Goal: Task Accomplishment & Management: Manage account settings

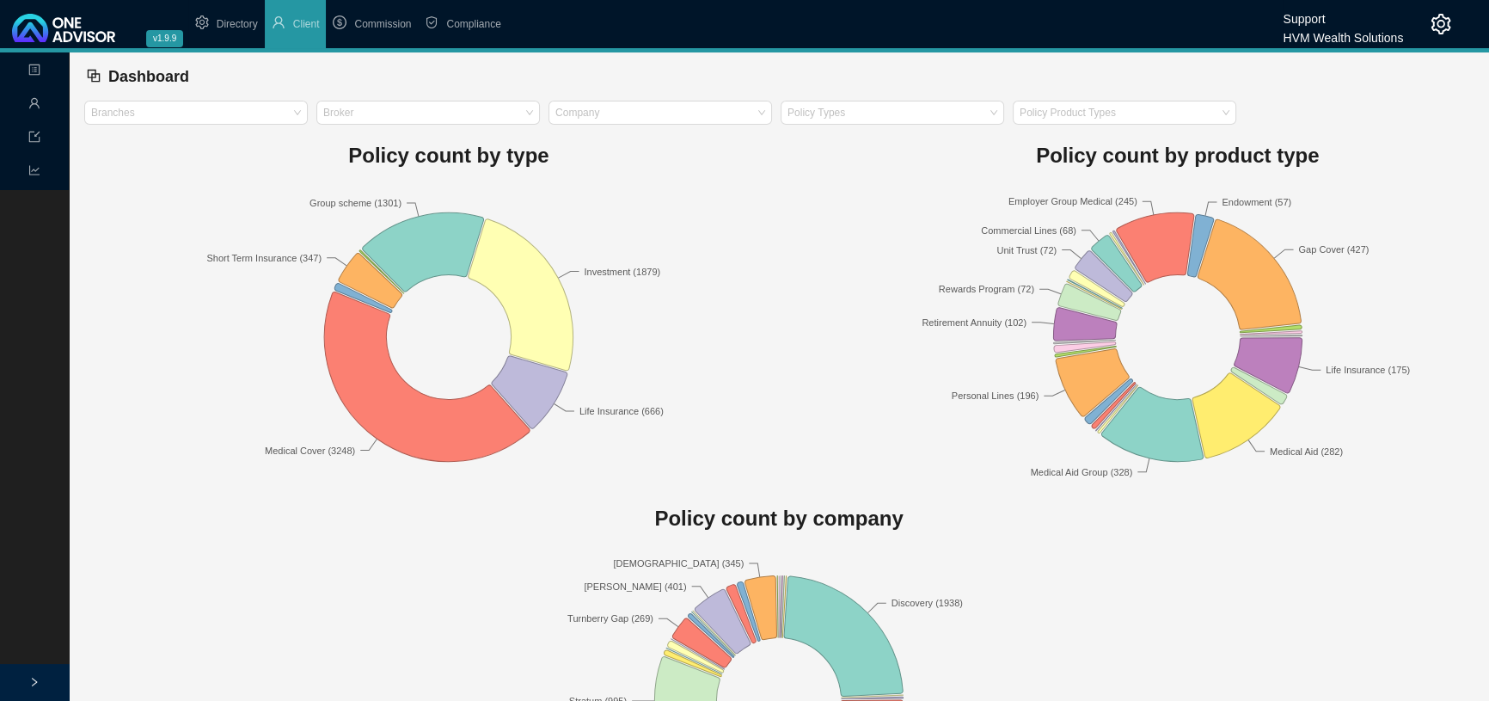
click at [1443, 17] on icon "setting" at bounding box center [1441, 24] width 20 height 21
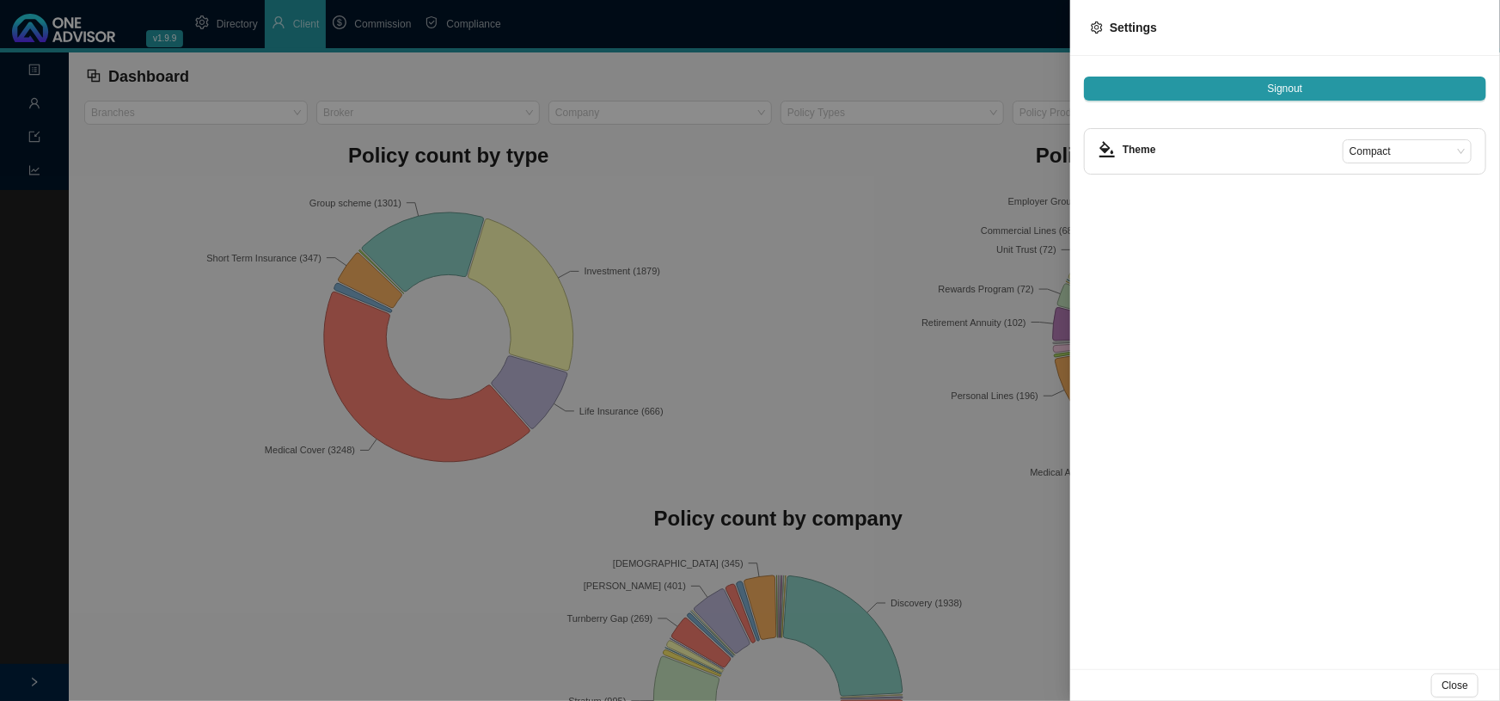
click at [879, 191] on div at bounding box center [750, 350] width 1500 height 701
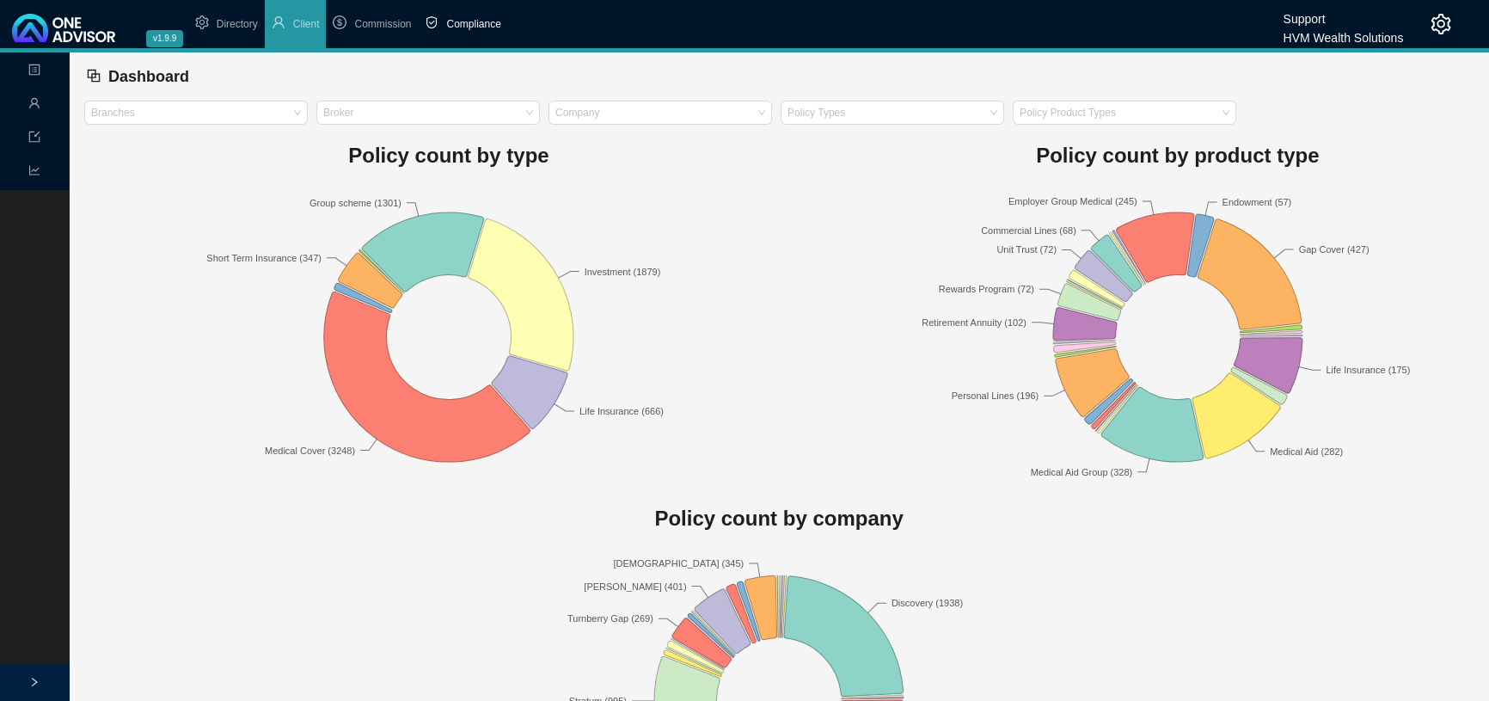
click at [476, 23] on span "Compliance" at bounding box center [473, 24] width 54 height 12
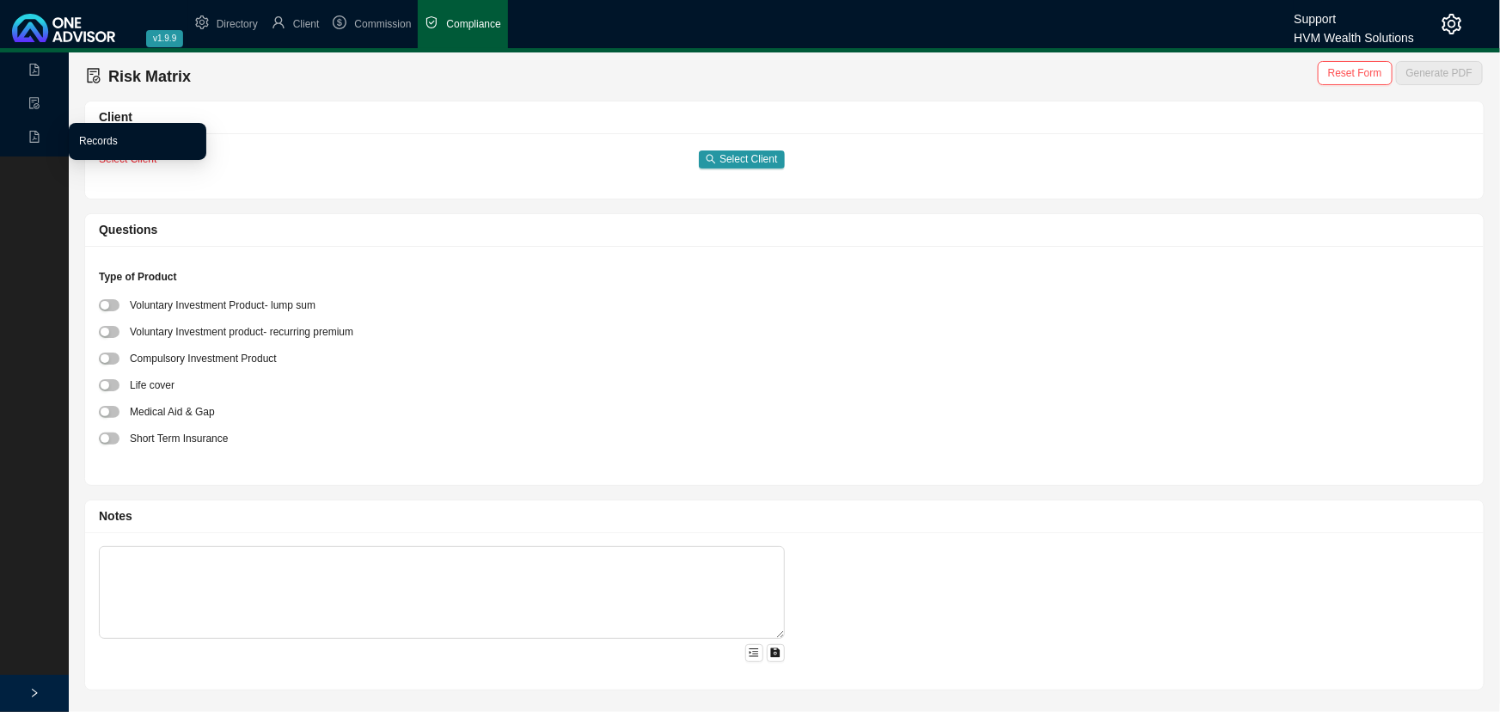
click at [101, 142] on link "Records" at bounding box center [98, 141] width 39 height 12
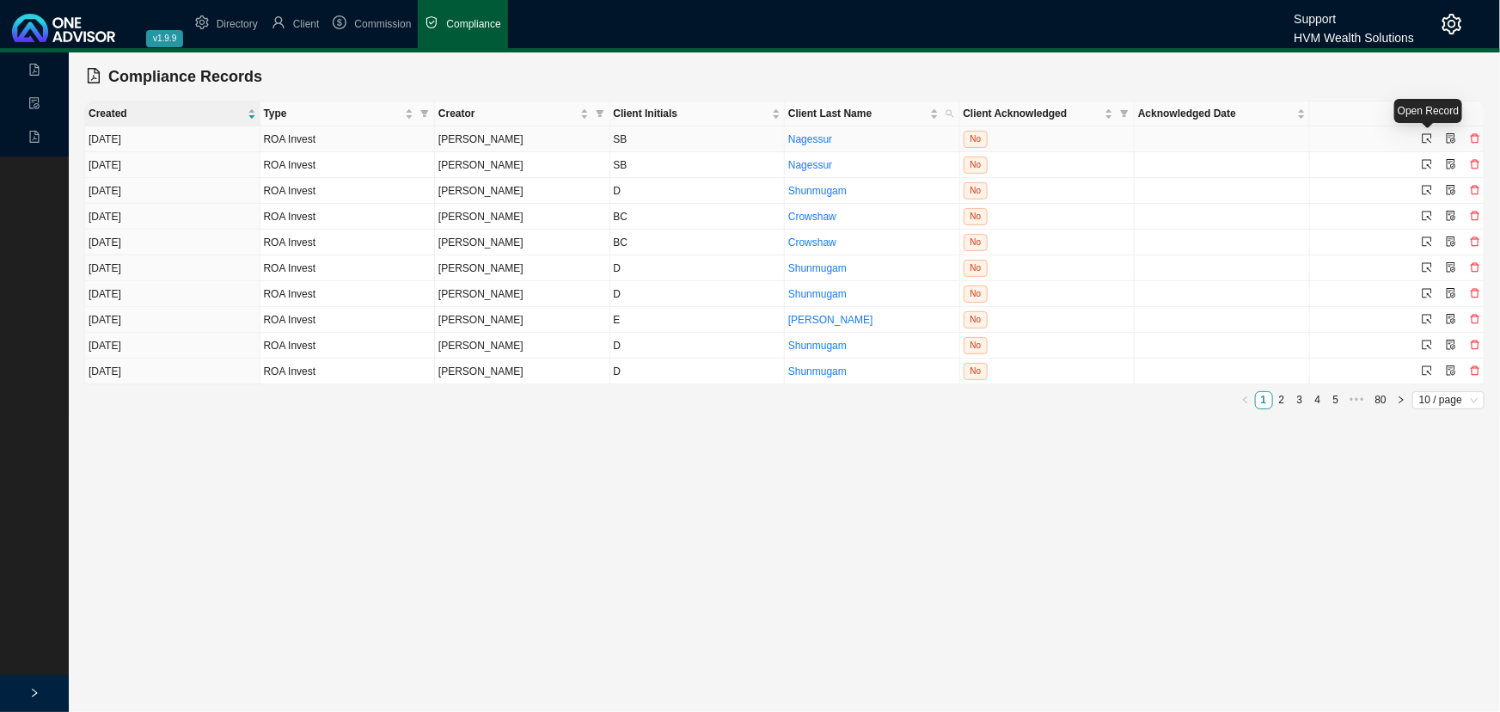
click at [1427, 139] on icon "select" at bounding box center [1427, 138] width 9 height 9
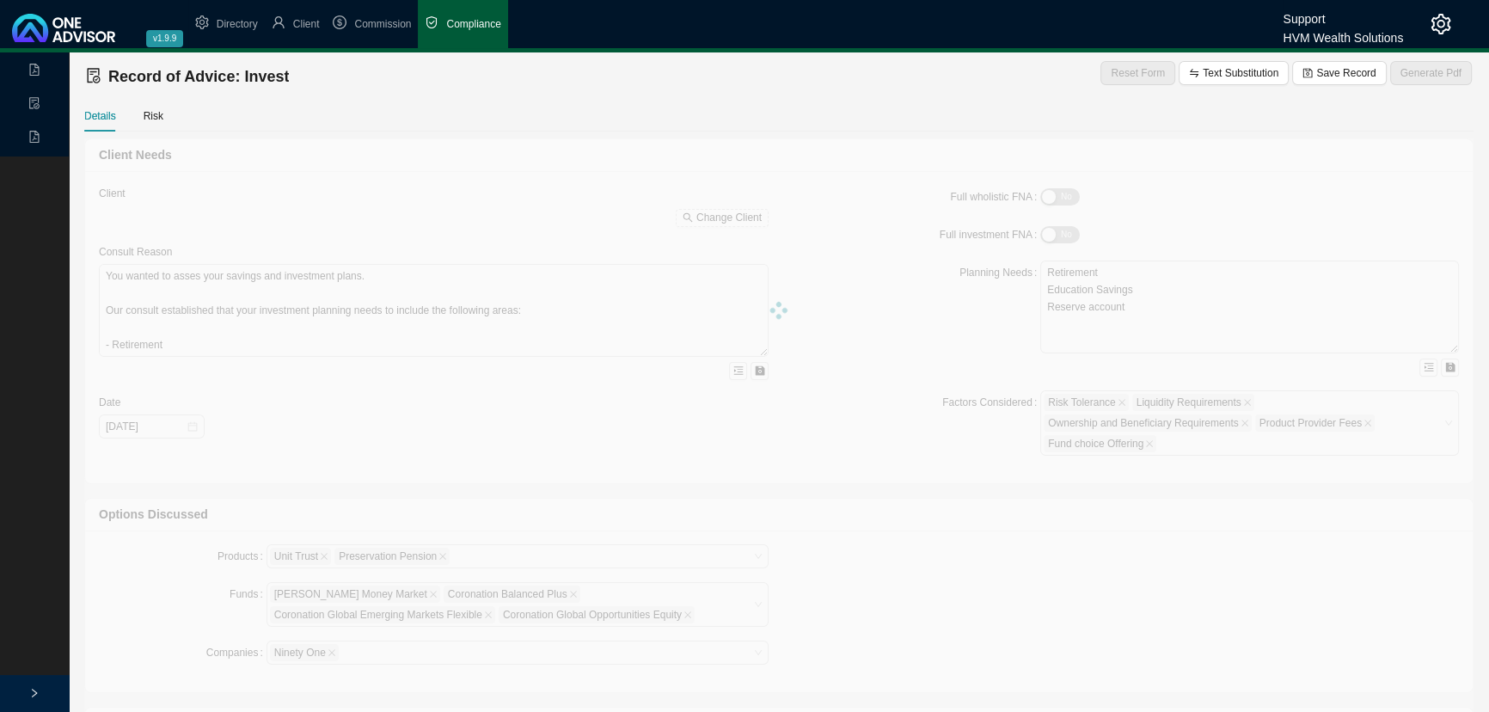
type textarea "You contacted us to facilitate your annual contribution of R36,000 to your exis…"
type textarea "You have expressed the intention to continue investing in your TFSA to support …"
type textarea "We recommend proceeding with your R36,000 contribution into your existing TFSA,…"
type textarea "You have opted to proceed with the advice rendered."
type textarea "None"
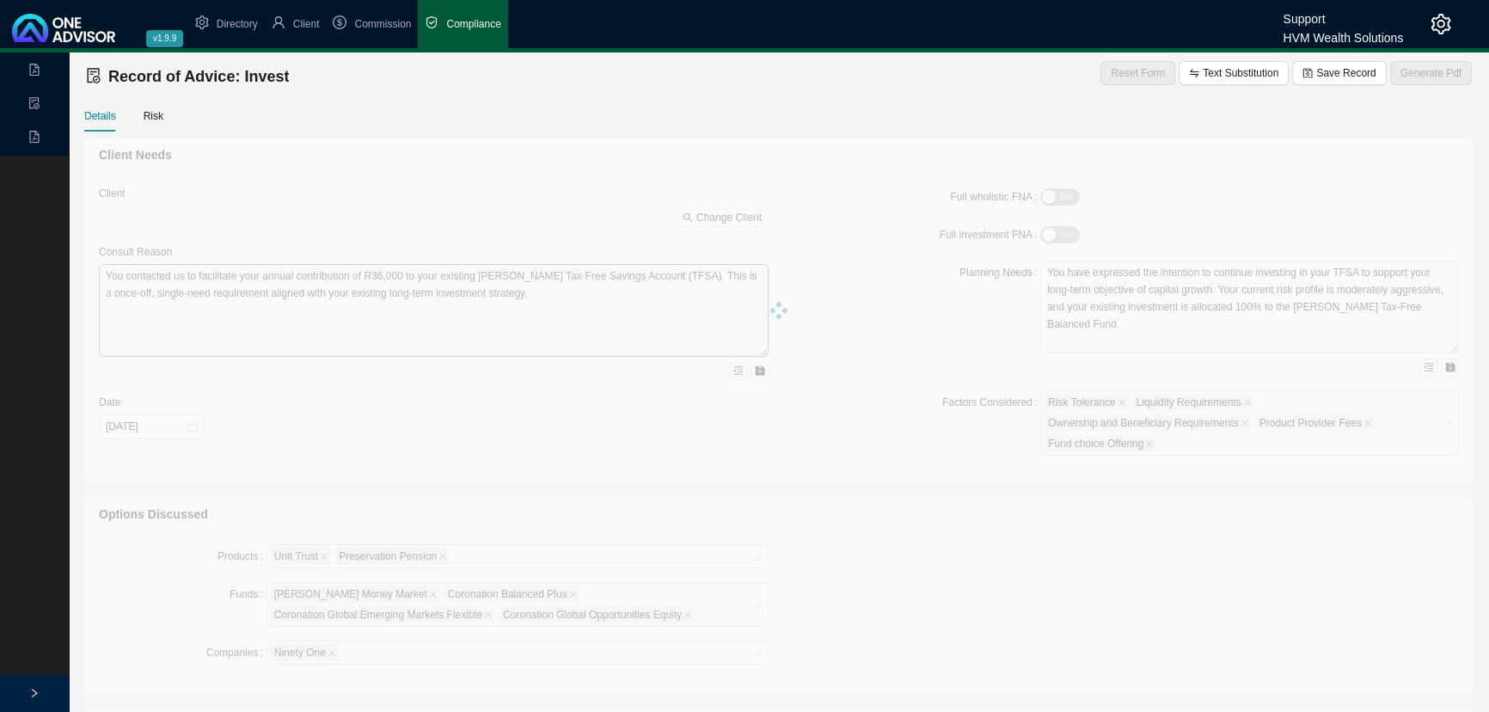
type input "2025-09-19"
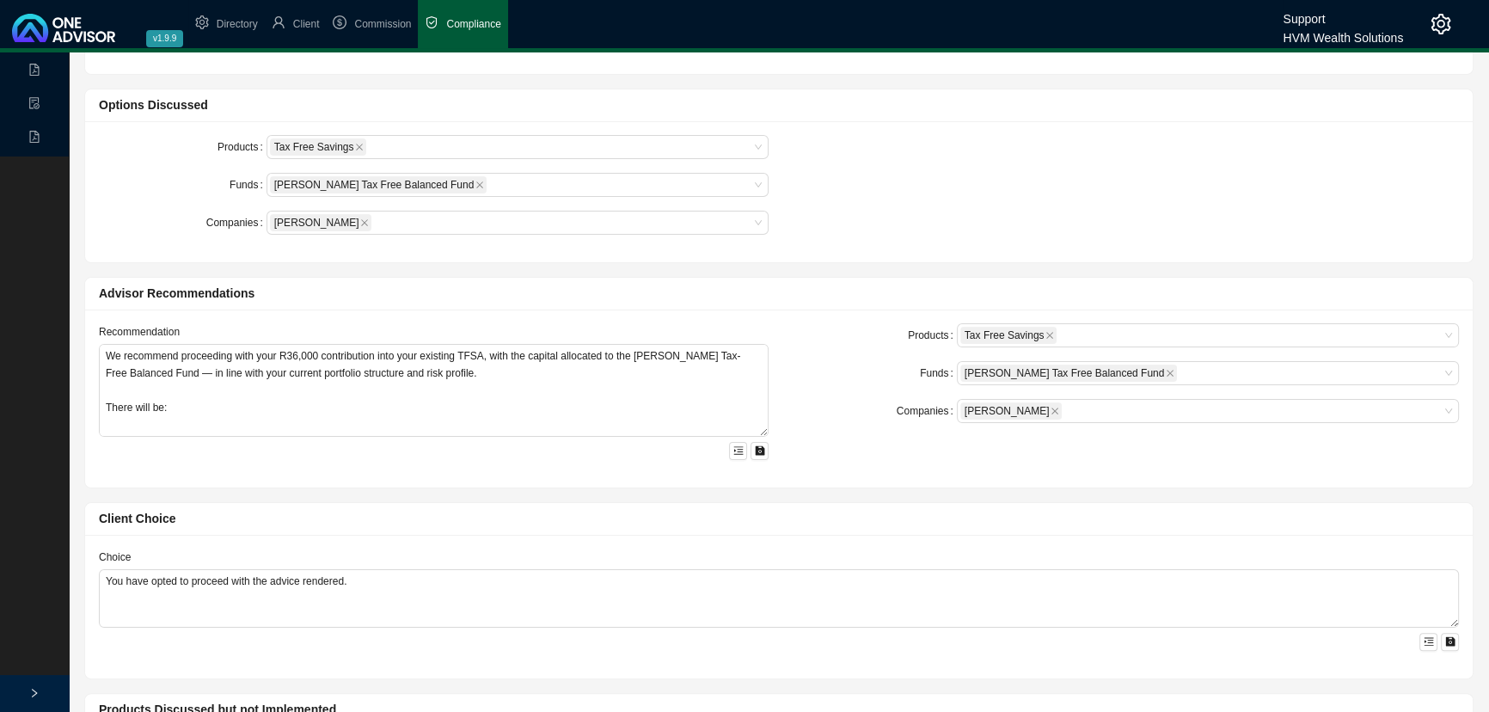
scroll to position [390, 0]
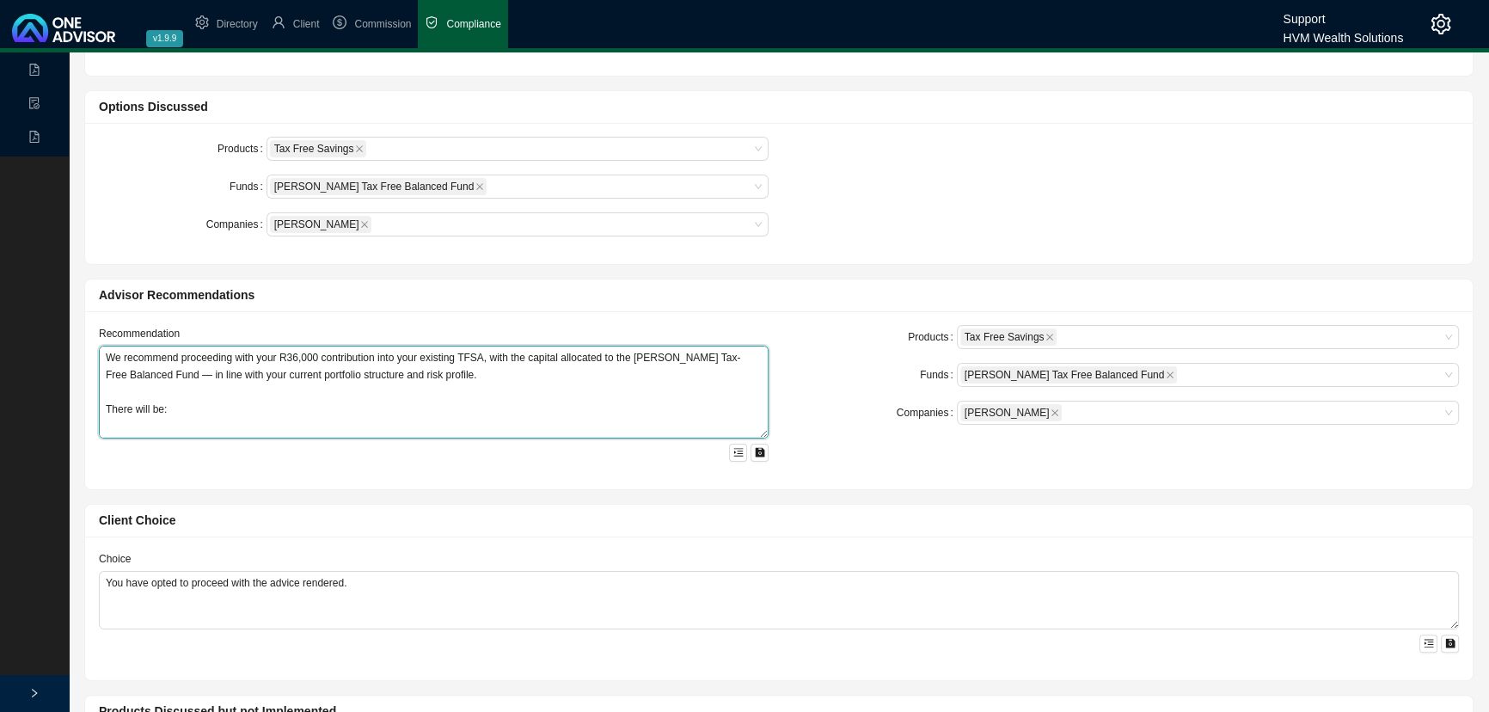
click at [579, 387] on textarea "We recommend proceeding with your R36,000 contribution into your existing TFSA,…" at bounding box center [434, 392] width 670 height 93
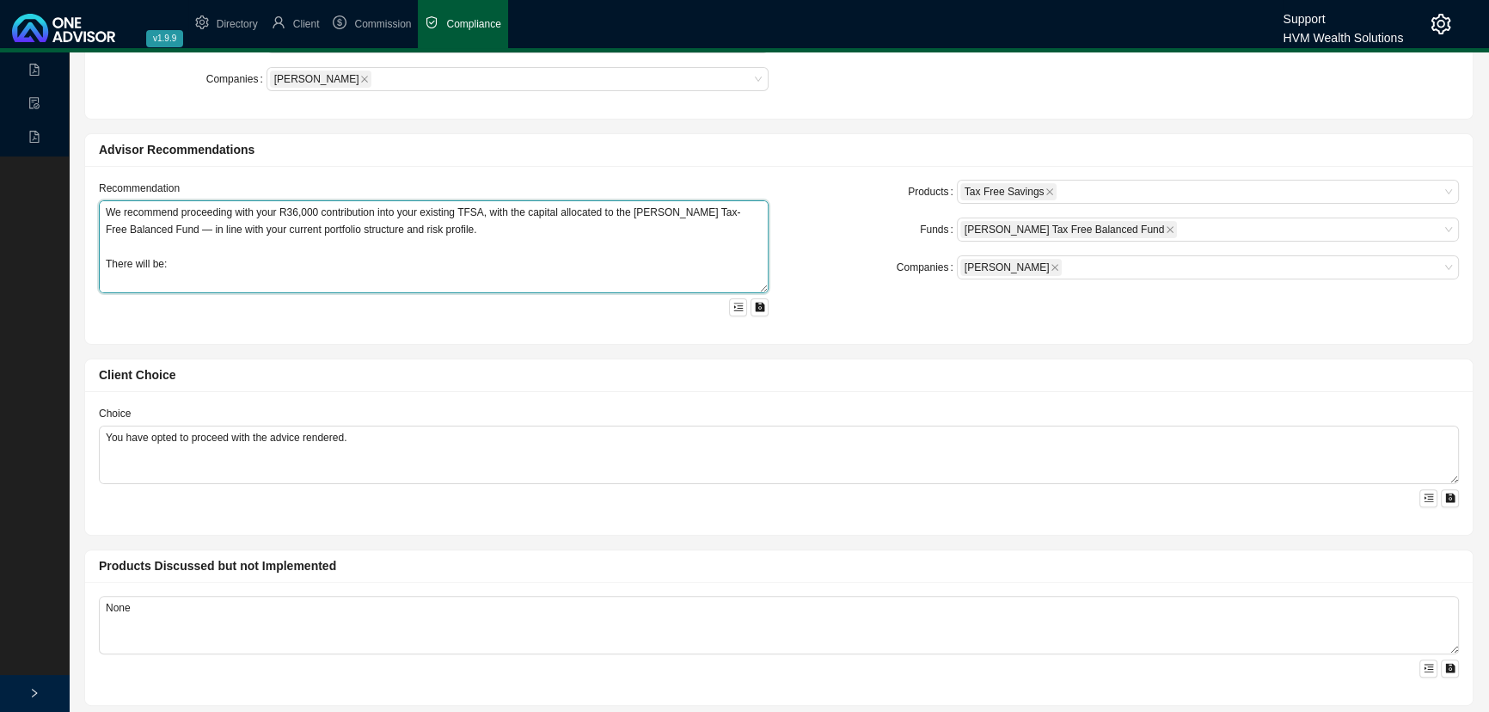
scroll to position [547, 0]
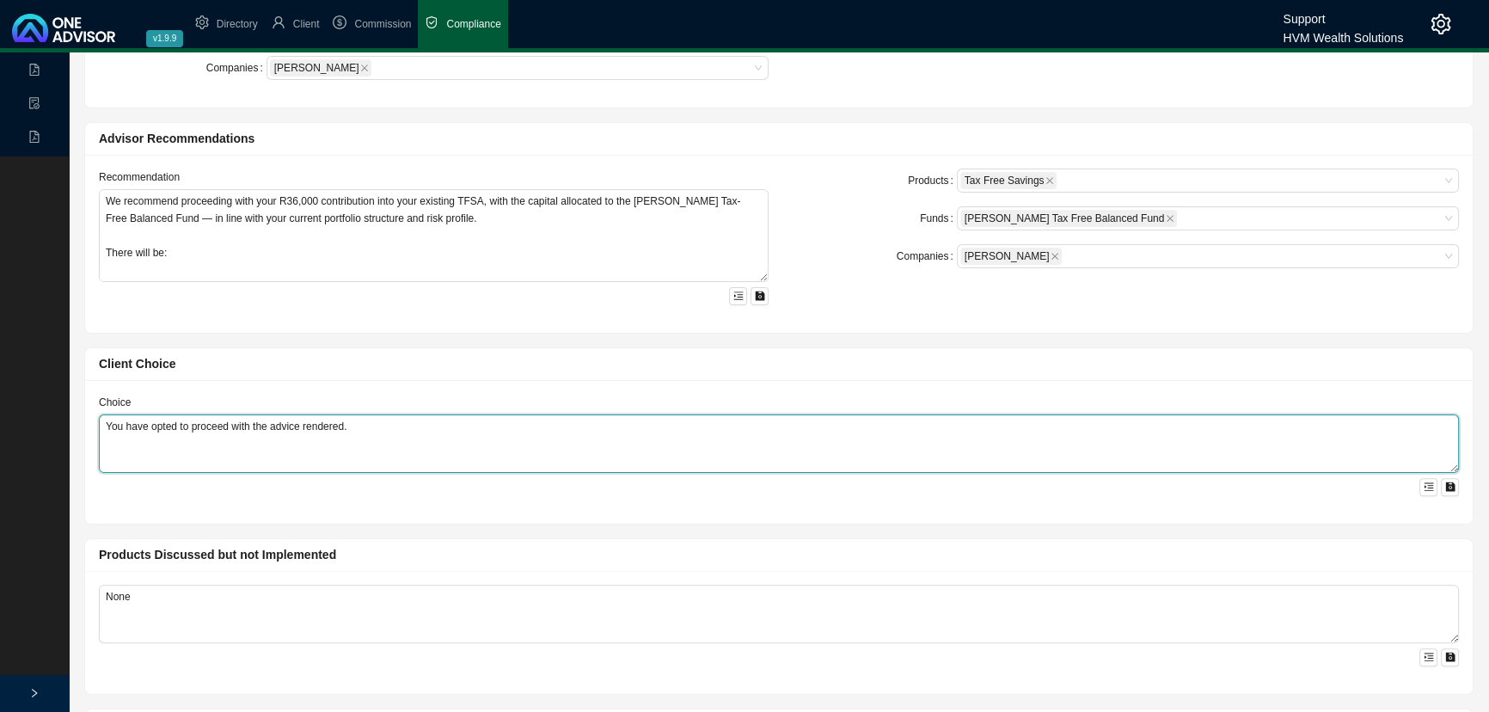
click at [418, 419] on textarea "You have opted to proceed with the advice rendered." at bounding box center [779, 443] width 1360 height 58
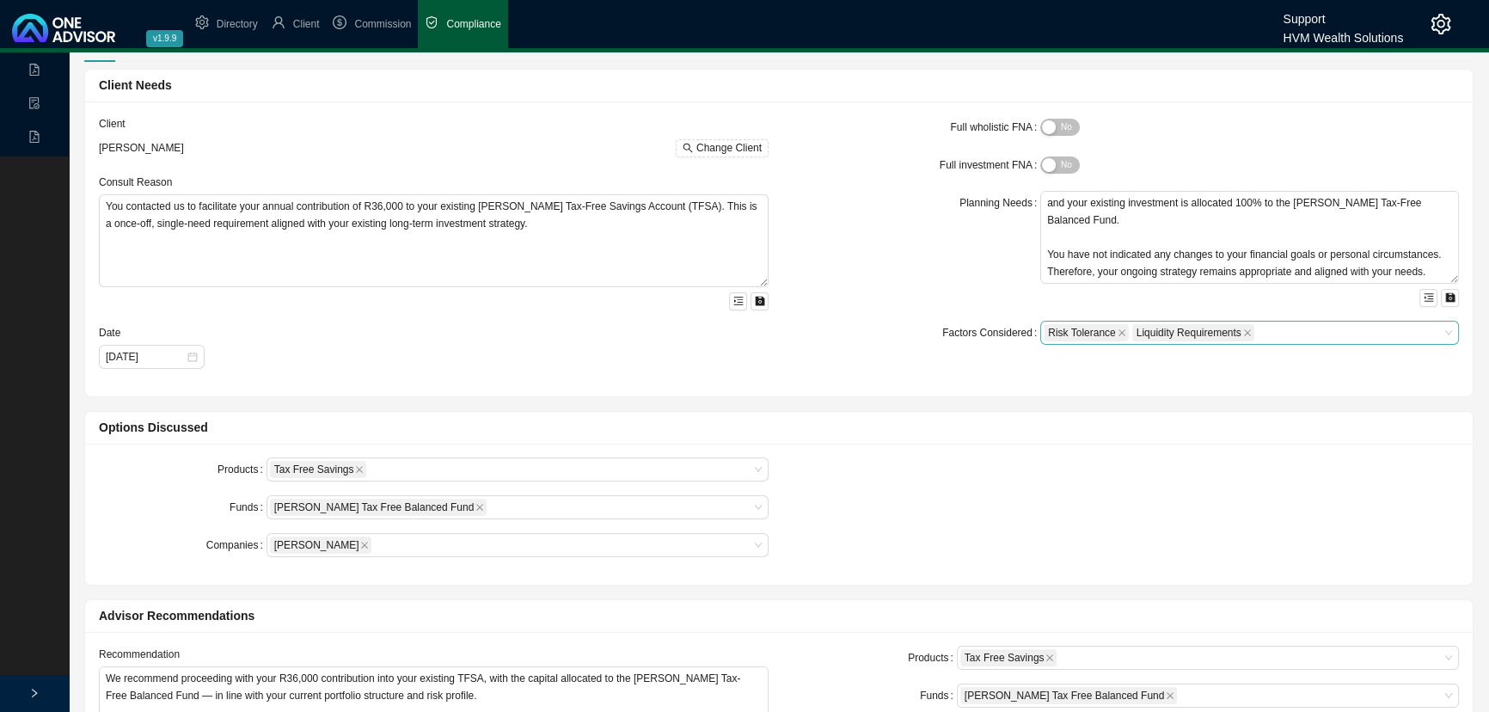
scroll to position [0, 0]
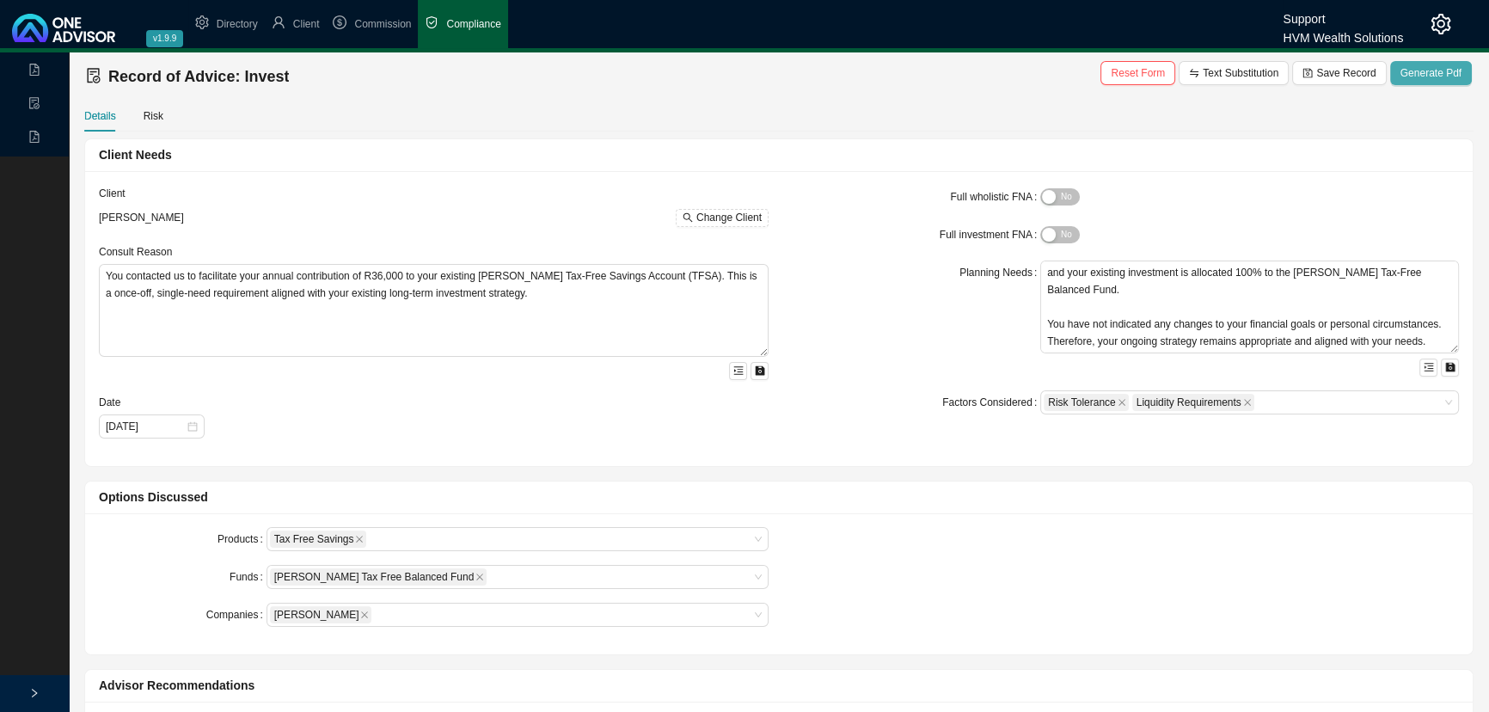
click at [1428, 69] on span "Generate Pdf" at bounding box center [1430, 72] width 61 height 17
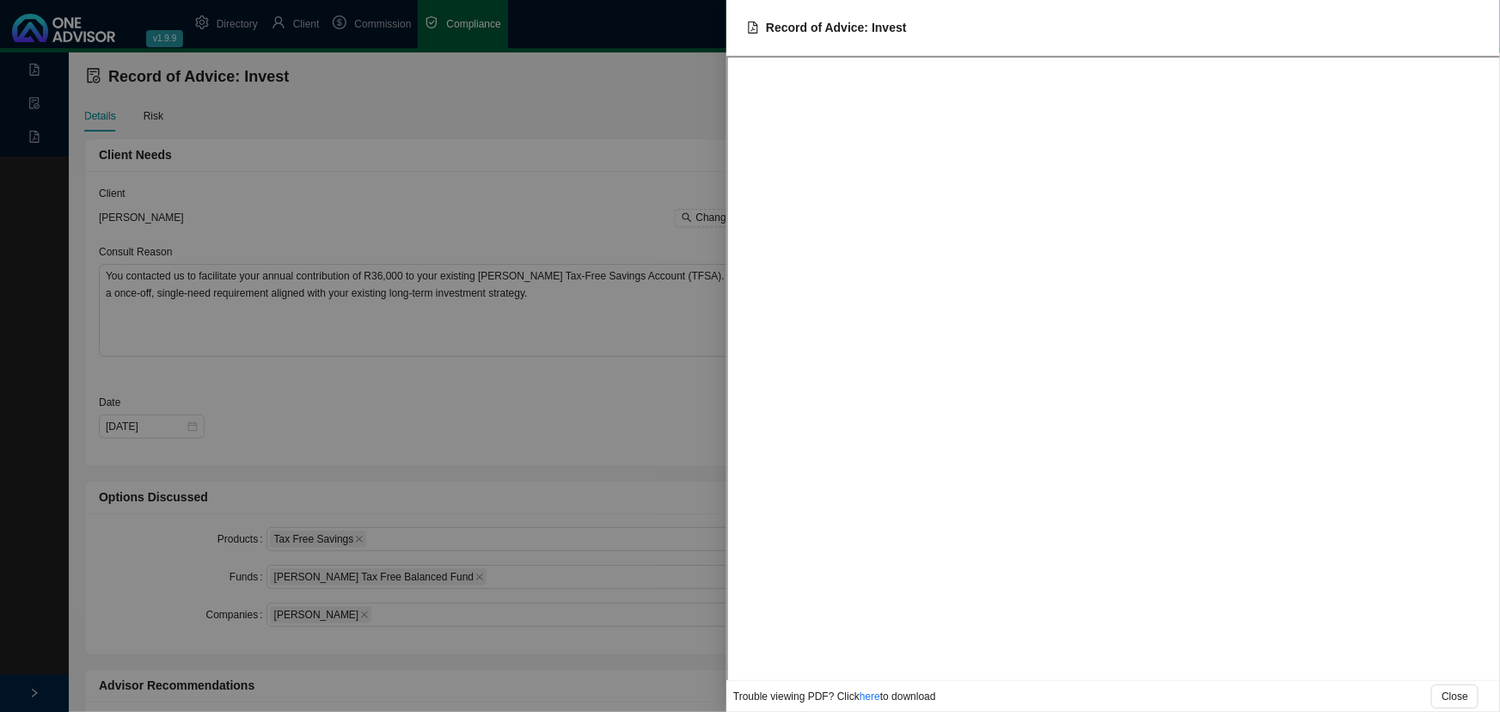
click at [615, 424] on div at bounding box center [750, 356] width 1500 height 712
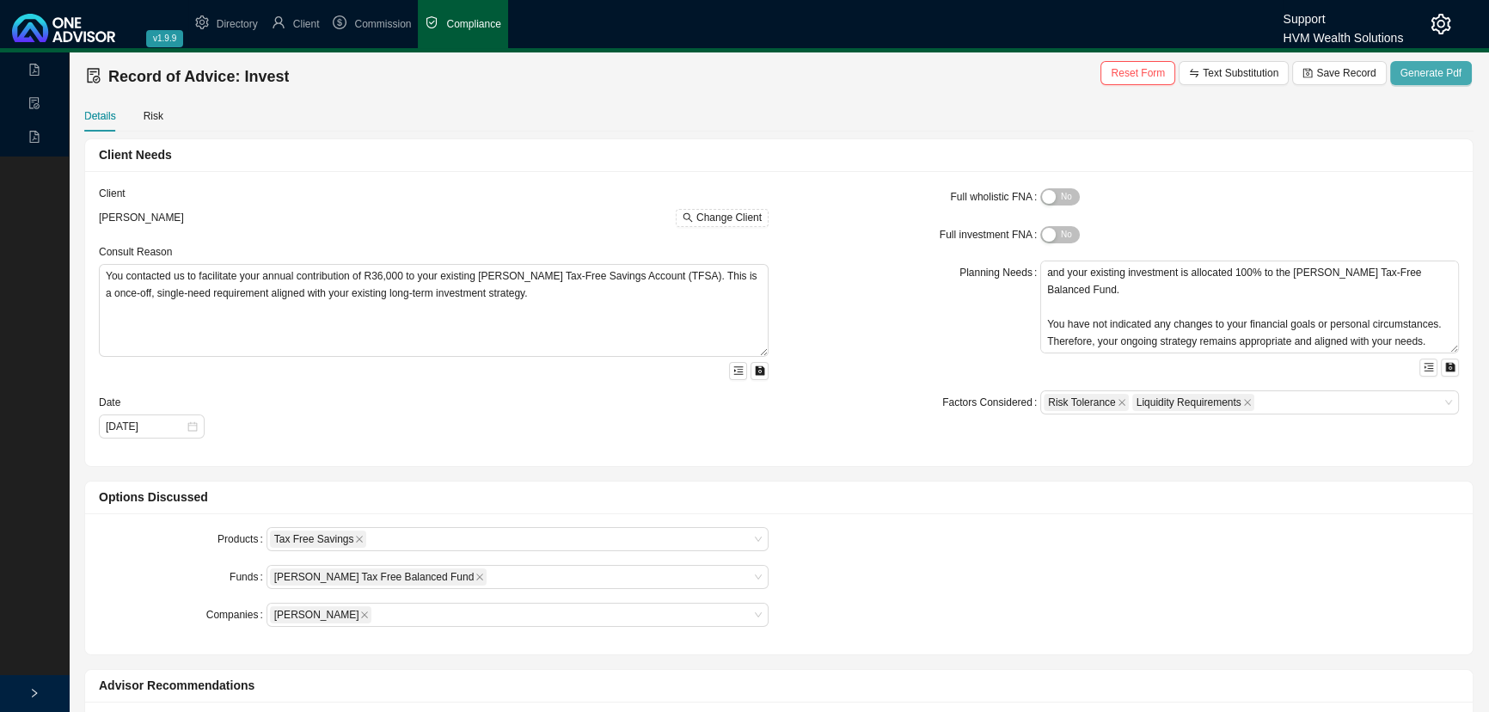
click at [1439, 68] on span "Generate Pdf" at bounding box center [1430, 72] width 61 height 17
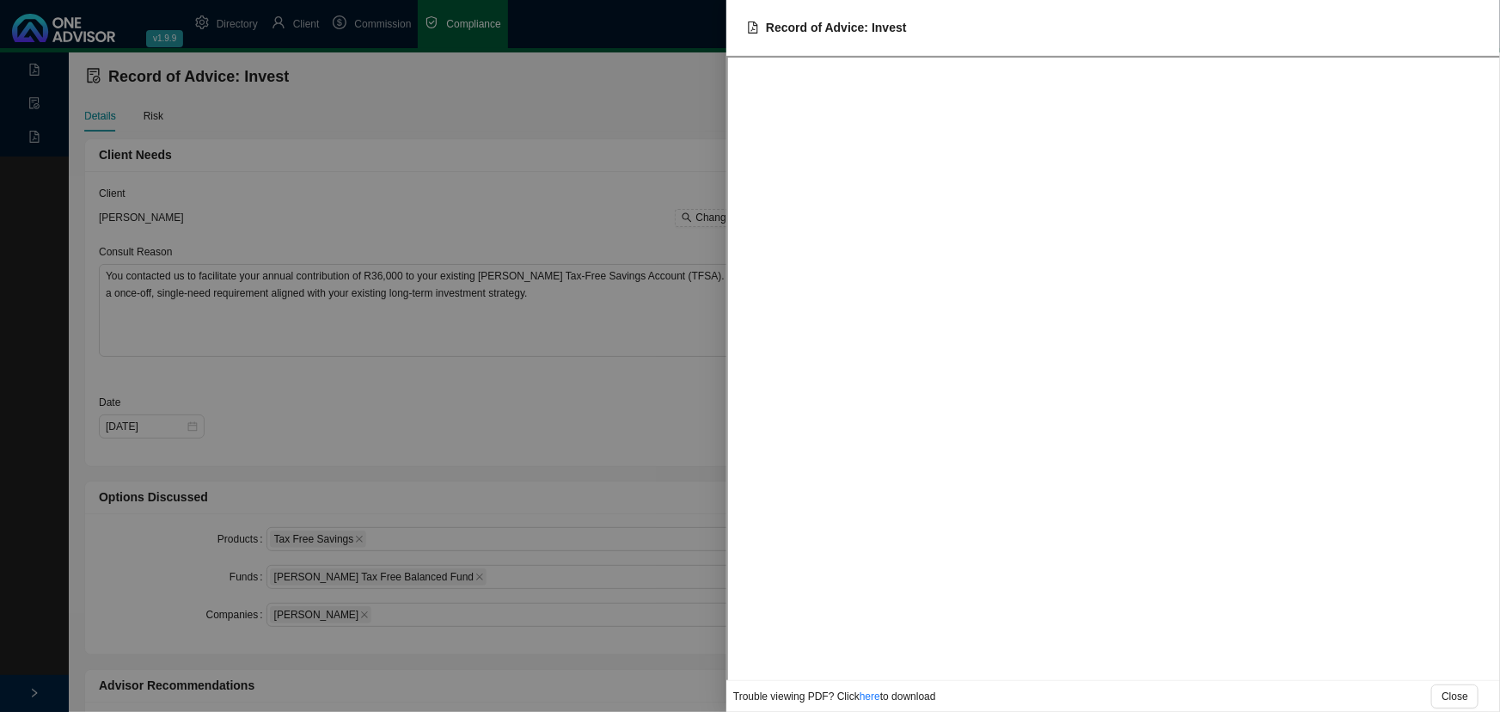
click at [551, 383] on div at bounding box center [750, 356] width 1500 height 712
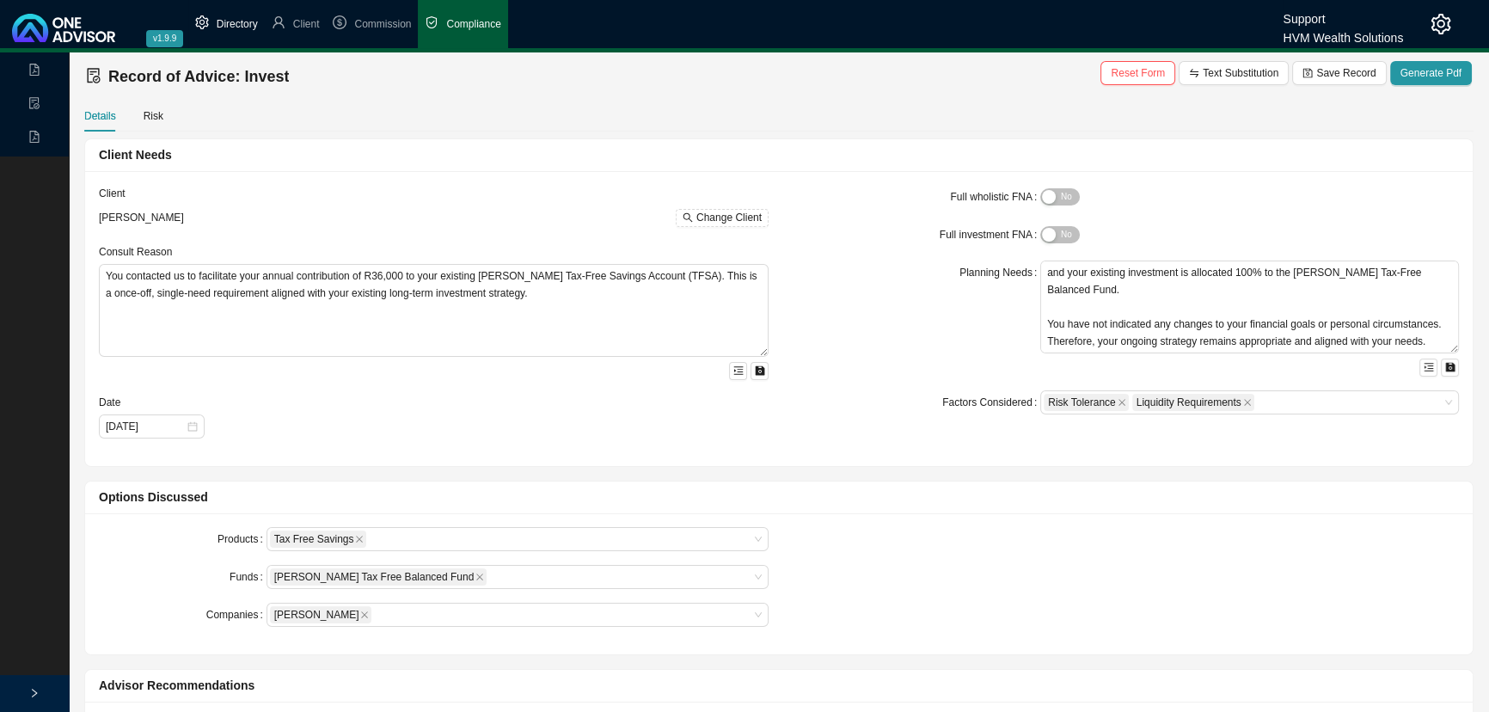
click at [231, 25] on span "Directory" at bounding box center [237, 24] width 41 height 12
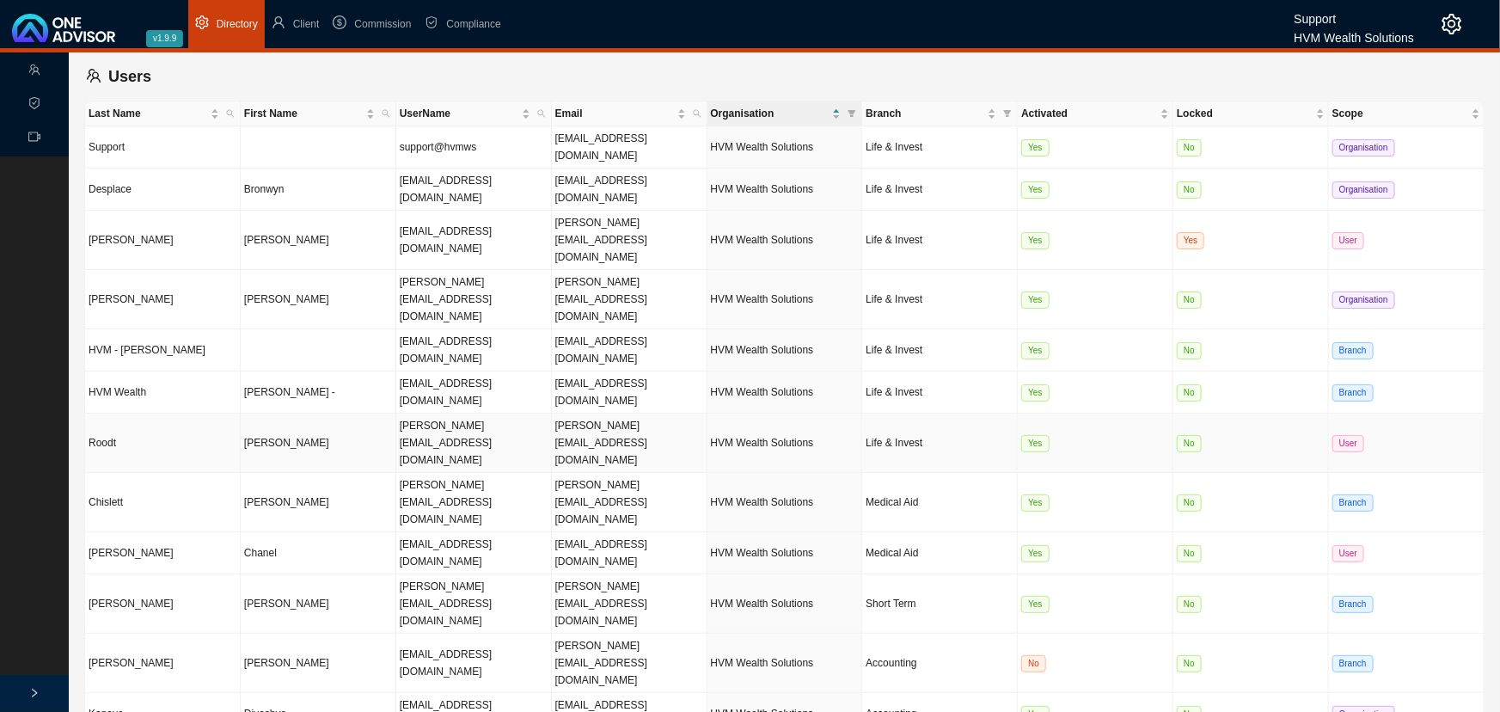
click at [302, 413] on td "Carla" at bounding box center [319, 442] width 156 height 59
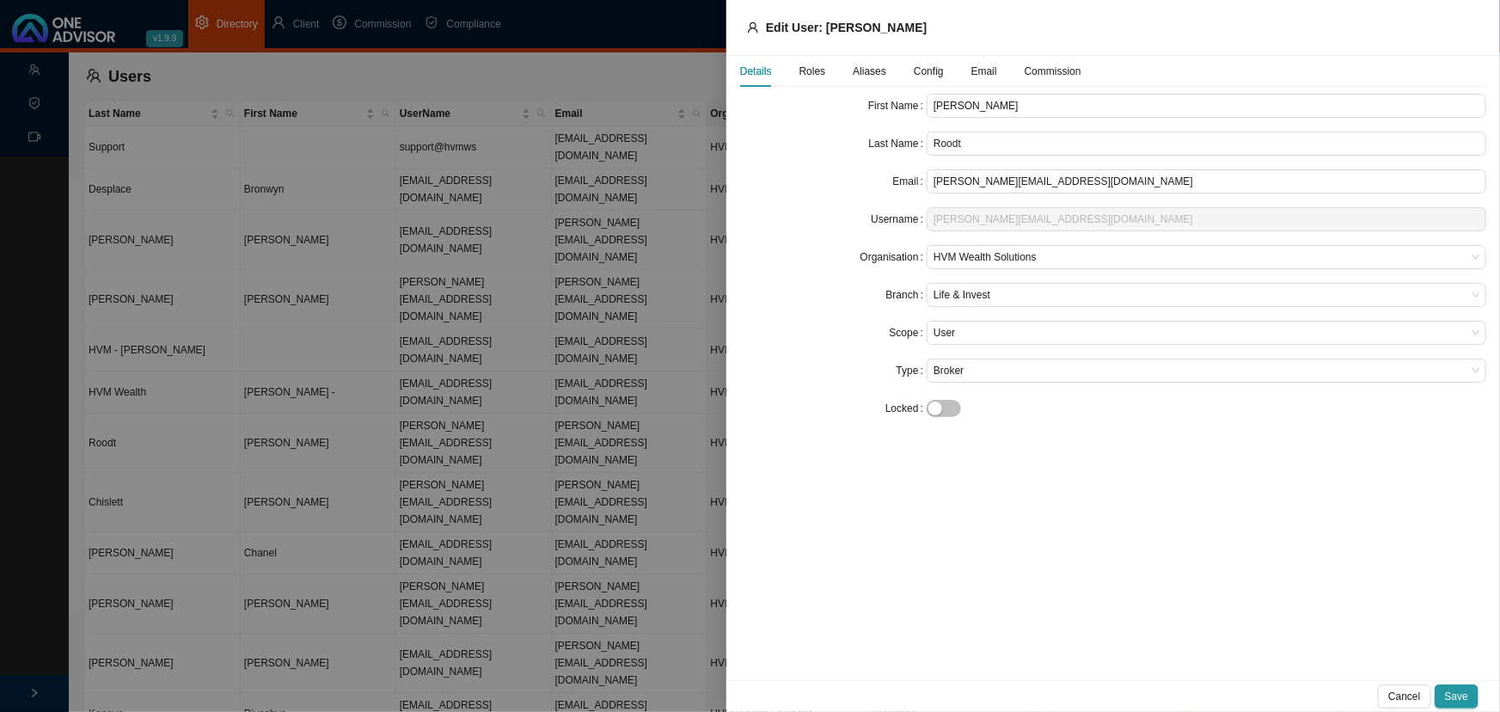
click at [926, 71] on span "Config" at bounding box center [929, 71] width 30 height 10
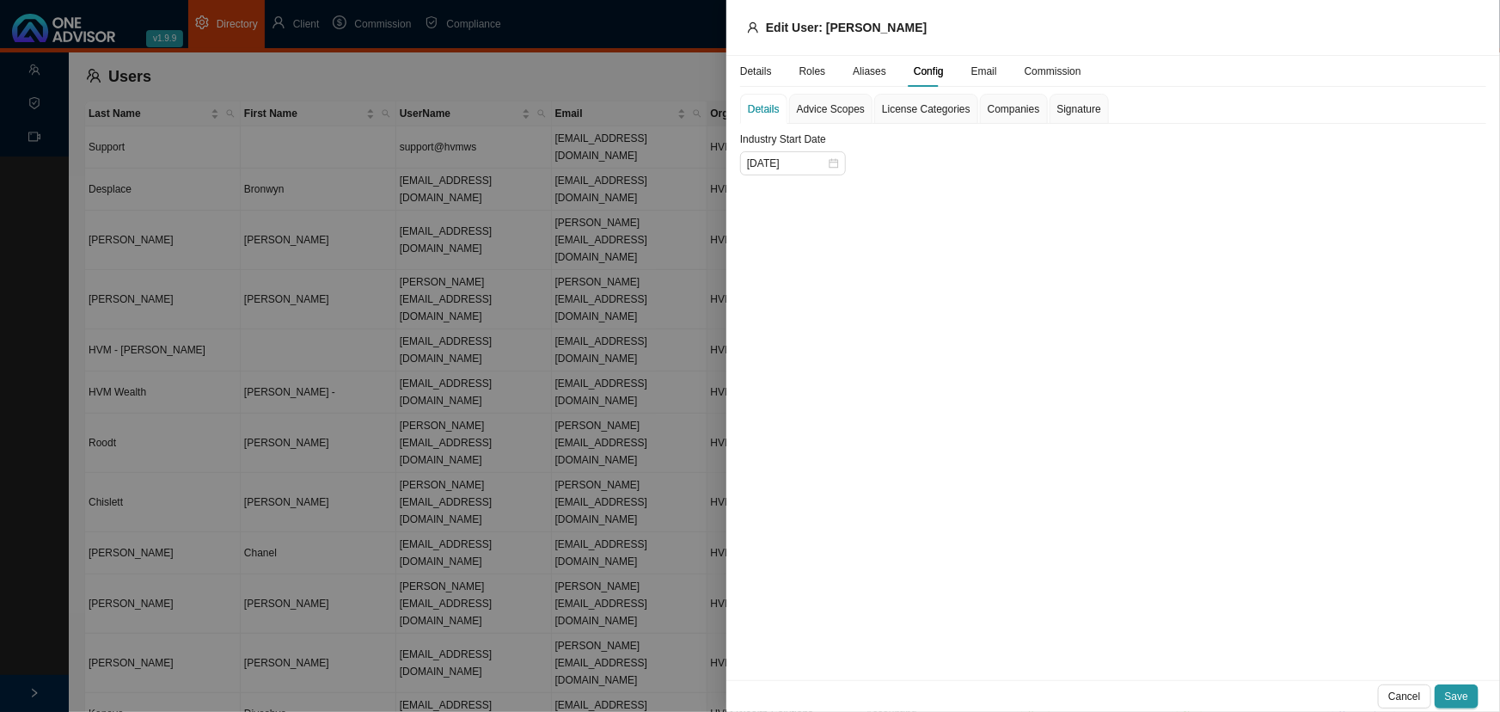
click at [1080, 104] on span "Signature" at bounding box center [1079, 109] width 44 height 10
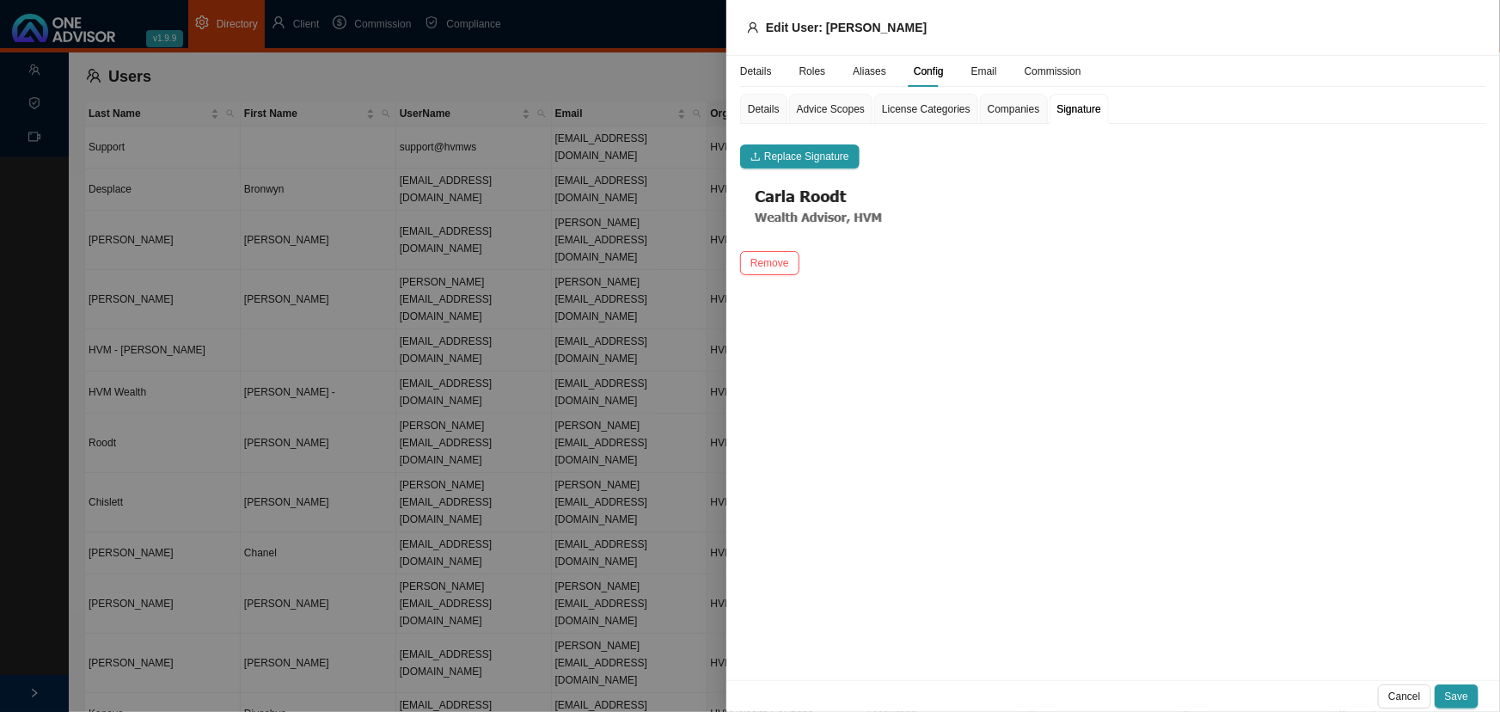
click at [746, 191] on img at bounding box center [828, 207] width 176 height 50
click at [454, 518] on div at bounding box center [750, 356] width 1500 height 712
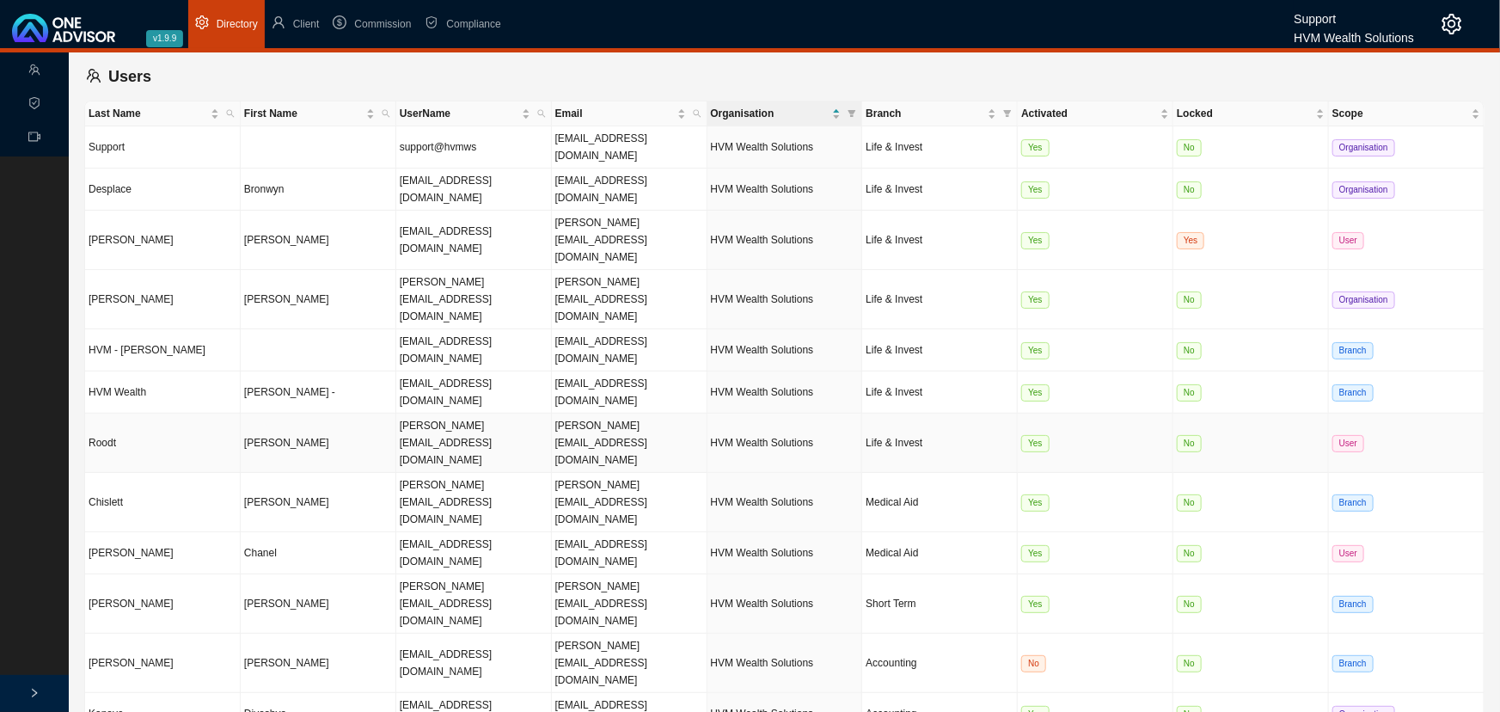
click at [216, 413] on td "Roodt" at bounding box center [163, 442] width 156 height 59
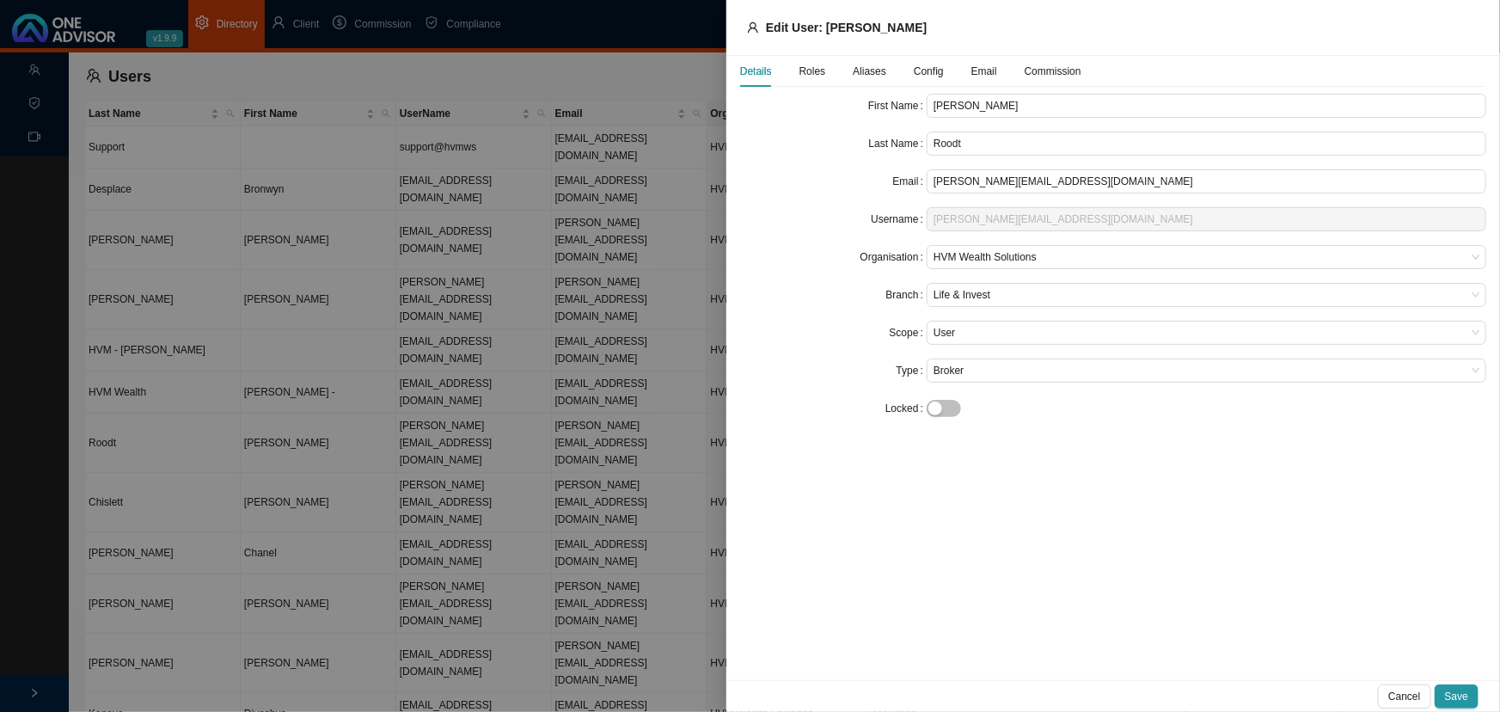
click at [922, 70] on span "Config" at bounding box center [929, 71] width 30 height 10
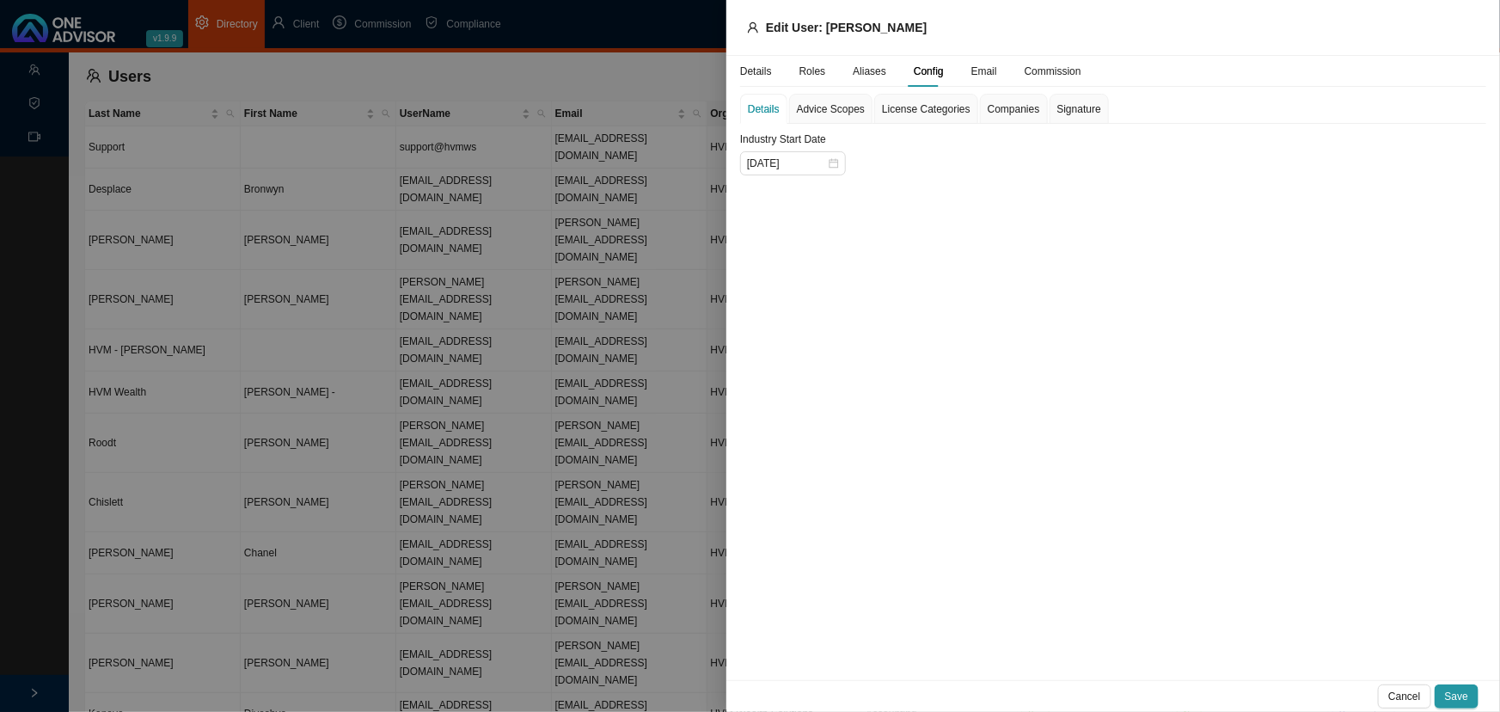
click at [1067, 107] on span "Signature" at bounding box center [1079, 109] width 44 height 10
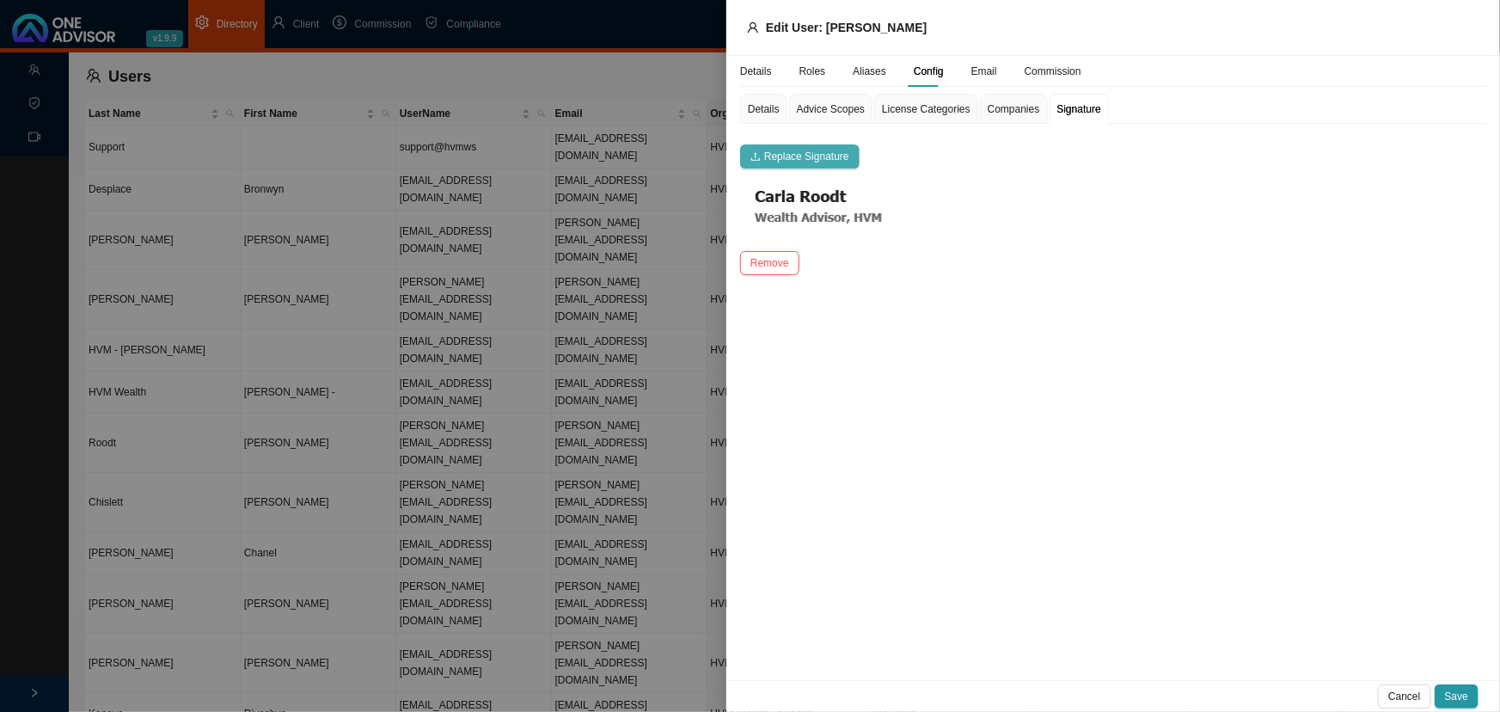
click at [775, 156] on span "Replace Signature" at bounding box center [806, 156] width 85 height 17
click at [602, 490] on div at bounding box center [750, 356] width 1500 height 712
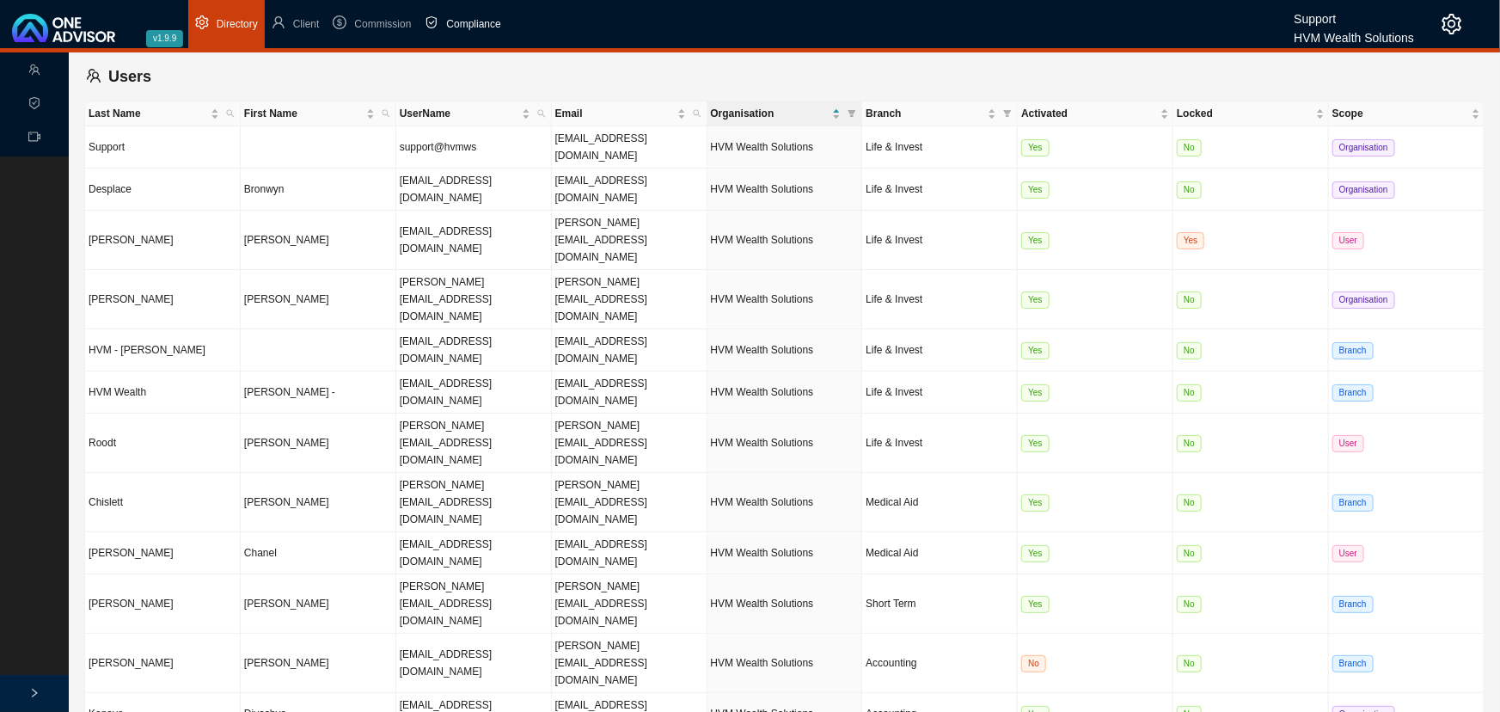
click at [473, 23] on span "Compliance" at bounding box center [473, 24] width 54 height 12
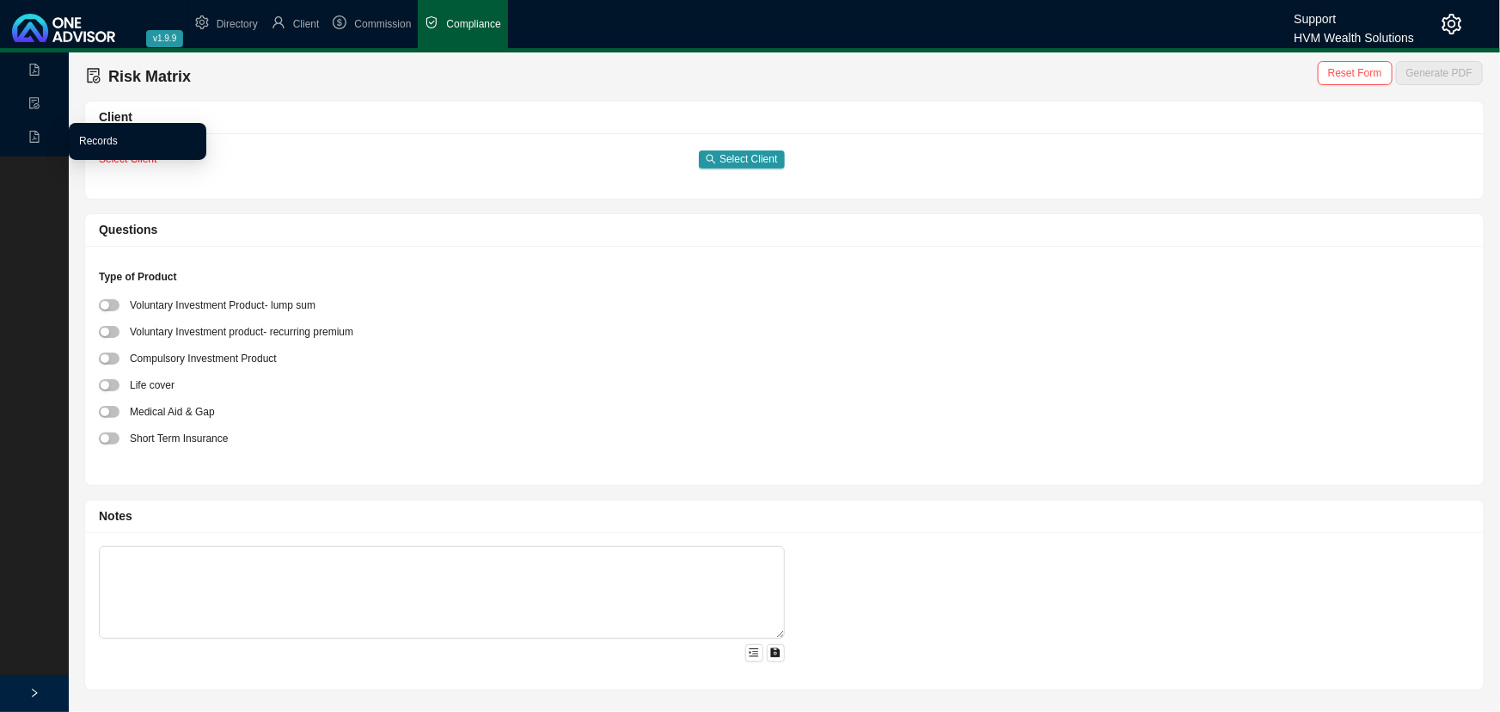
click at [86, 138] on link "Records" at bounding box center [98, 141] width 39 height 12
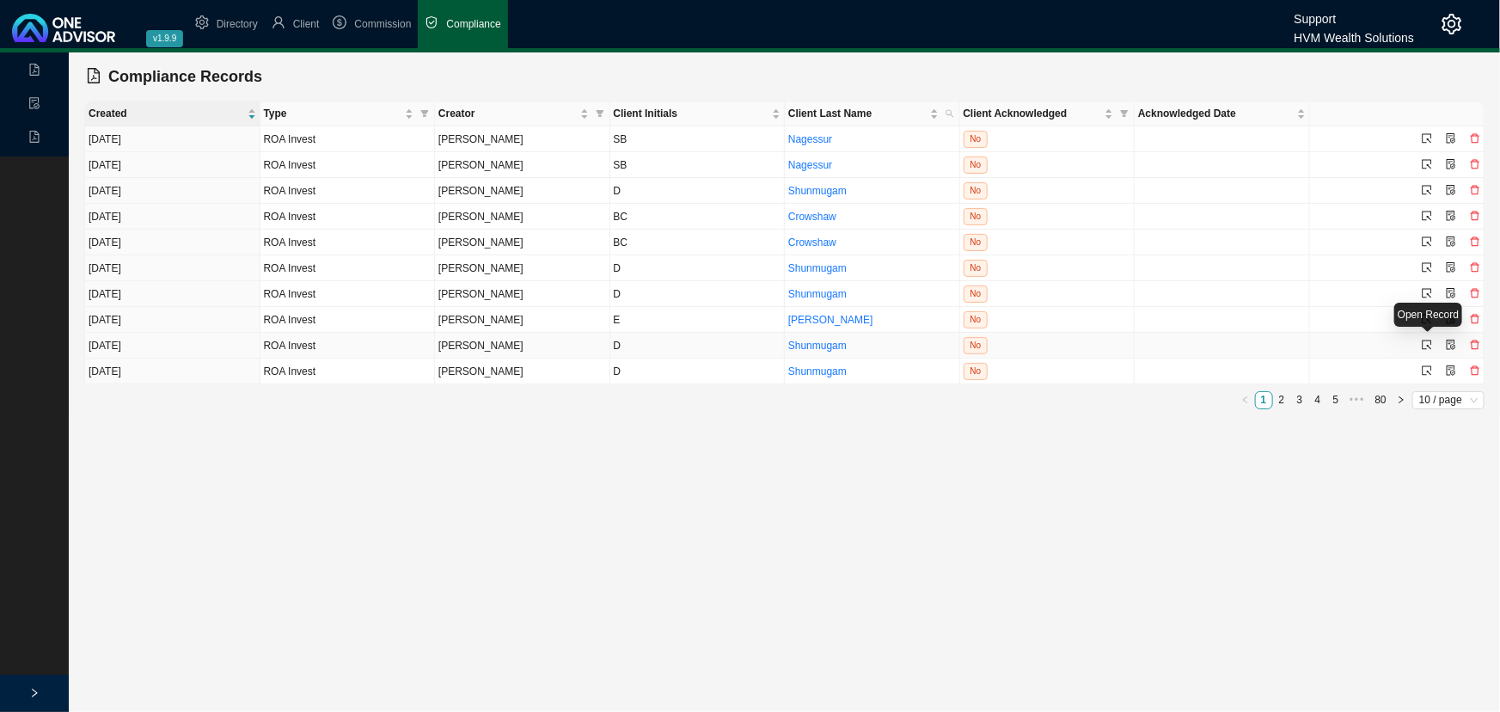
click at [1428, 341] on icon "select" at bounding box center [1427, 345] width 10 height 10
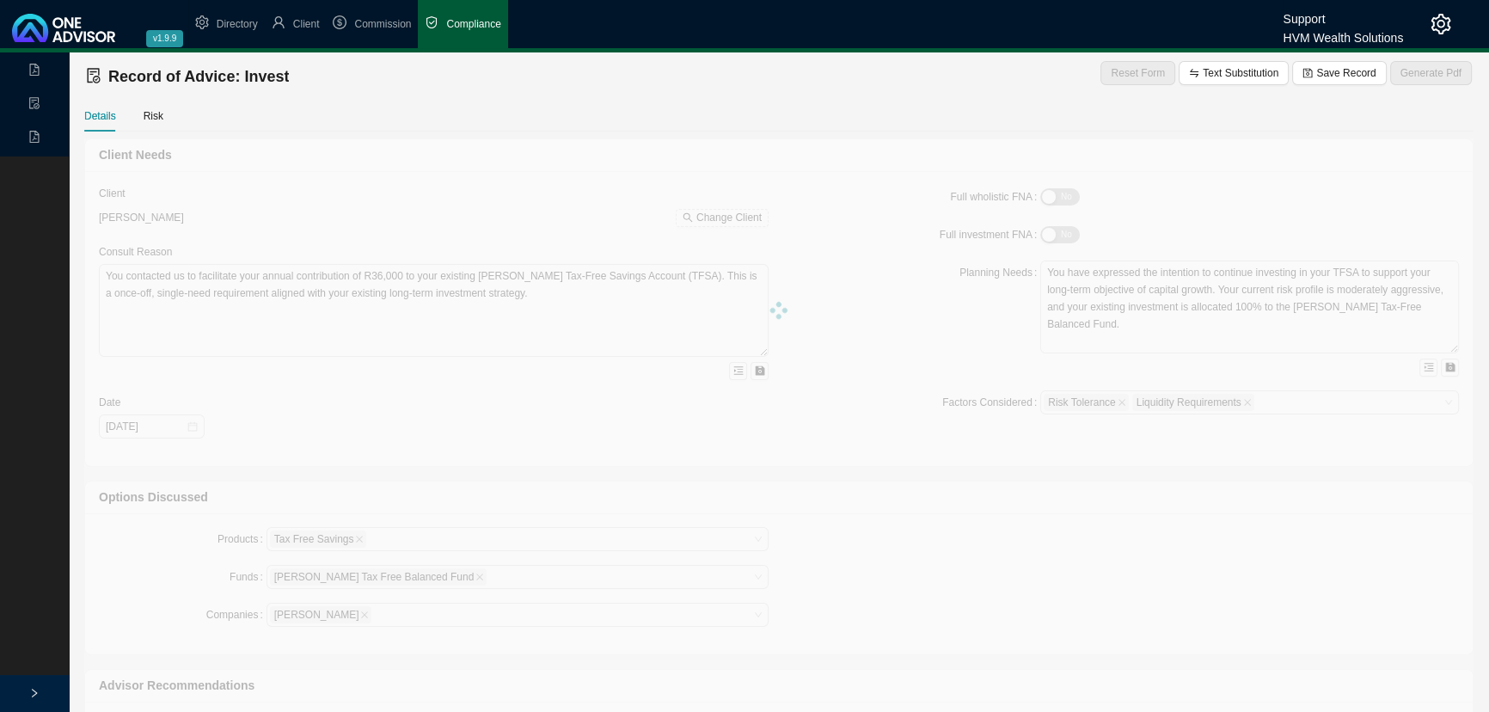
type textarea "Your employer’s retirement fund is in the process of liquidation, and you would…"
type textarea "This advice forms part of your retirement planning and is therefore focused adv…"
type textarea "You became disabled in June 2021 and have since been receiving a monthly disabi…"
type textarea "Based on our proposal, you confirmed your decision to proceed with transferring…"
type textarea "Retirement Annuity - as explained above."
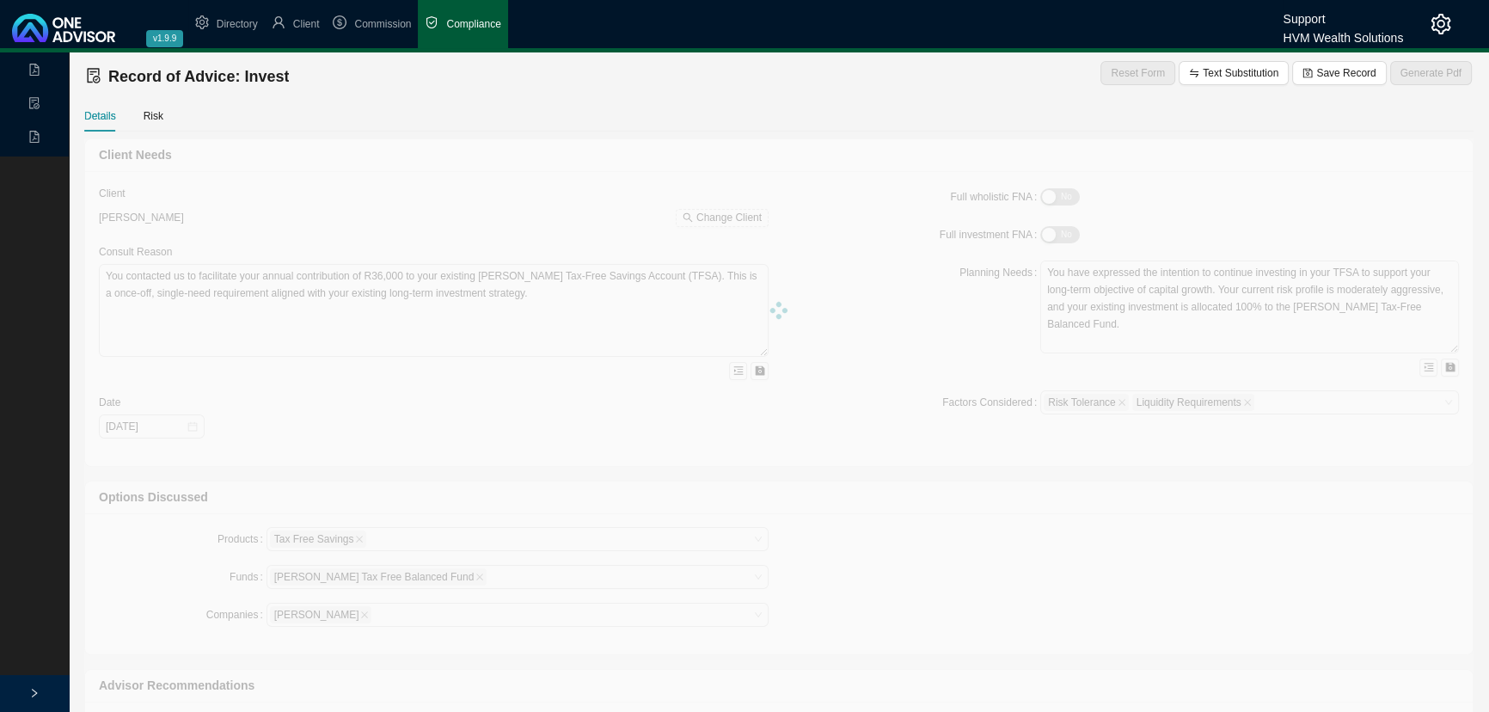
type input "500000"
type input "0.75"
type input "[DATE]"
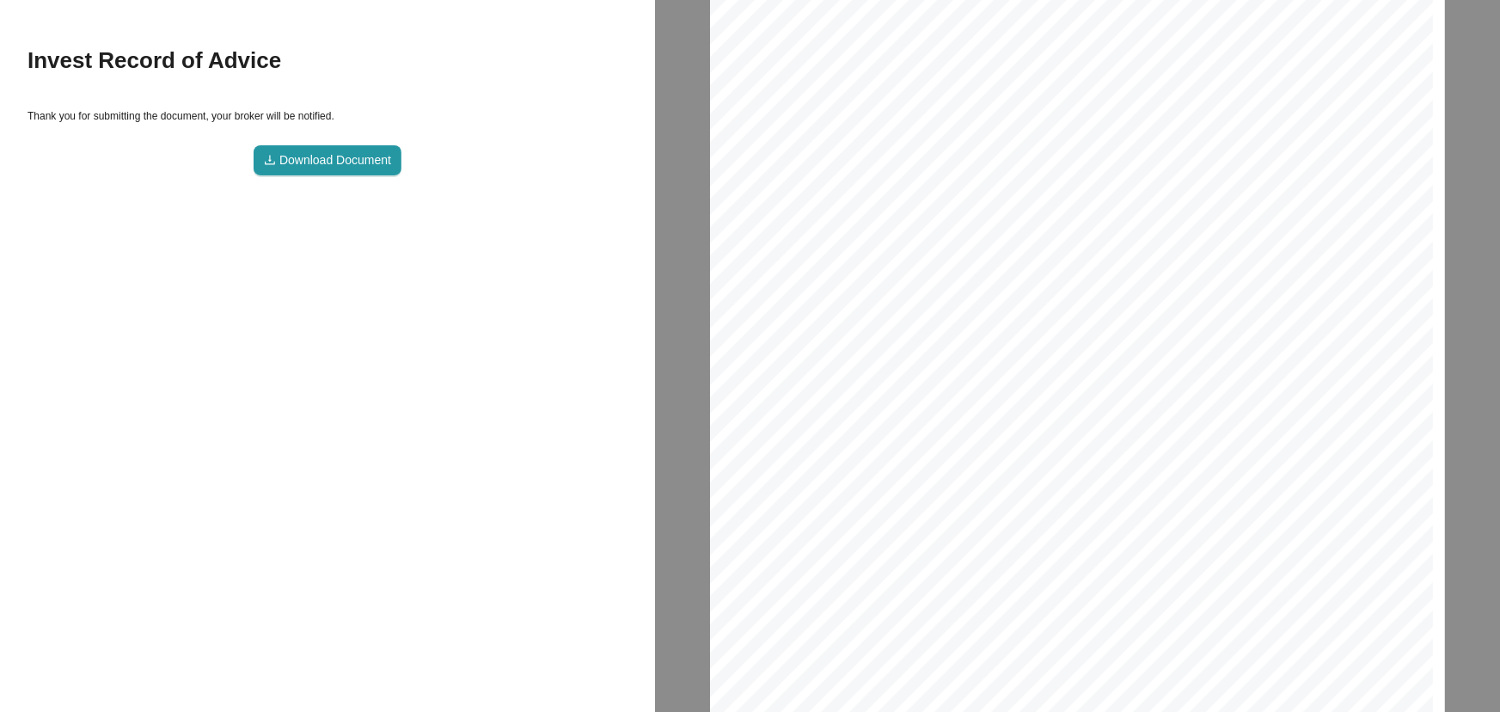
scroll to position [10254, 748]
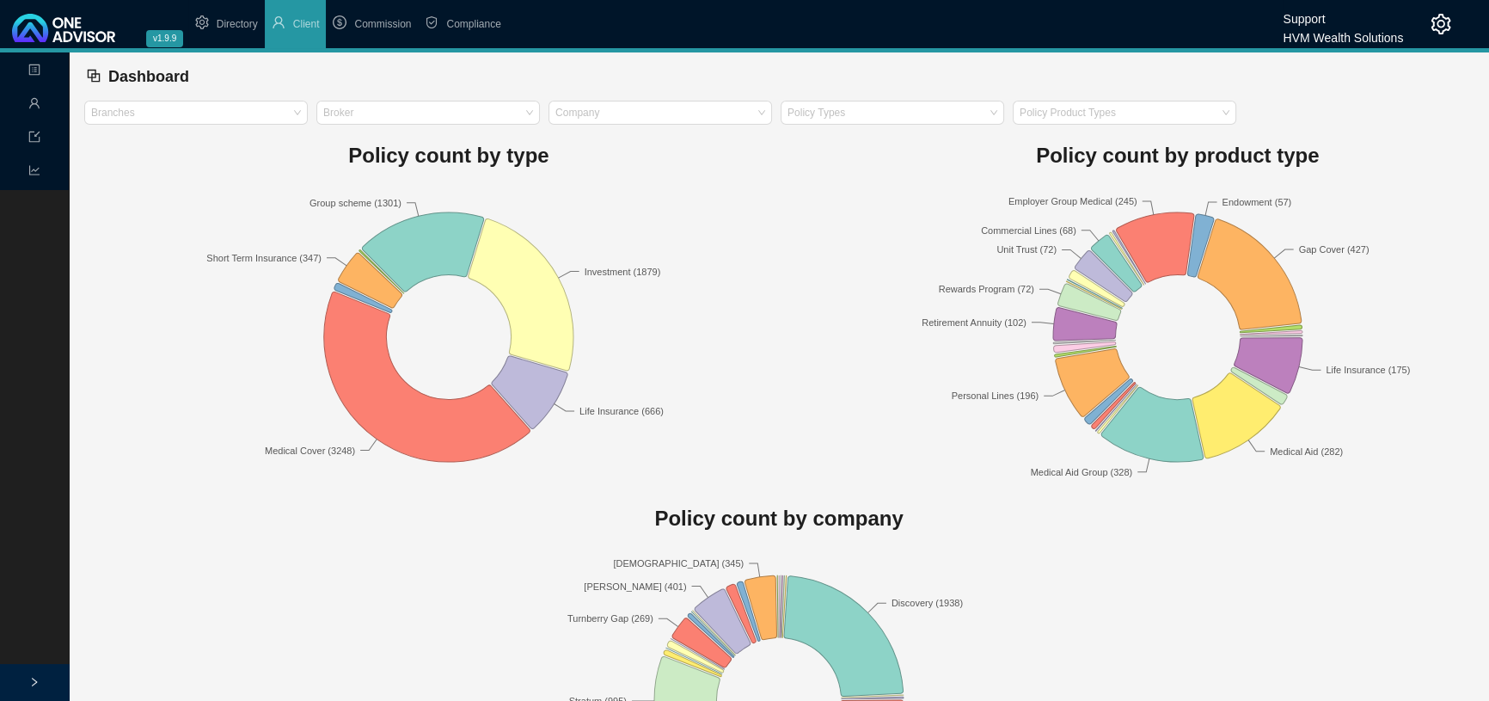
click at [1442, 21] on icon "setting" at bounding box center [1441, 24] width 20 height 21
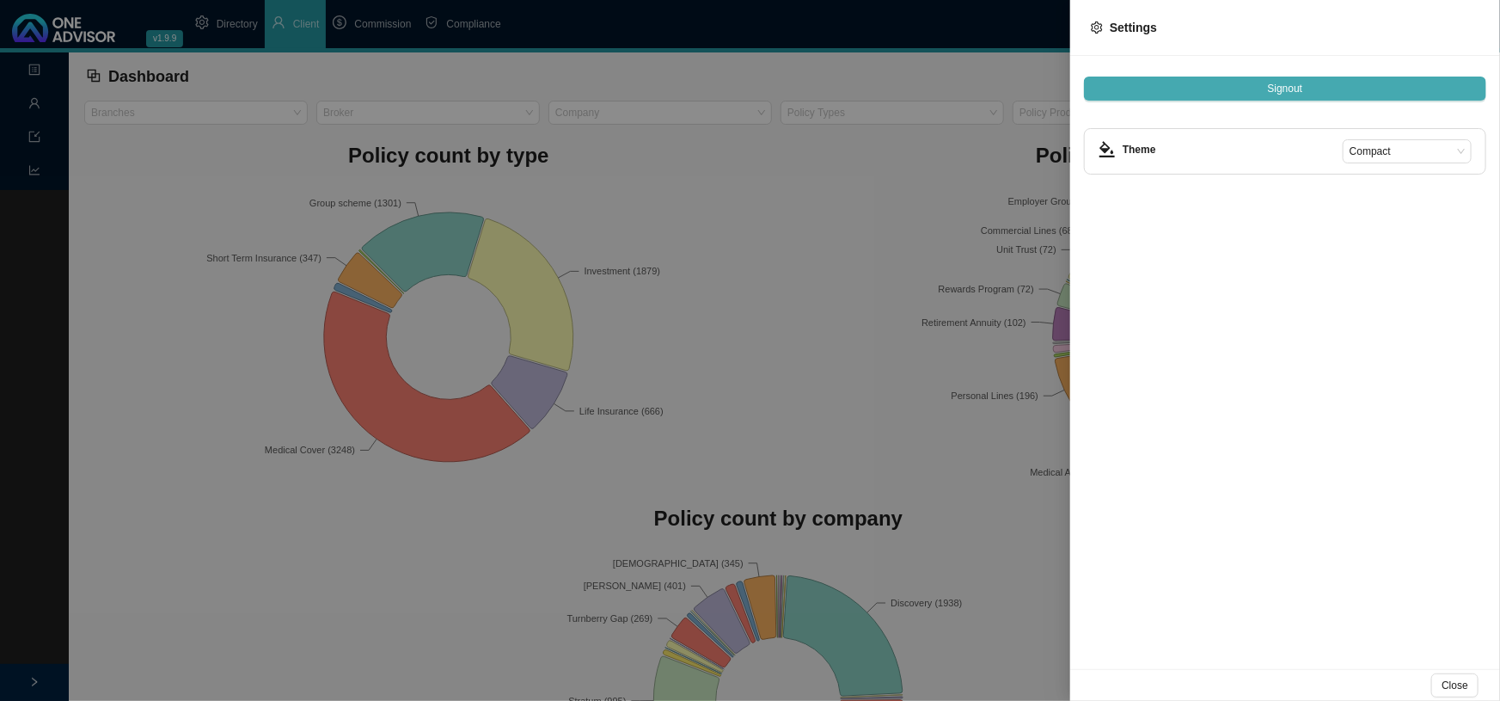
click at [1281, 86] on span "Signout" at bounding box center [1285, 88] width 35 height 17
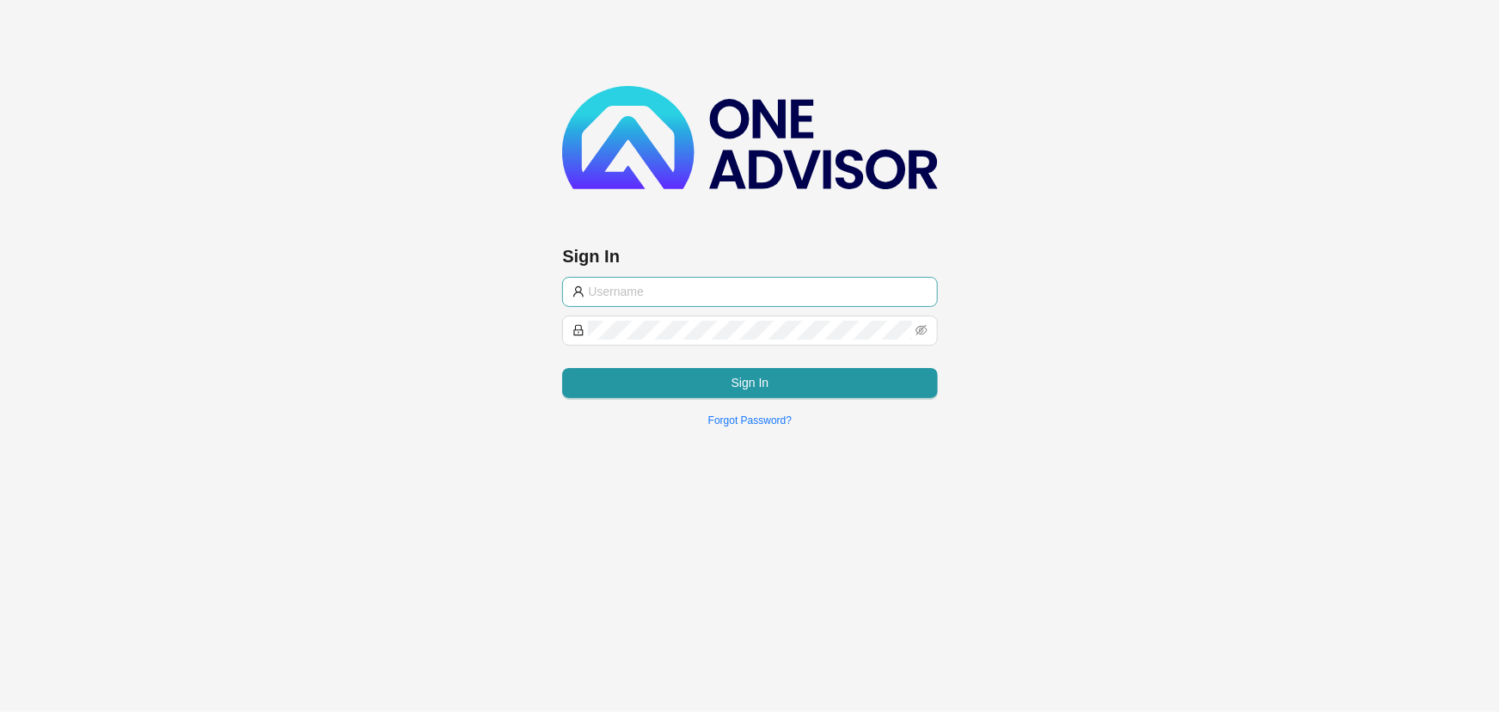
click at [688, 292] on input "text" at bounding box center [757, 291] width 339 height 19
click at [689, 292] on input "text" at bounding box center [757, 291] width 339 height 19
type input "support@hvmws"
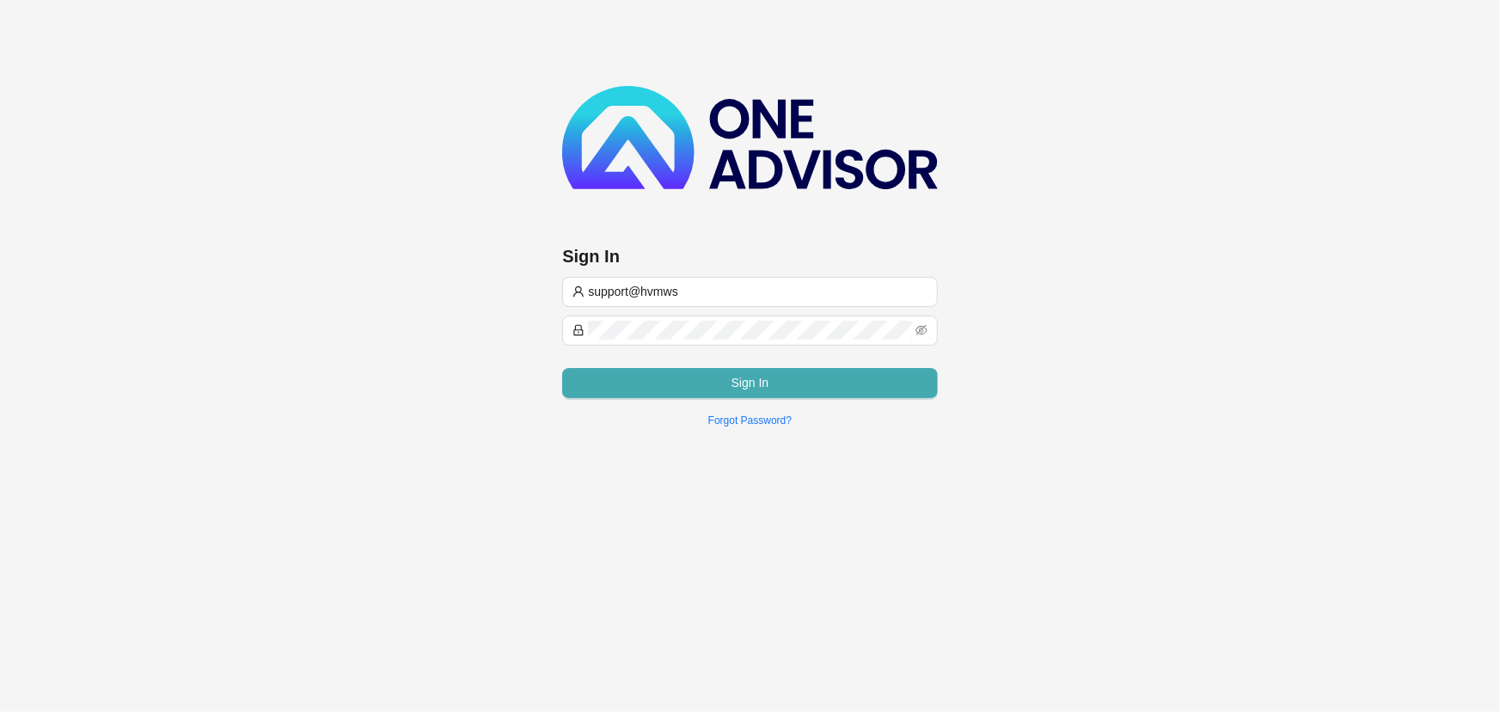
click at [721, 377] on button "Sign In" at bounding box center [749, 383] width 375 height 30
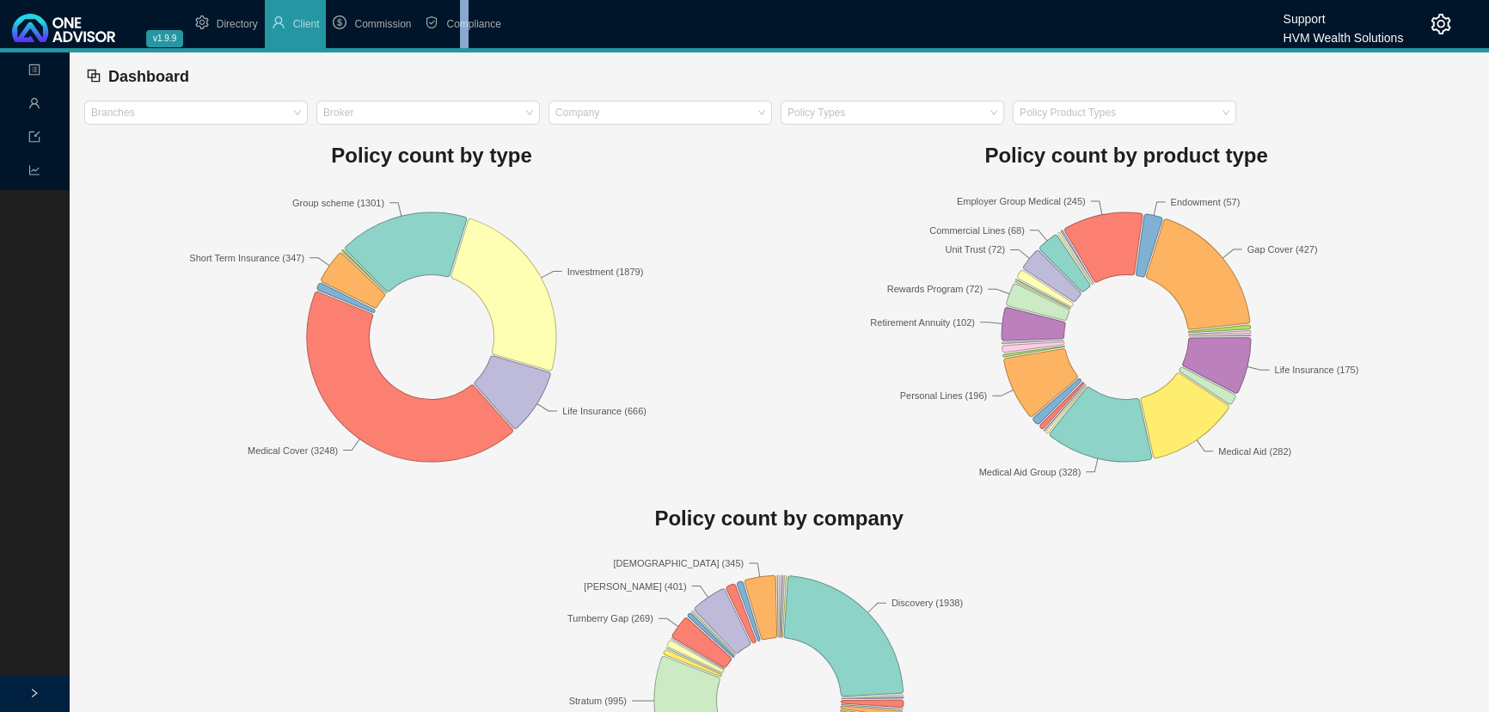
click at [462, 21] on span "Compliance" at bounding box center [473, 24] width 54 height 12
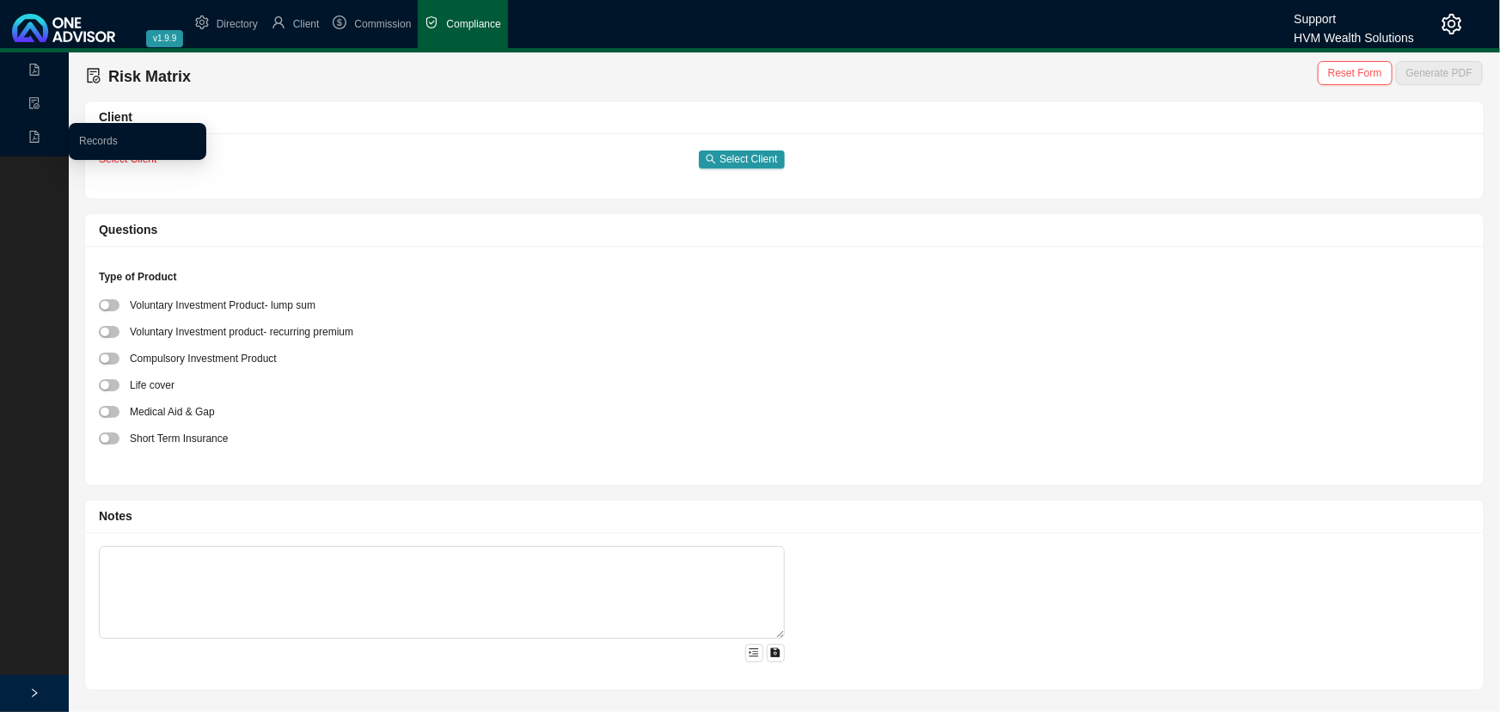
click at [34, 135] on icon "file-pdf" at bounding box center [34, 137] width 12 height 12
click at [91, 144] on link "Records" at bounding box center [98, 141] width 39 height 12
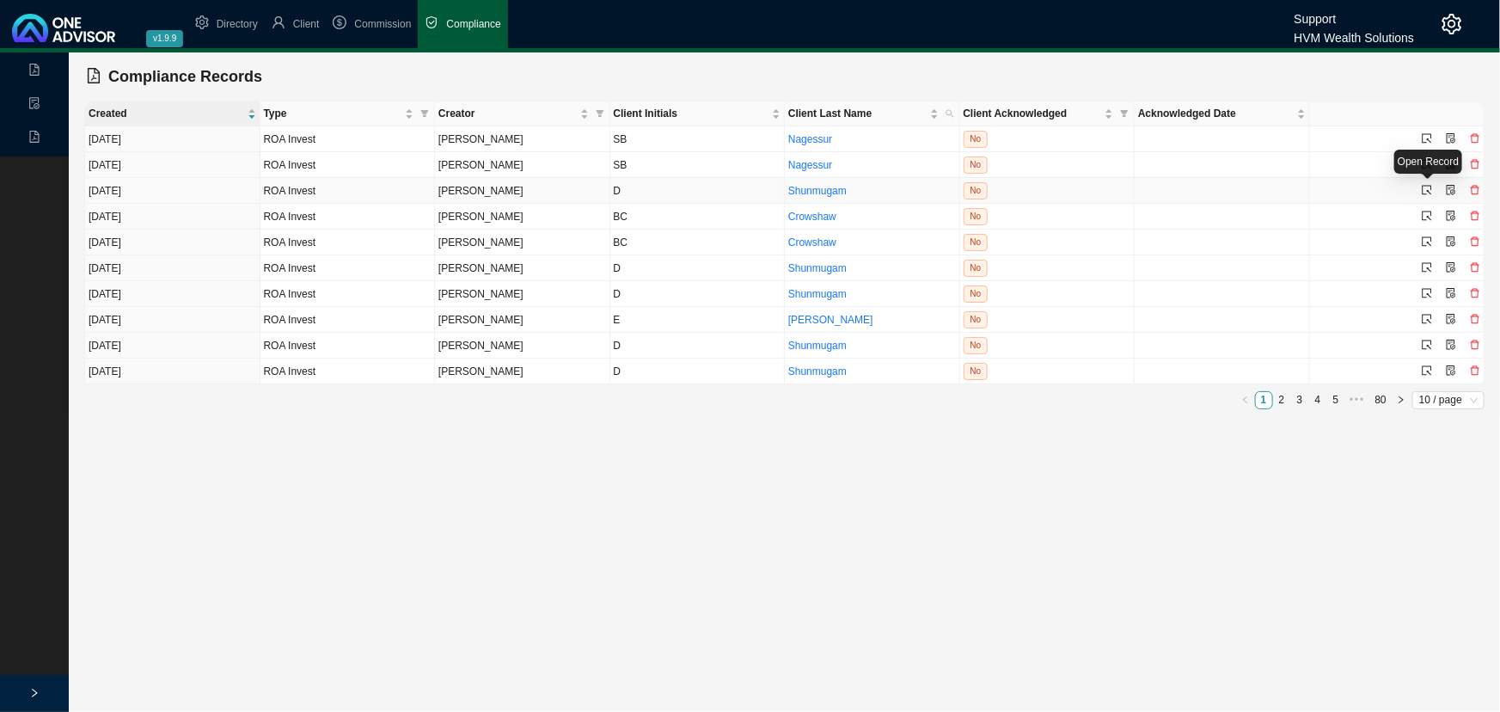
click at [1426, 188] on icon "select" at bounding box center [1427, 190] width 10 height 10
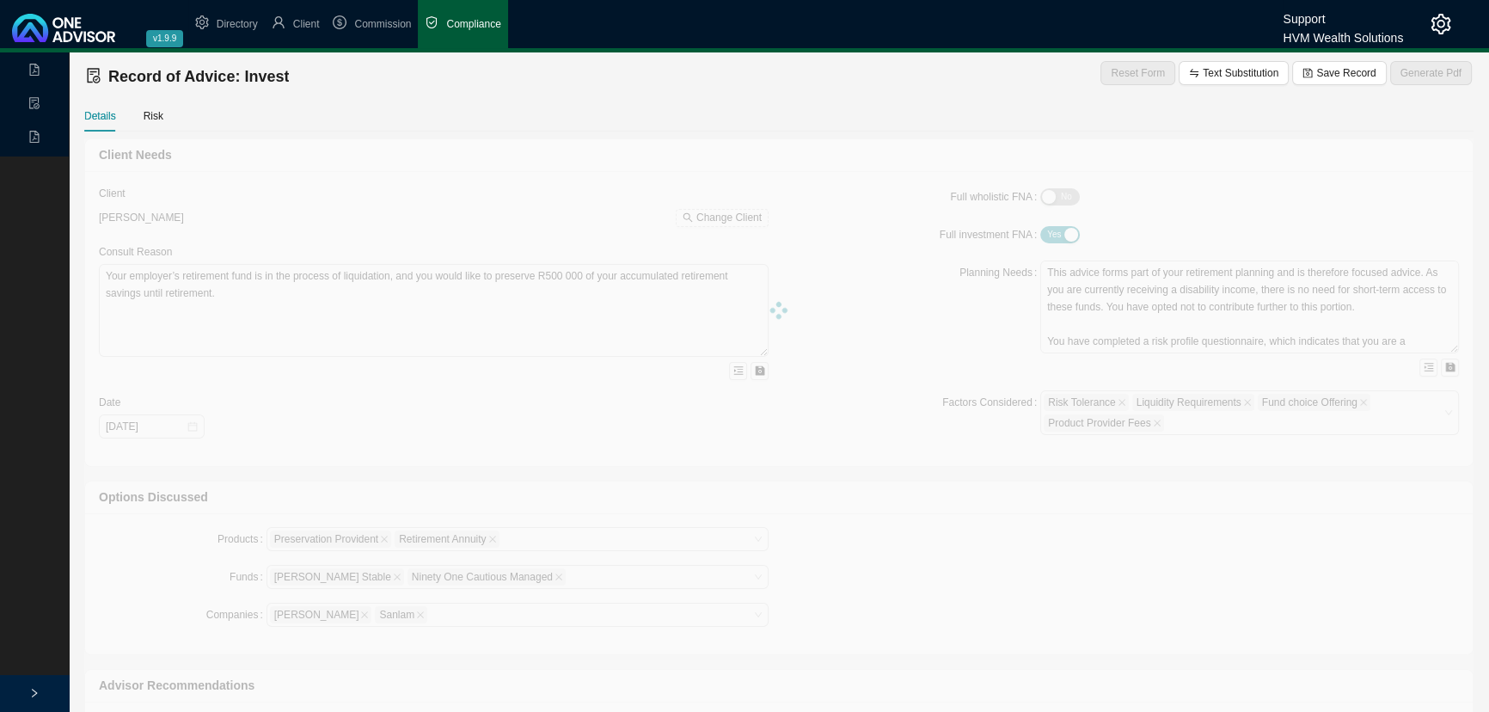
type textarea "Lor ipsumd sitametc ad Elit 9421 sed doei tempo inci utlaboree d magnaal enimad…"
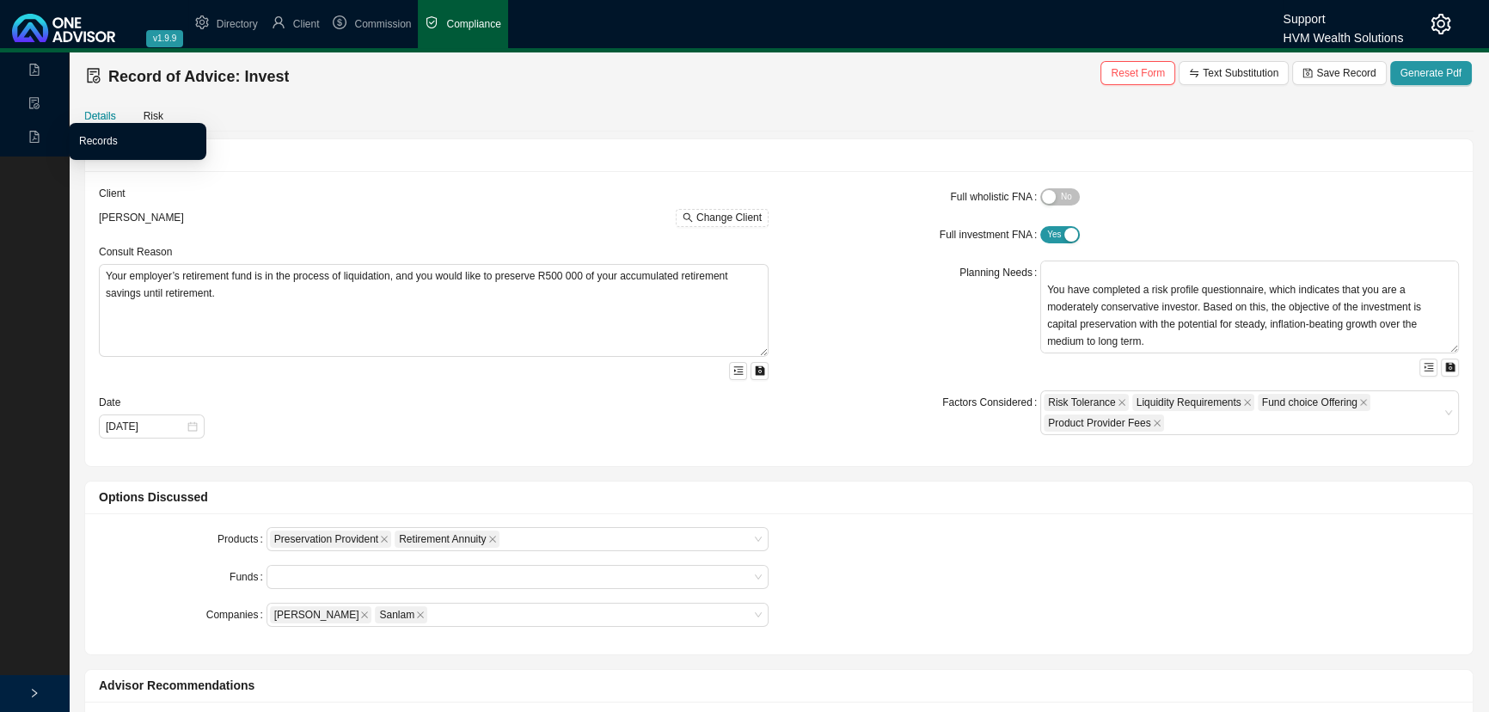
click at [94, 135] on link "Records" at bounding box center [98, 141] width 39 height 12
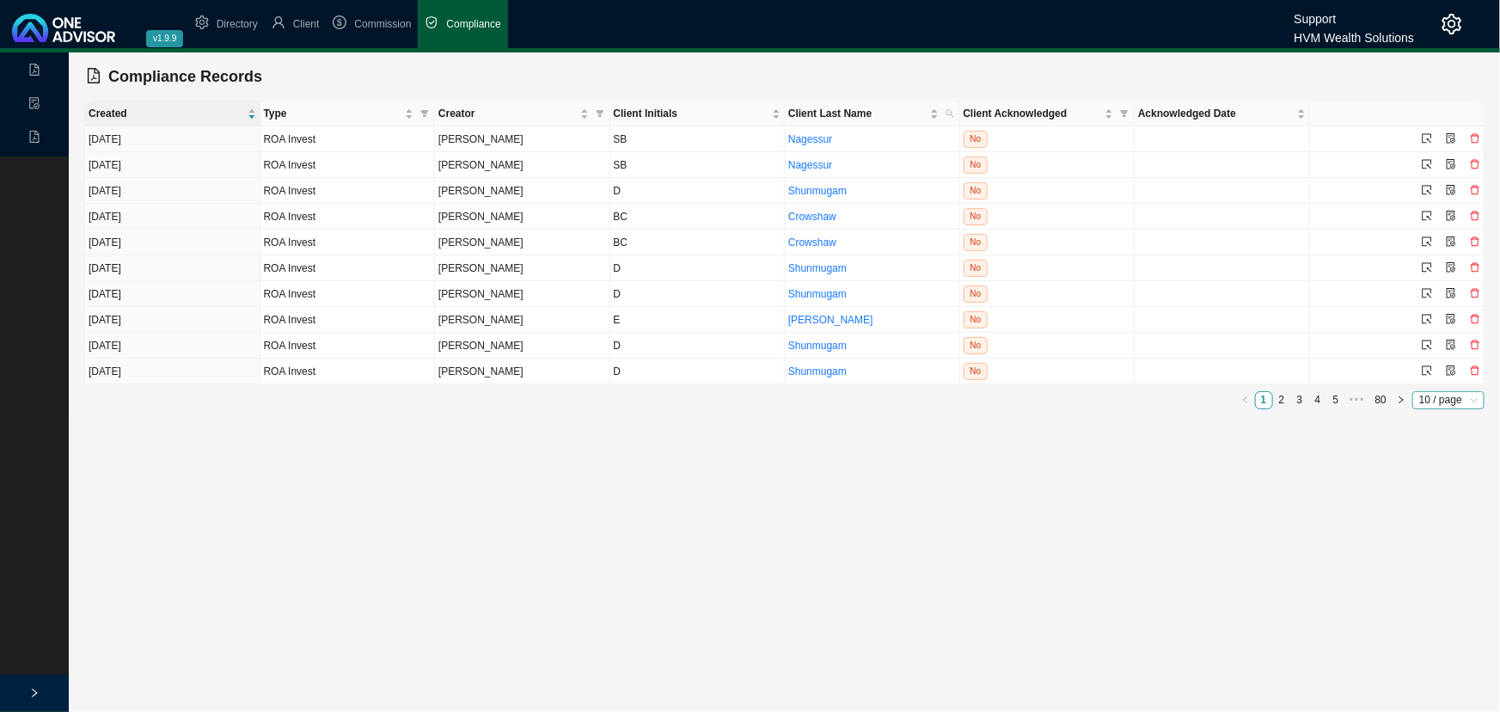
click at [1469, 401] on span "10 / page" at bounding box center [1448, 400] width 58 height 16
drag, startPoint x: 1439, startPoint y: 472, endPoint x: 1117, endPoint y: 418, distance: 326.0
click at [1437, 472] on div "50 / page" at bounding box center [1450, 476] width 49 height 17
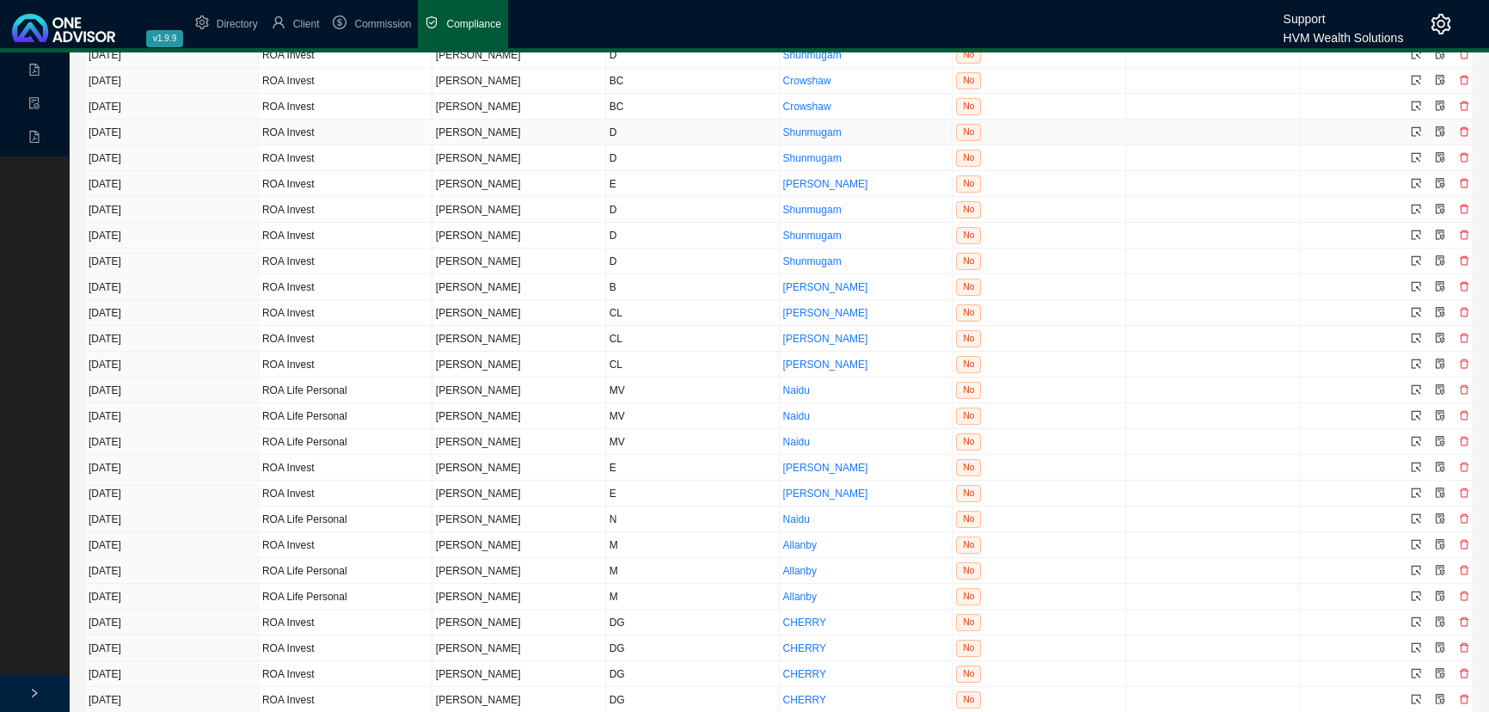
scroll to position [156, 0]
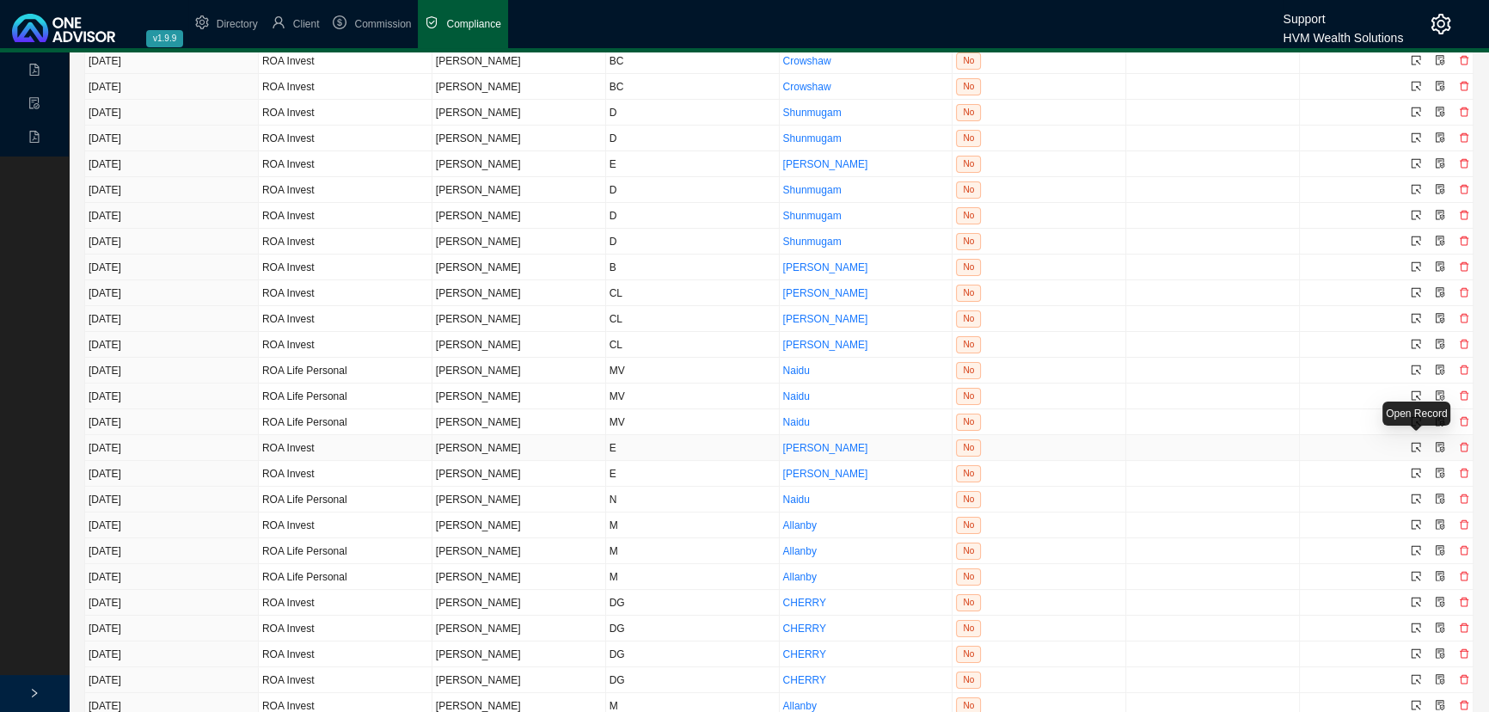
click at [1417, 442] on icon "select" at bounding box center [1416, 447] width 10 height 10
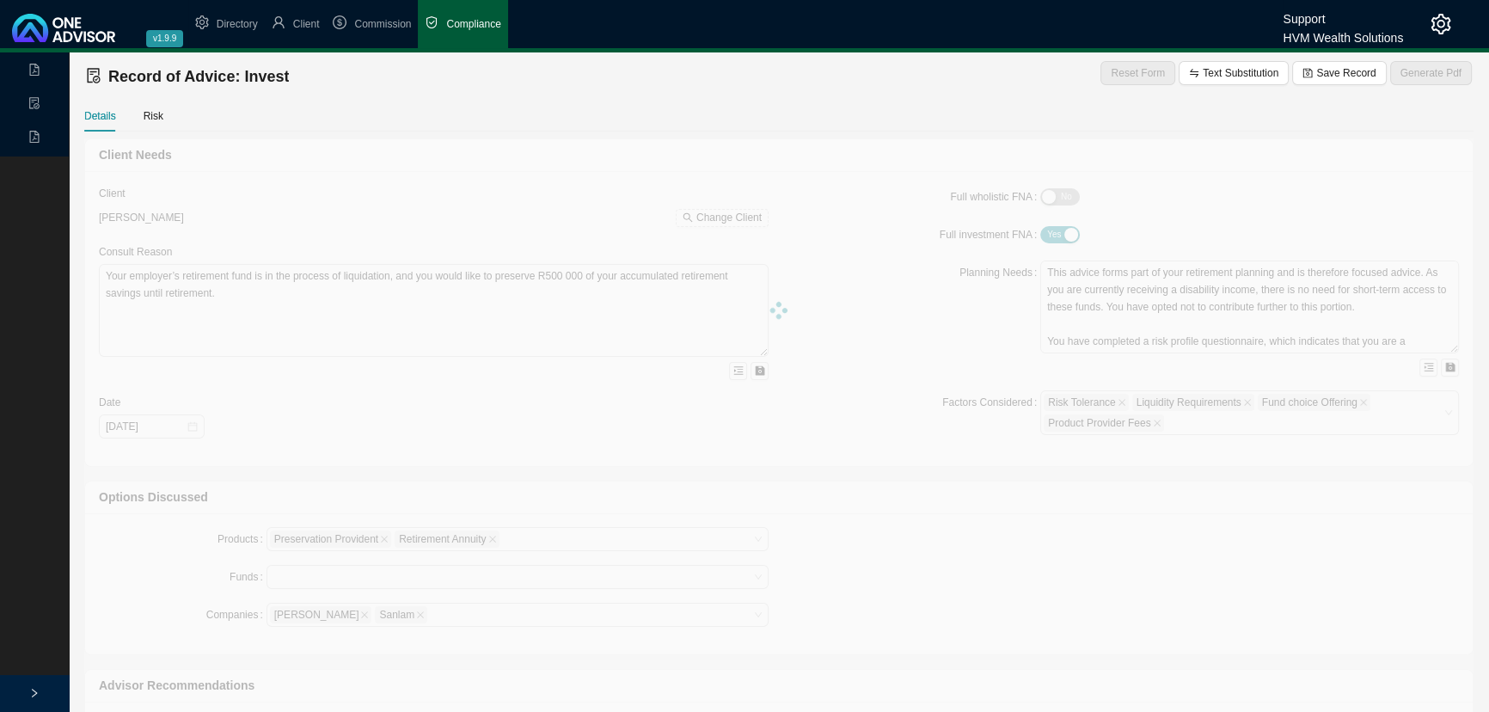
type textarea "This Record of Advice outlines the guidance provided regarding the restructurin…"
type textarea "You are 85 years old, with three adult children and related dependants. Your to…"
type textarea "To help meet your financial objectives, we propose the following two-part inves…"
type textarea "You have confirmed your decision to proceed with the recommendations provided i…"
type textarea "A traditional unit trust investment was considered during the planning process.…"
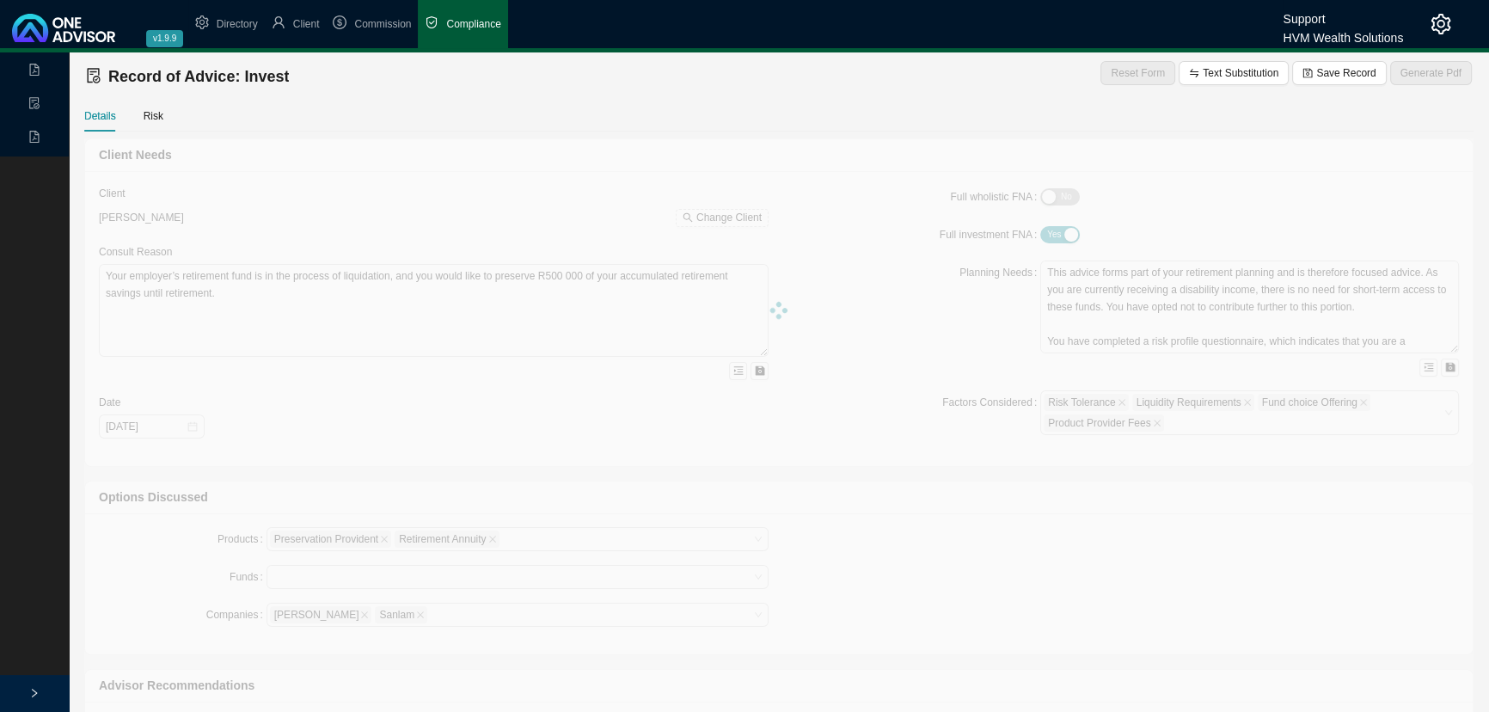
type input "1120000"
type input "0.50"
type input "2025-09-09"
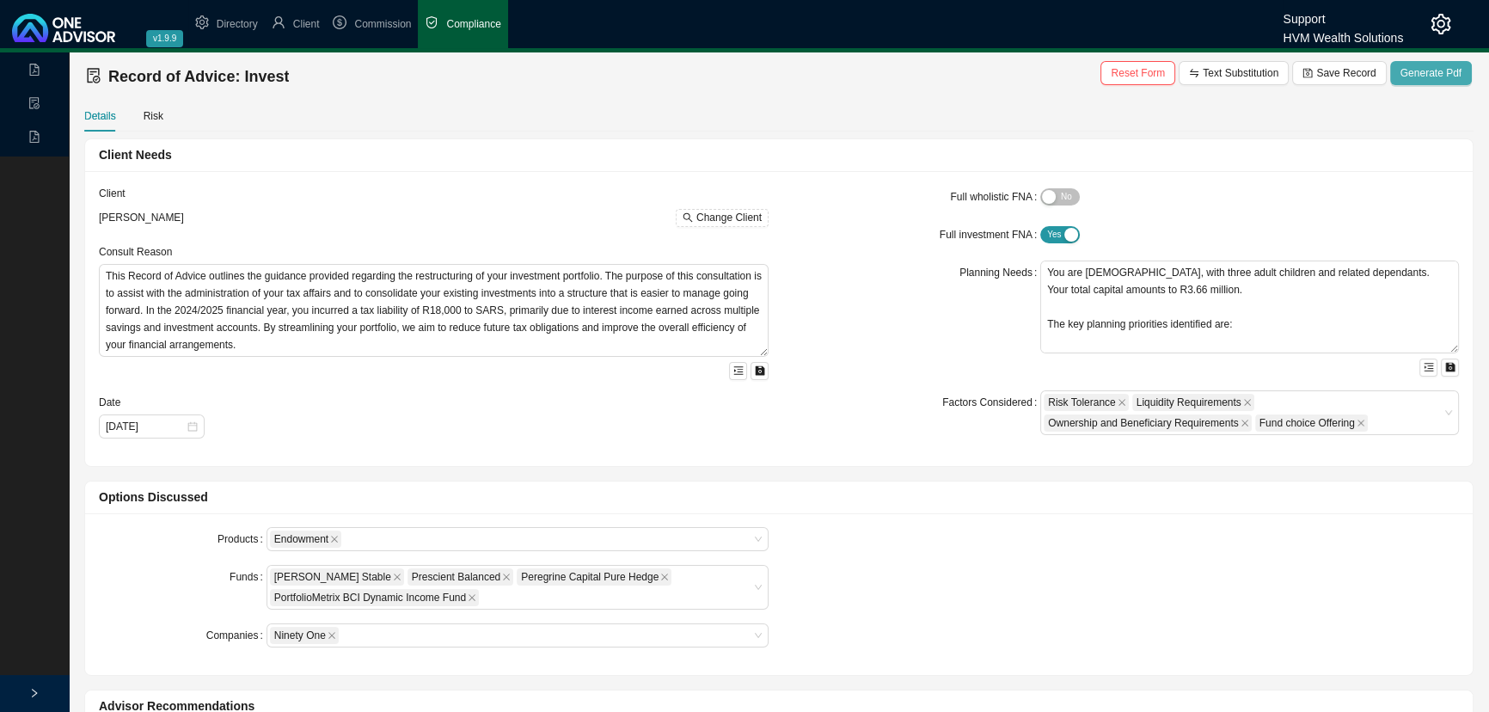
click at [1436, 67] on span "Generate Pdf" at bounding box center [1430, 72] width 61 height 17
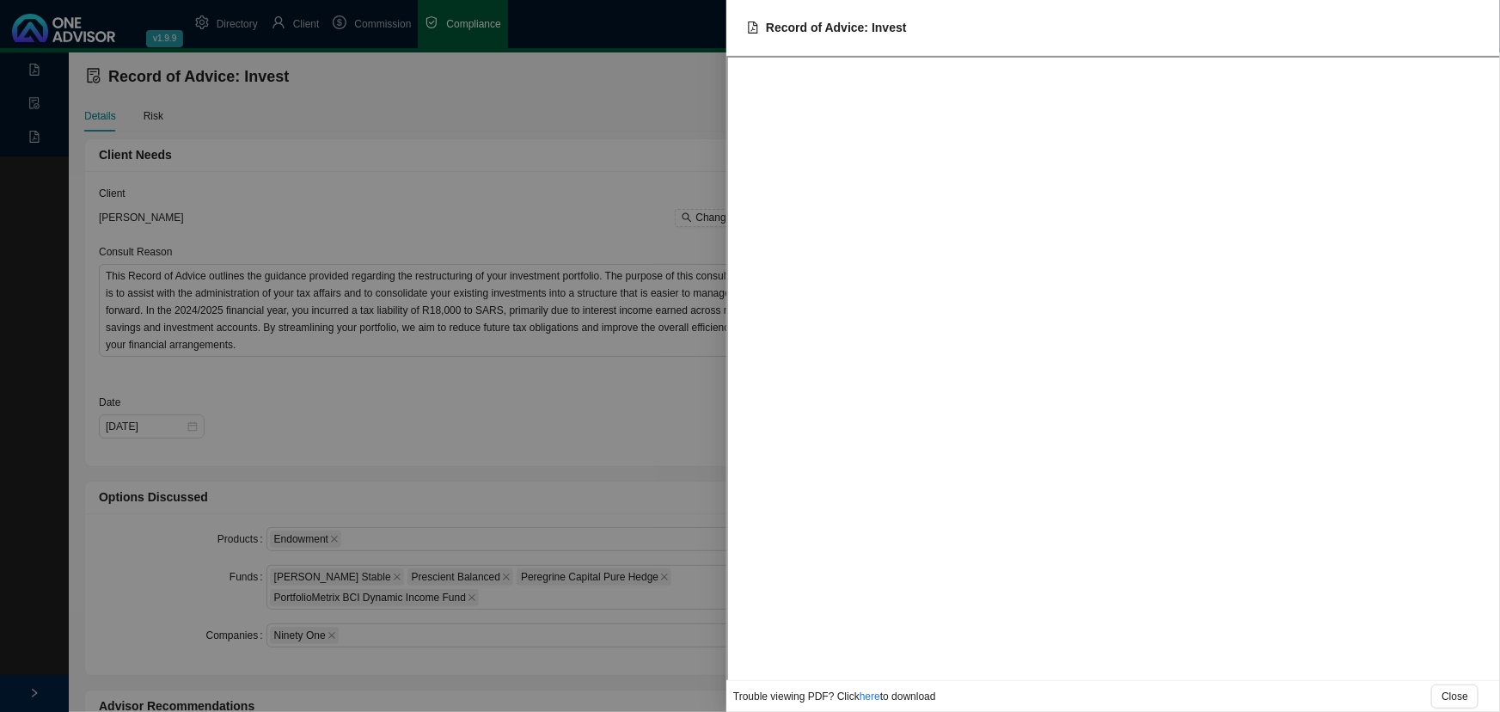
drag, startPoint x: 542, startPoint y: 383, endPoint x: 699, endPoint y: 248, distance: 207.3
click at [543, 381] on div at bounding box center [750, 356] width 1500 height 712
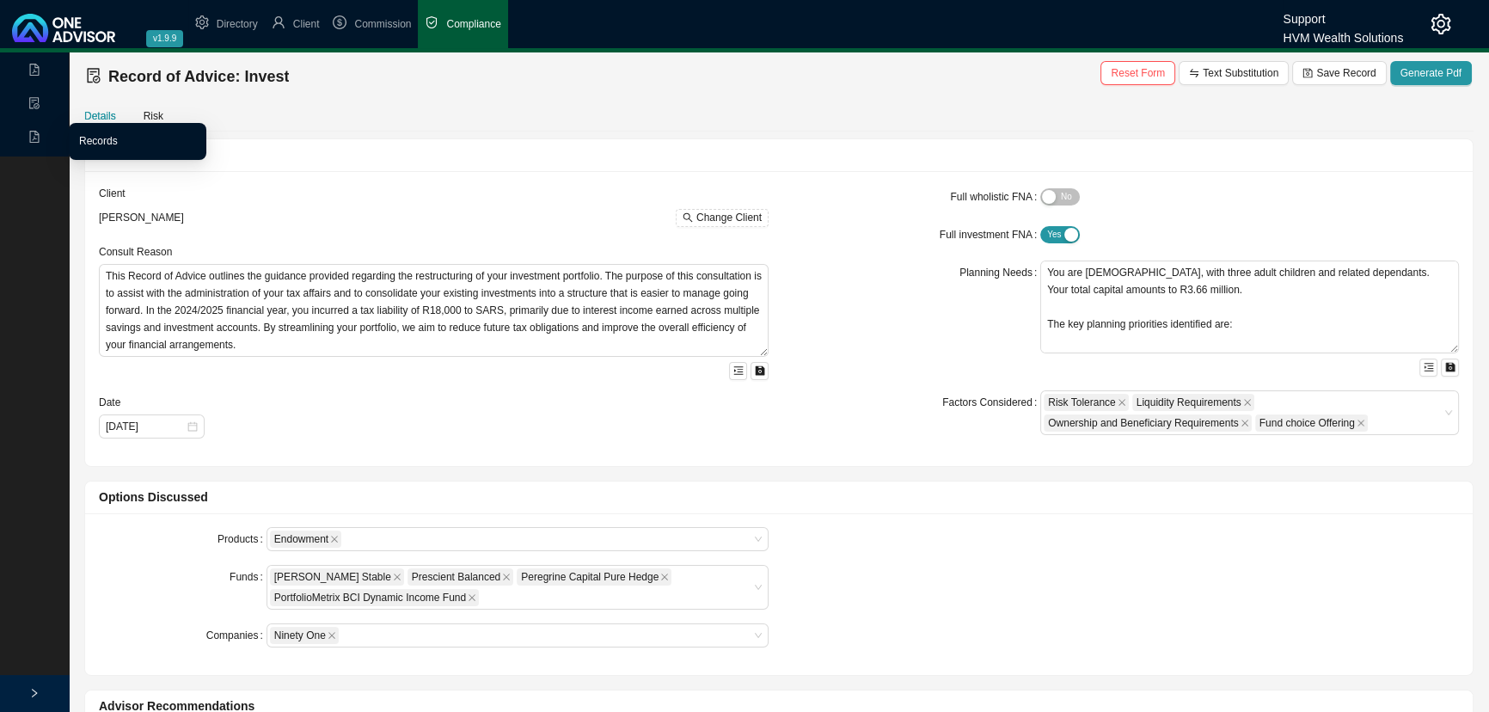
click at [102, 138] on link "Records" at bounding box center [98, 141] width 39 height 12
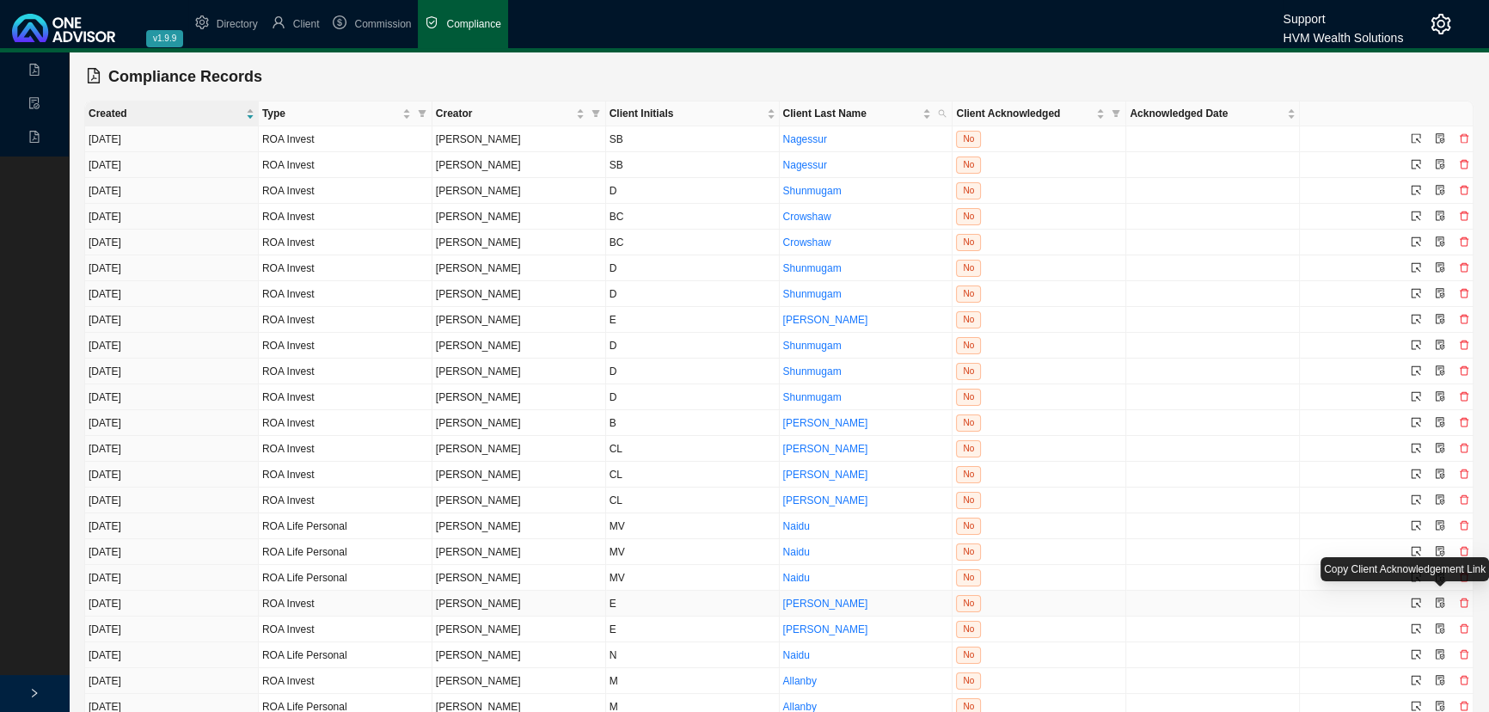
click at [1442, 597] on icon "file-protect" at bounding box center [1440, 602] width 10 height 10
click at [1415, 597] on icon "select" at bounding box center [1416, 602] width 10 height 10
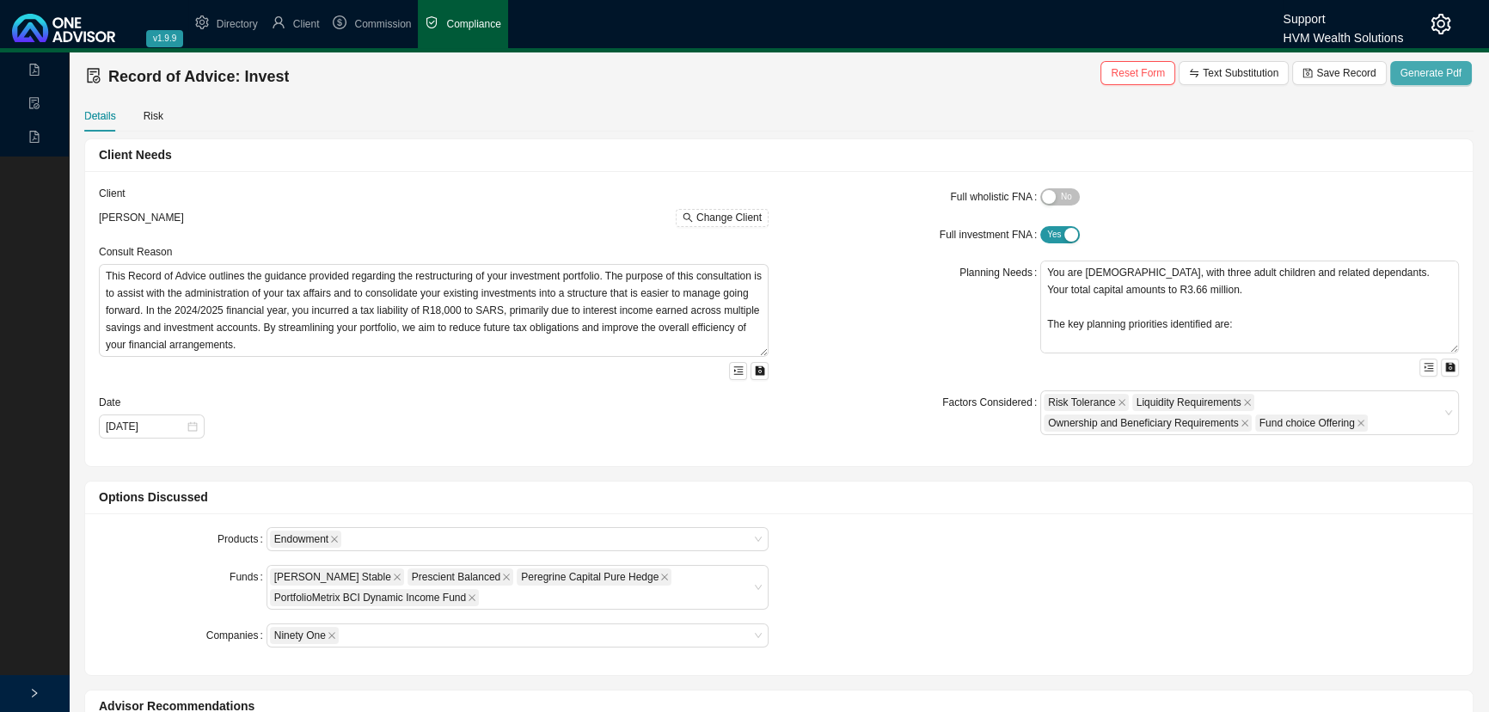
click at [1428, 70] on span "Generate Pdf" at bounding box center [1430, 72] width 61 height 17
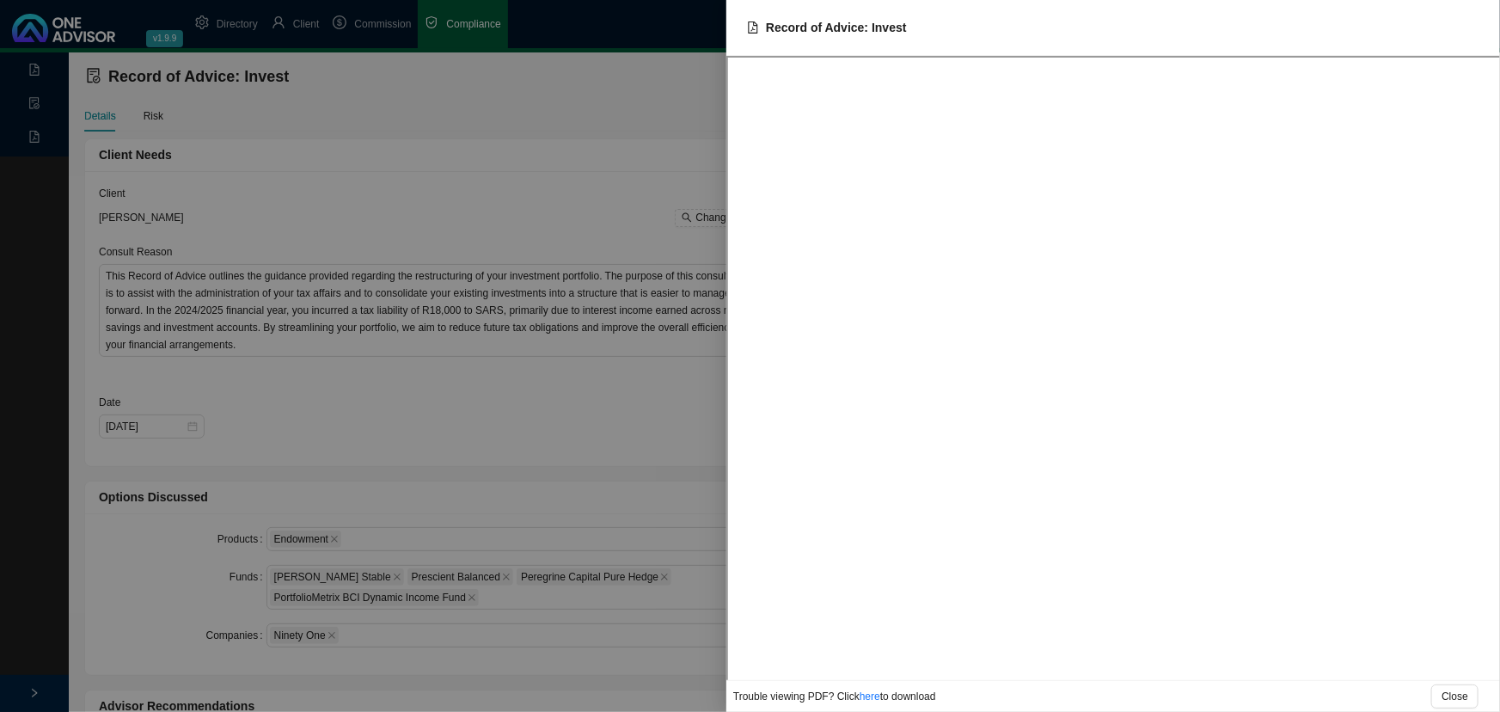
click at [446, 205] on div at bounding box center [750, 356] width 1500 height 712
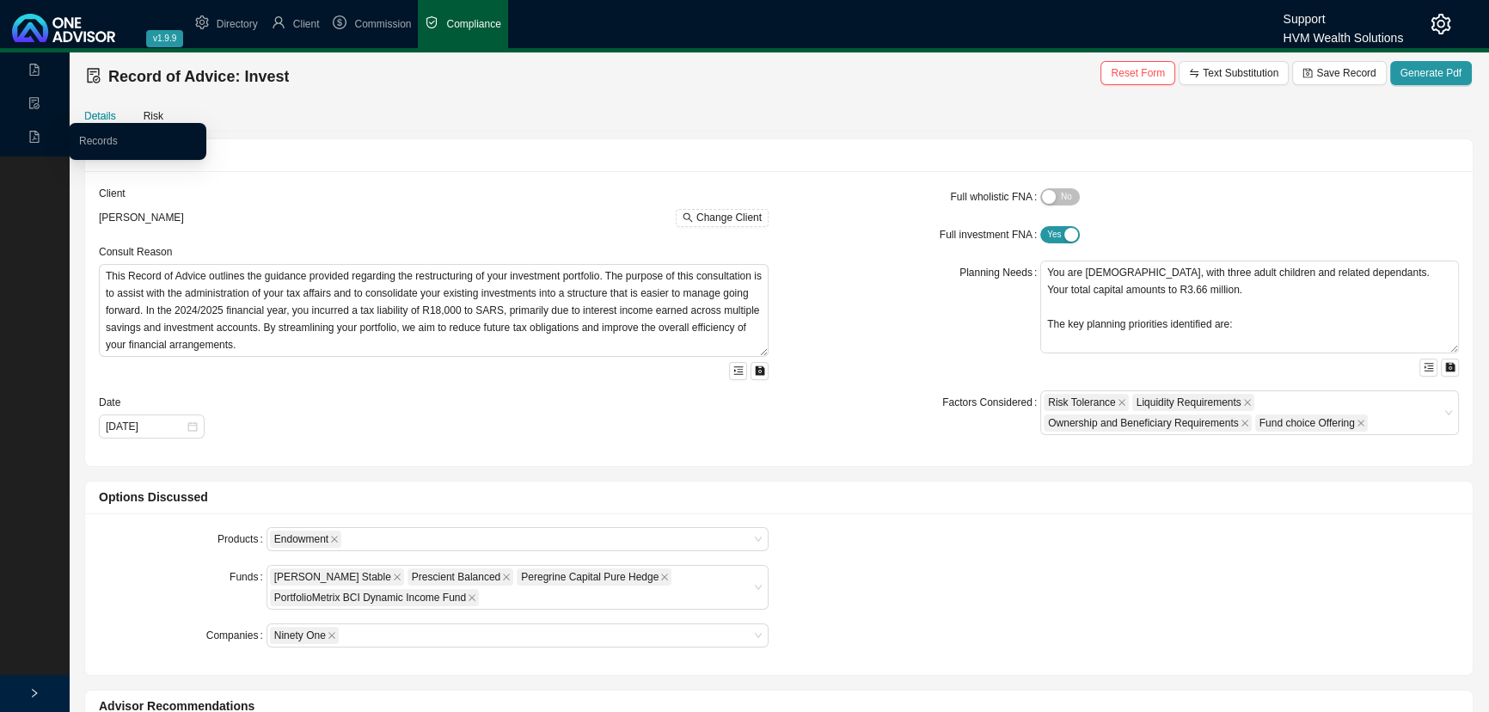
click at [38, 138] on icon "file-pdf" at bounding box center [34, 137] width 9 height 12
click at [102, 138] on link "Records" at bounding box center [98, 141] width 39 height 12
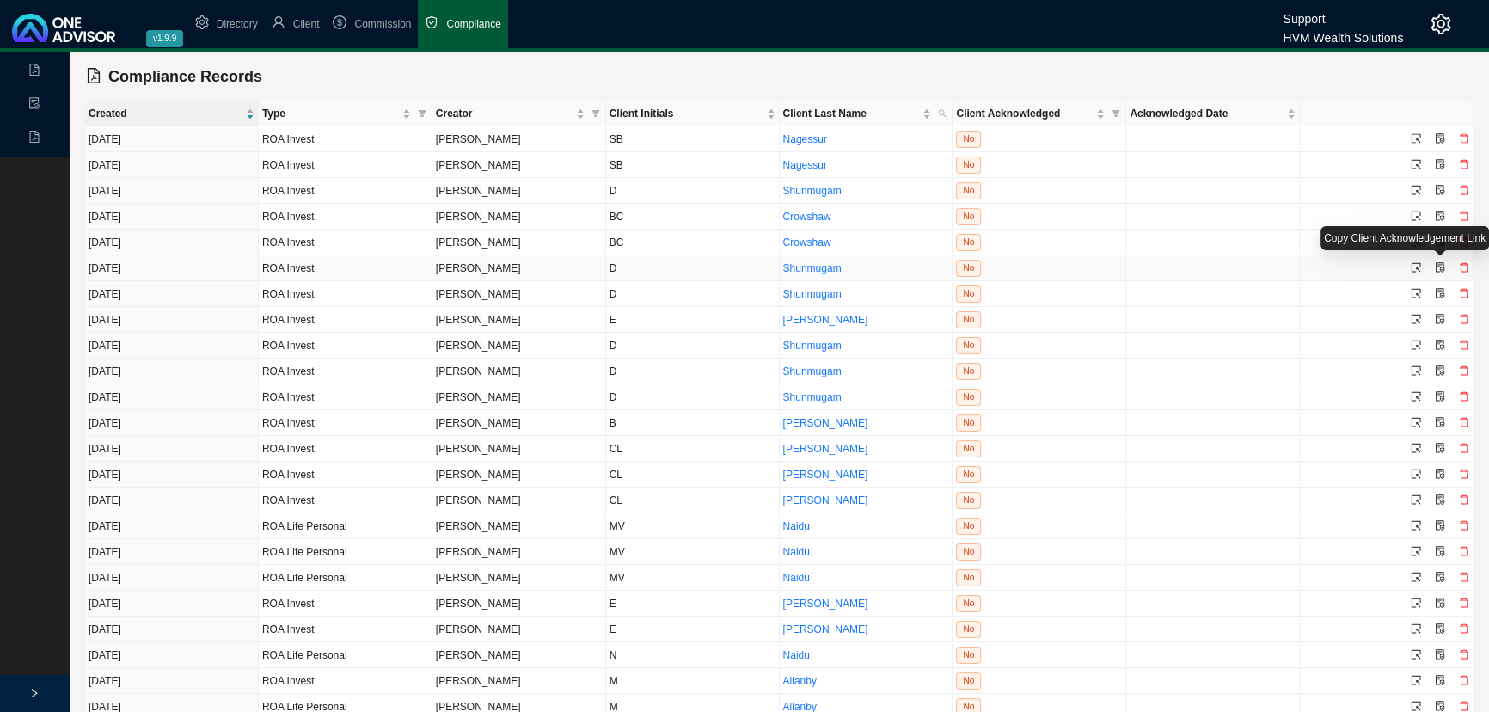
click at [1441, 265] on icon "file-protect" at bounding box center [1440, 267] width 10 height 10
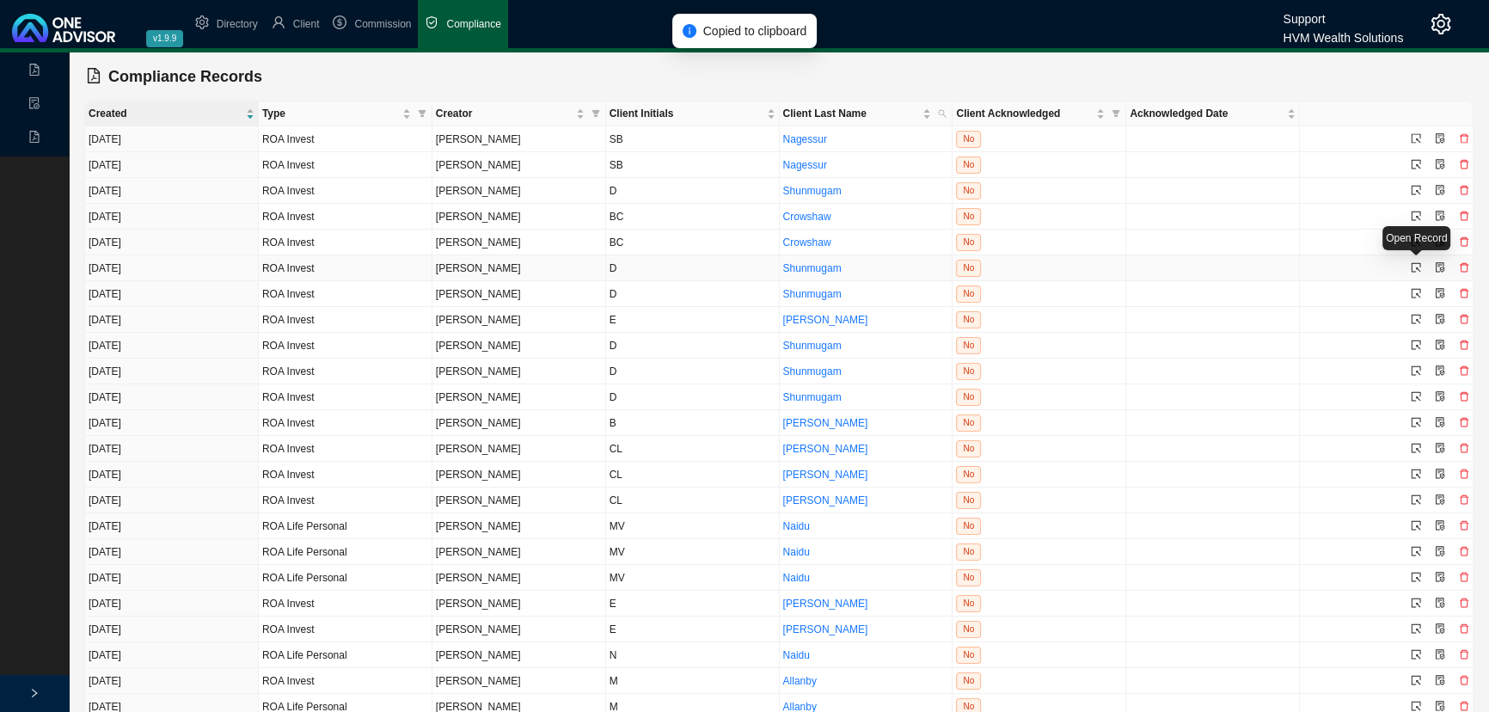
click at [1417, 266] on icon "select" at bounding box center [1416, 267] width 10 height 10
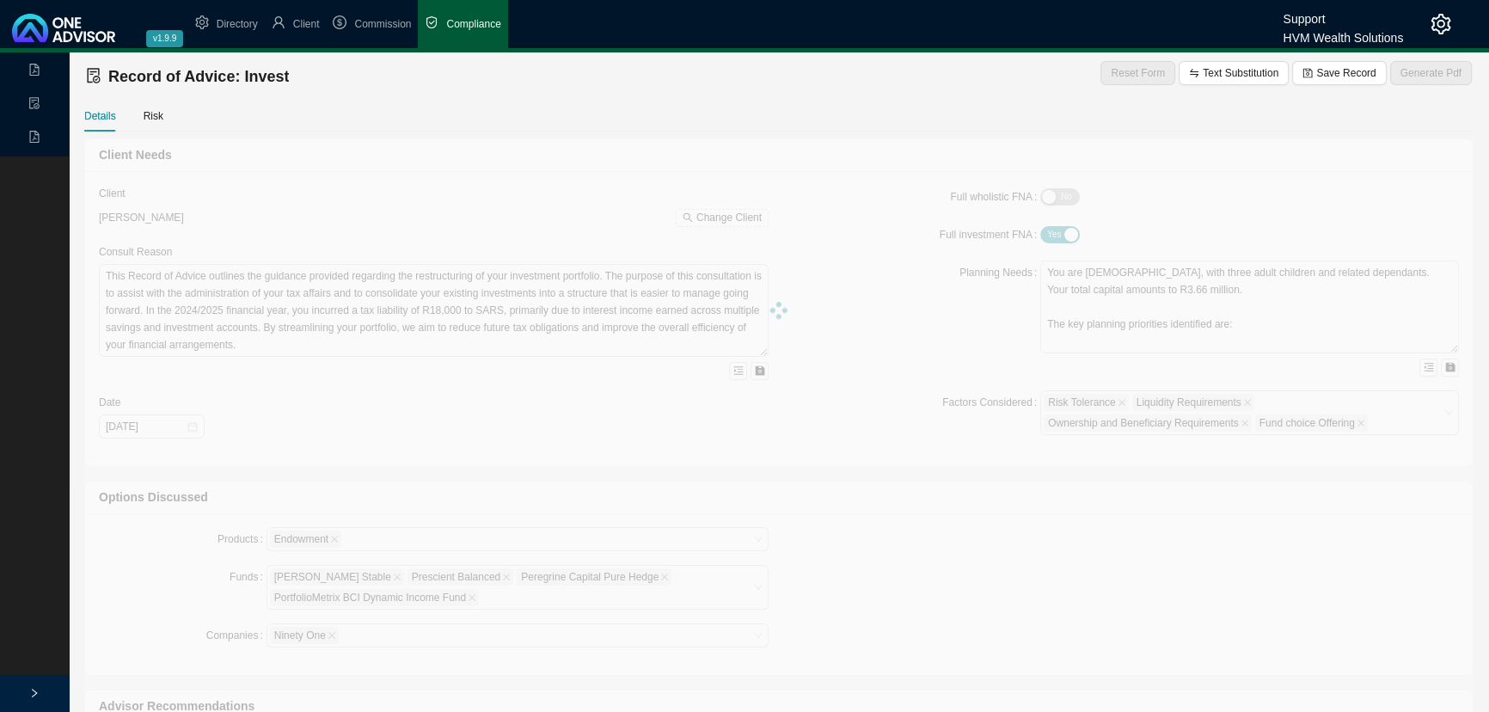
type textarea "Your employer’s retirement fund is in the process of liquidation, and you would…"
type textarea "This advice forms part of your retirement planning and is therefore focused adv…"
type textarea "Lor ipsumd sitametc ad Elit 9421 sed doei tempo inci utlaboree d magnaal enimad…"
type textarea "Based on our proposal, you confirmed your decision to proceed with transferring…"
type textarea "Retirement Annuity - as explained above."
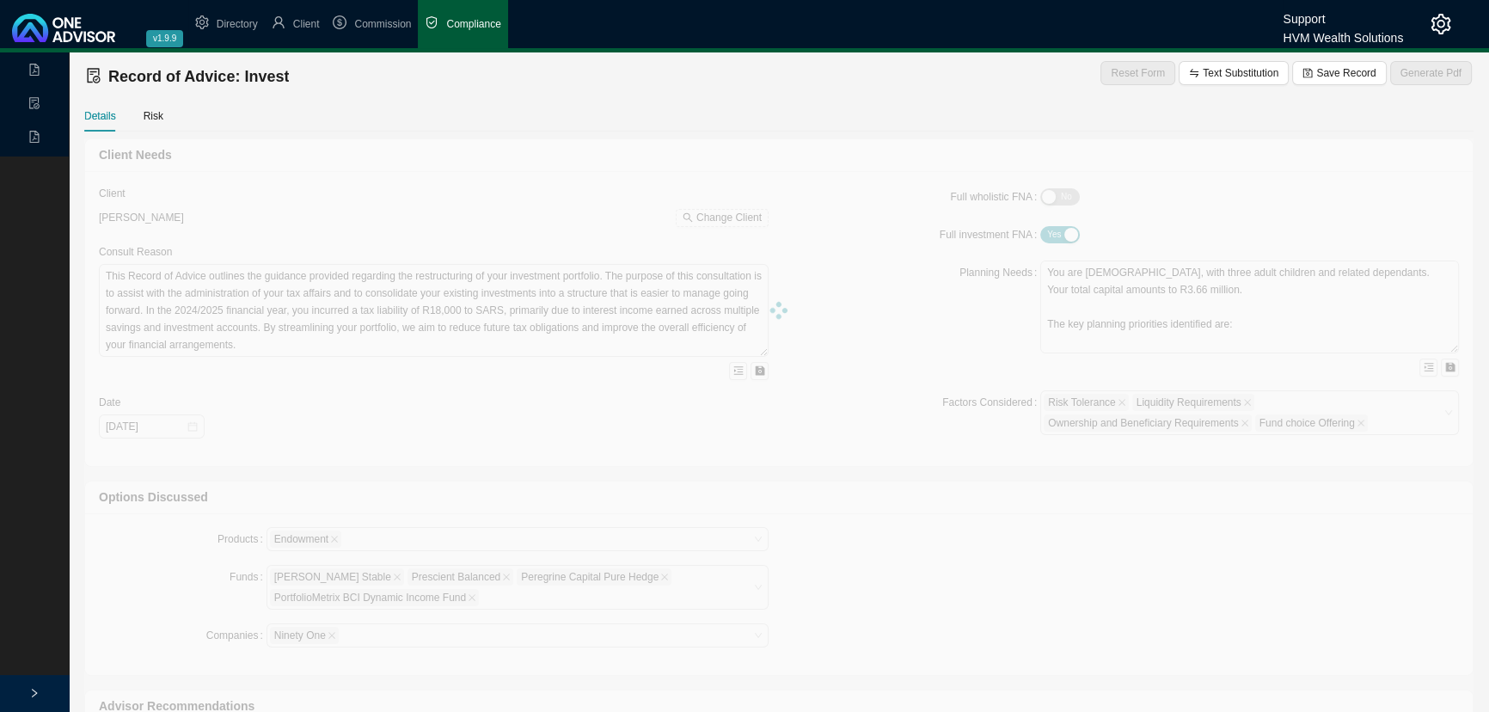
type input "500000"
type input "0.75"
type input "[DATE]"
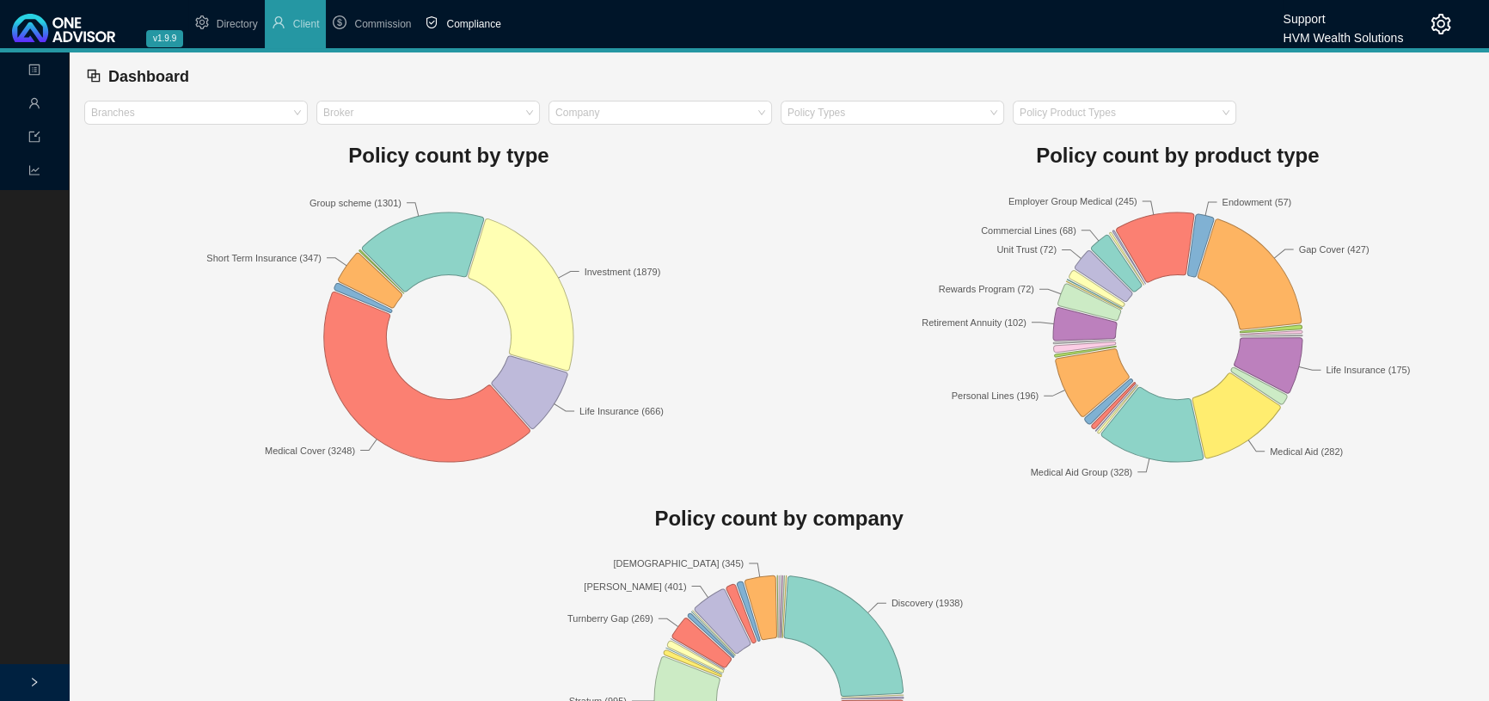
click at [465, 23] on span "Compliance" at bounding box center [473, 24] width 54 height 12
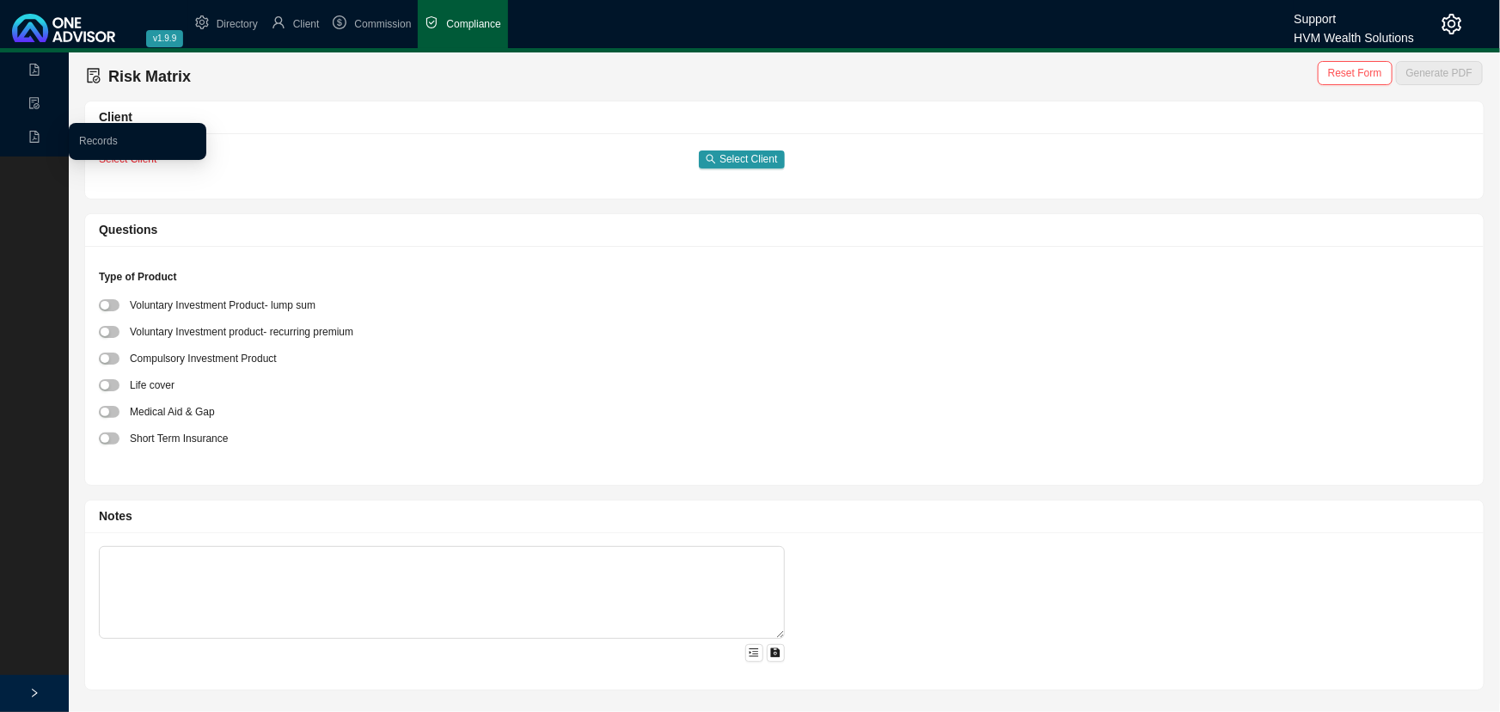
click at [41, 138] on span "Records" at bounding box center [57, 138] width 58 height 12
click at [86, 136] on link "Records" at bounding box center [98, 141] width 39 height 12
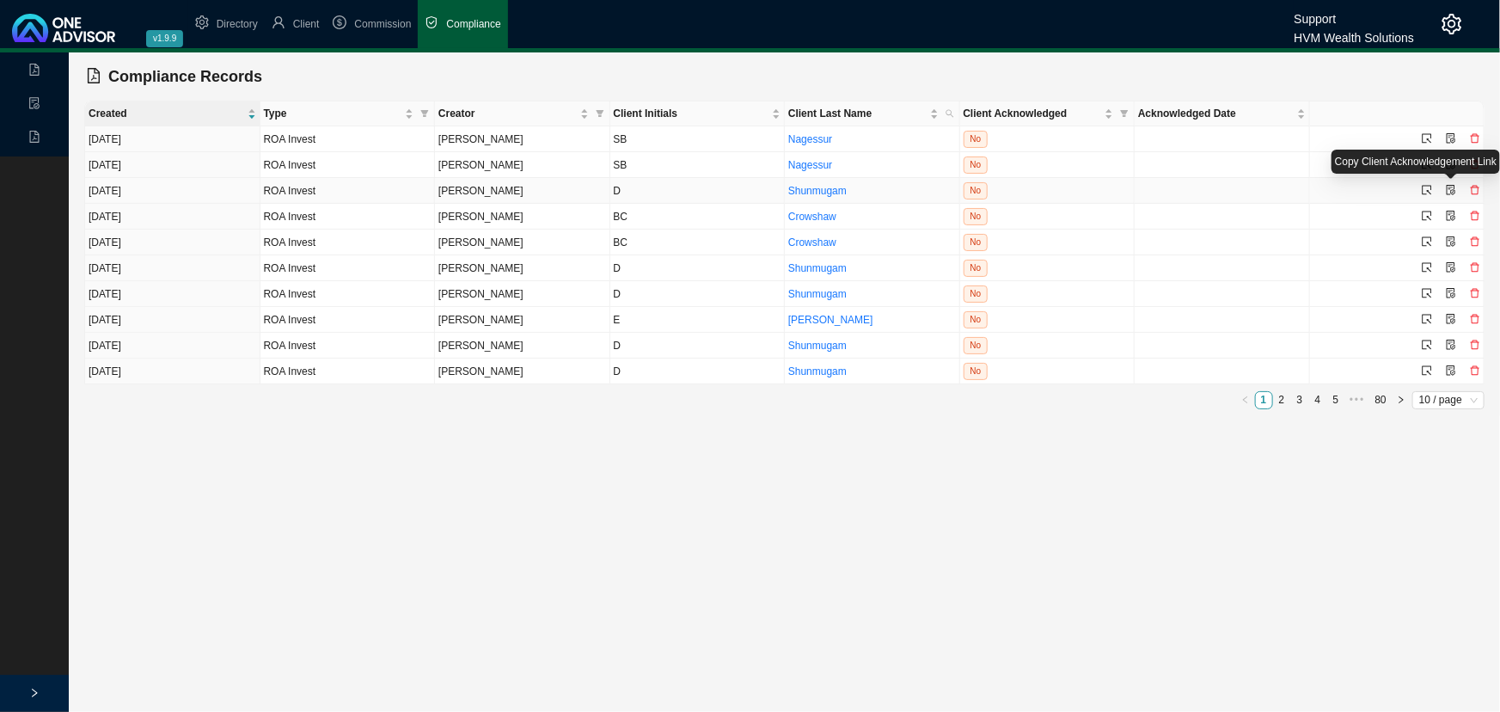
click at [1448, 190] on icon "file-protect" at bounding box center [1451, 190] width 10 height 10
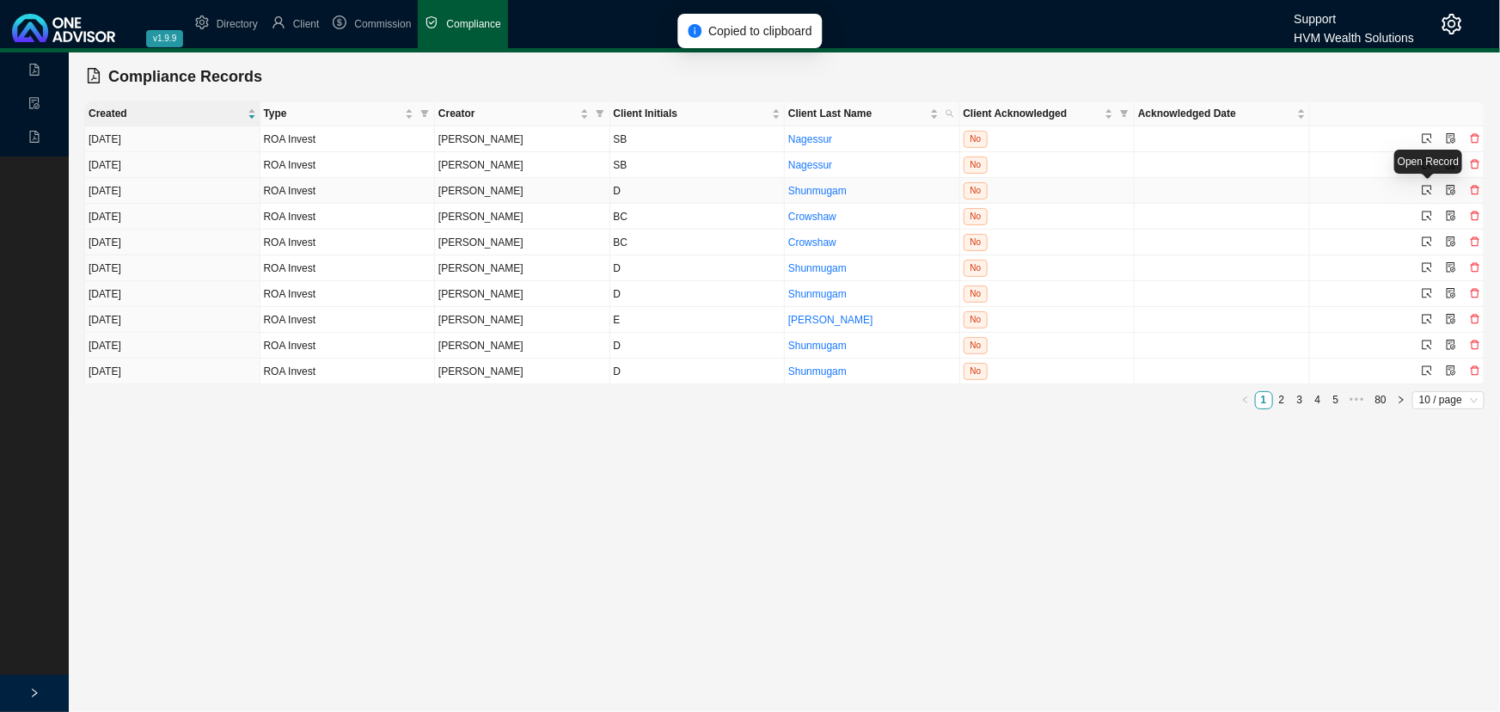
click at [1430, 188] on icon "select" at bounding box center [1427, 190] width 10 height 10
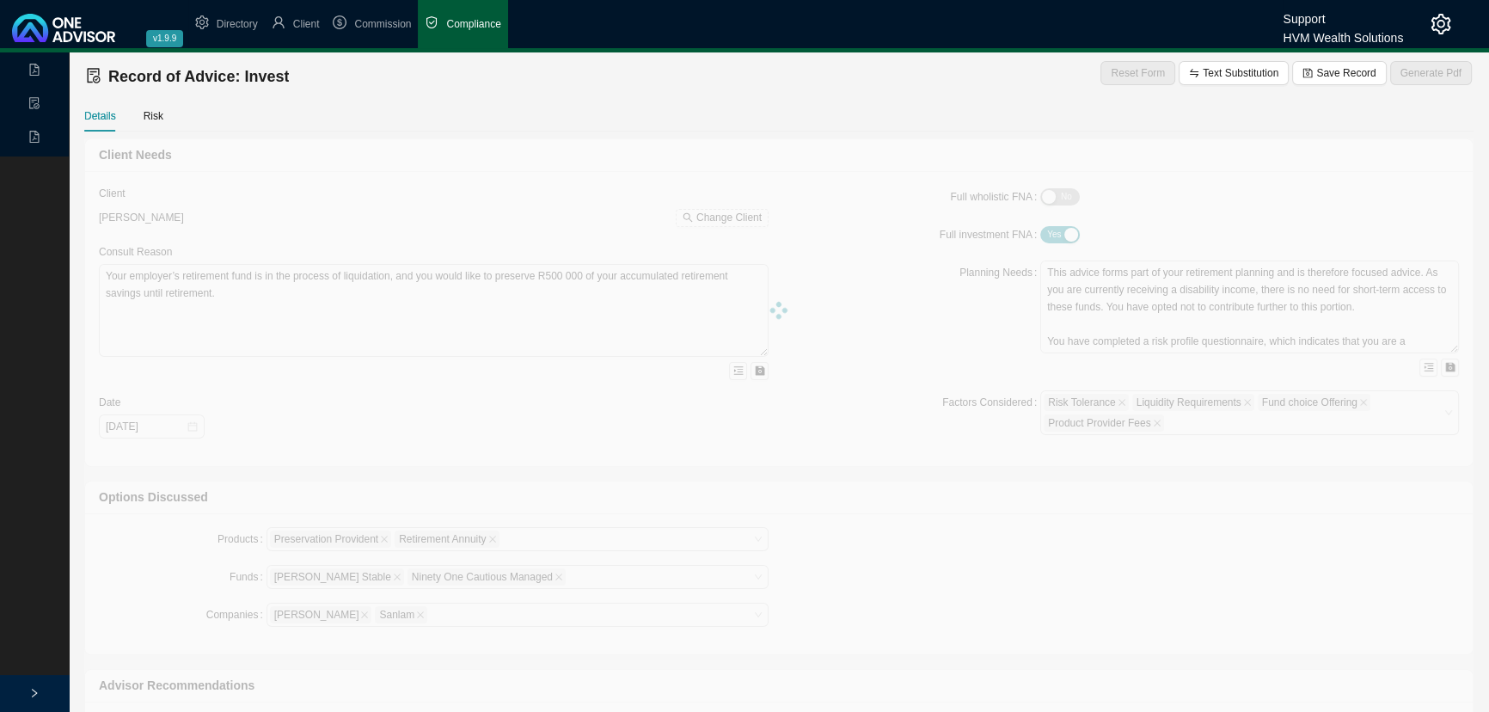
type textarea "Lor ipsumd sitametc ad Elit 9421 sed doei tempo inci utlaboree d magnaal enimad…"
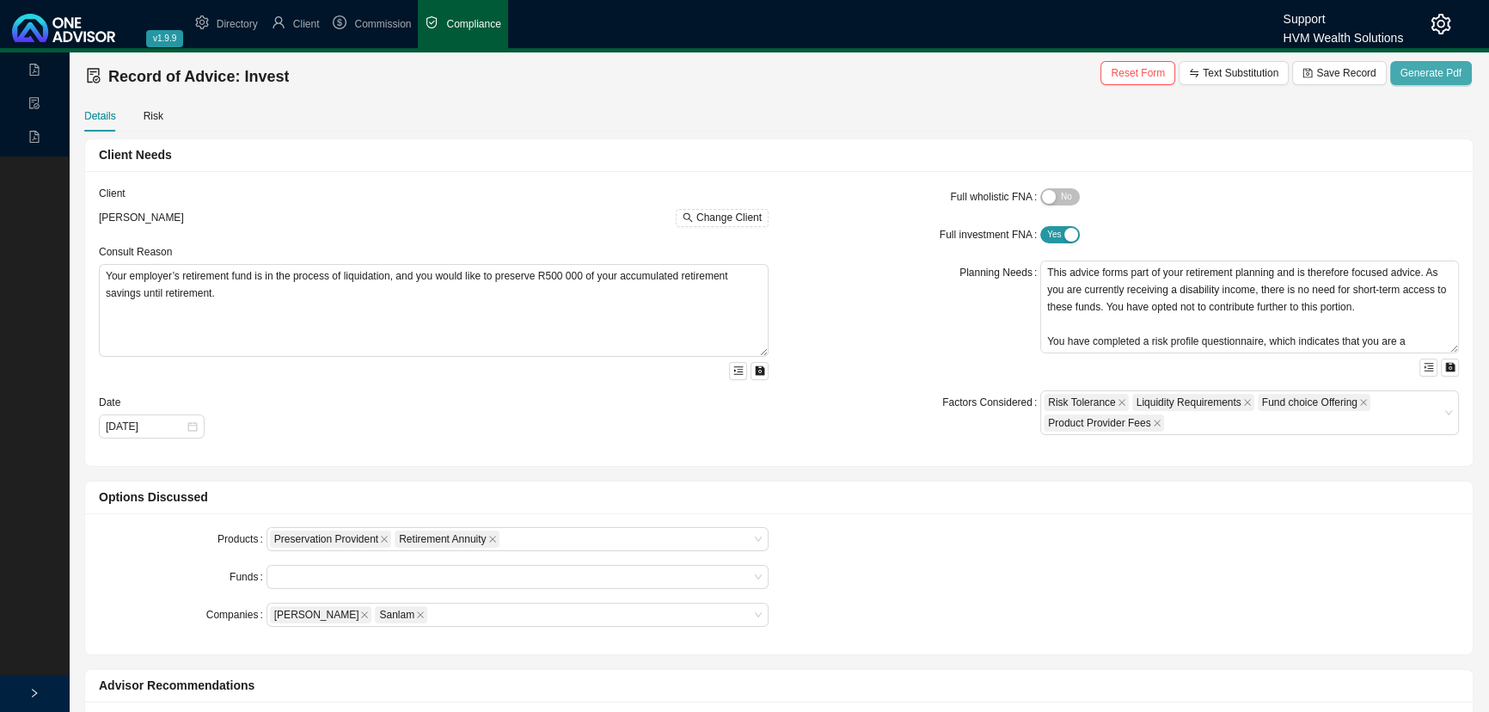
click at [1433, 70] on span "Generate Pdf" at bounding box center [1430, 72] width 61 height 17
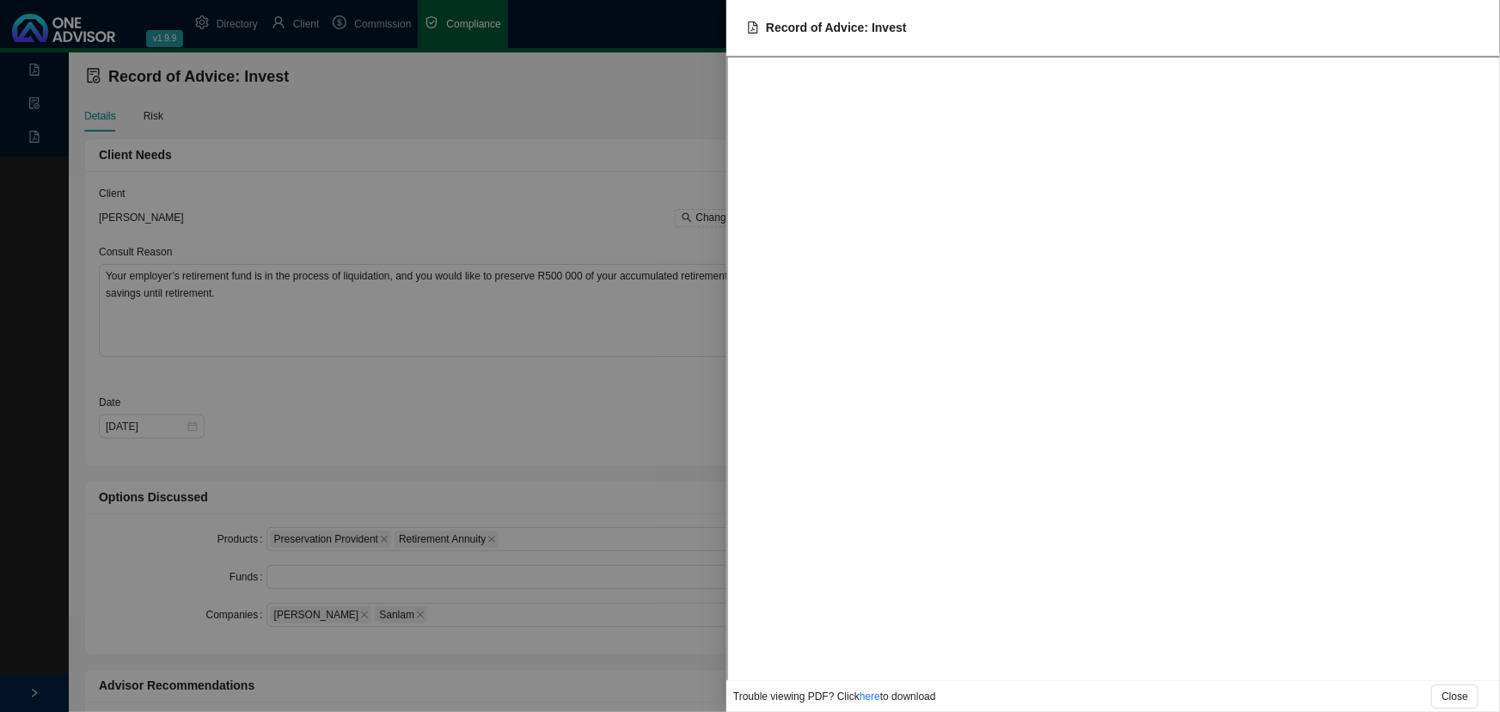
click at [464, 159] on div at bounding box center [750, 356] width 1500 height 712
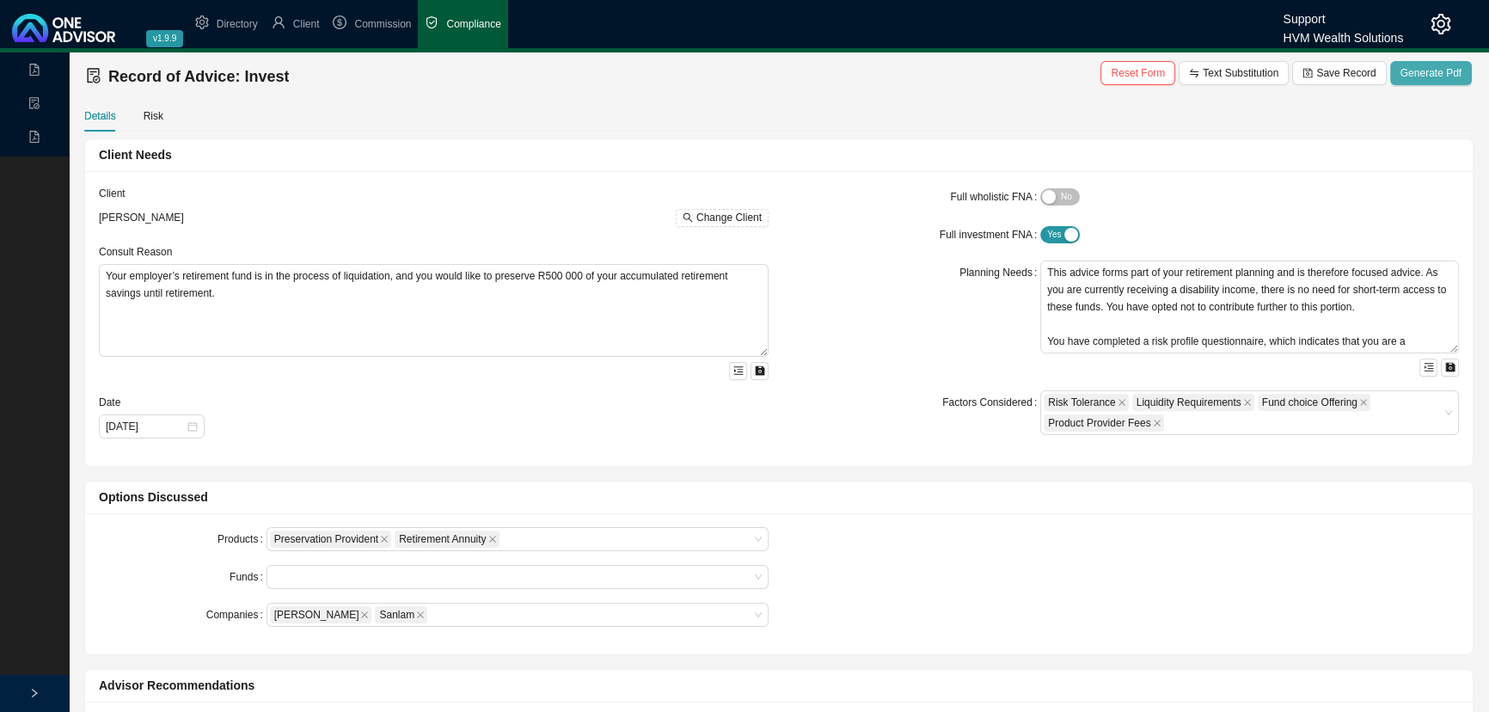
click at [1437, 69] on span "Generate Pdf" at bounding box center [1430, 72] width 61 height 17
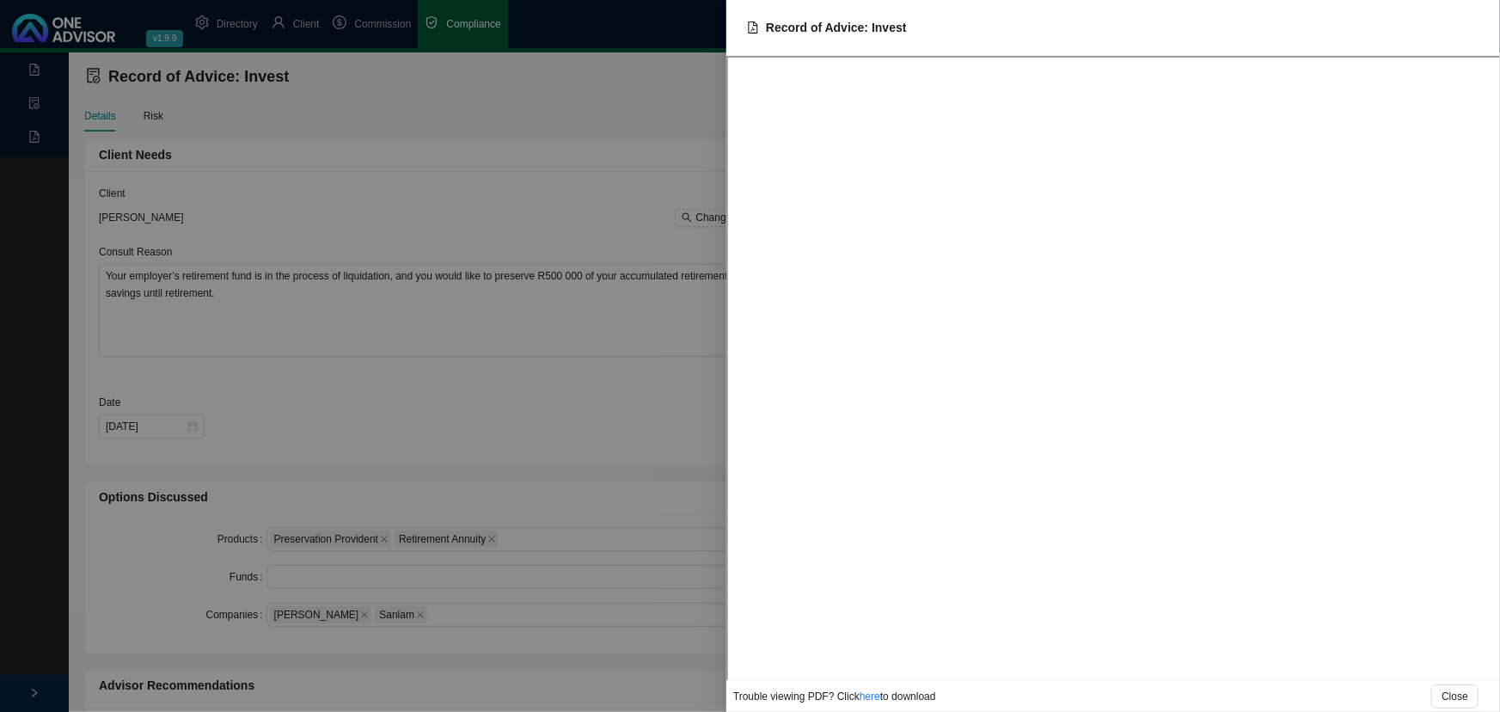
click at [567, 153] on div at bounding box center [750, 356] width 1500 height 712
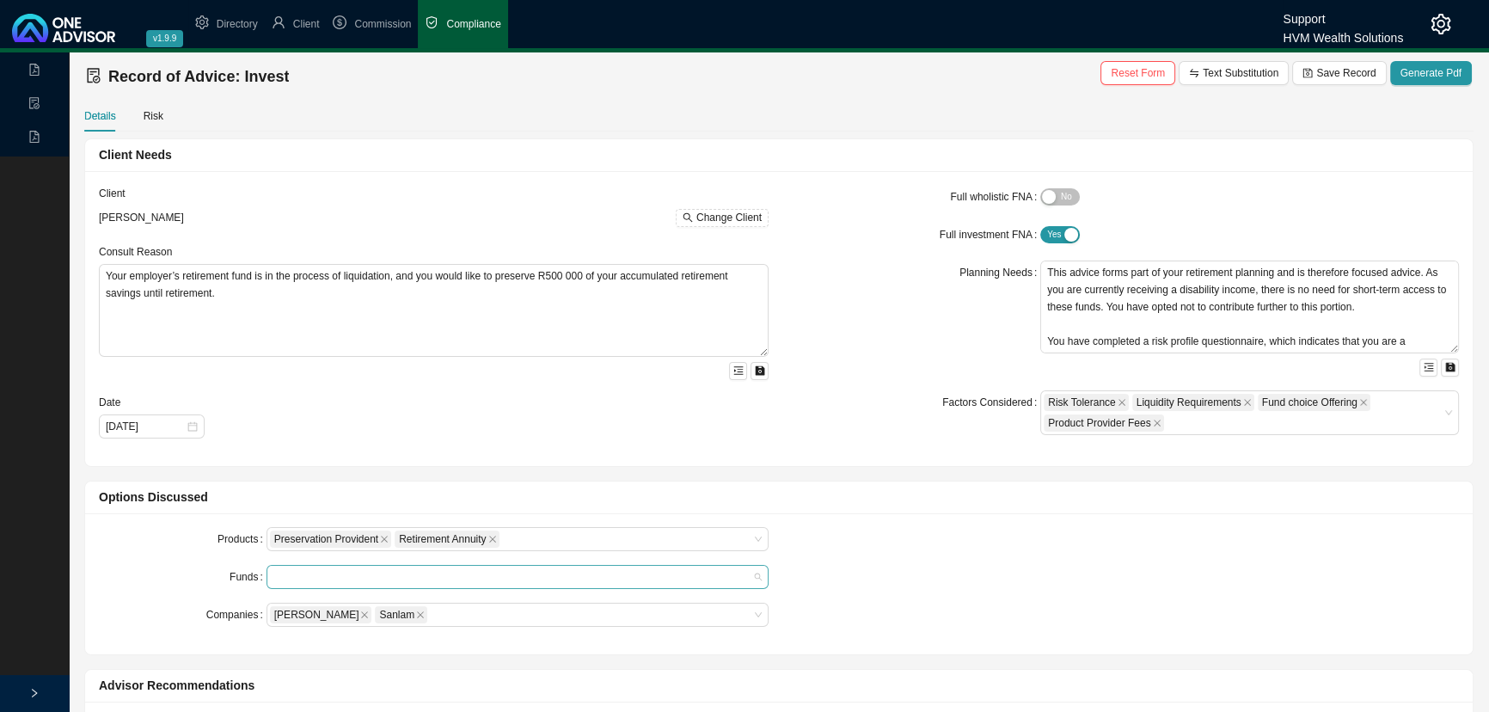
click at [346, 571] on div at bounding box center [509, 577] width 479 height 13
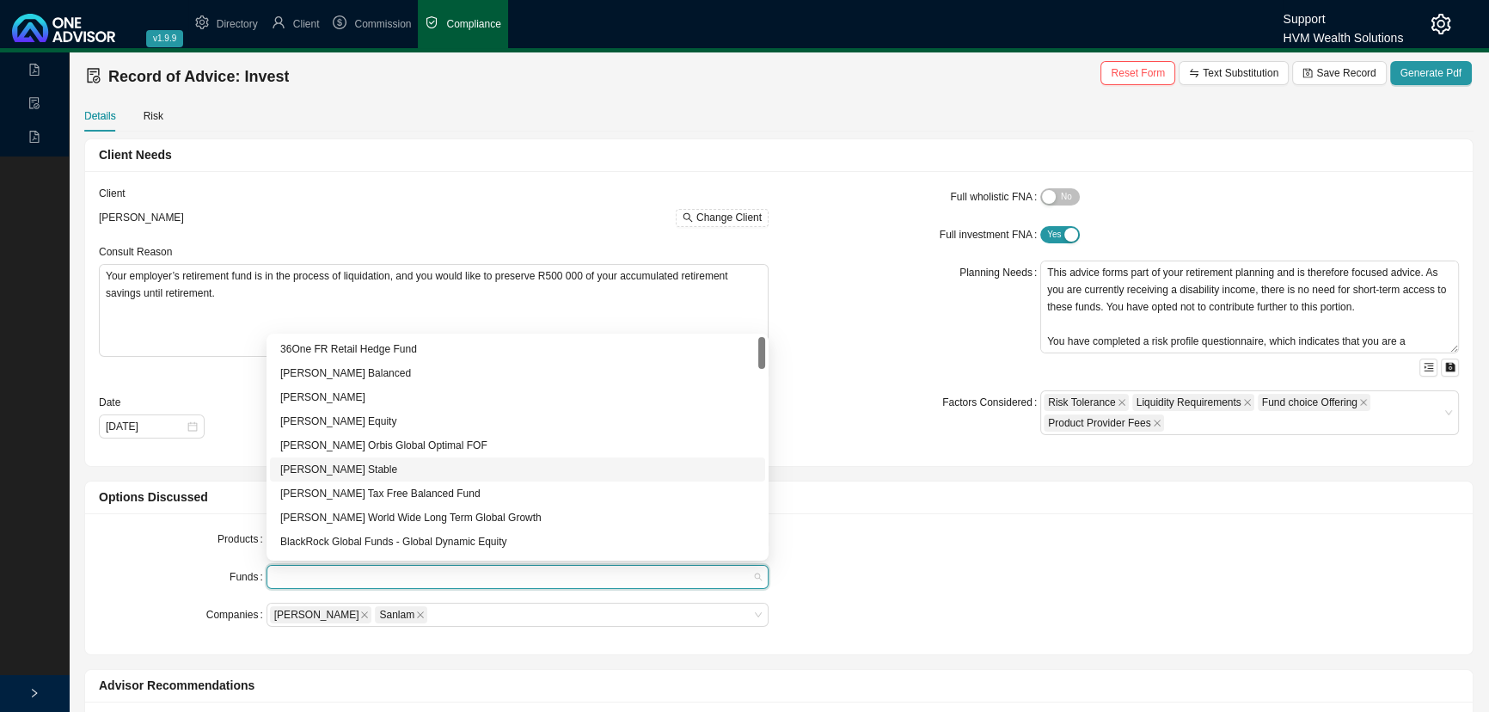
click at [340, 469] on div "[PERSON_NAME] Stable" at bounding box center [517, 469] width 475 height 17
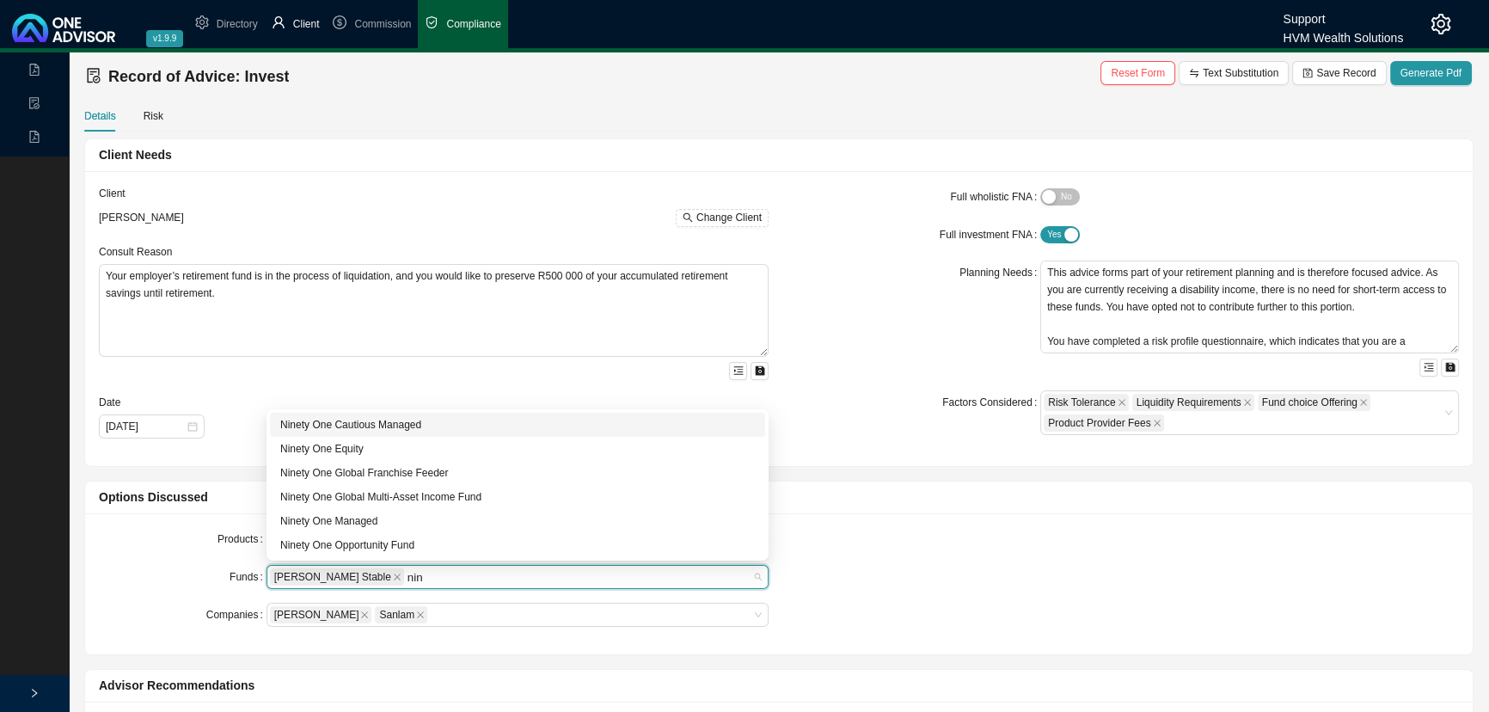
type input "nin"
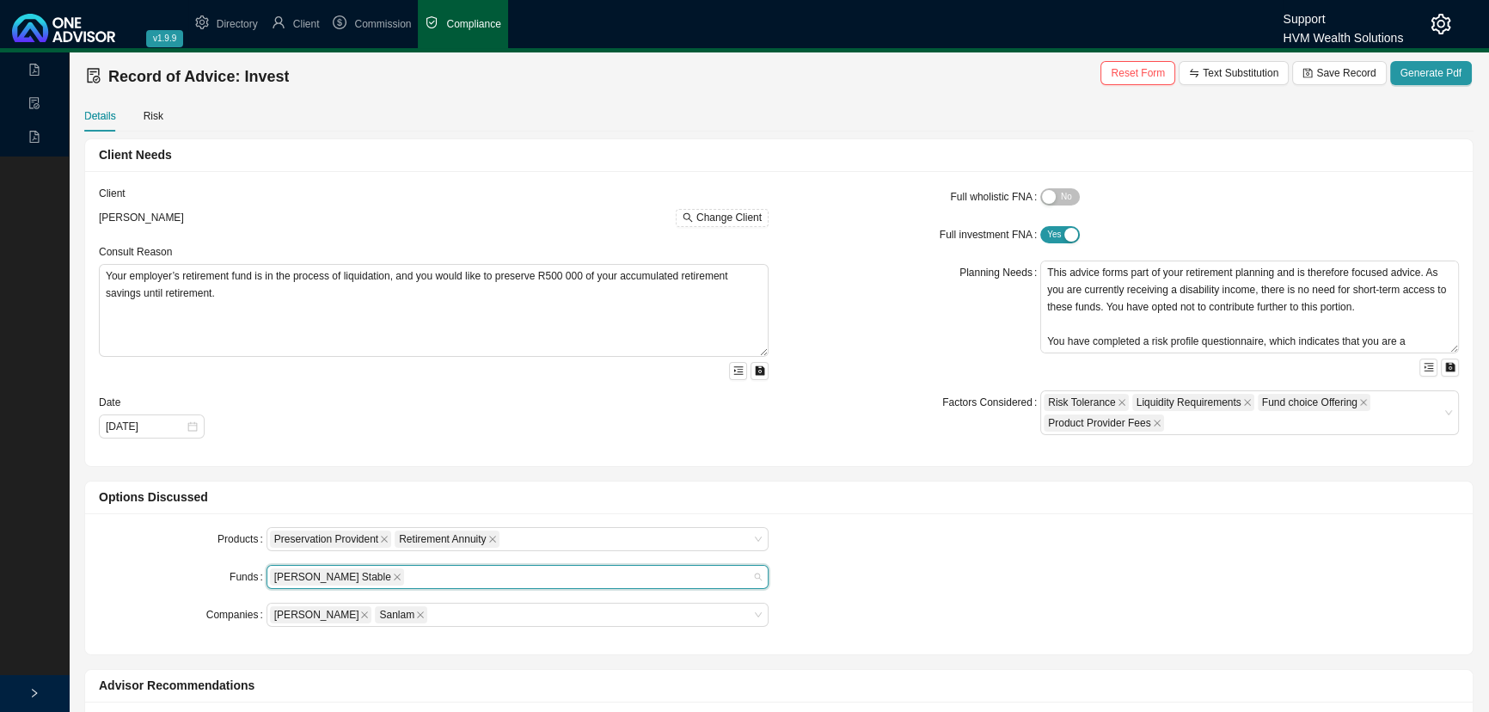
click at [384, 566] on div "[PERSON_NAME] Stable" at bounding box center [509, 576] width 479 height 21
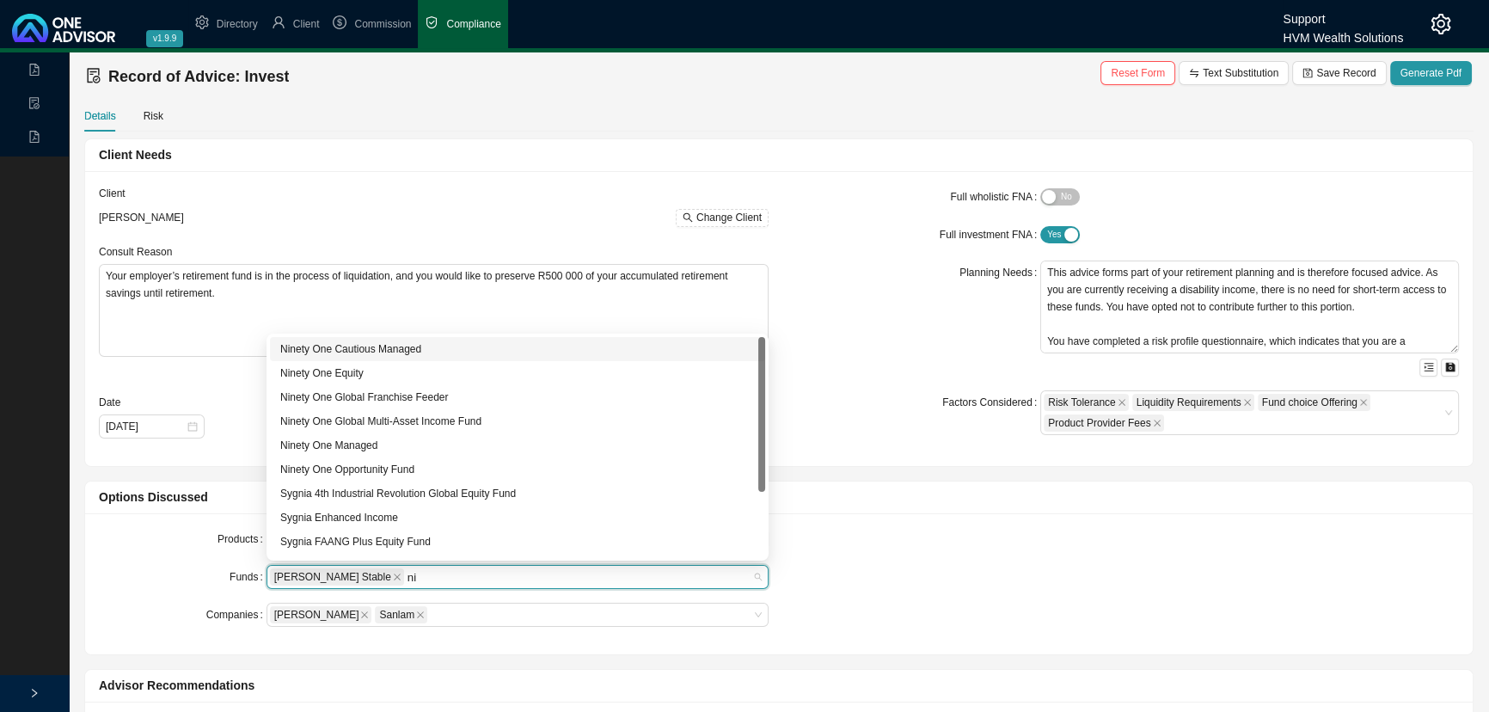
type input "nin"
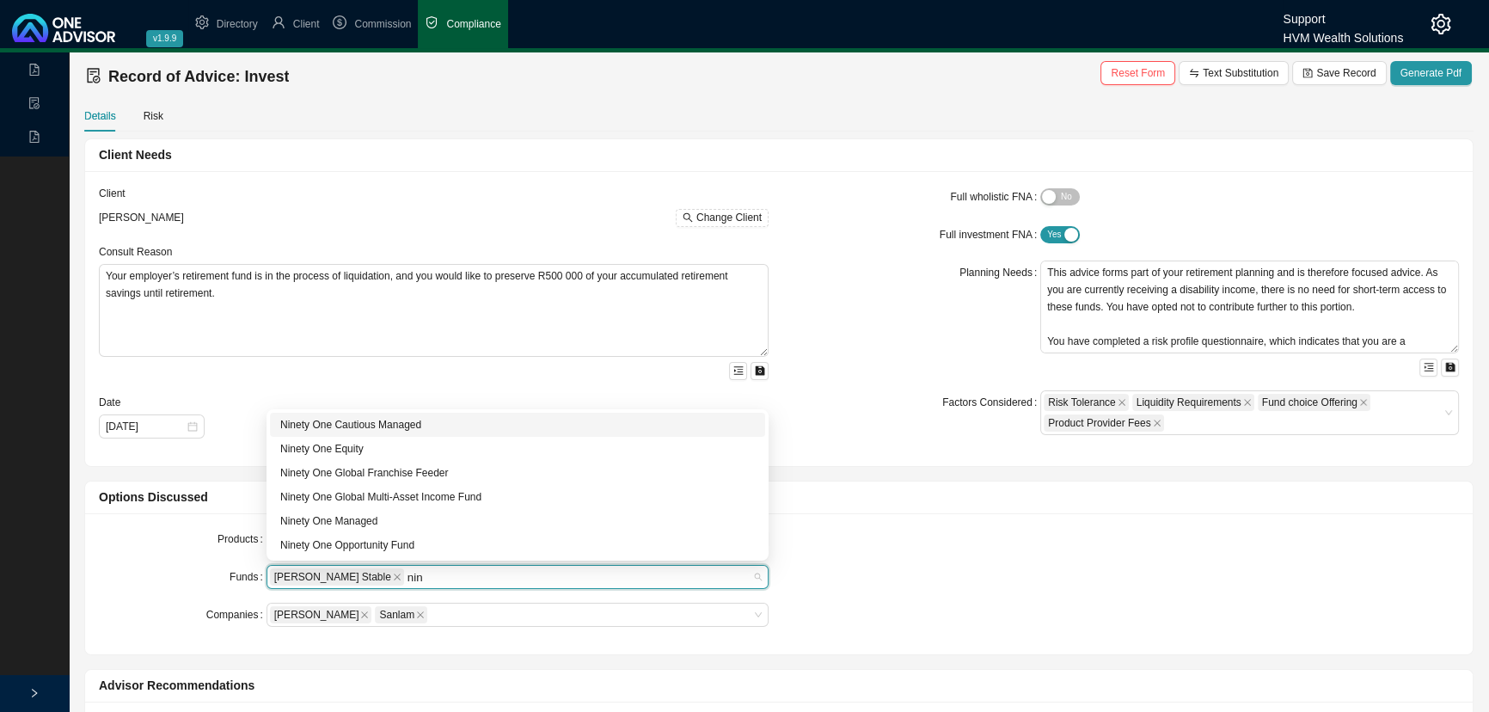
click at [412, 420] on div "Ninety One Cautious Managed" at bounding box center [517, 424] width 475 height 17
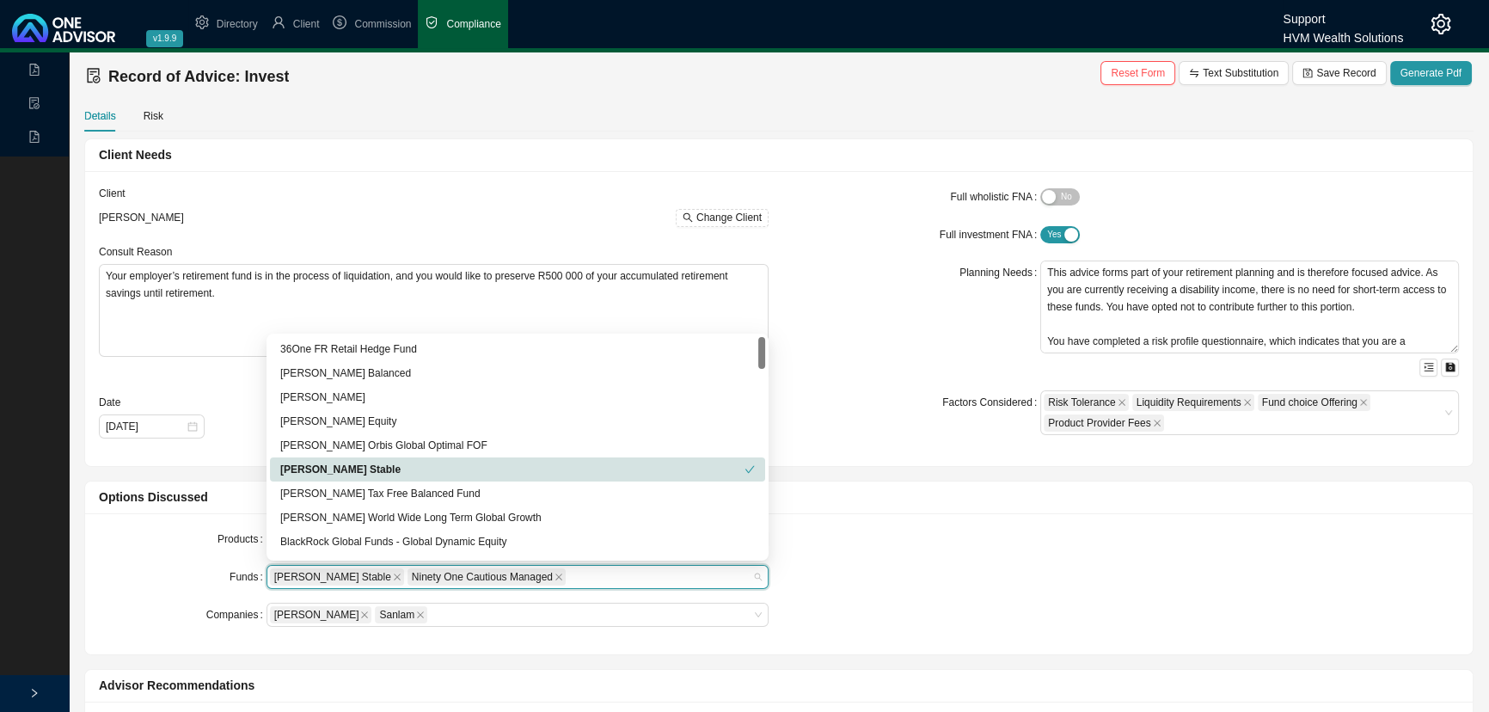
click at [1095, 600] on div "Products Preservation Provident Retirement Annuity Funds Allan Gray Stable Nine…" at bounding box center [779, 583] width 1381 height 113
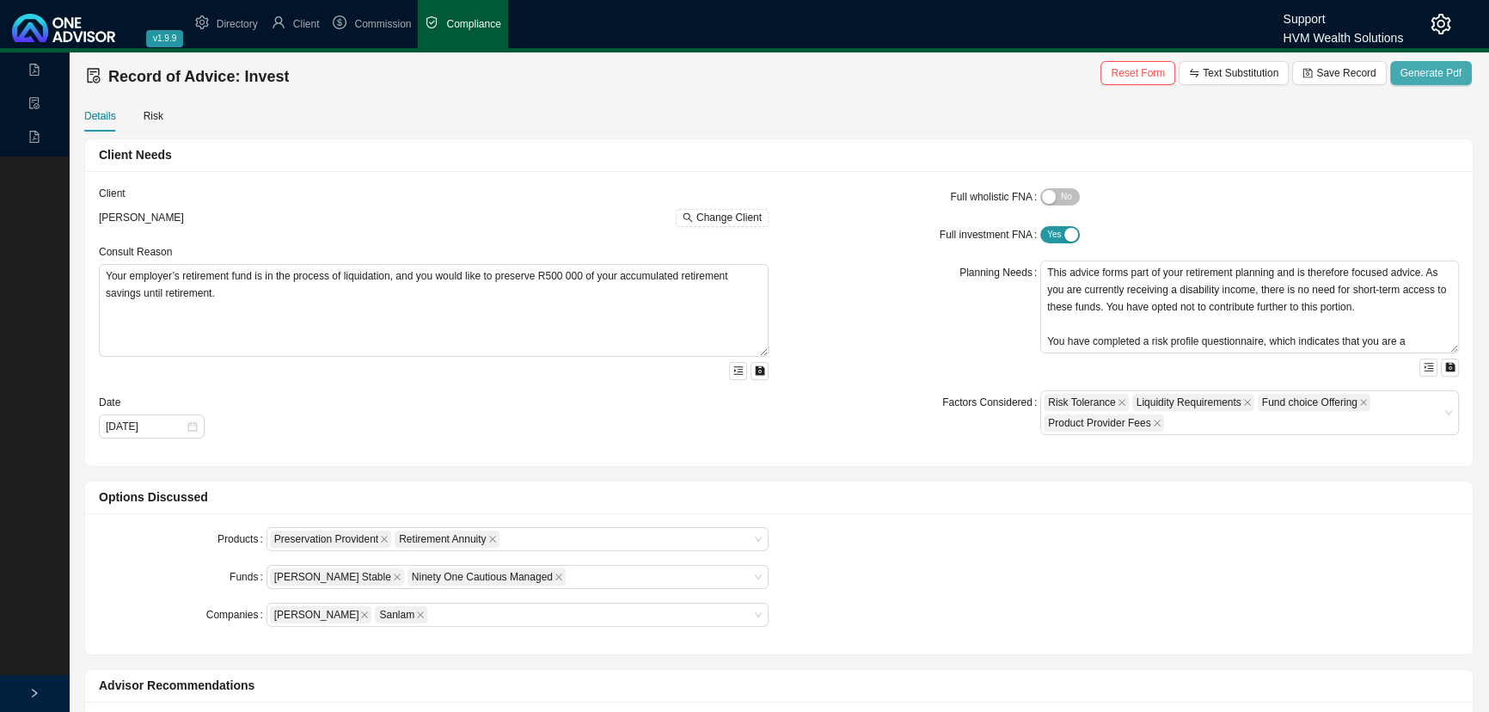
click at [1436, 67] on span "Generate Pdf" at bounding box center [1430, 72] width 61 height 17
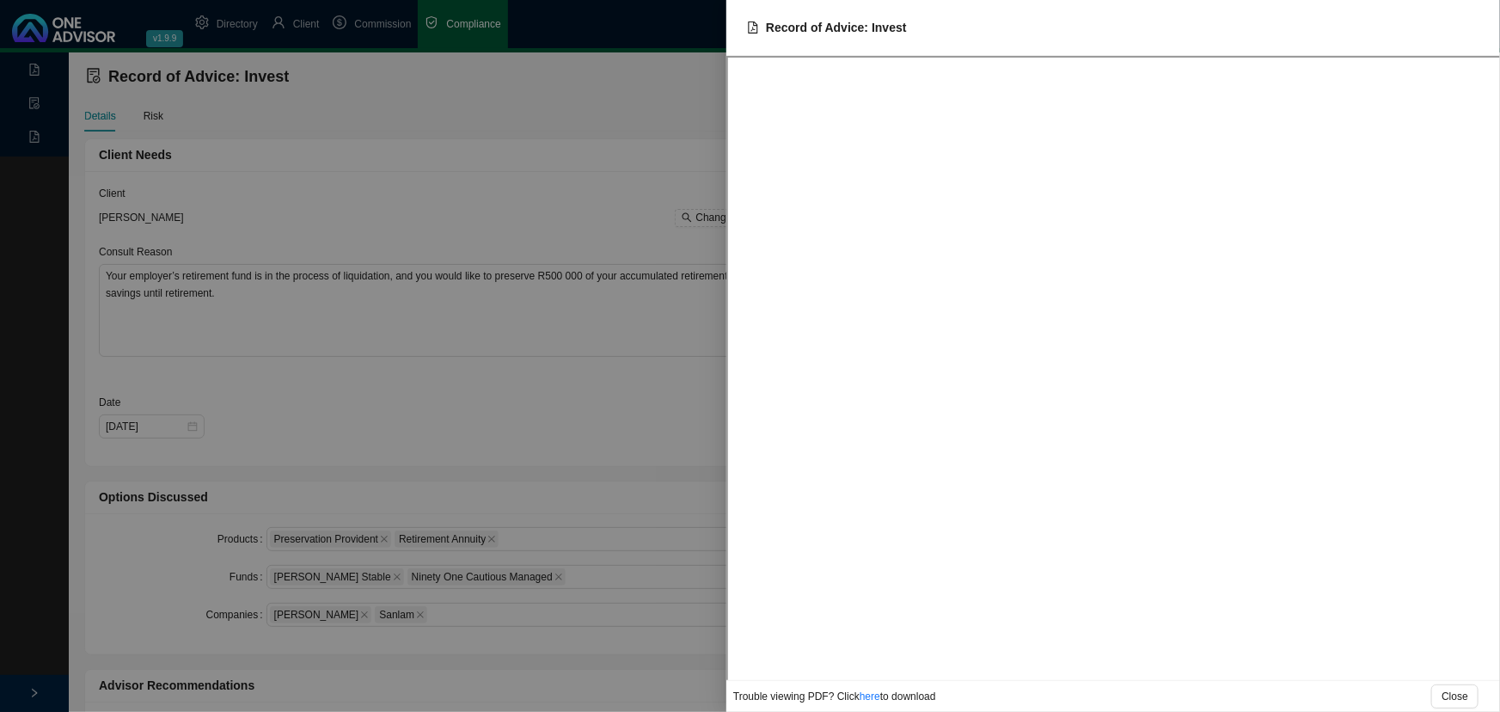
click at [516, 107] on div at bounding box center [750, 356] width 1500 height 712
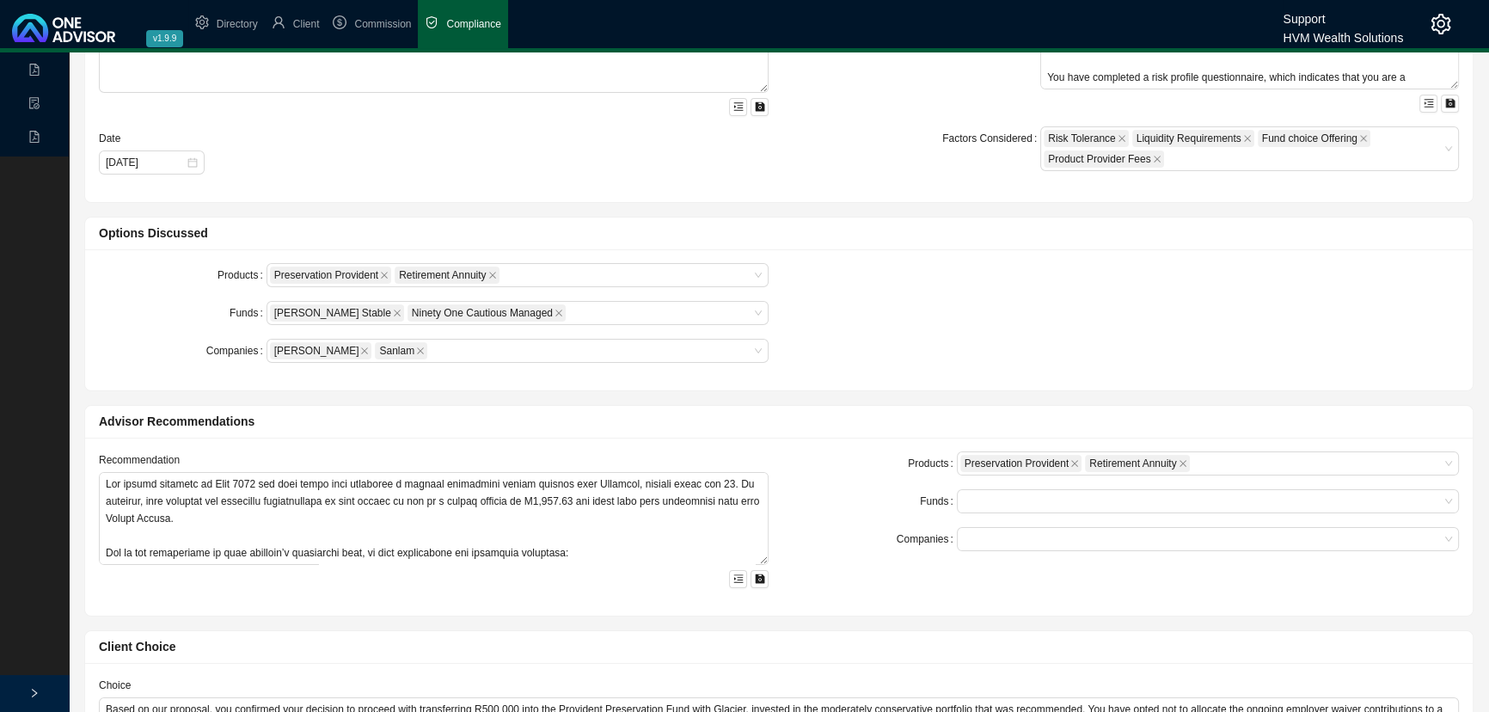
scroll to position [312, 0]
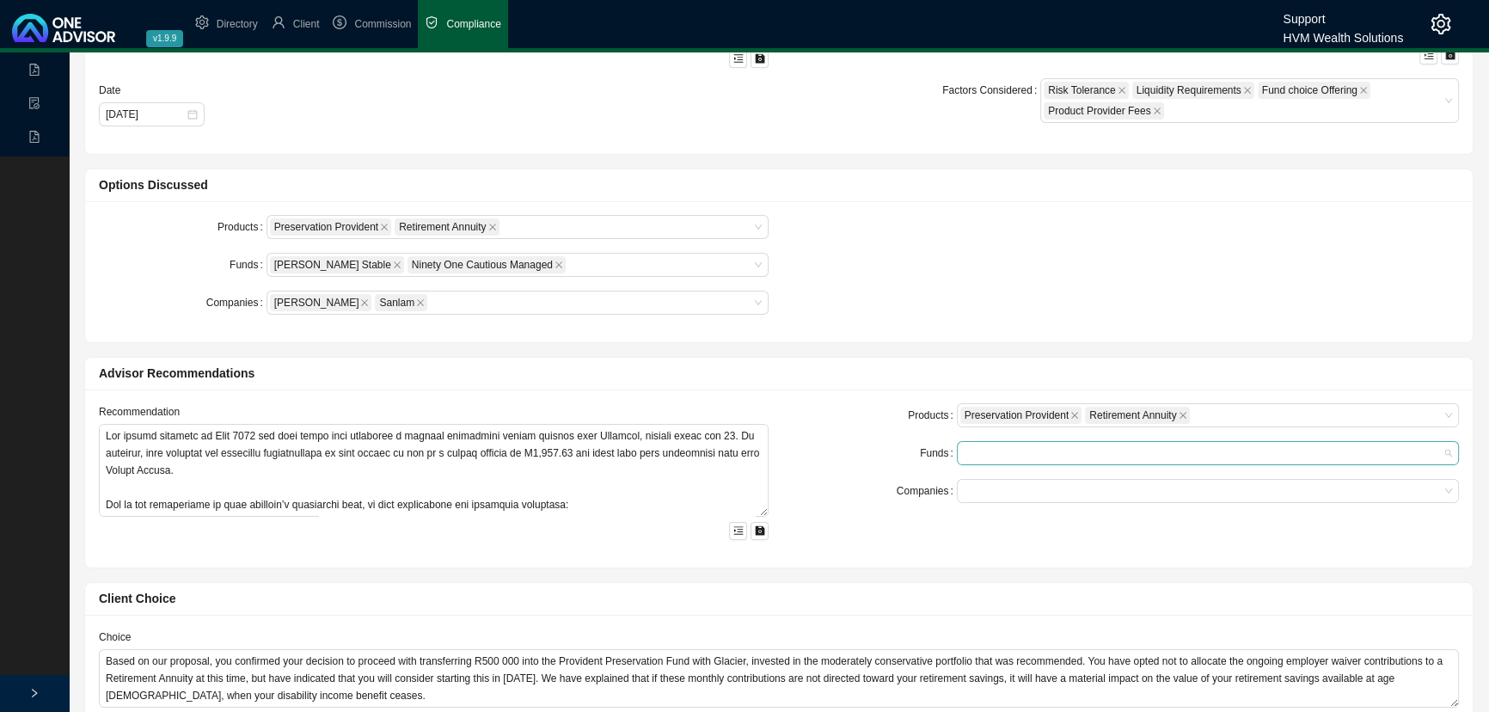
click at [1016, 454] on div at bounding box center [1199, 453] width 479 height 13
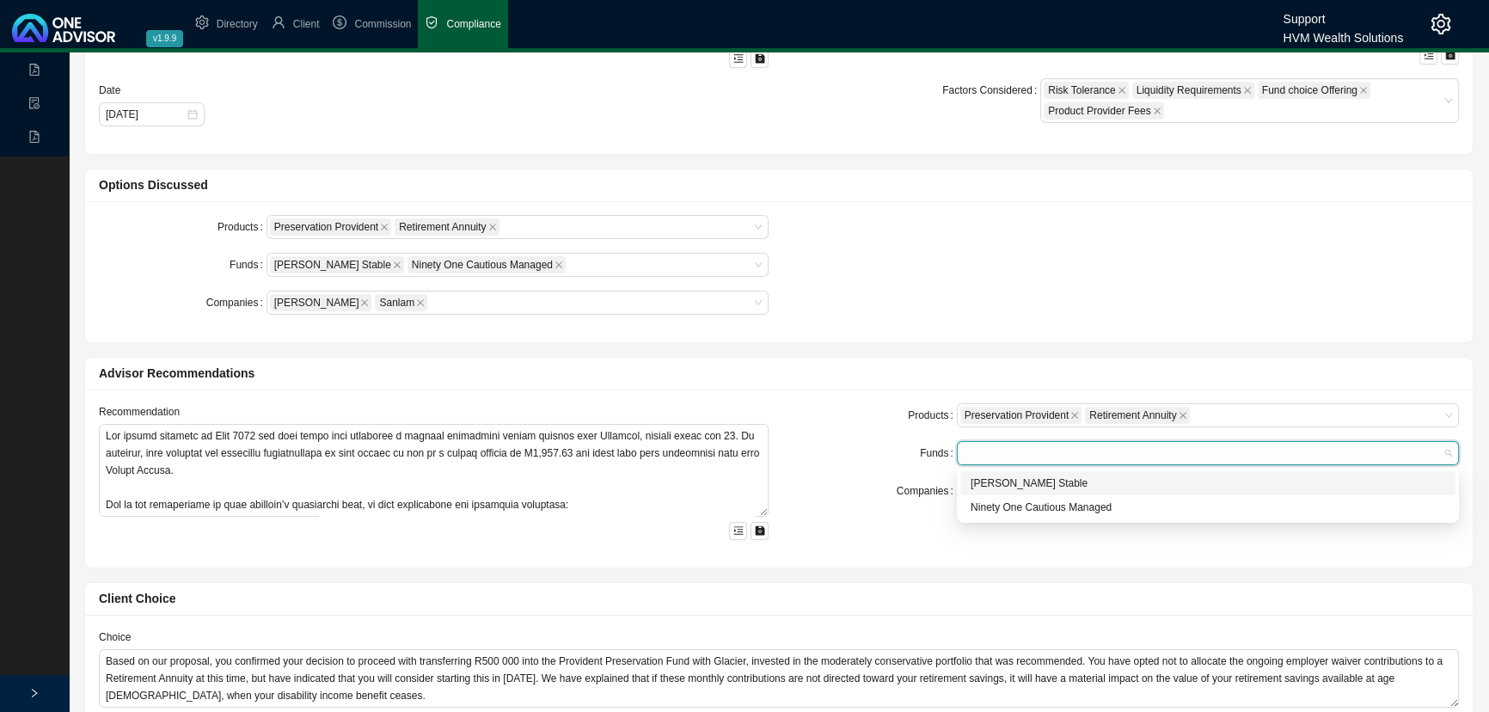
click at [1019, 478] on div "[PERSON_NAME] Stable" at bounding box center [1207, 483] width 475 height 17
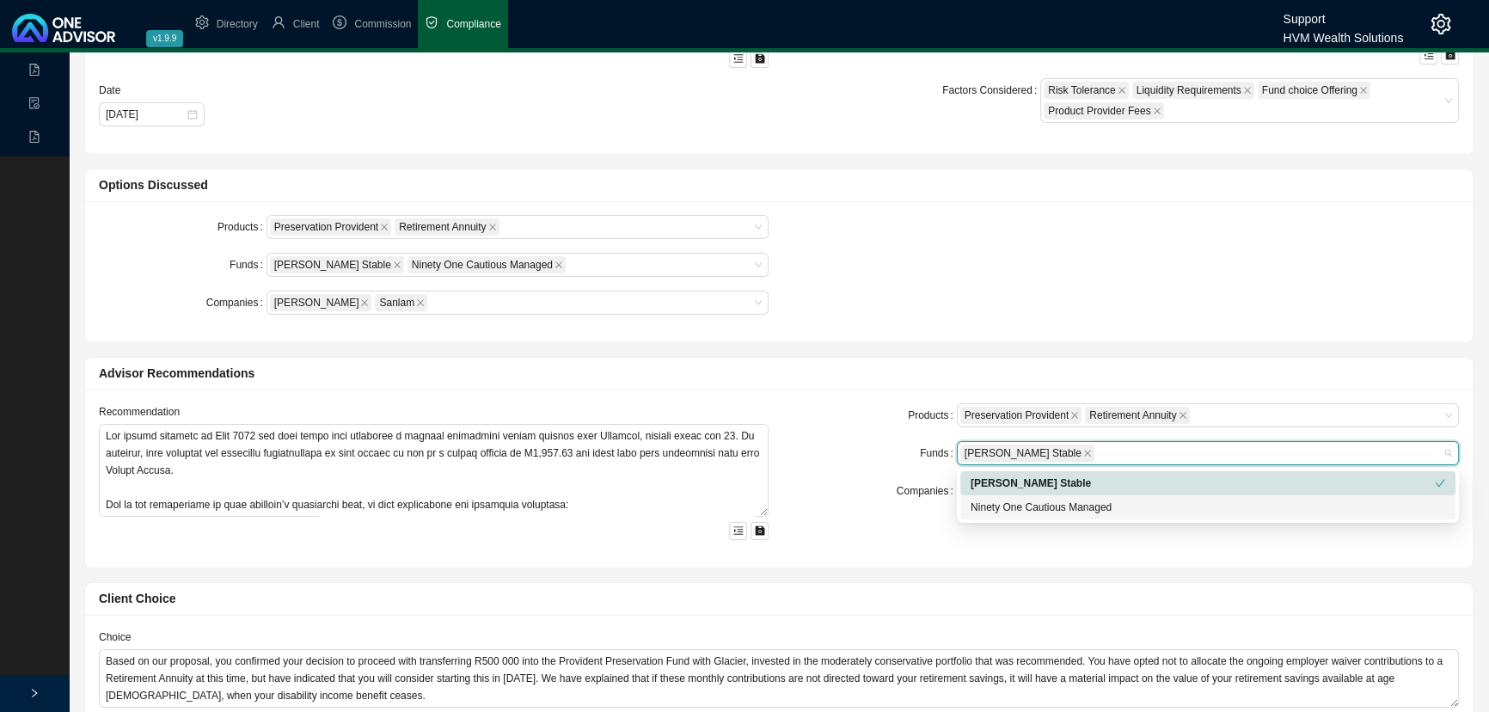
click at [1008, 504] on div "Ninety One Cautious Managed" at bounding box center [1207, 507] width 475 height 17
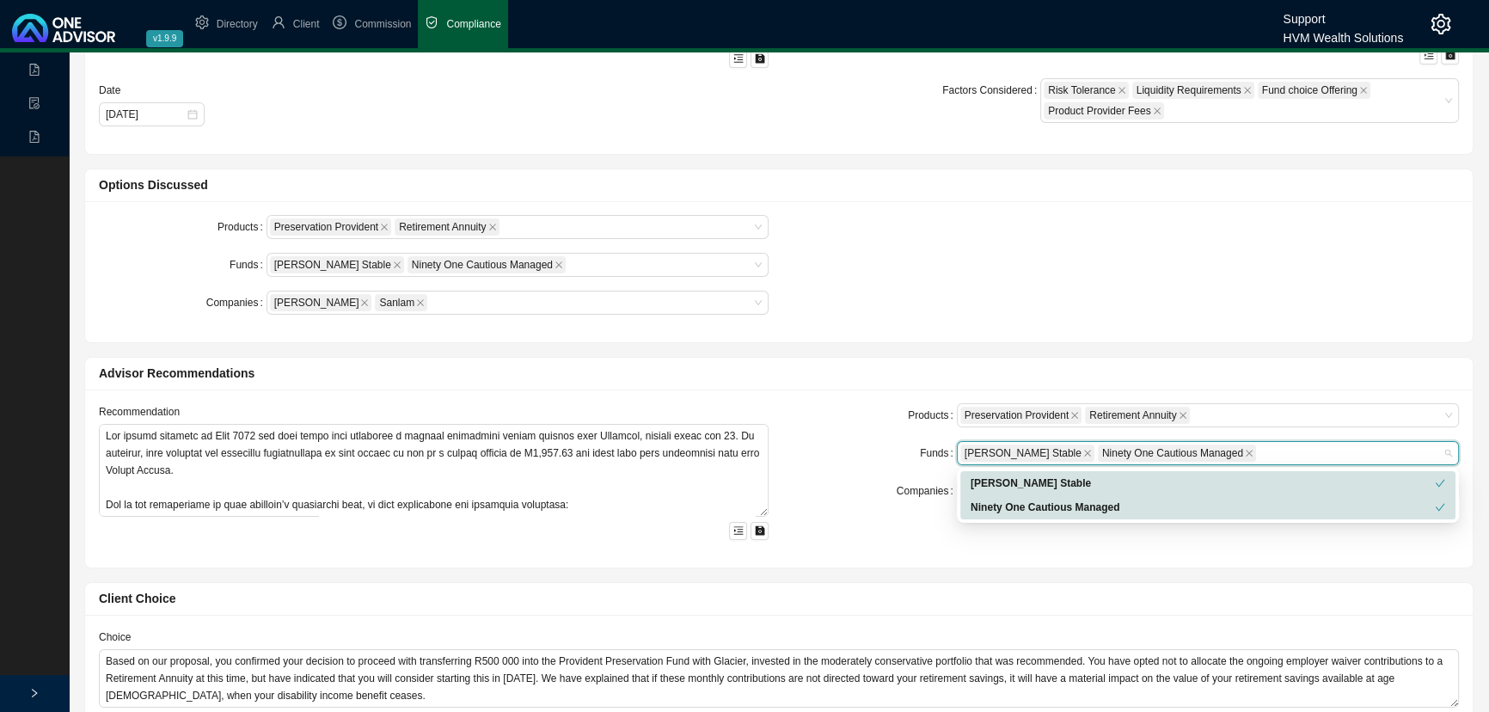
click at [908, 515] on div "Products Preservation Provident Retirement Annuity Funds Allan Gray Stable Nine…" at bounding box center [1124, 478] width 690 height 150
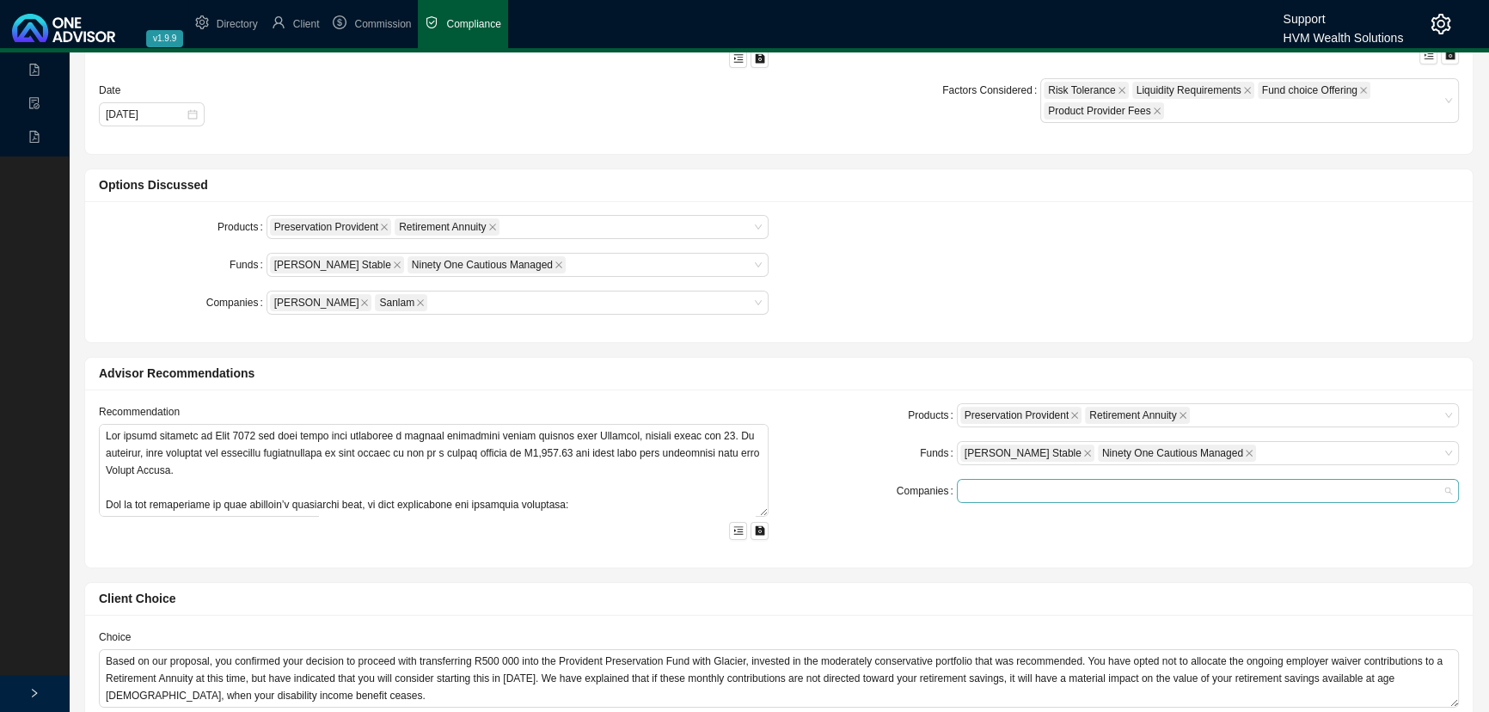
click at [984, 491] on div at bounding box center [1199, 491] width 479 height 13
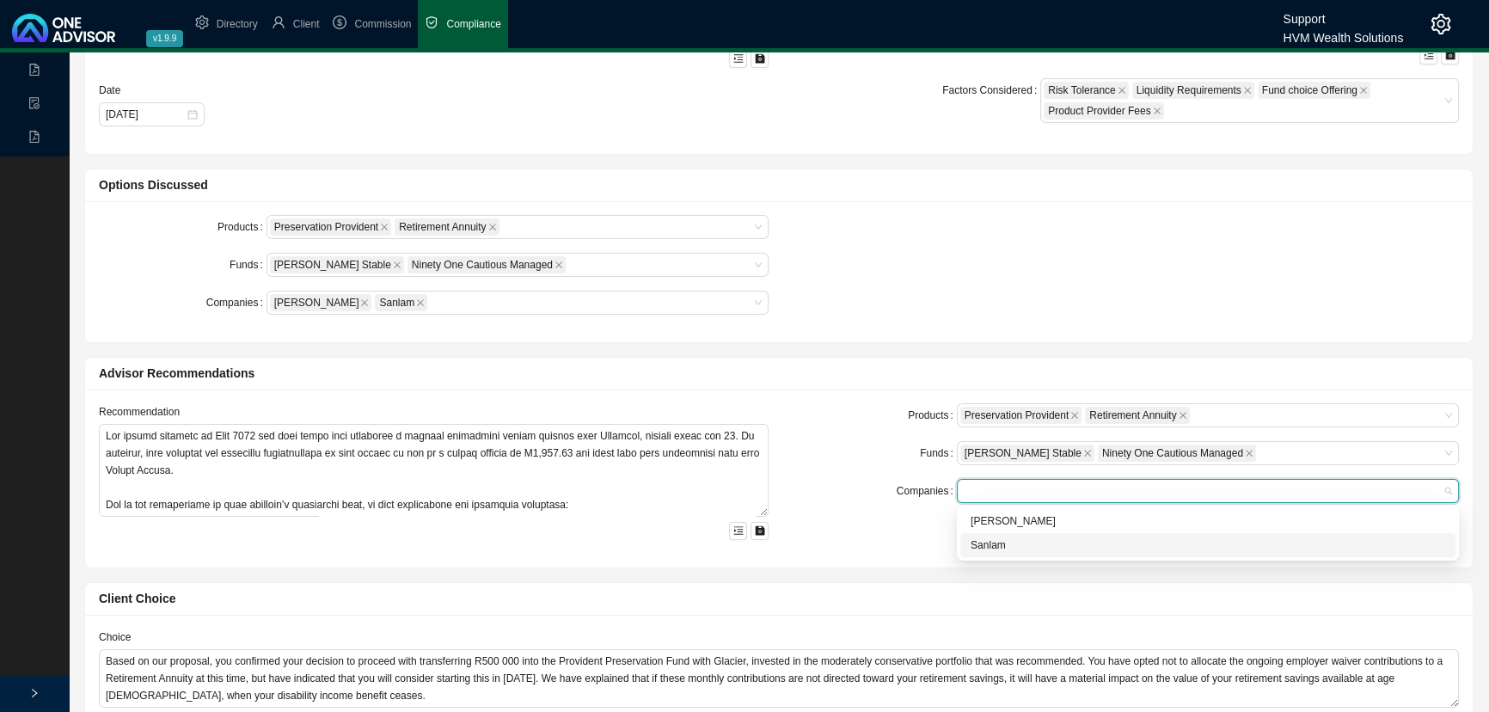
click at [981, 542] on div "Sanlam" at bounding box center [1207, 544] width 475 height 17
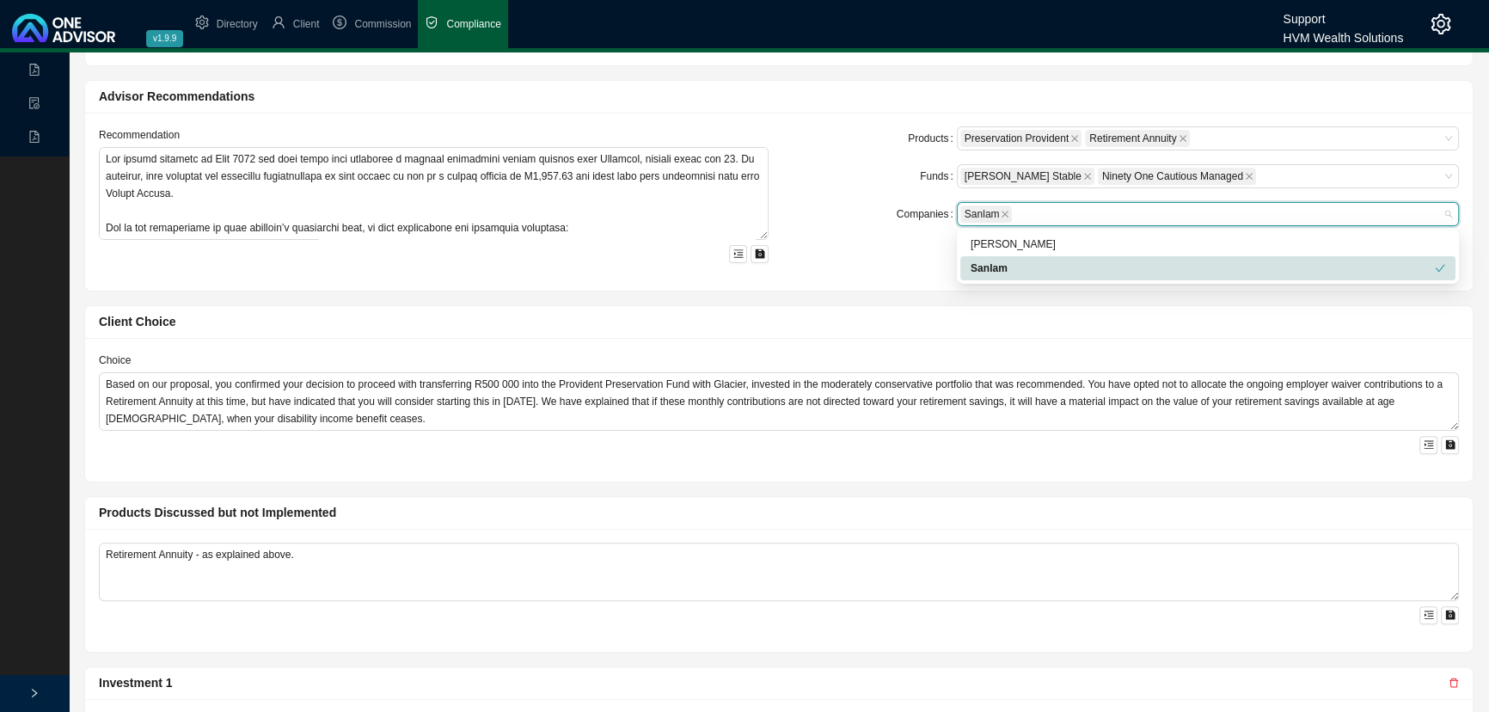
scroll to position [625, 0]
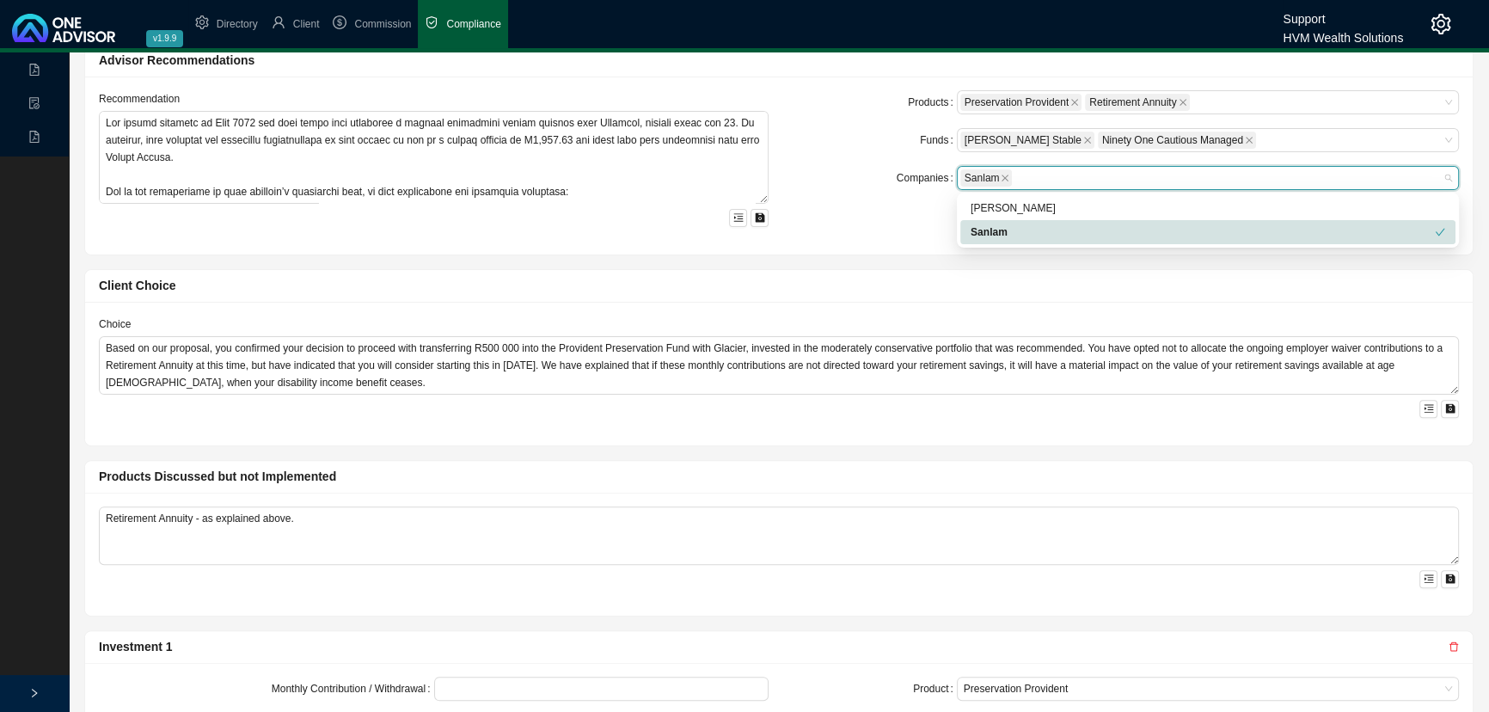
click at [854, 255] on div "Client Choice Choice Based on our proposal, you confirmed your decision to proc…" at bounding box center [779, 350] width 1405 height 191
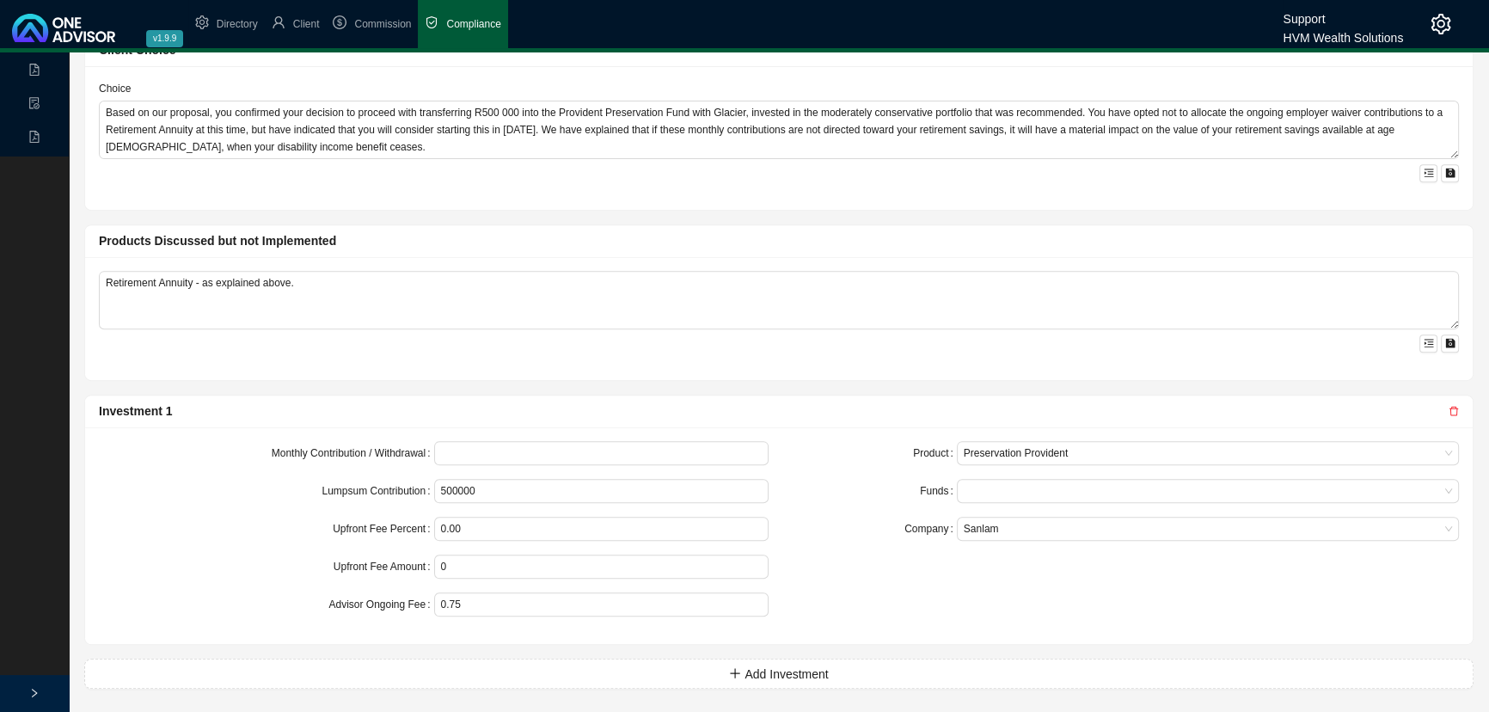
scroll to position [862, 0]
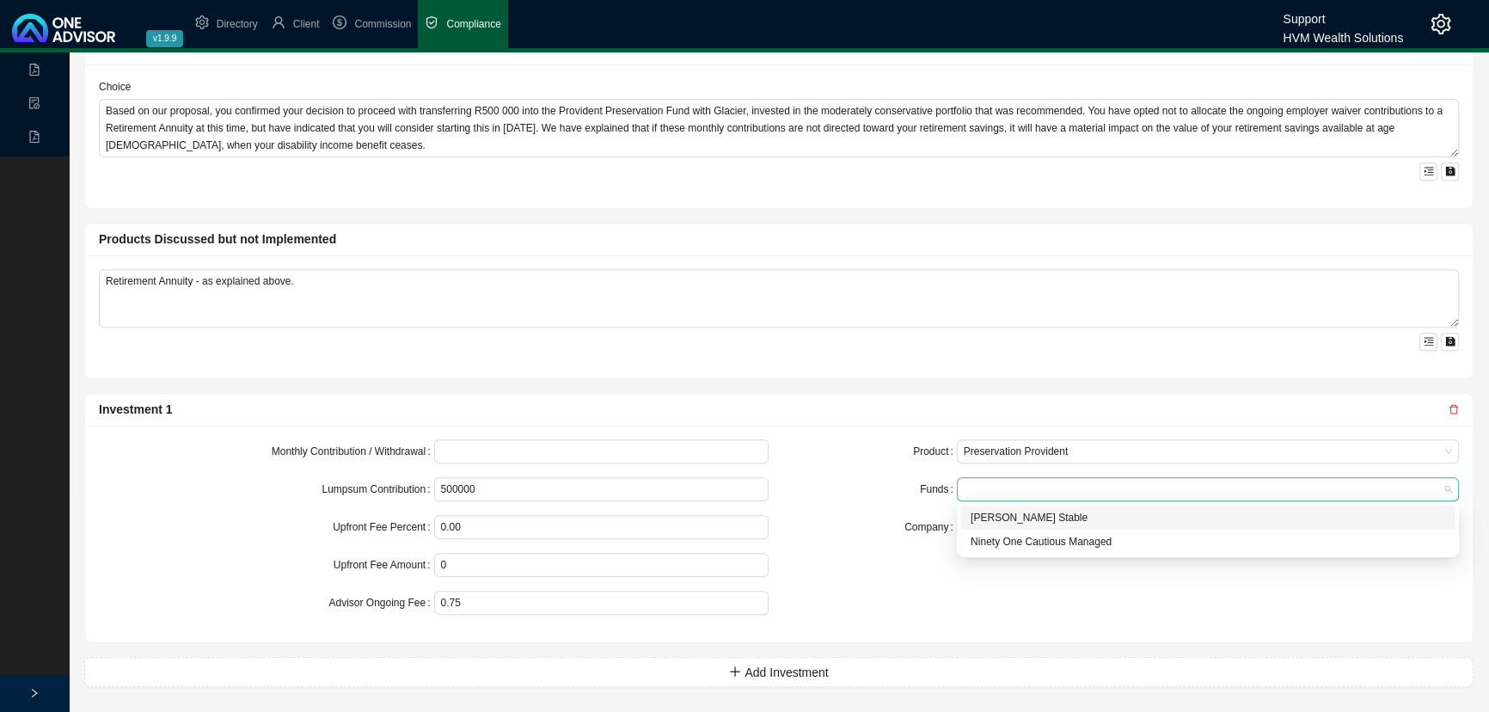
click at [1006, 483] on div at bounding box center [1199, 489] width 479 height 13
drag, startPoint x: 1020, startPoint y: 517, endPoint x: 1018, endPoint y: 535, distance: 17.4
click at [1020, 518] on div "[PERSON_NAME] Stable" at bounding box center [1207, 517] width 475 height 17
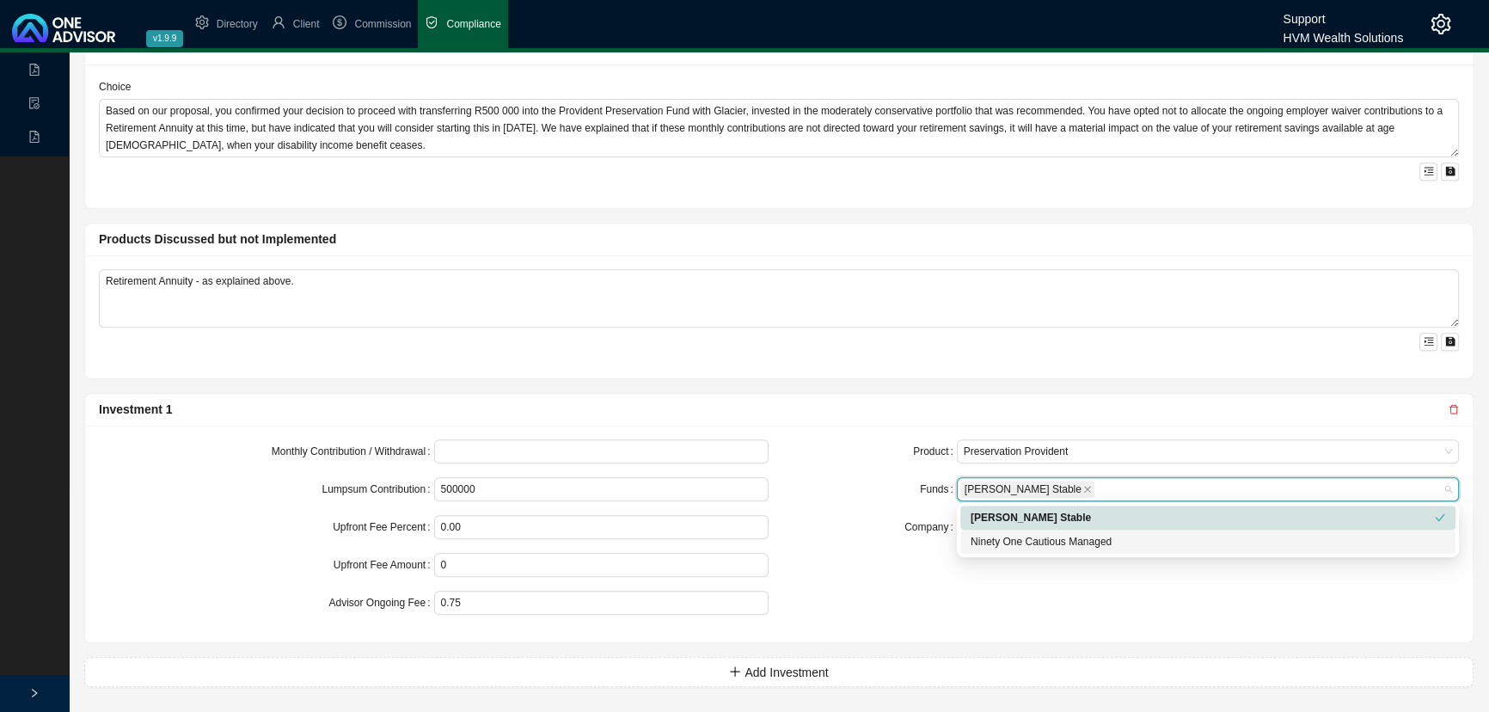
click at [1016, 539] on div "Ninety One Cautious Managed" at bounding box center [1207, 541] width 475 height 17
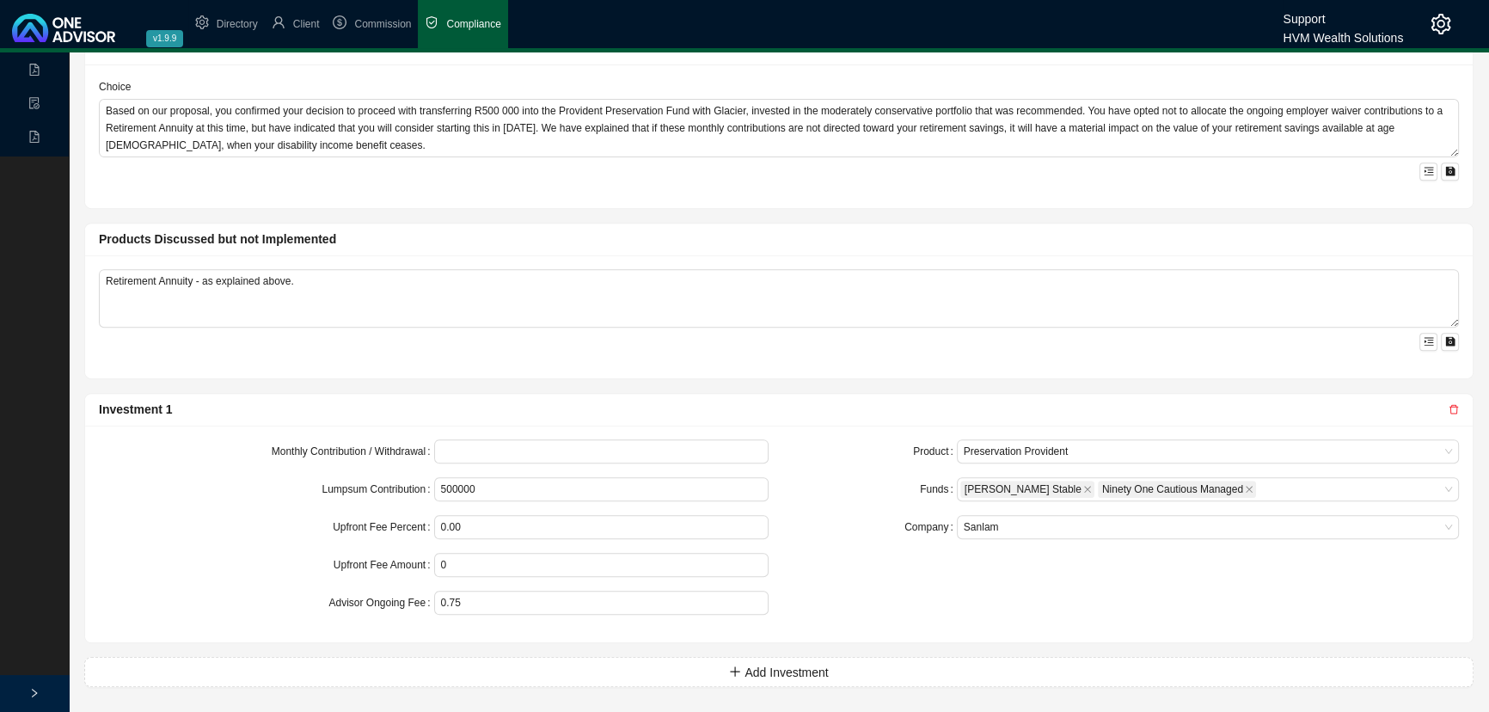
click at [954, 603] on div "Product Preservation Provident Funds Allan Gray Stable Ninety One Cautious Mana…" at bounding box center [1124, 533] width 690 height 189
click at [1245, 485] on icon "close" at bounding box center [1249, 489] width 9 height 9
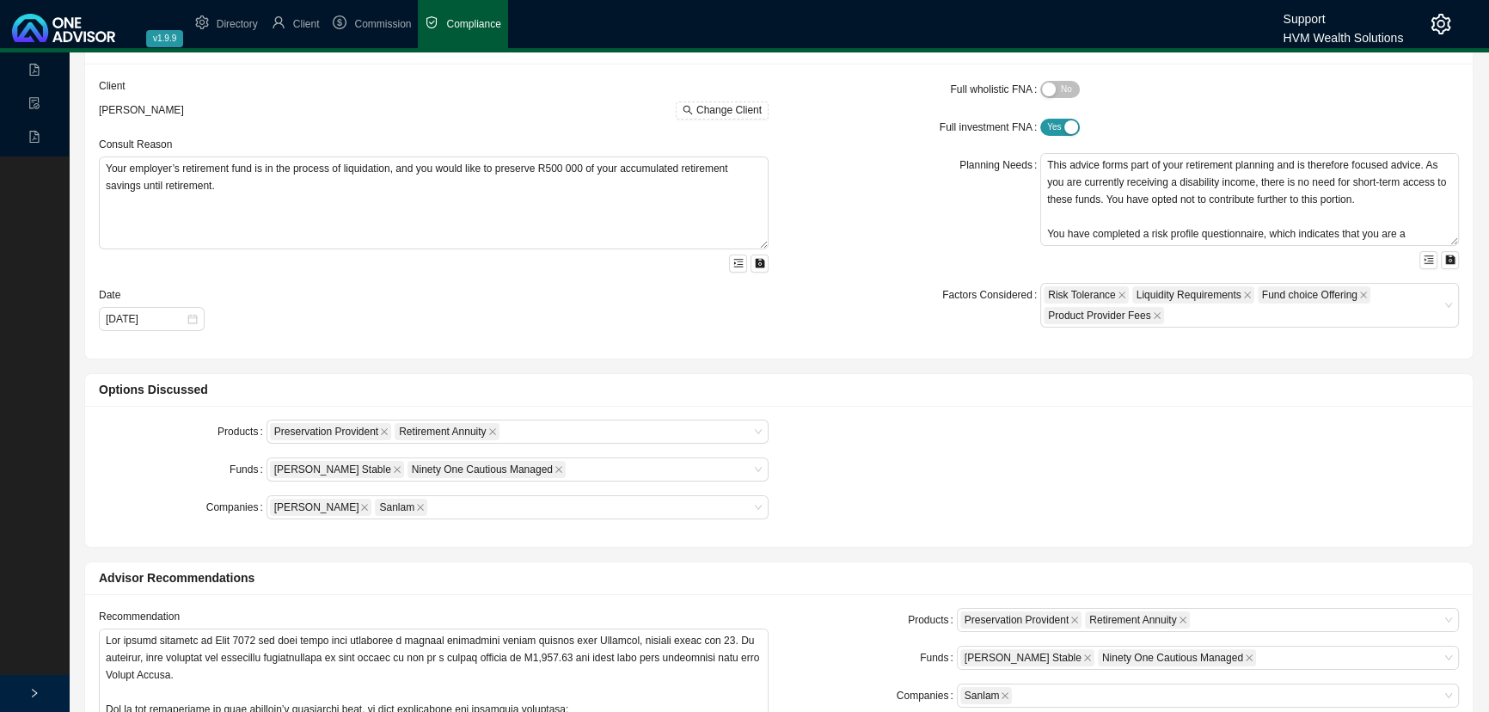
scroll to position [0, 0]
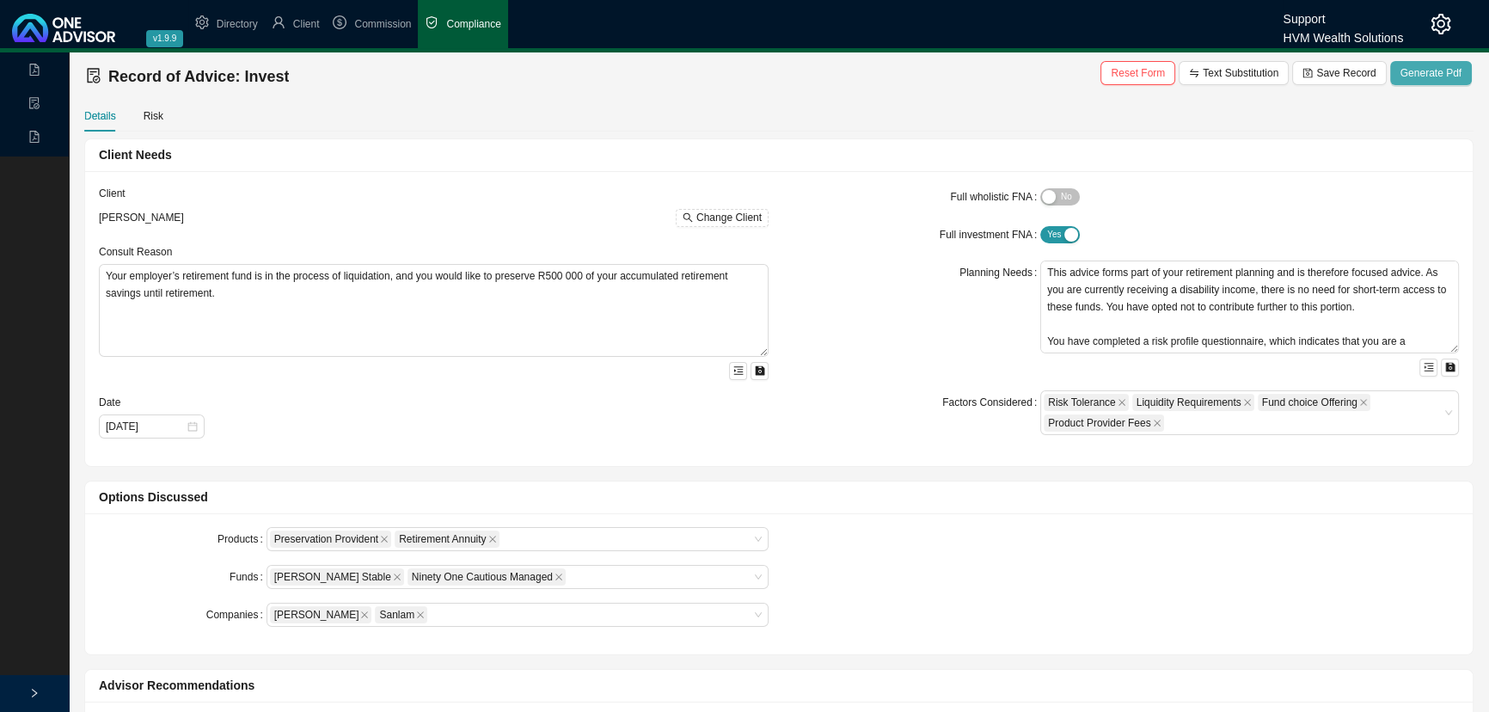
click at [1416, 69] on span "Generate Pdf" at bounding box center [1430, 72] width 61 height 17
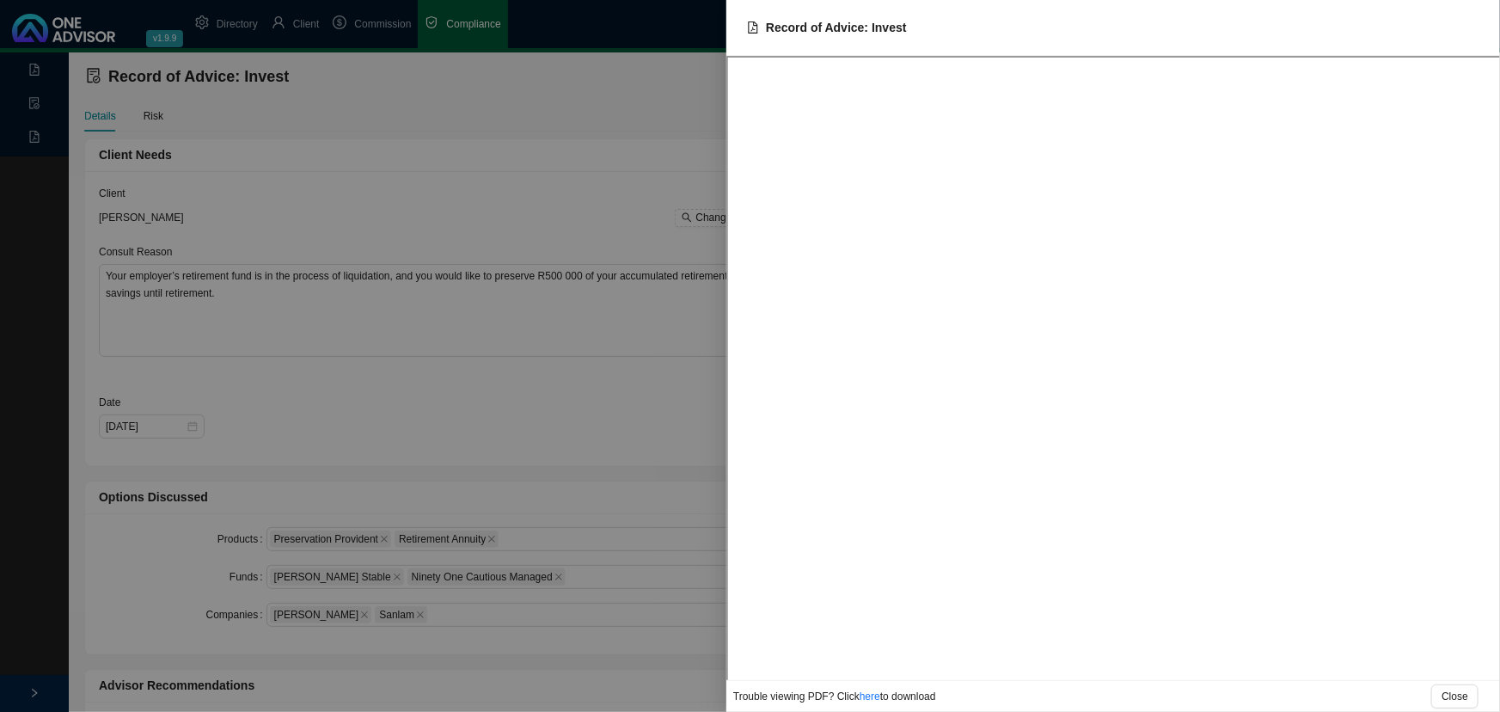
click at [576, 387] on div at bounding box center [750, 356] width 1500 height 712
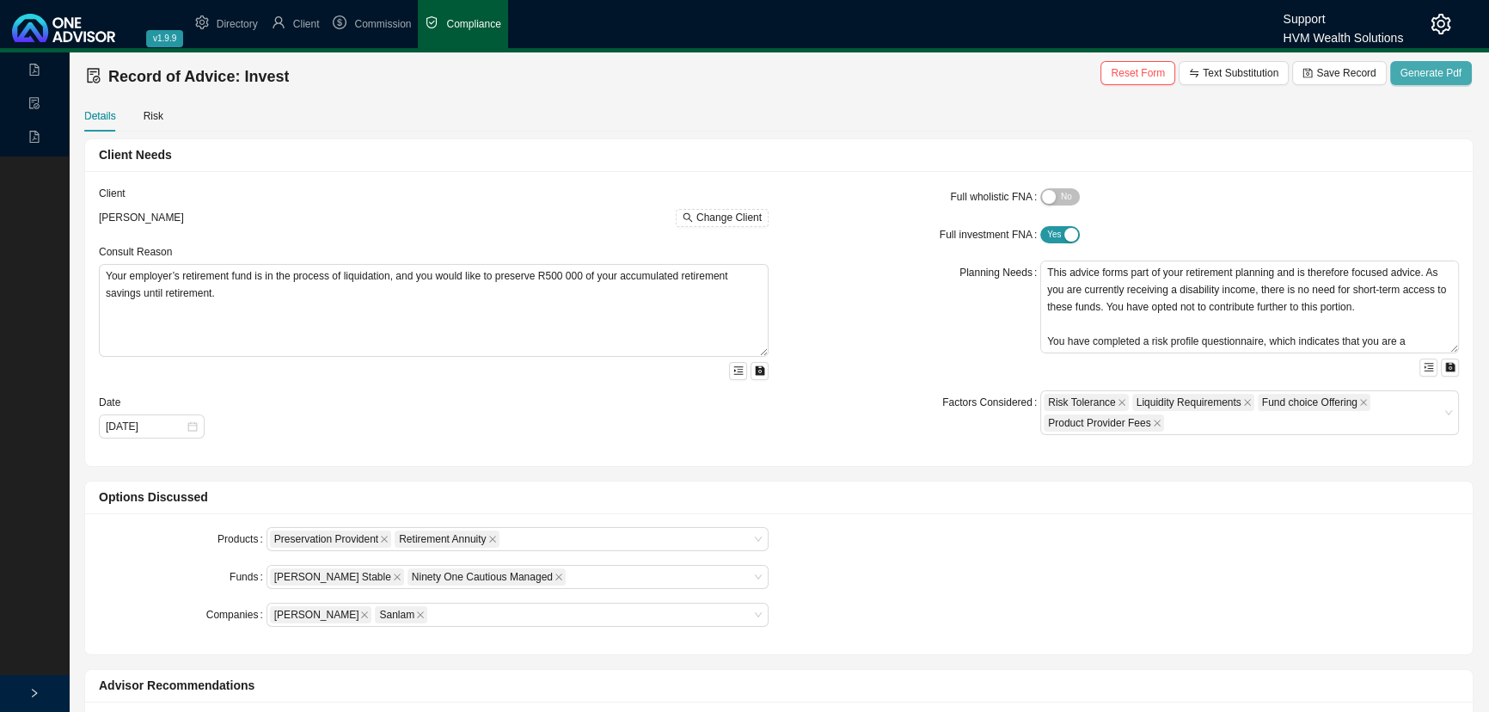
click at [1436, 69] on span "Generate Pdf" at bounding box center [1430, 72] width 61 height 17
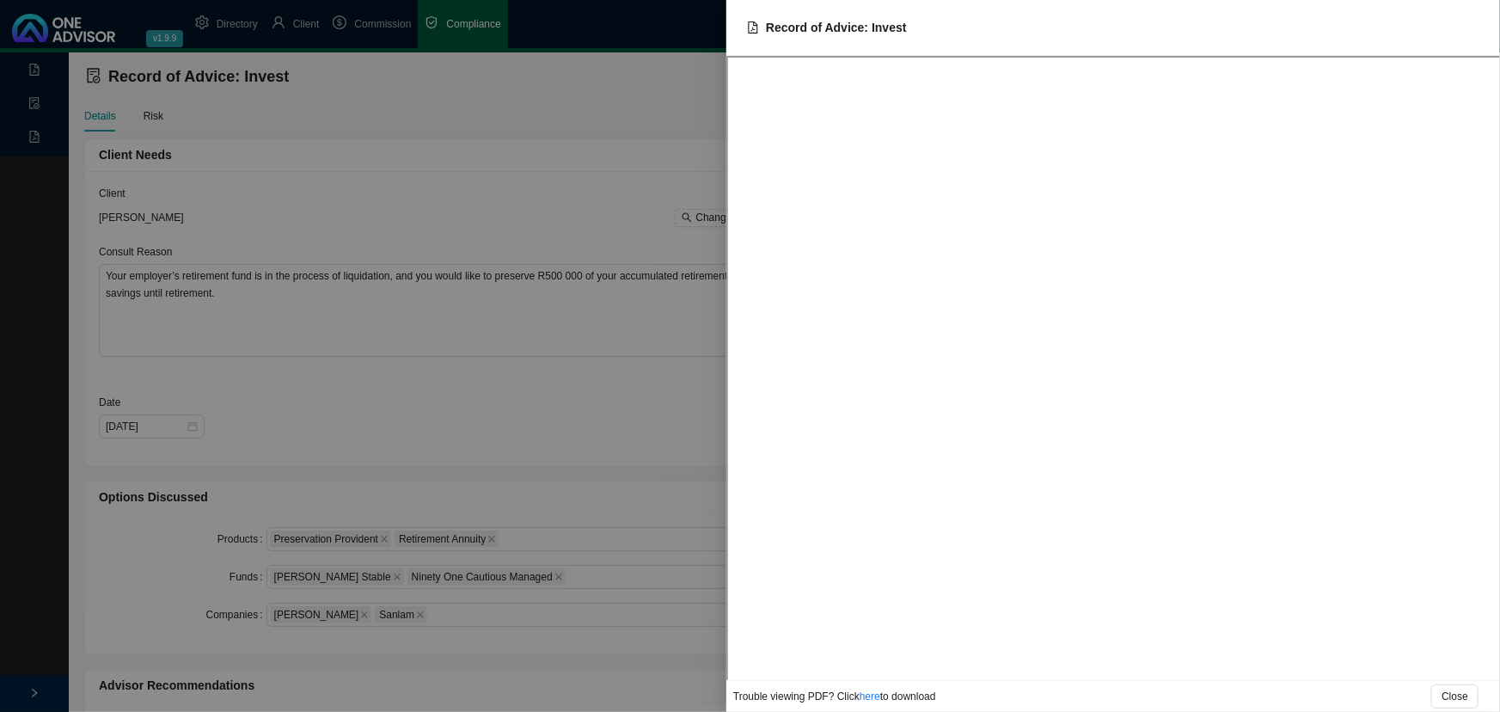
click at [507, 100] on div at bounding box center [750, 356] width 1500 height 712
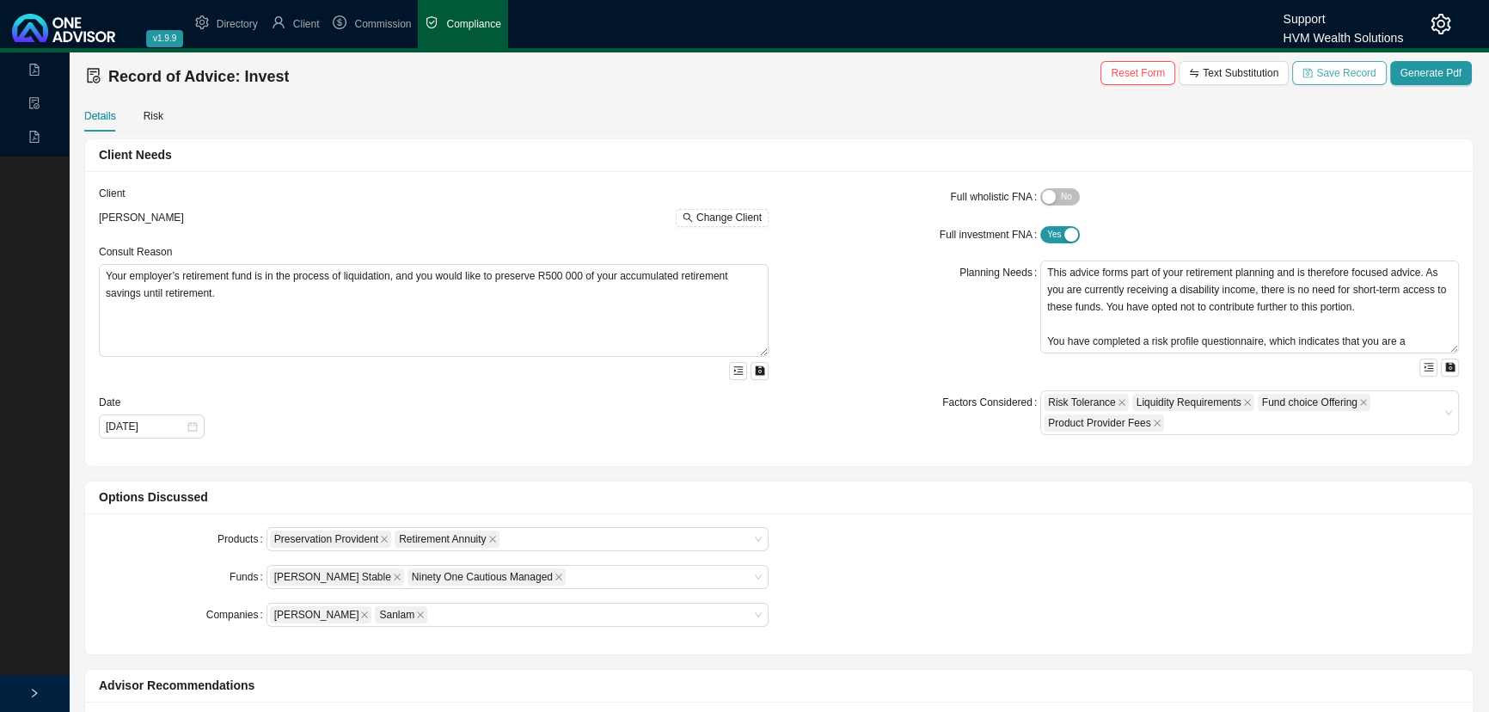
click at [1350, 73] on span "Save Record" at bounding box center [1345, 72] width 59 height 17
click at [28, 134] on icon "file-pdf" at bounding box center [34, 137] width 12 height 12
click at [89, 137] on link "Records" at bounding box center [98, 141] width 39 height 12
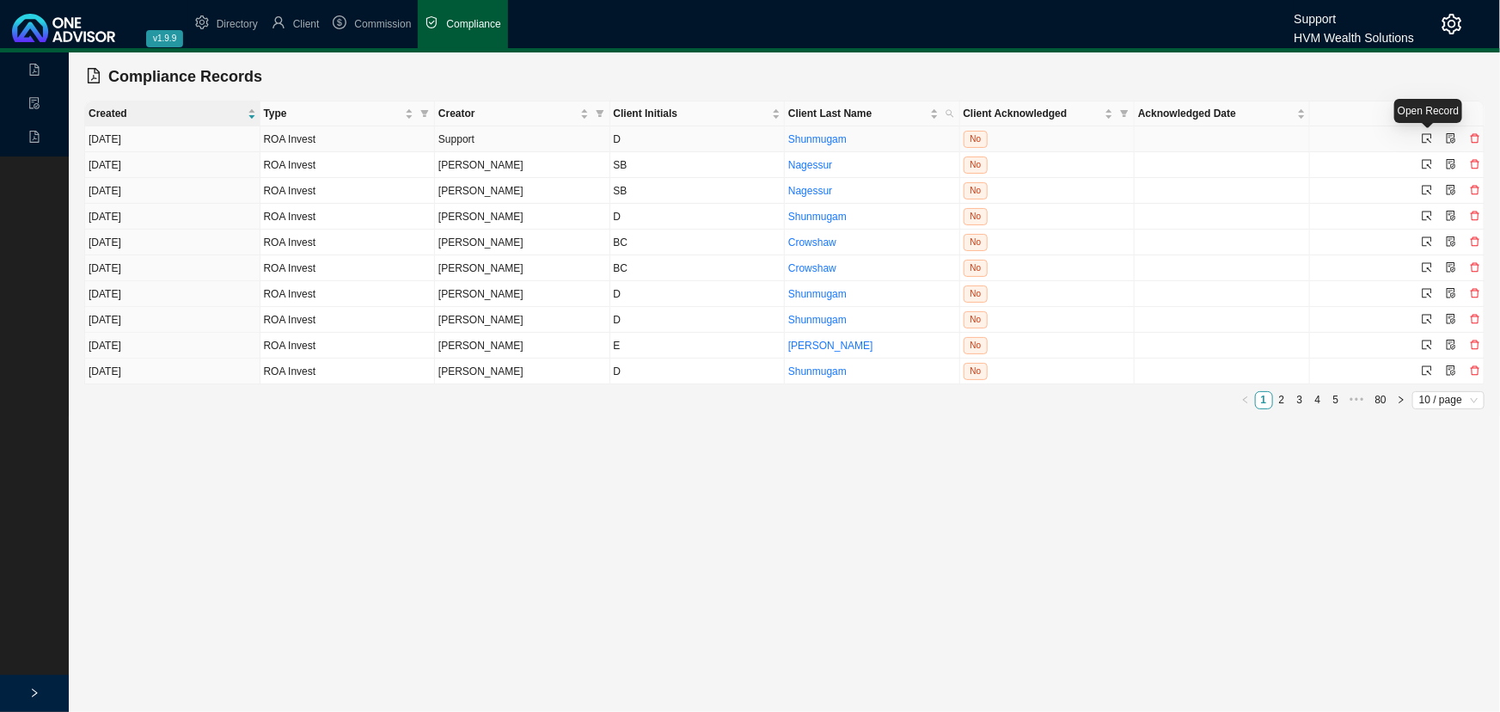
click at [1427, 135] on icon "select" at bounding box center [1427, 138] width 10 height 10
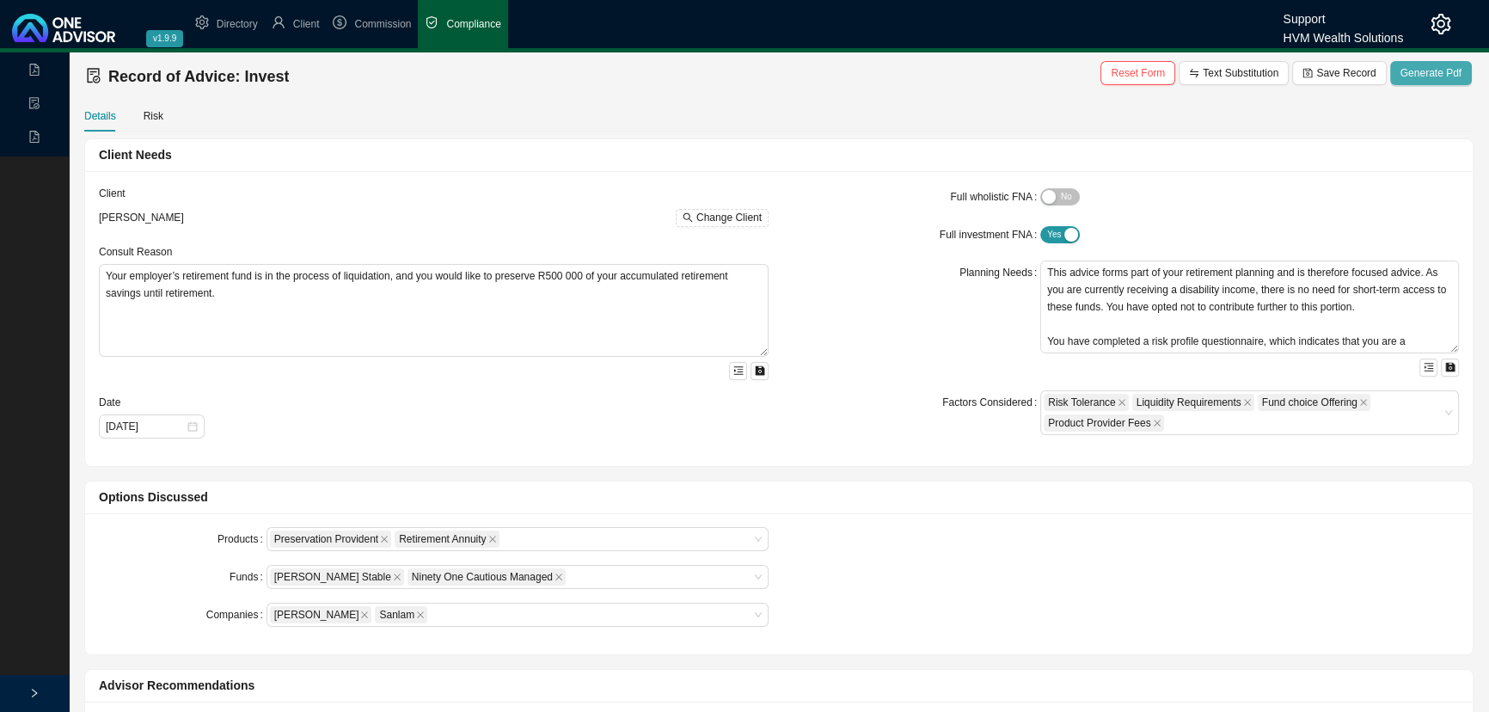
click at [1442, 73] on span "Generate Pdf" at bounding box center [1430, 72] width 61 height 17
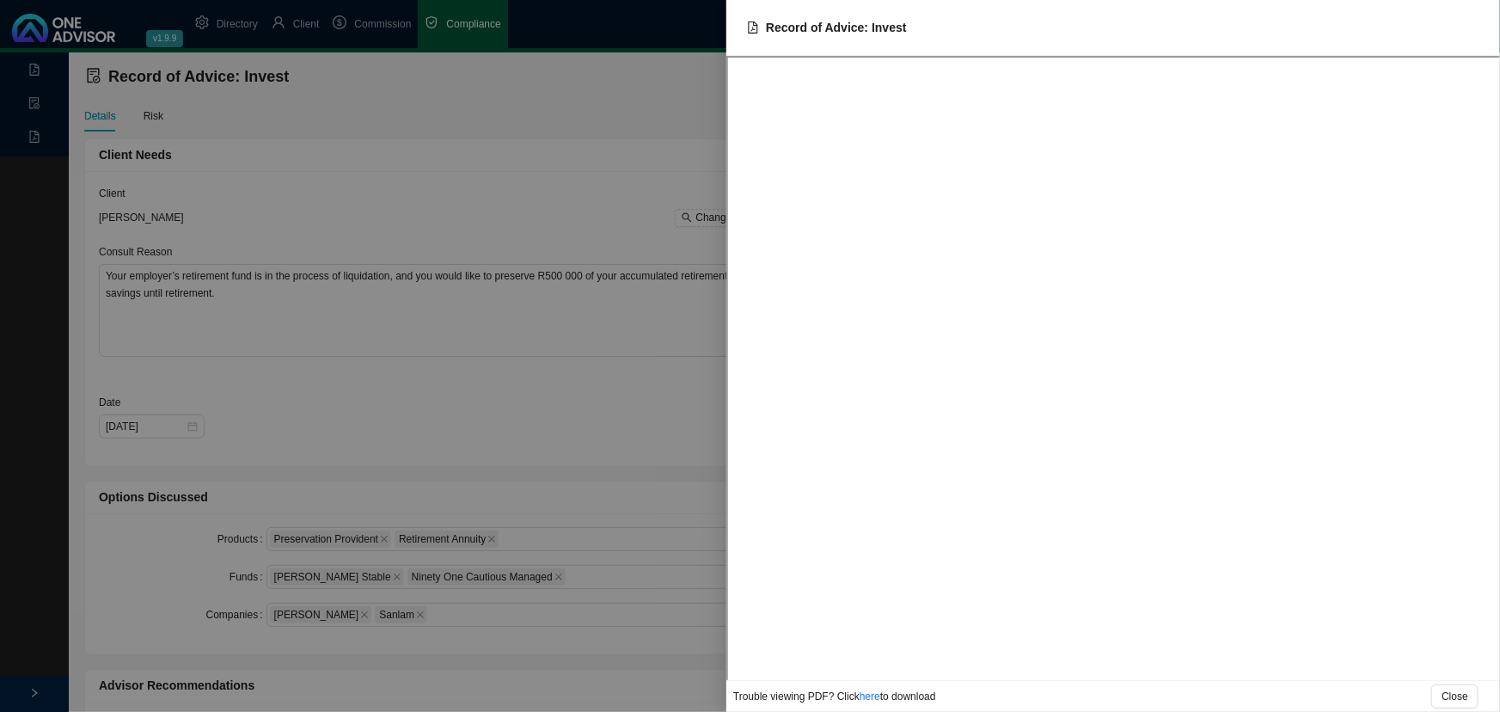
click at [530, 181] on div at bounding box center [750, 356] width 1500 height 712
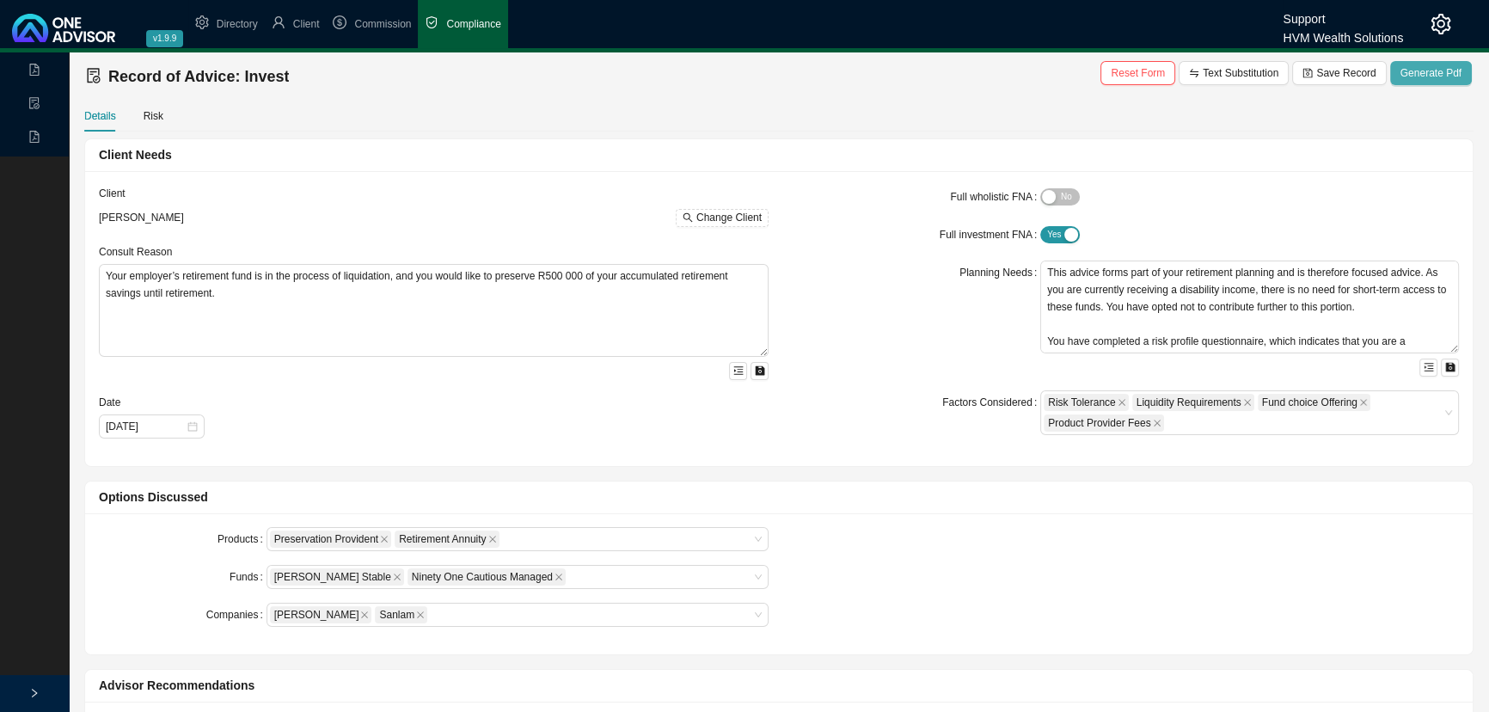
click at [1427, 66] on span "Generate Pdf" at bounding box center [1430, 72] width 61 height 17
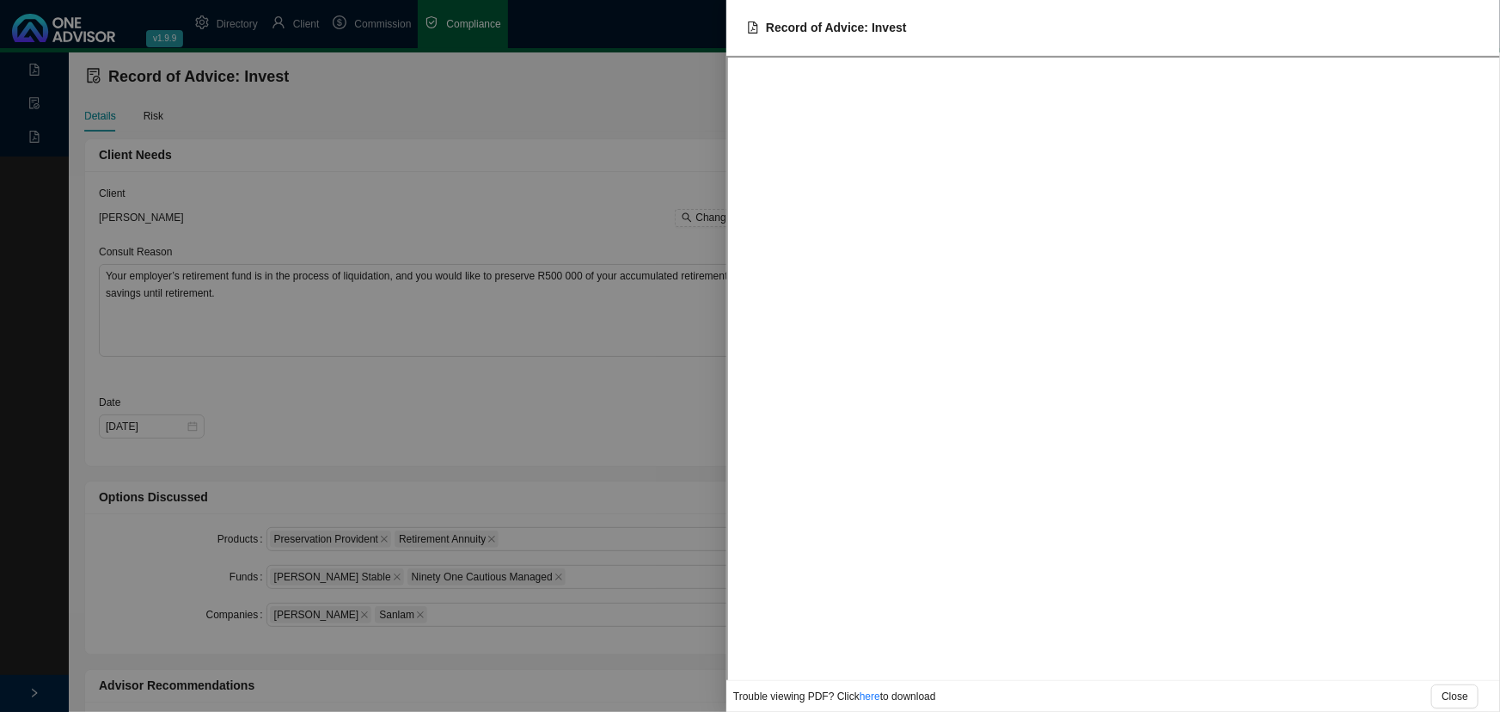
click at [153, 112] on div at bounding box center [750, 356] width 1500 height 712
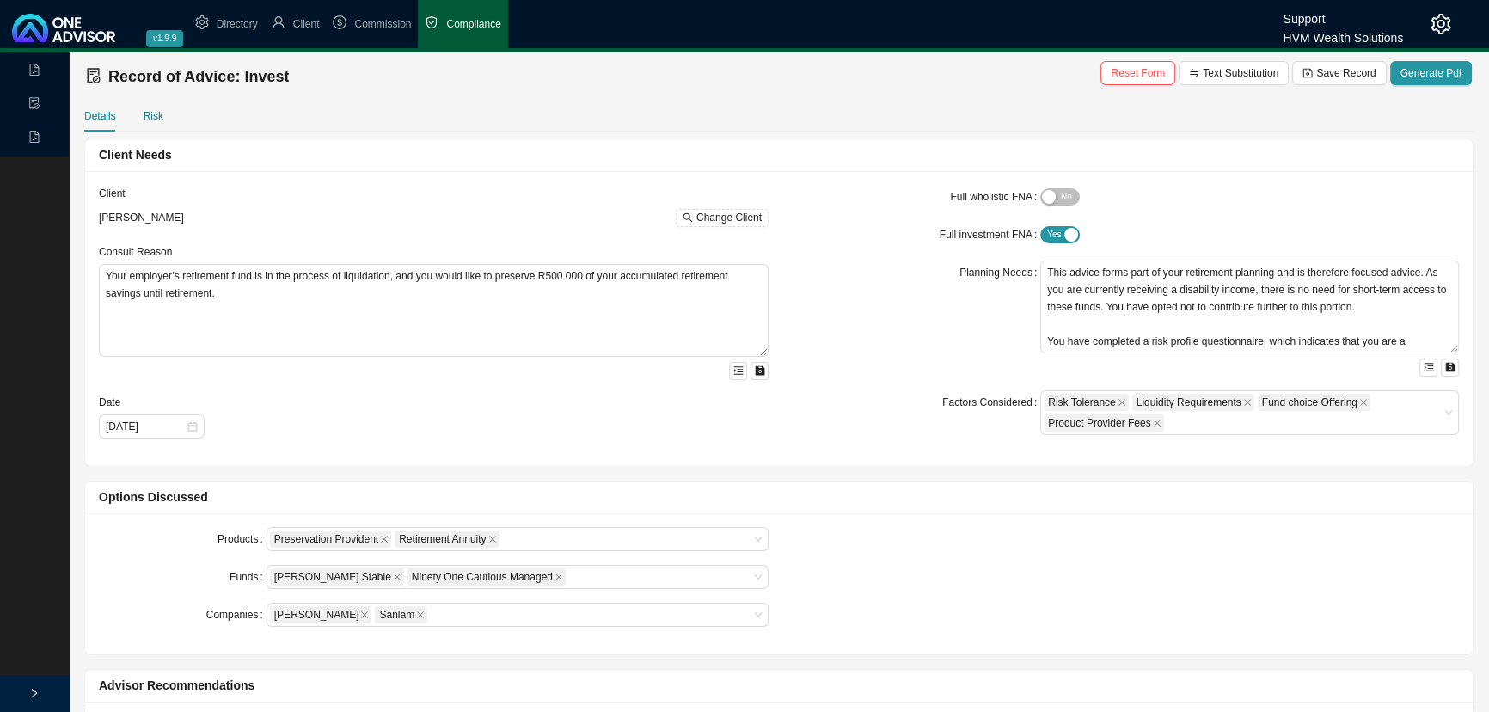
click at [153, 112] on div "Risk" at bounding box center [154, 115] width 20 height 17
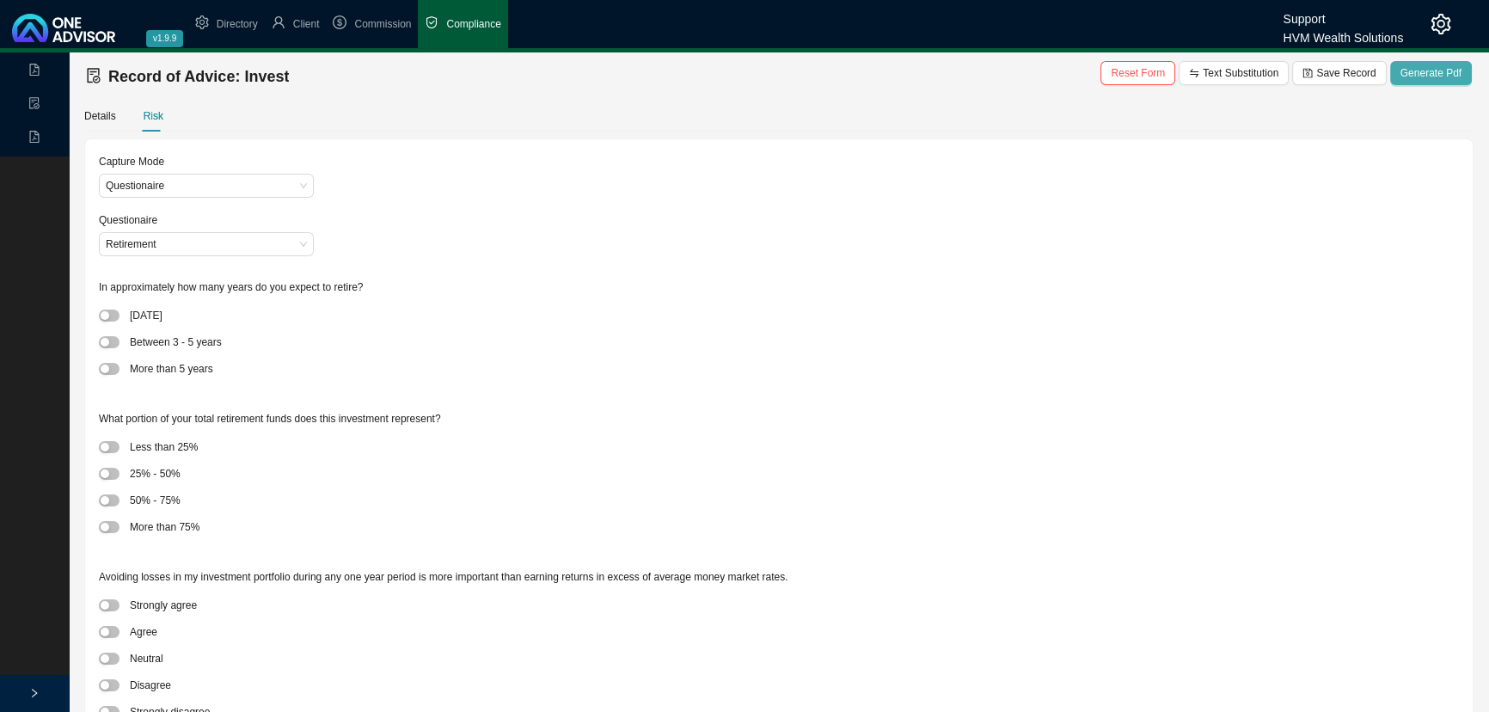
click at [1436, 70] on span "Generate Pdf" at bounding box center [1430, 72] width 61 height 17
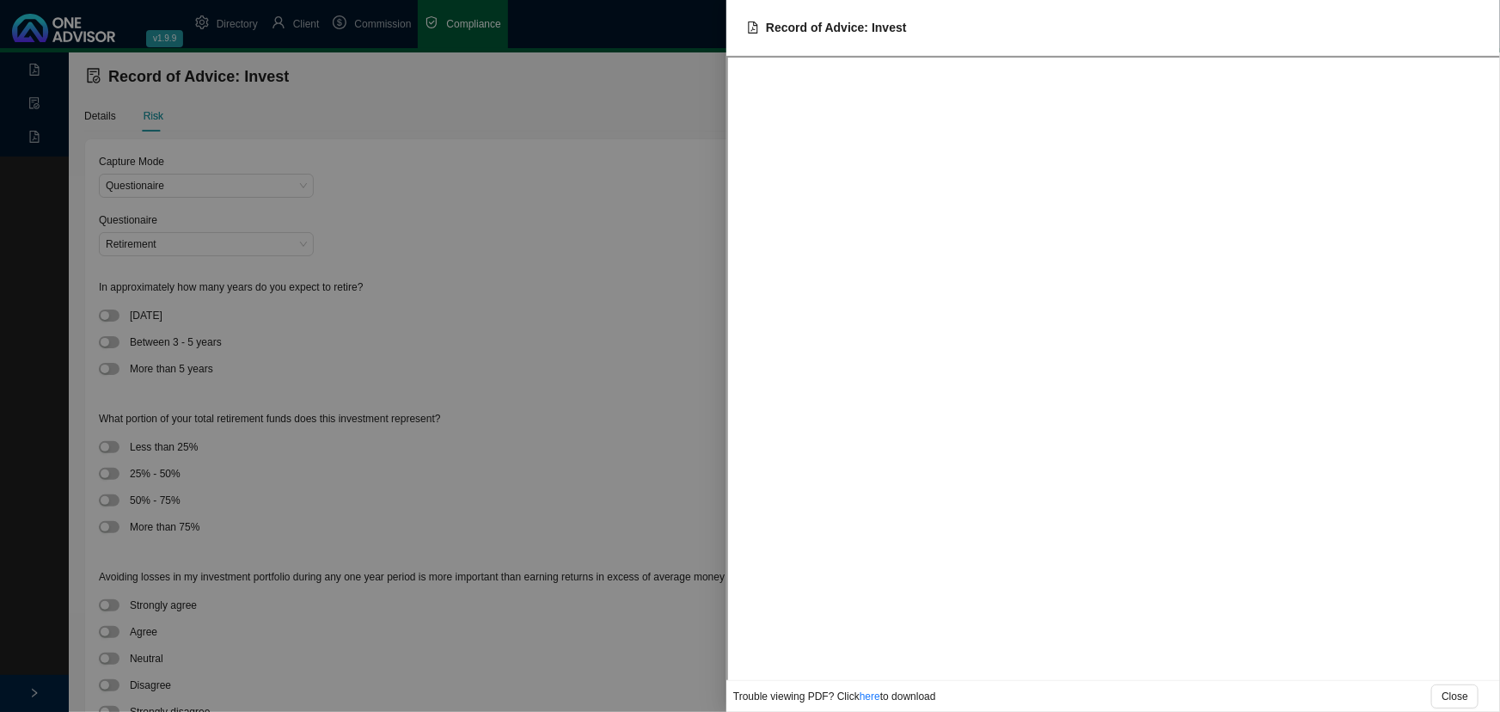
click at [466, 204] on div at bounding box center [750, 356] width 1500 height 712
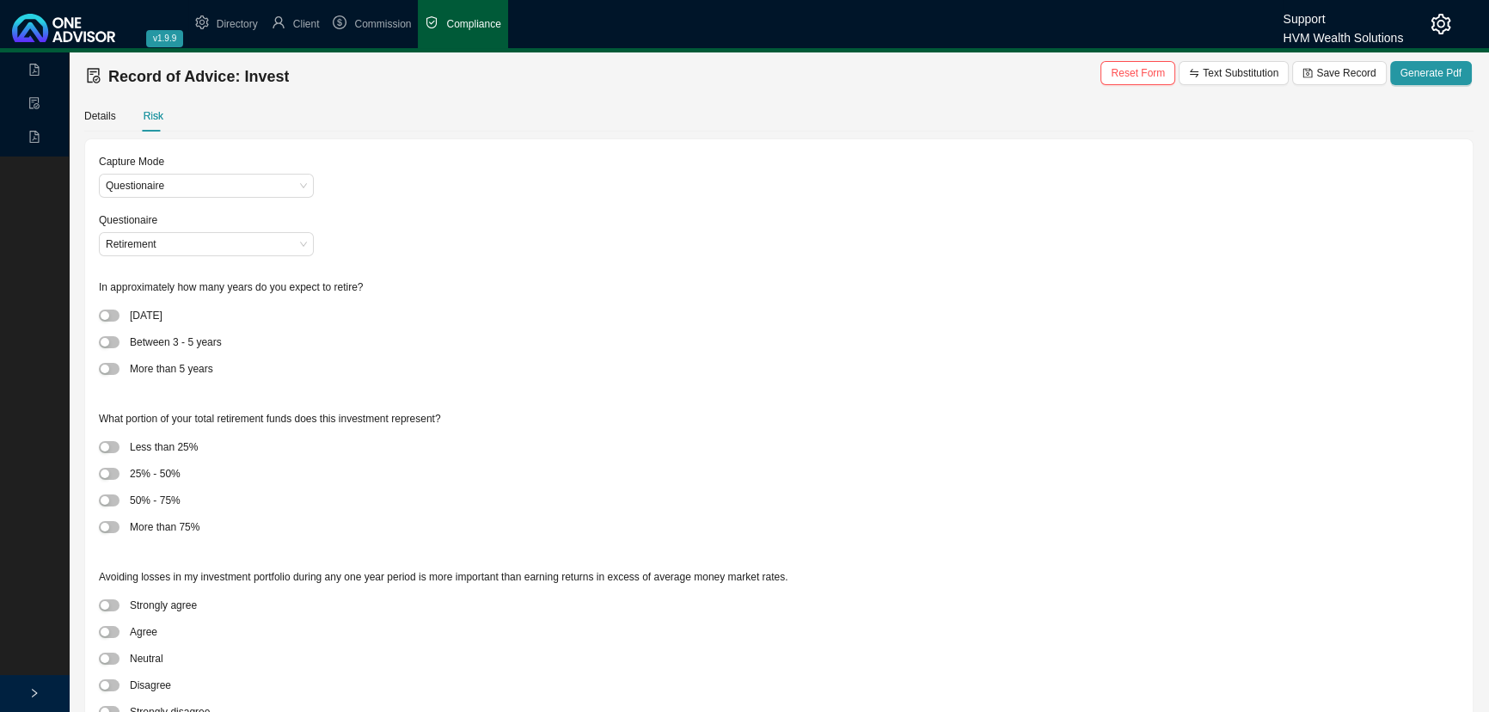
click at [240, 21] on span "Directory" at bounding box center [237, 24] width 41 height 12
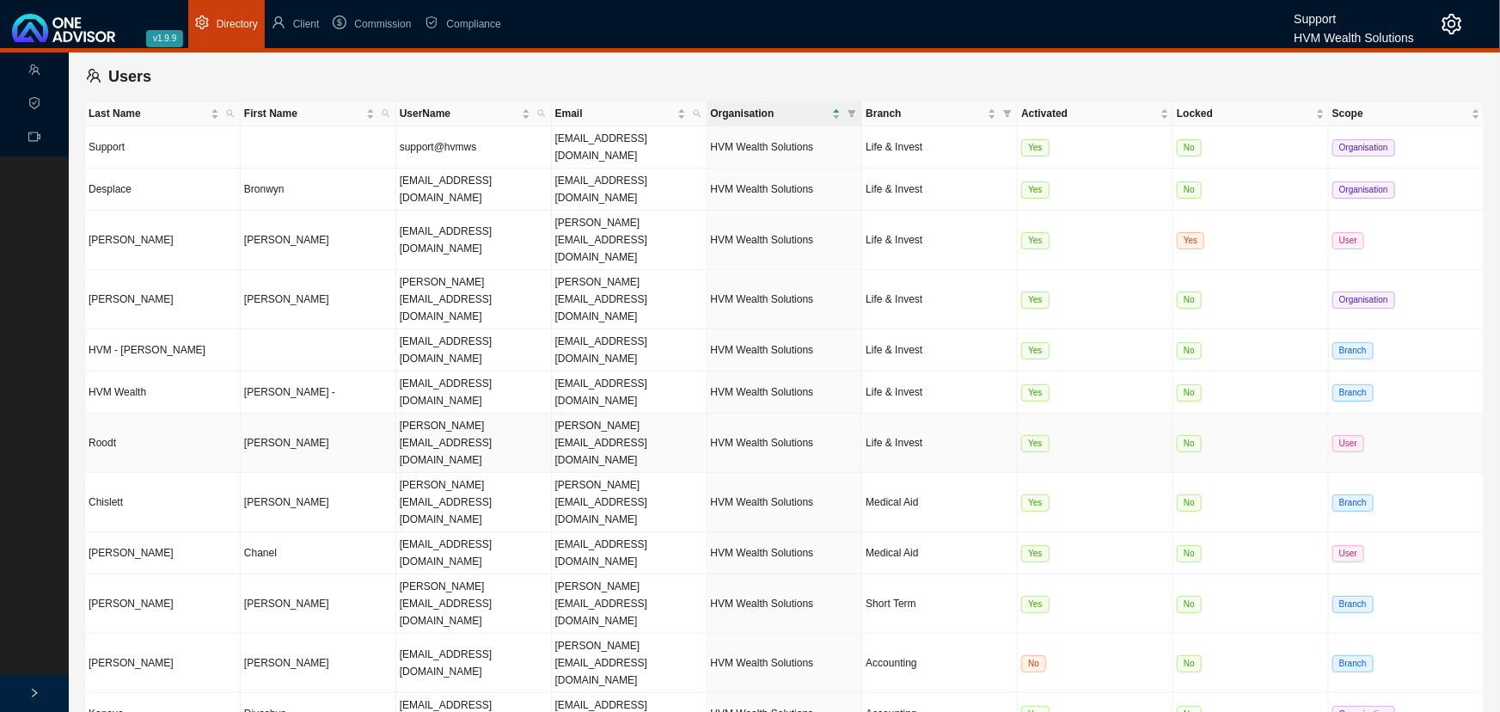
click at [966, 413] on td "Life & Invest" at bounding box center [940, 442] width 156 height 59
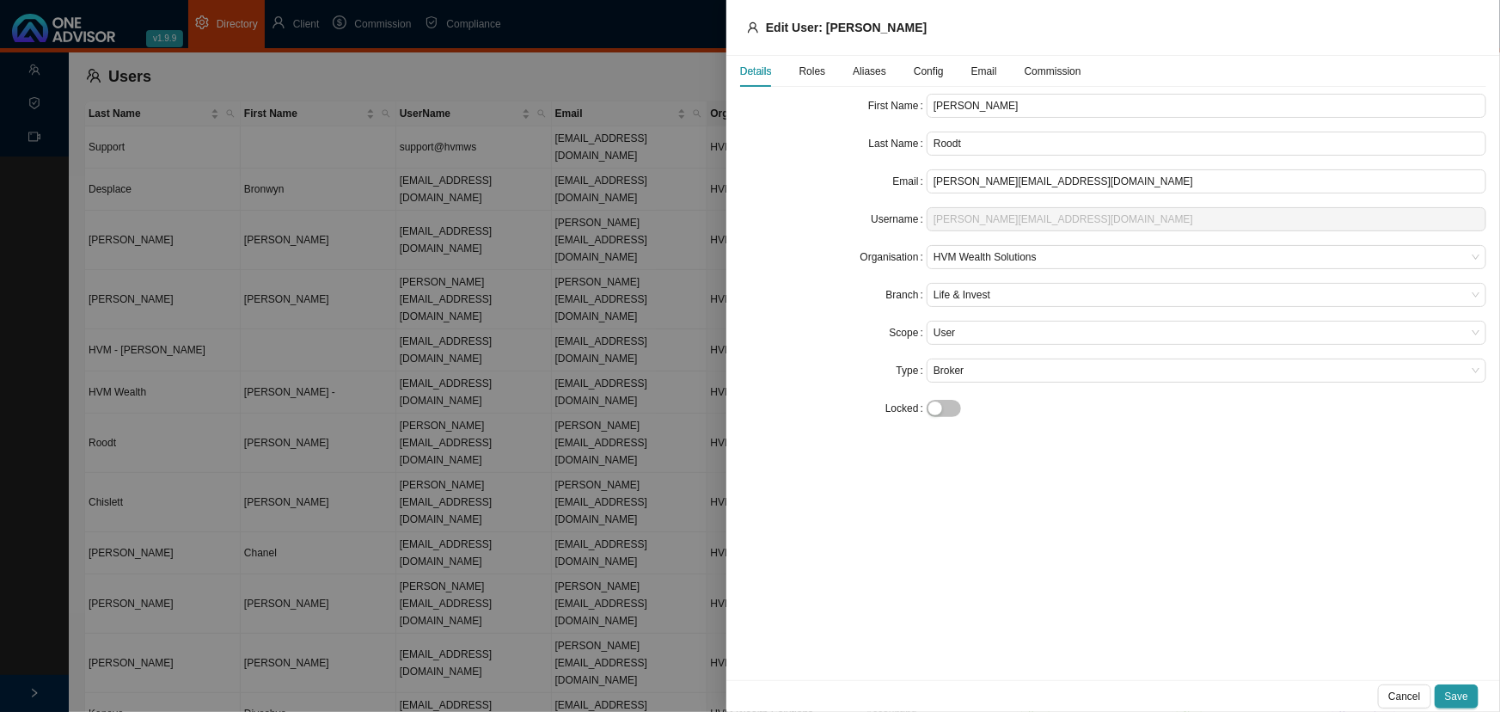
click at [812, 70] on span "Roles" at bounding box center [812, 71] width 27 height 10
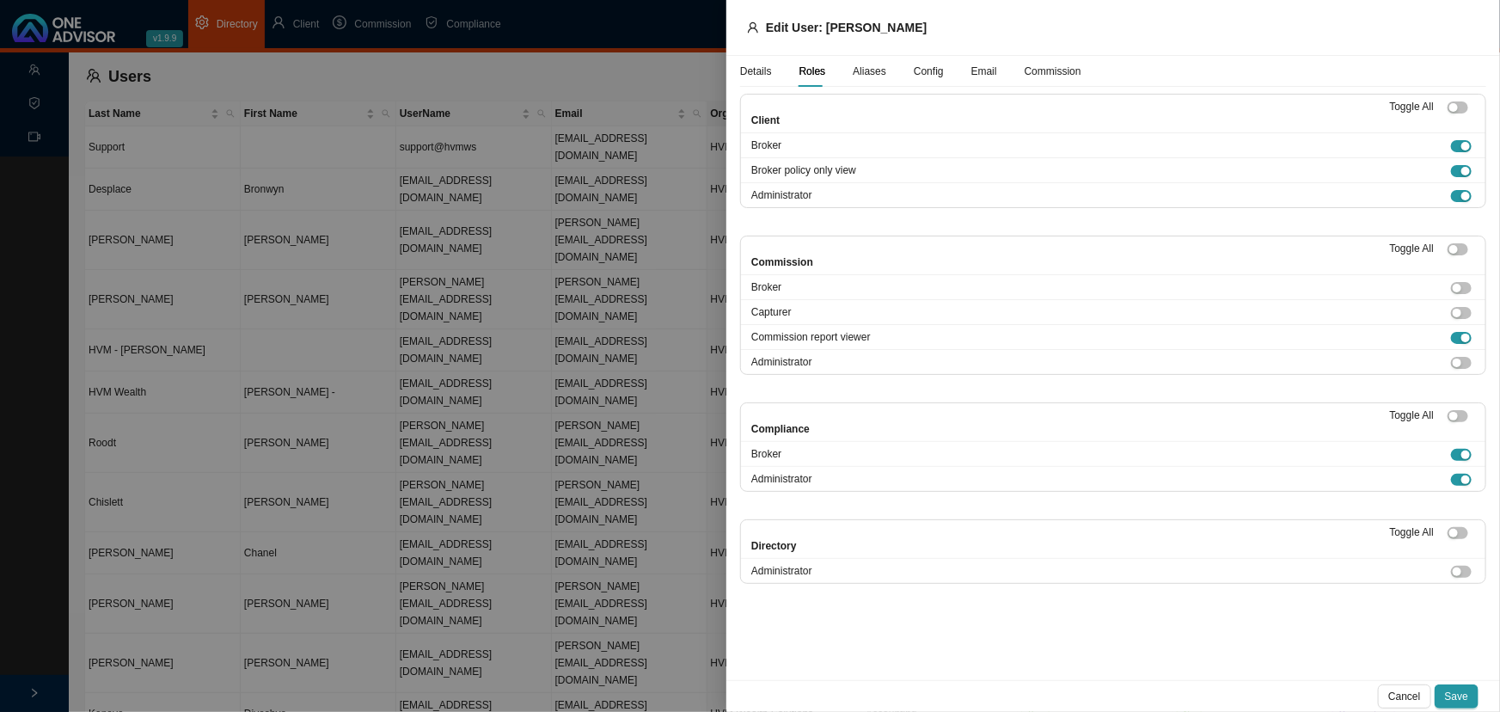
click at [493, 537] on div at bounding box center [750, 356] width 1500 height 712
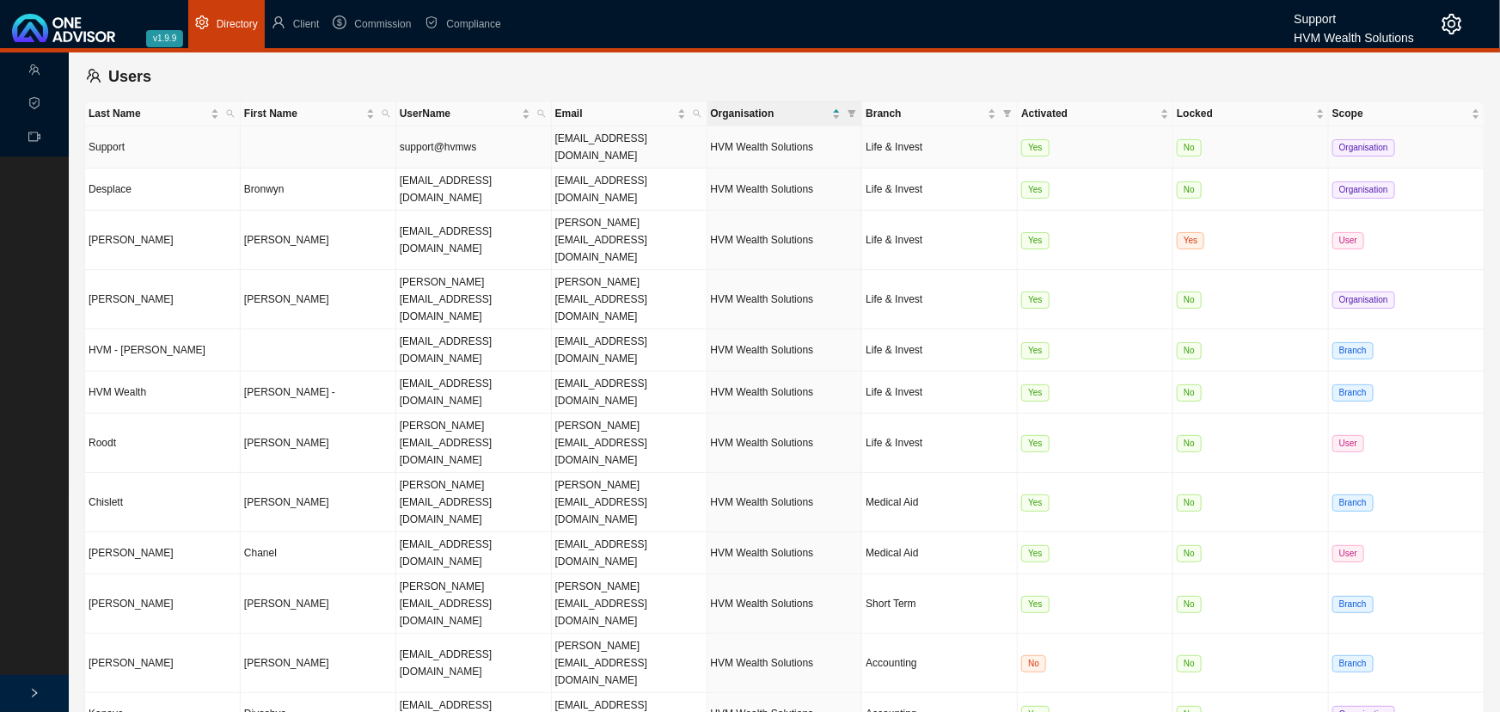
click at [1128, 135] on td "Yes" at bounding box center [1096, 147] width 156 height 42
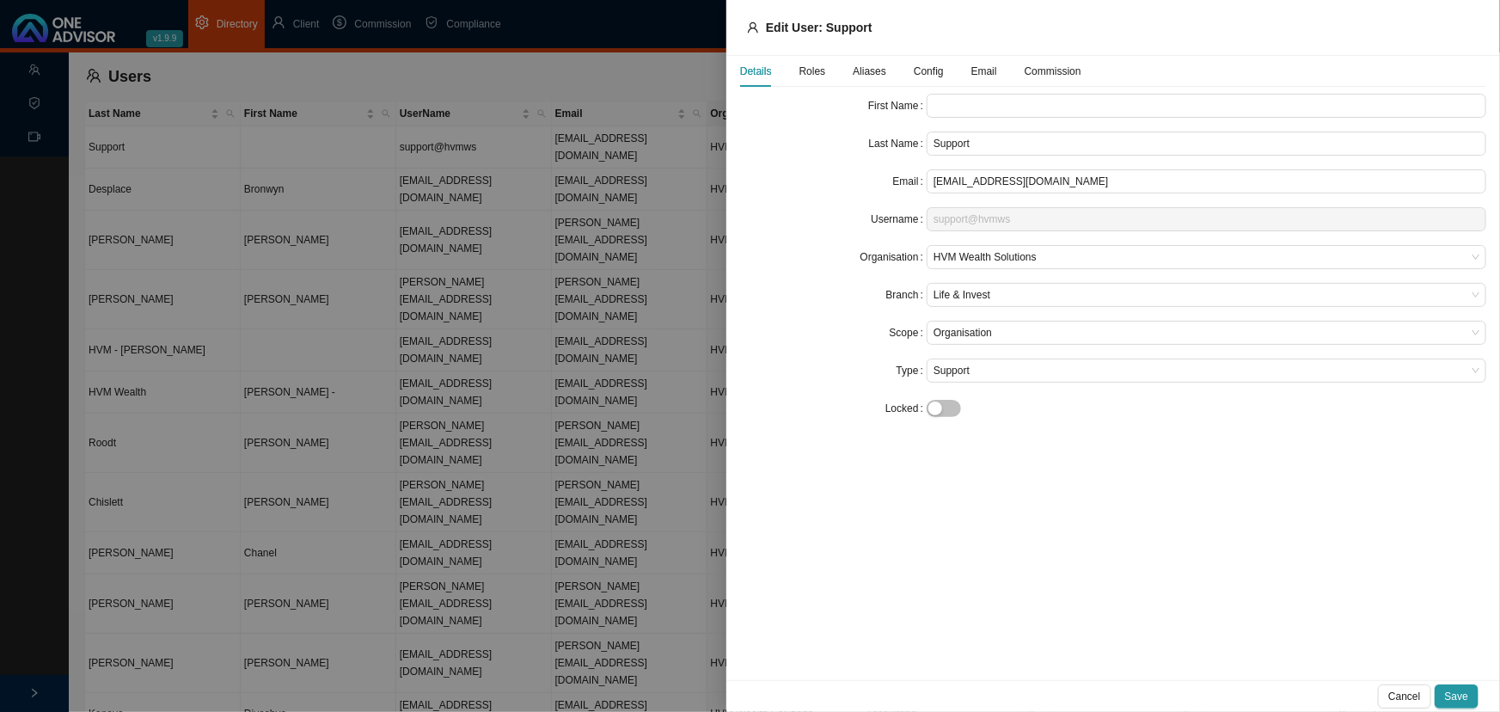
click at [805, 70] on span "Roles" at bounding box center [812, 71] width 27 height 10
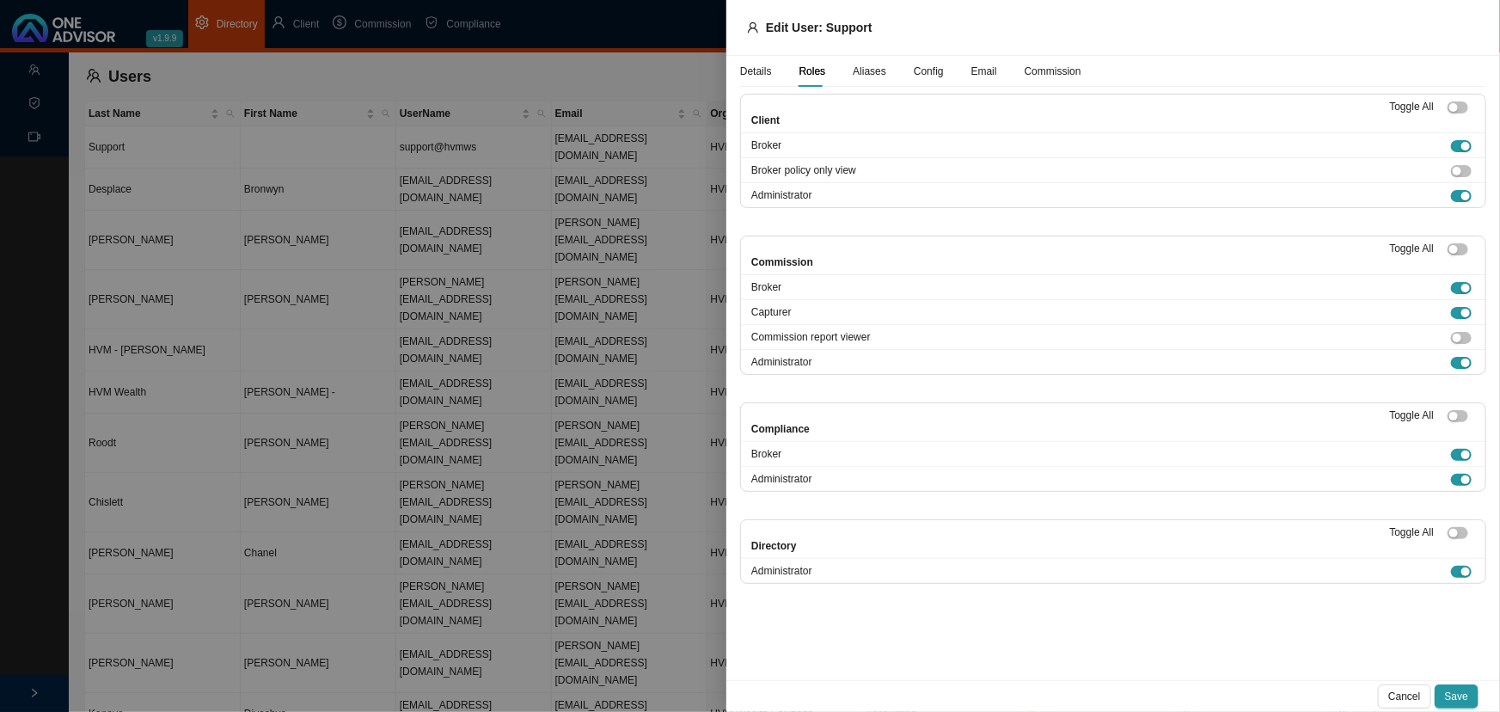
click at [470, 515] on div at bounding box center [750, 356] width 1500 height 712
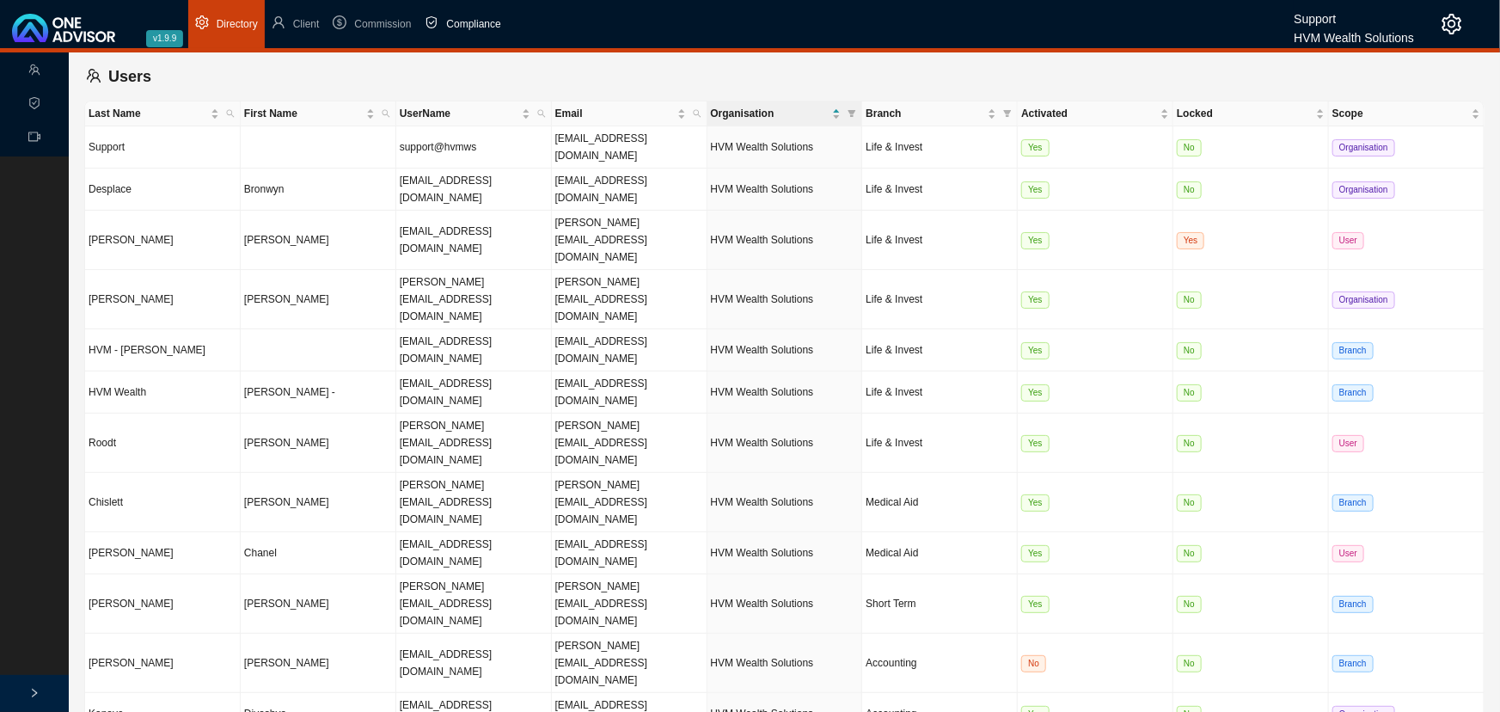
click at [473, 23] on span "Compliance" at bounding box center [473, 24] width 54 height 12
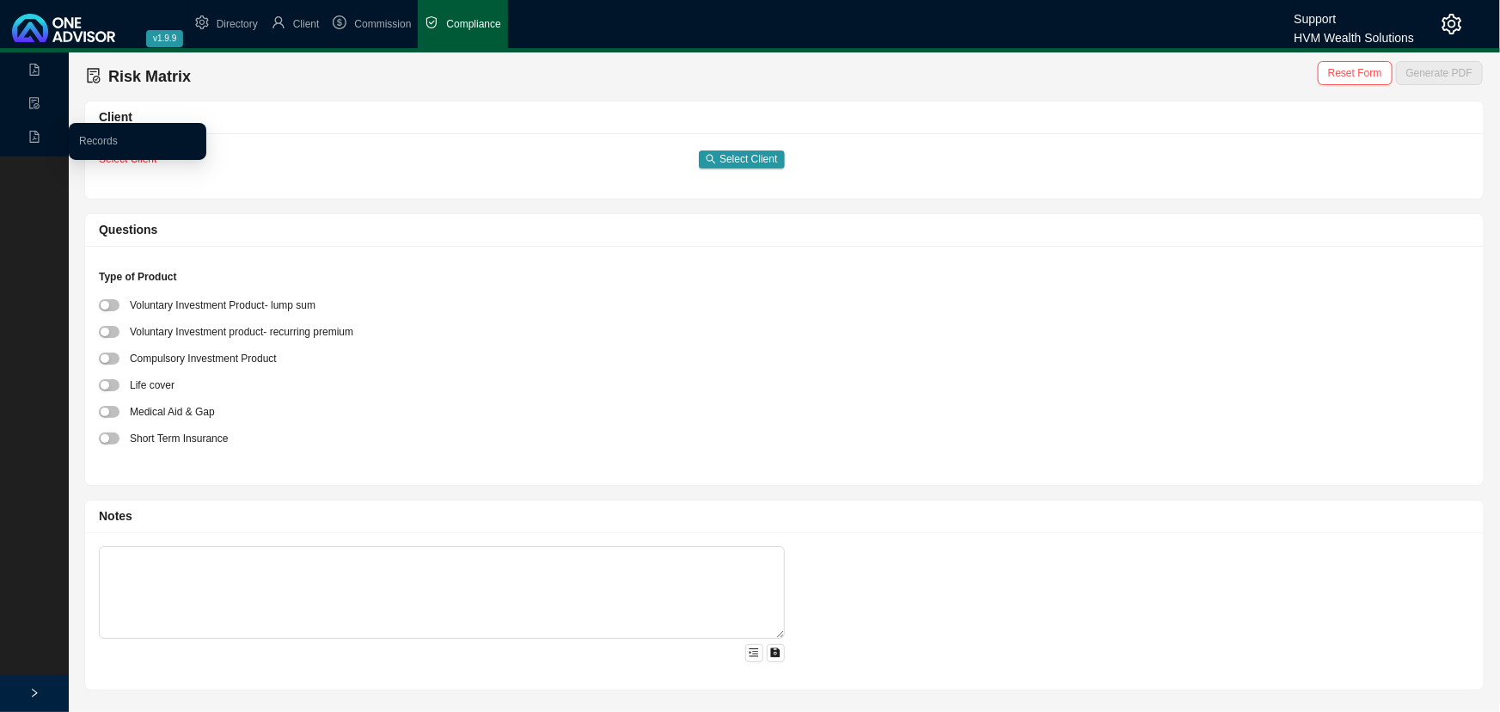
click at [34, 136] on icon "file-pdf" at bounding box center [34, 137] width 12 height 12
click at [118, 140] on link "Records" at bounding box center [98, 141] width 39 height 12
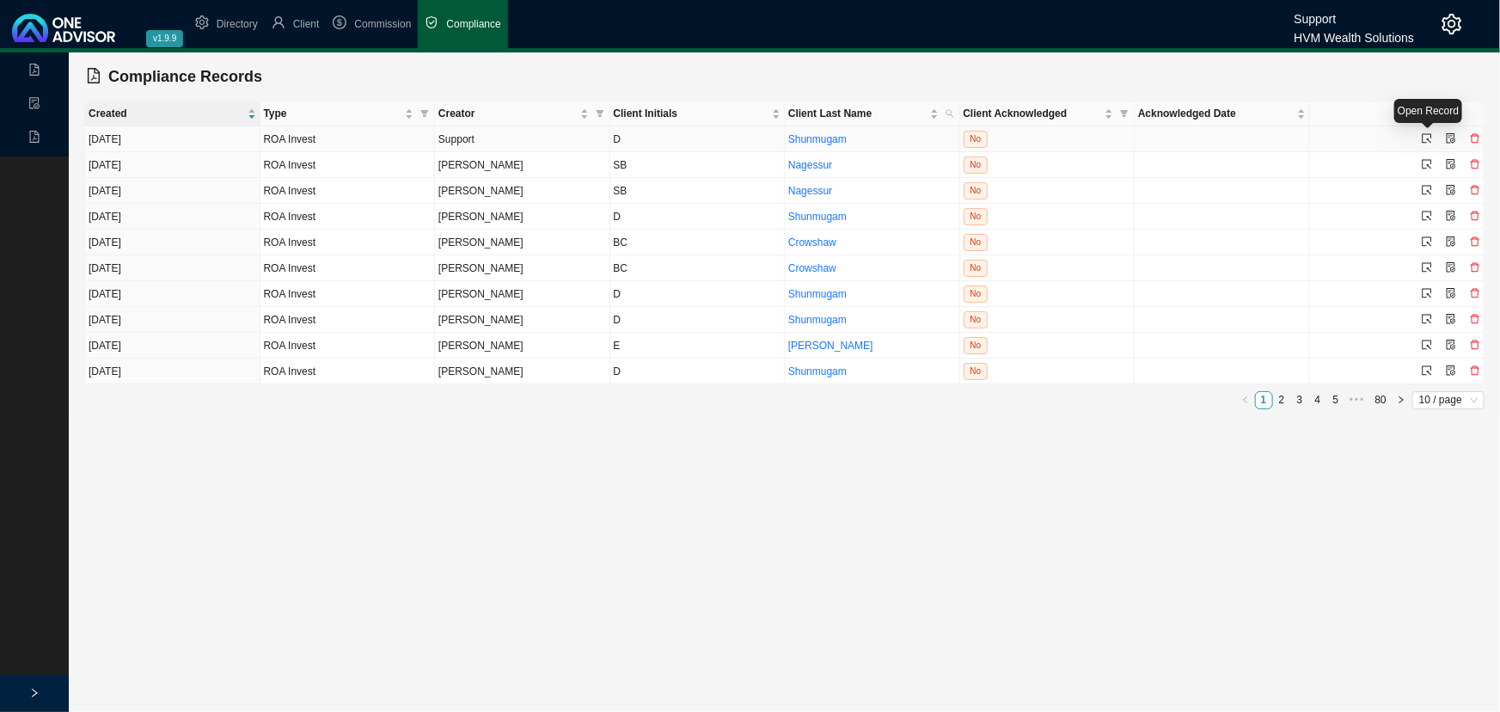
click at [1428, 135] on icon "select" at bounding box center [1427, 138] width 10 height 10
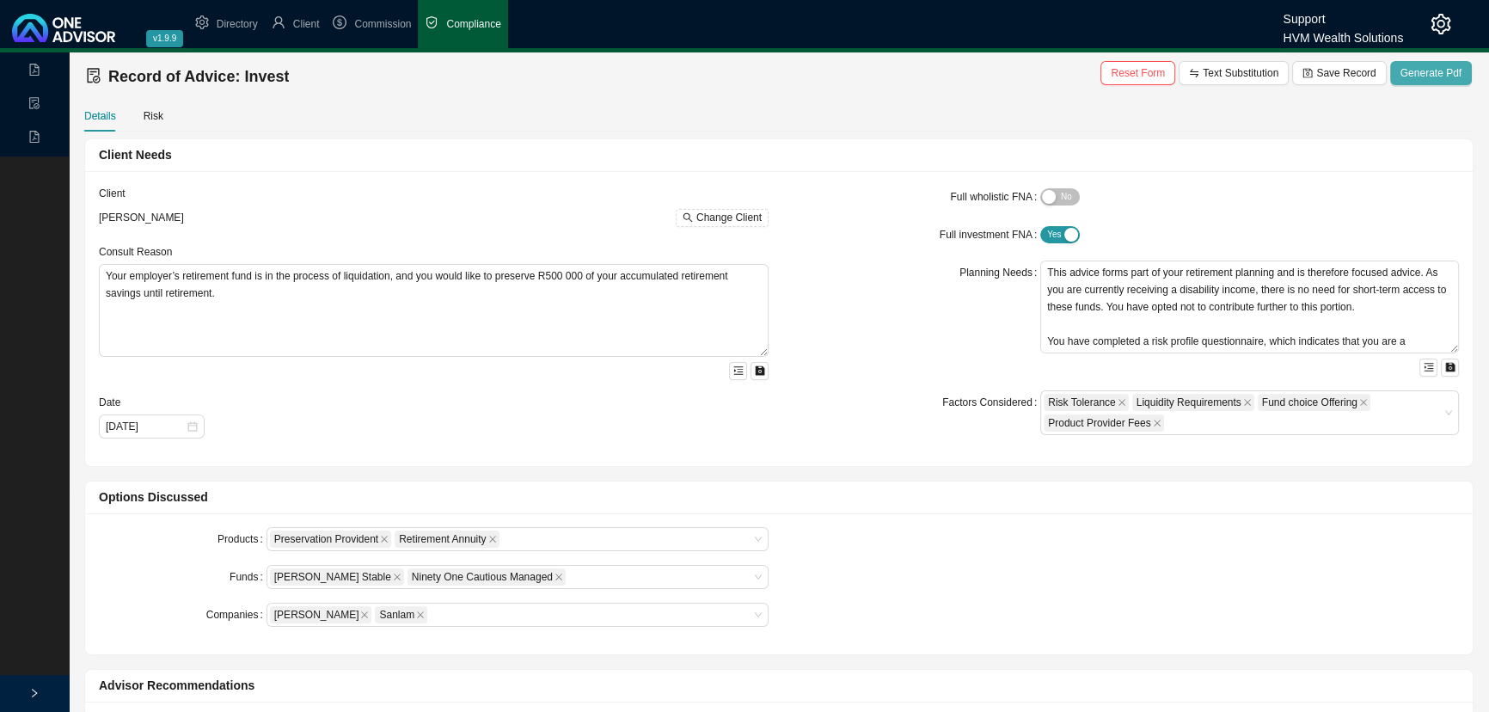
click at [1431, 67] on span "Generate Pdf" at bounding box center [1430, 72] width 61 height 17
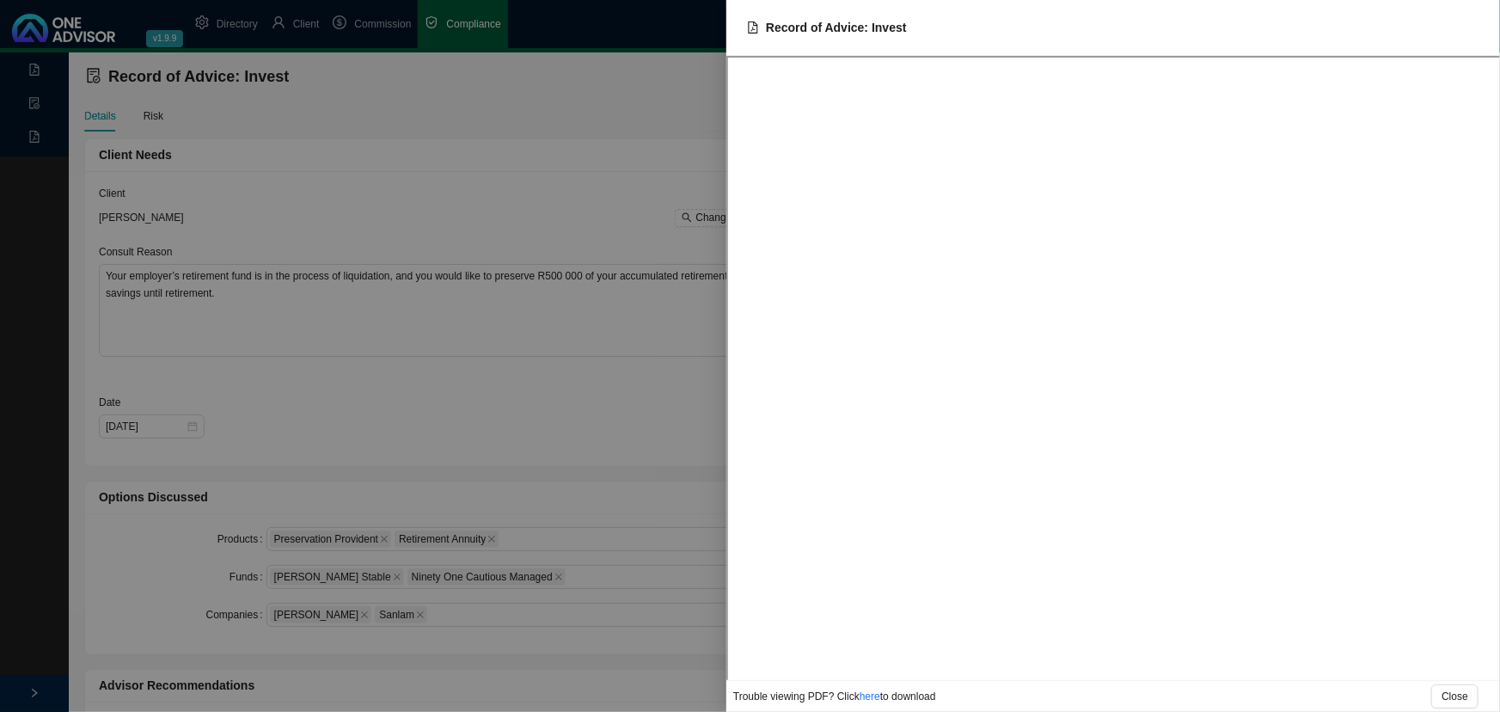
click at [343, 145] on div at bounding box center [750, 356] width 1500 height 712
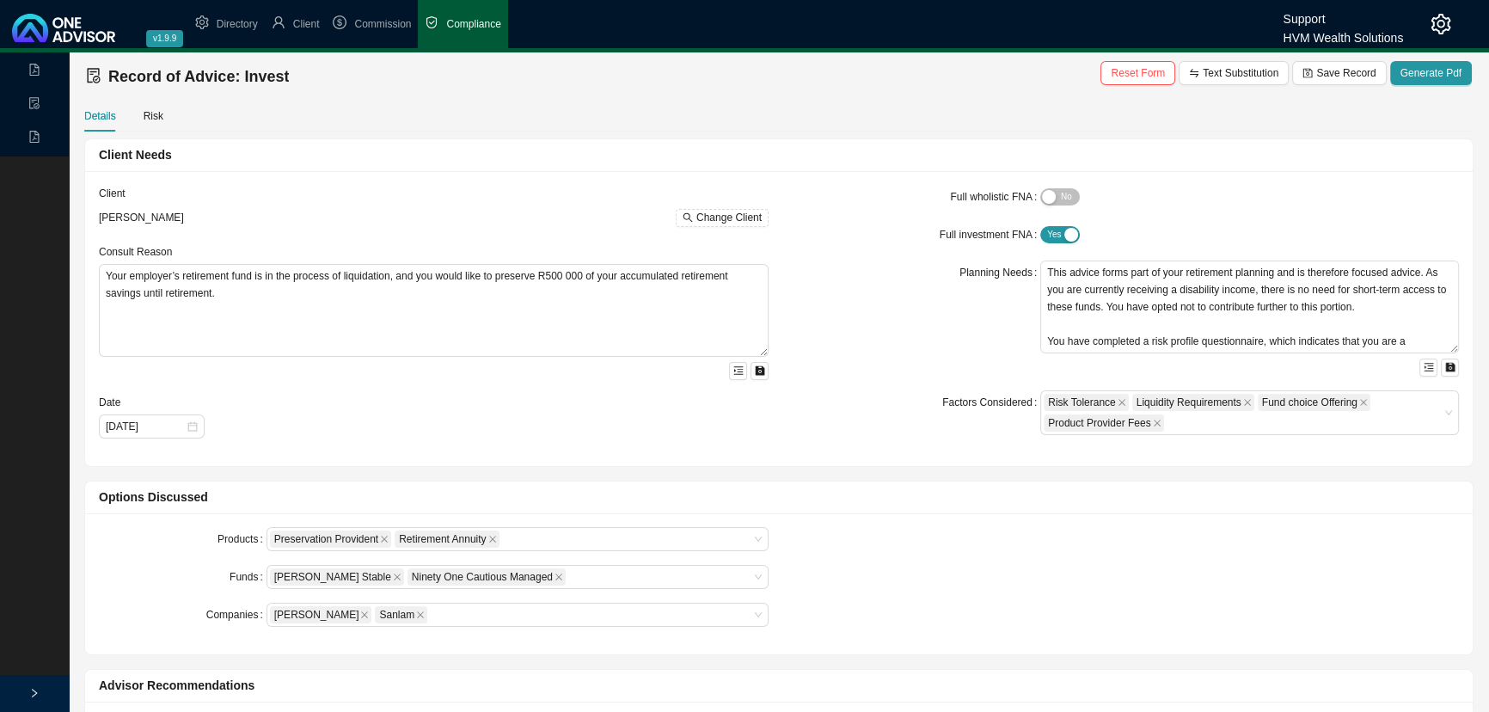
click at [979, 86] on div "Record of Advice: Invest Reset Form Text Substitution Save Record Generate Pdf" at bounding box center [779, 76] width 1386 height 34
click at [92, 138] on link "Records" at bounding box center [98, 141] width 39 height 12
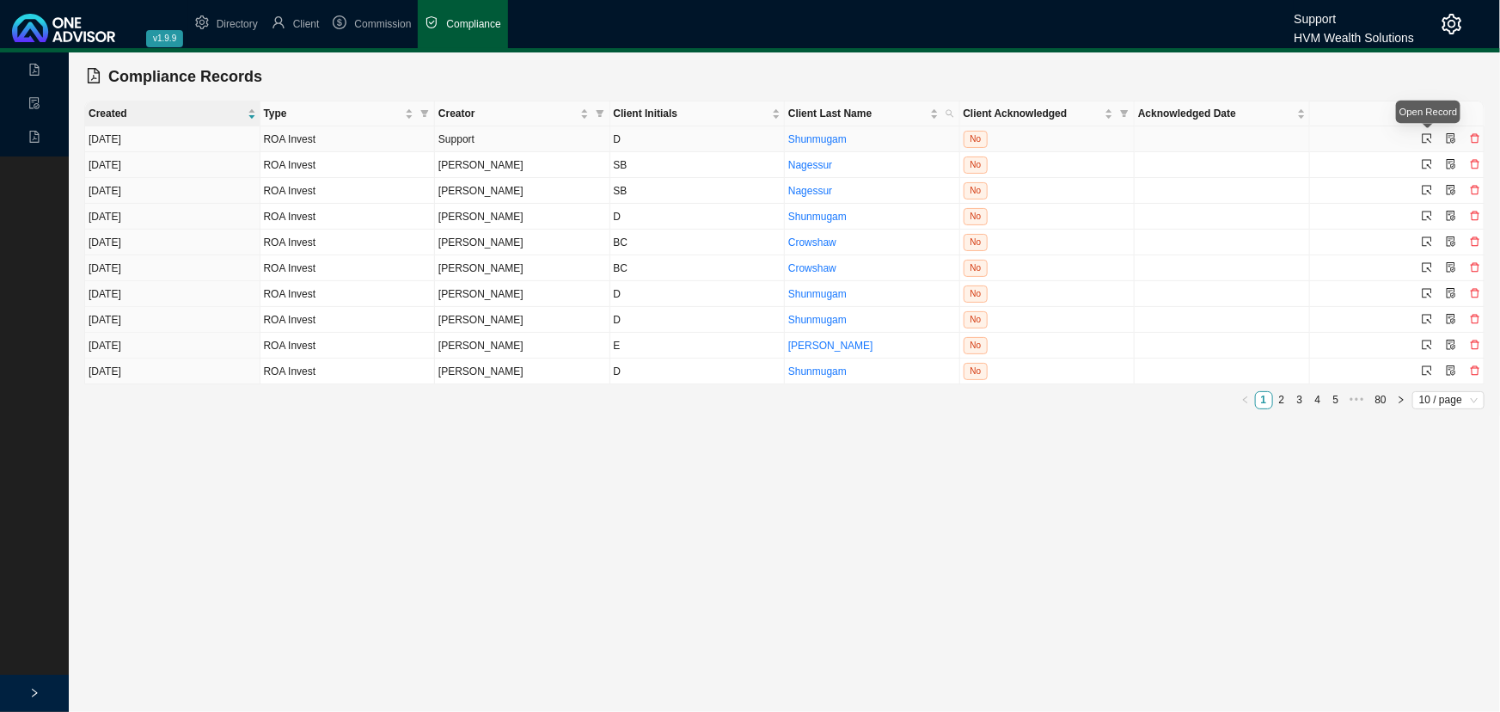
click at [1427, 134] on icon "select" at bounding box center [1427, 138] width 9 height 9
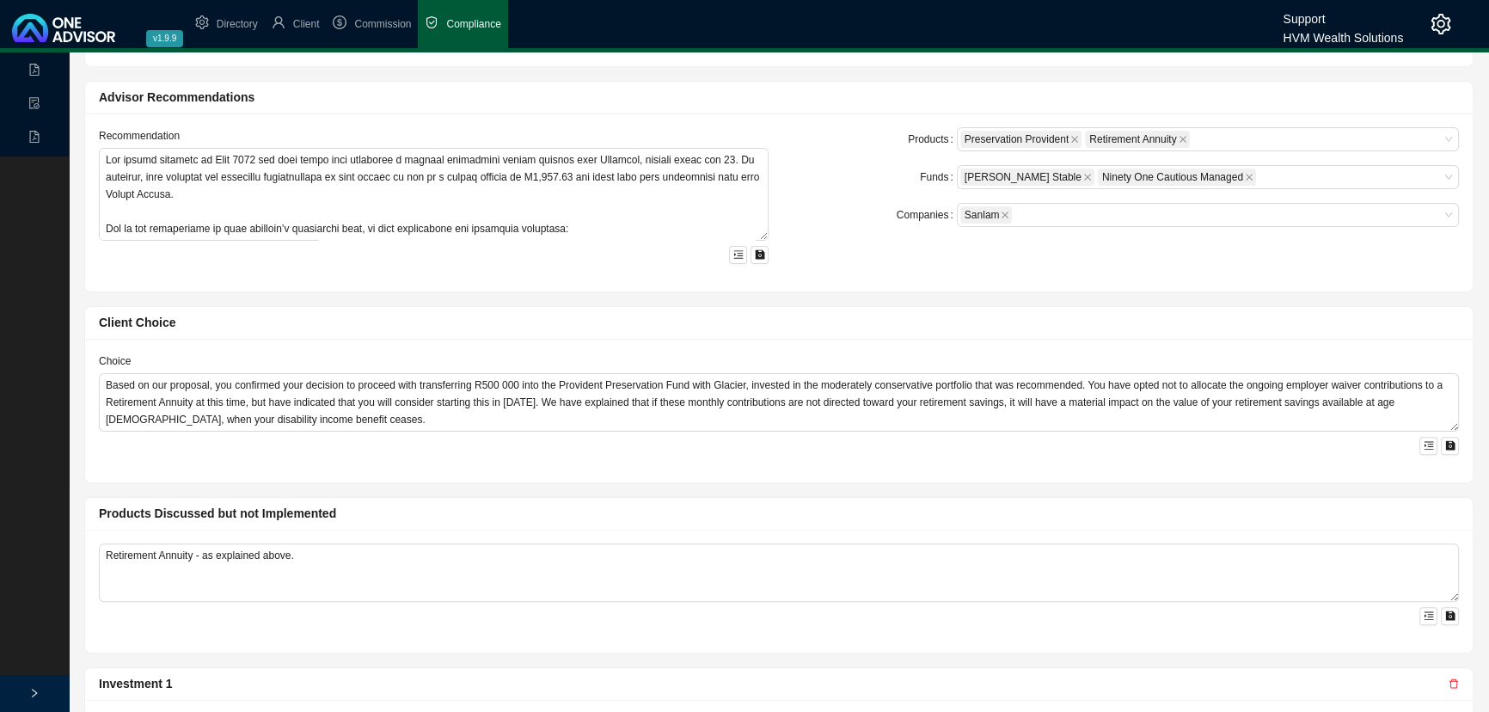
scroll to position [619, 0]
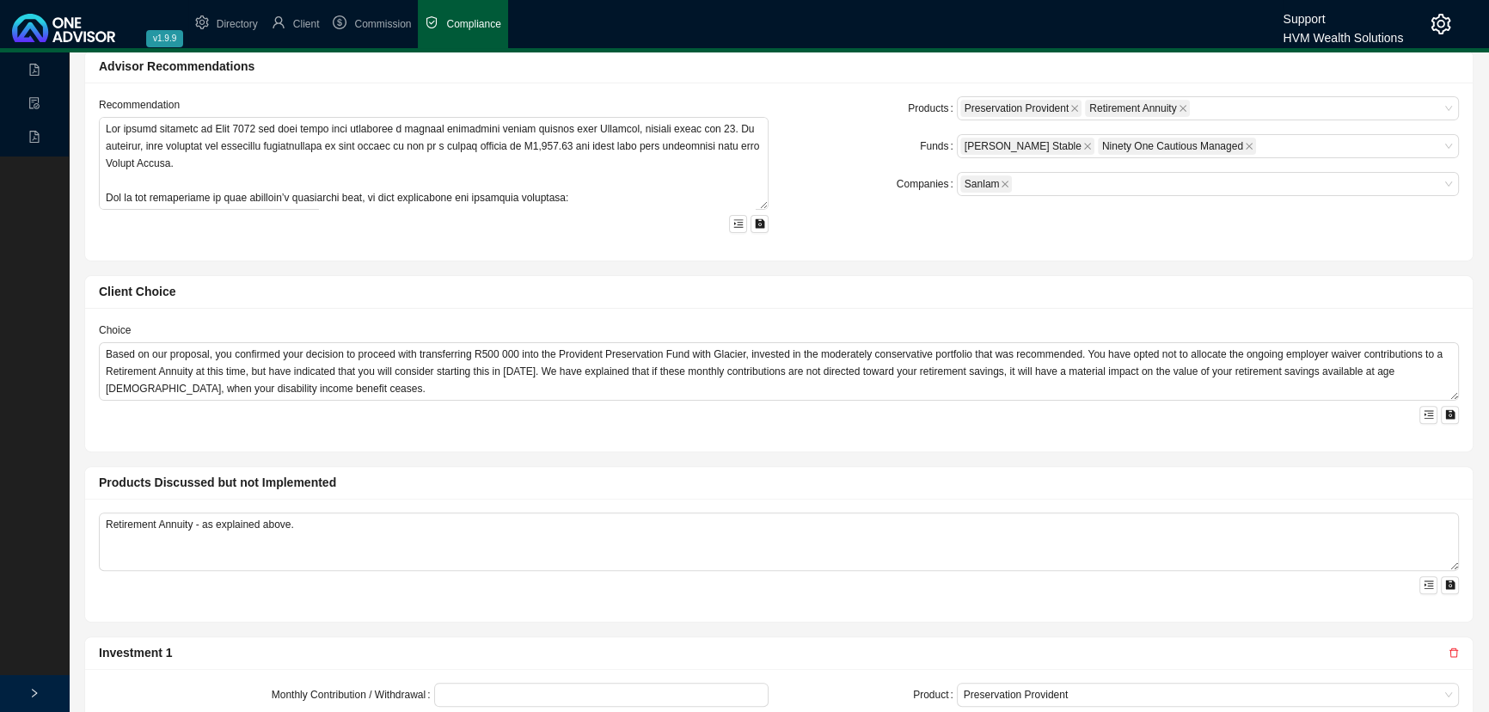
click at [1109, 292] on div "Client Choice" at bounding box center [779, 292] width 1360 height 20
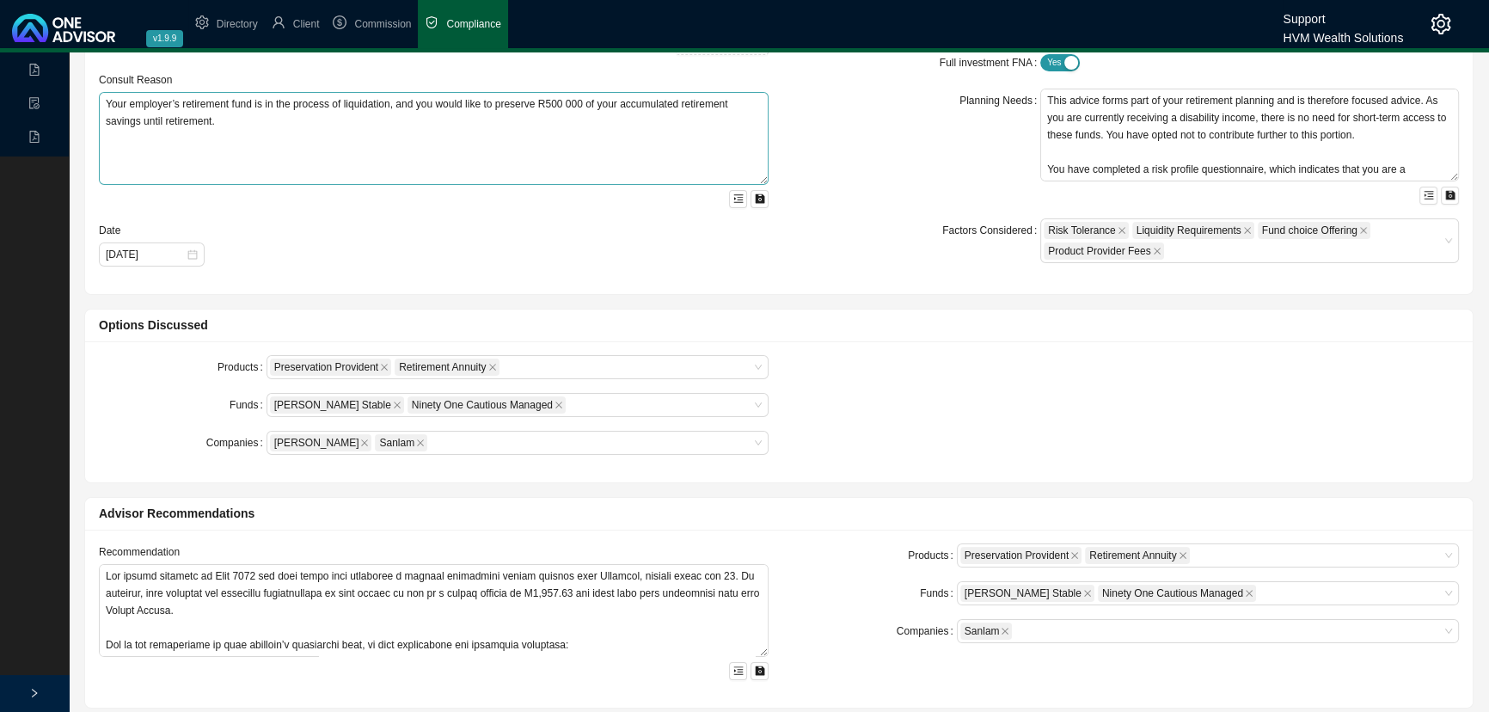
scroll to position [0, 0]
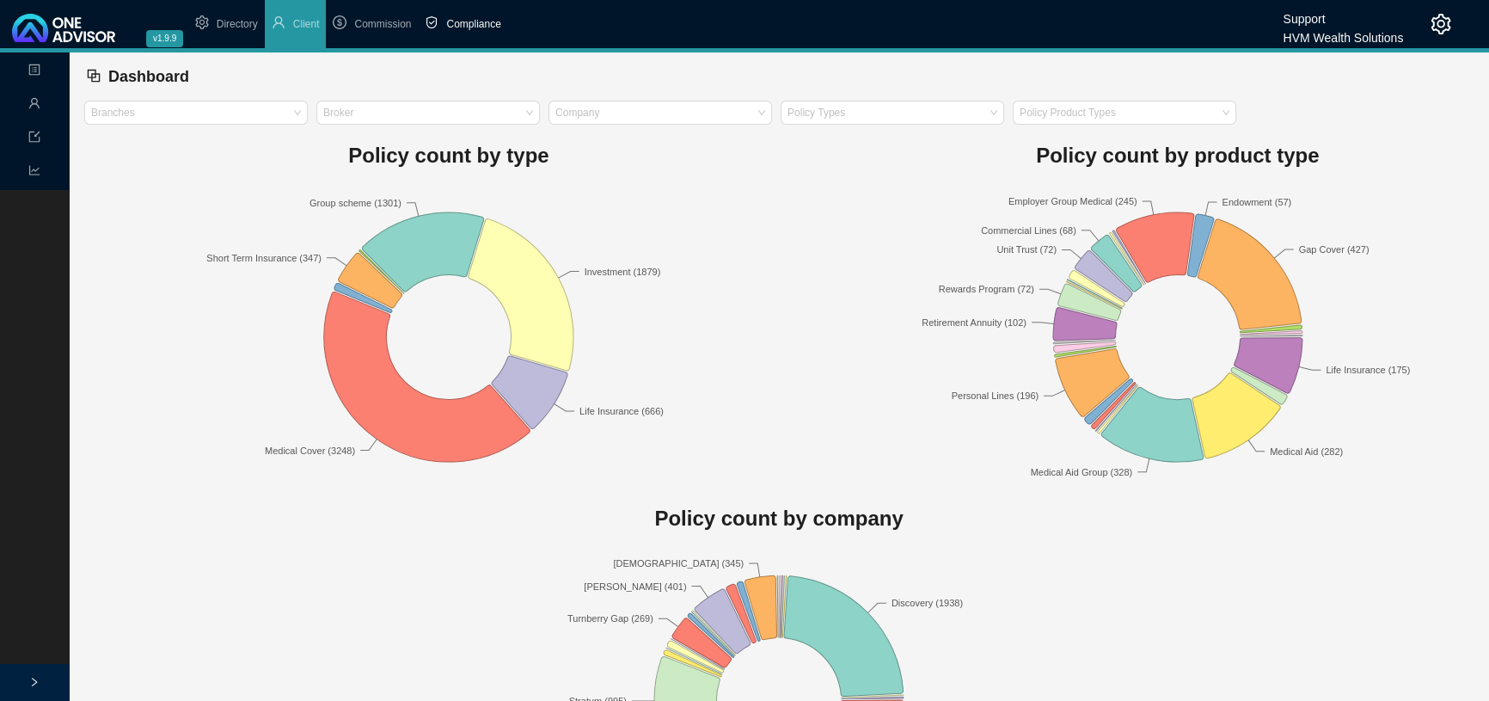
click at [473, 20] on span "Compliance" at bounding box center [473, 24] width 54 height 12
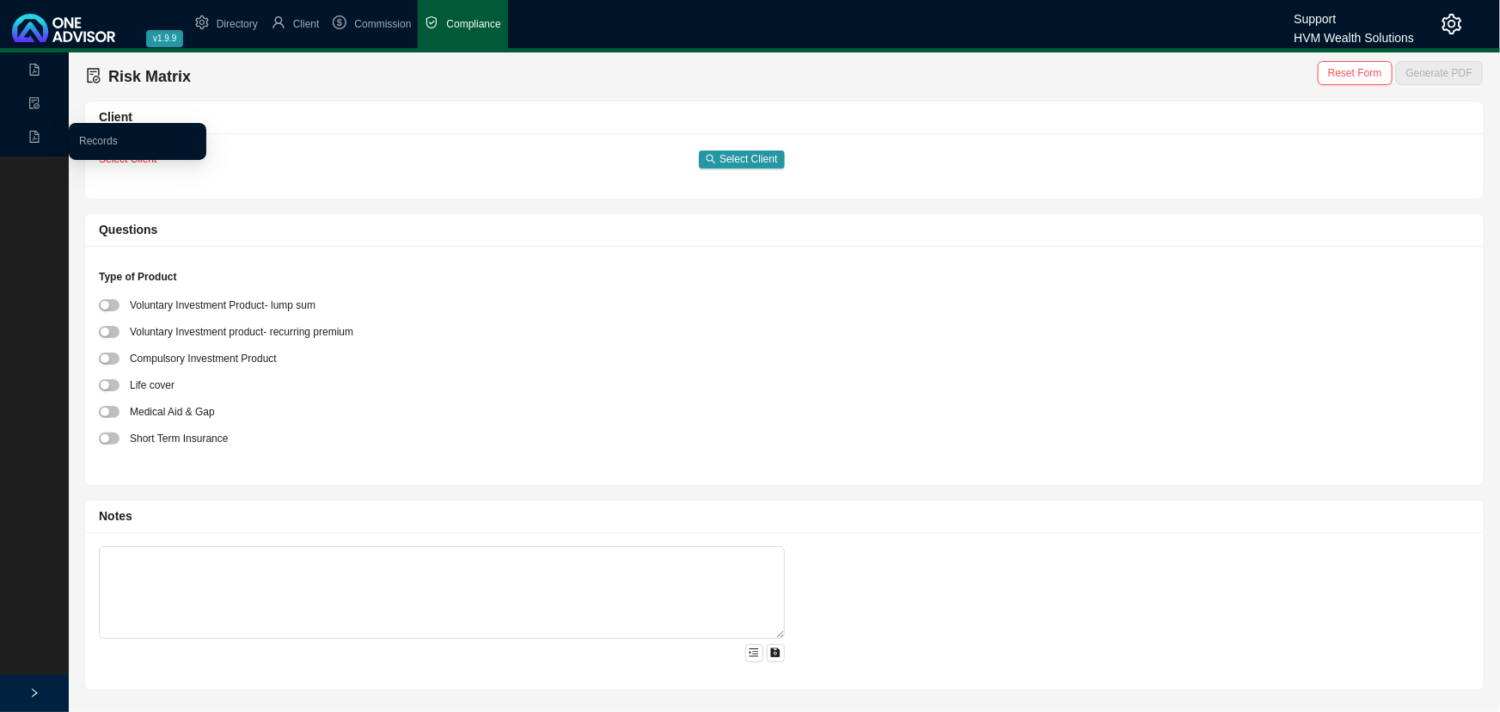
click at [30, 134] on icon "file-pdf" at bounding box center [34, 137] width 9 height 12
click at [107, 140] on link "Records" at bounding box center [98, 141] width 39 height 12
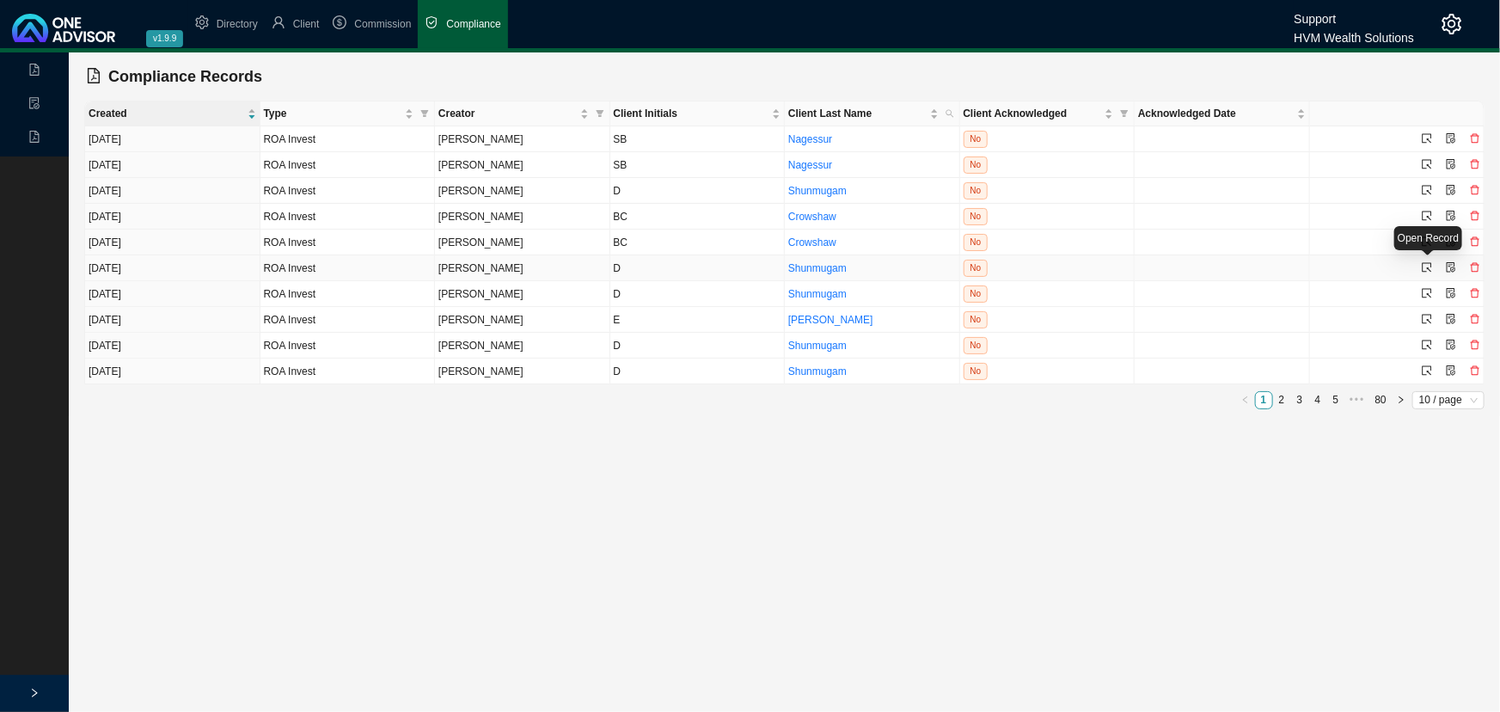
click at [1424, 264] on icon "select" at bounding box center [1427, 267] width 10 height 10
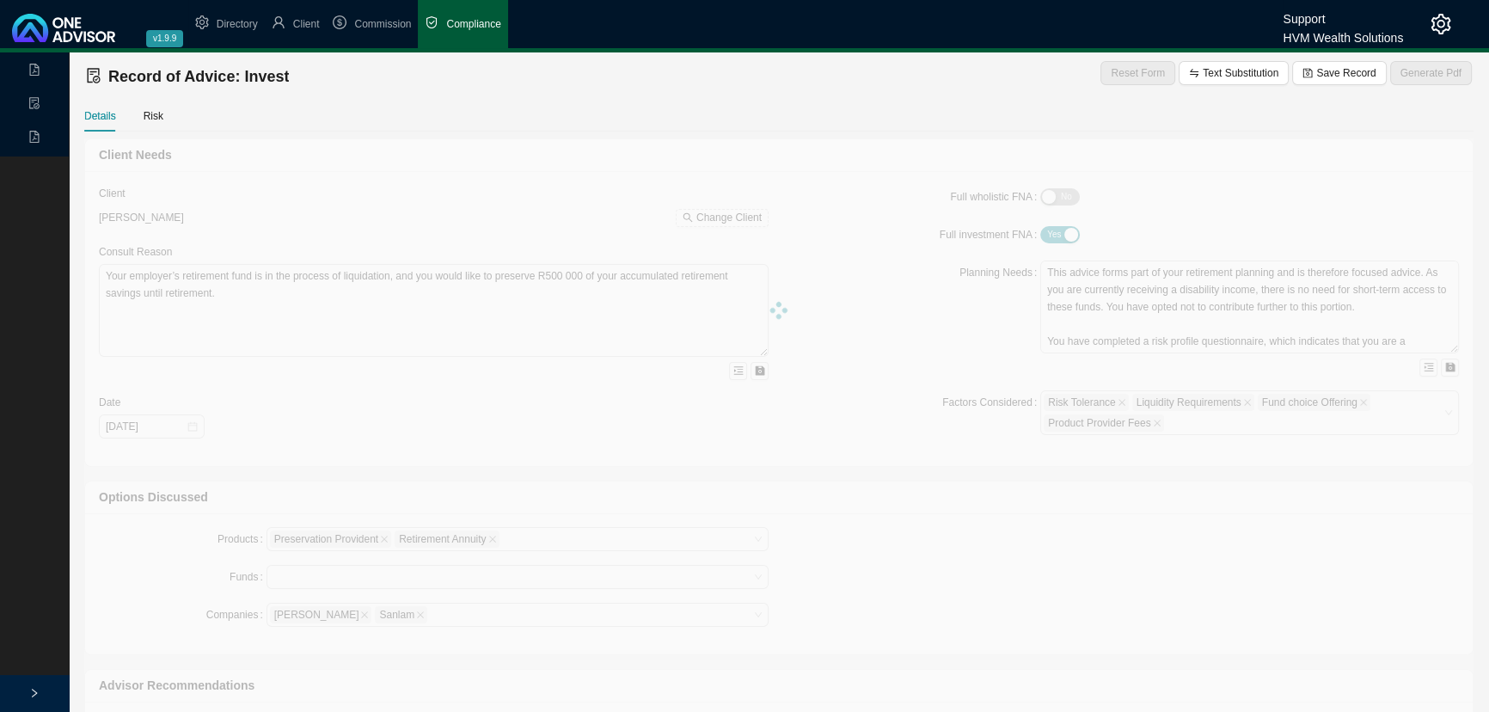
type textarea "Lor ipsumd sitametc ad Elit 9421 sed doei tempo inci utlaboree d magnaal enimad…"
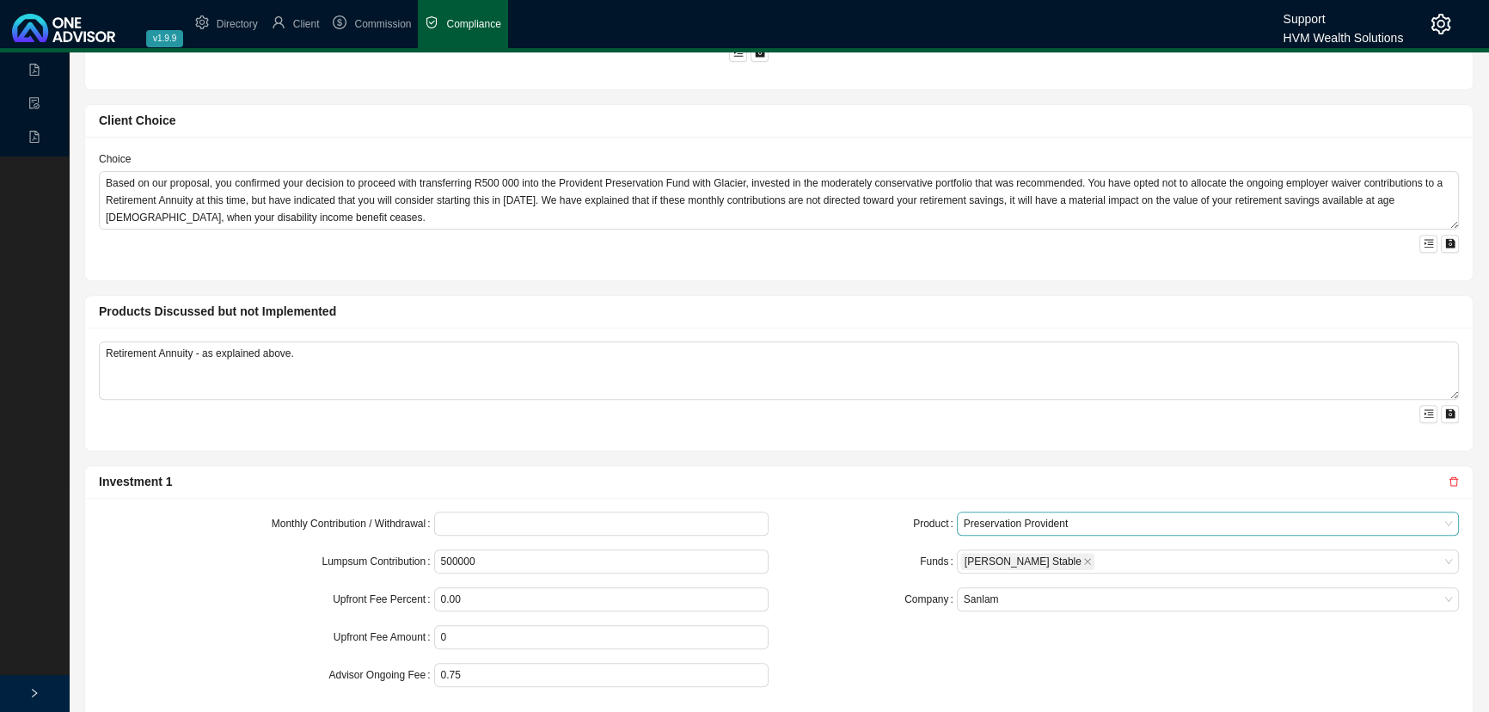
scroll to position [628, 0]
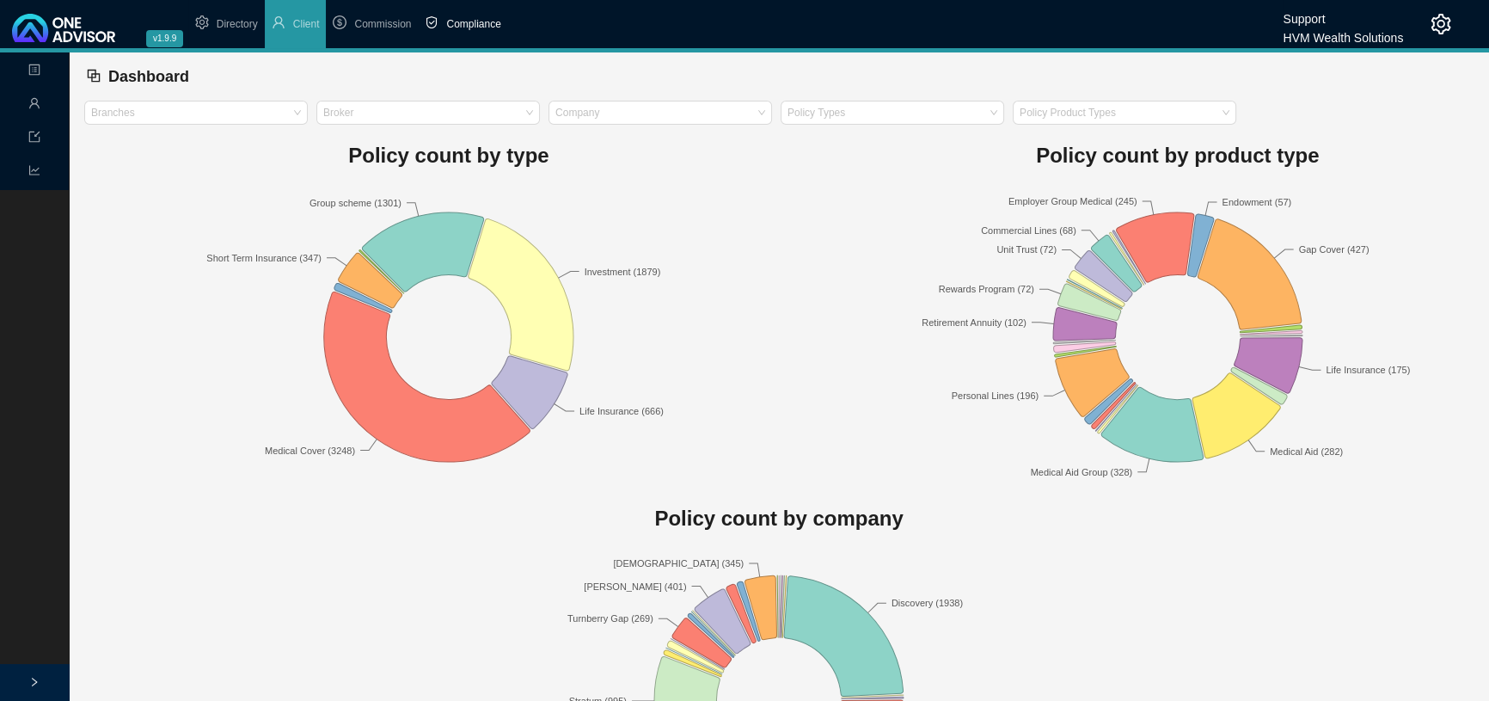
click at [472, 24] on span "Compliance" at bounding box center [473, 24] width 54 height 12
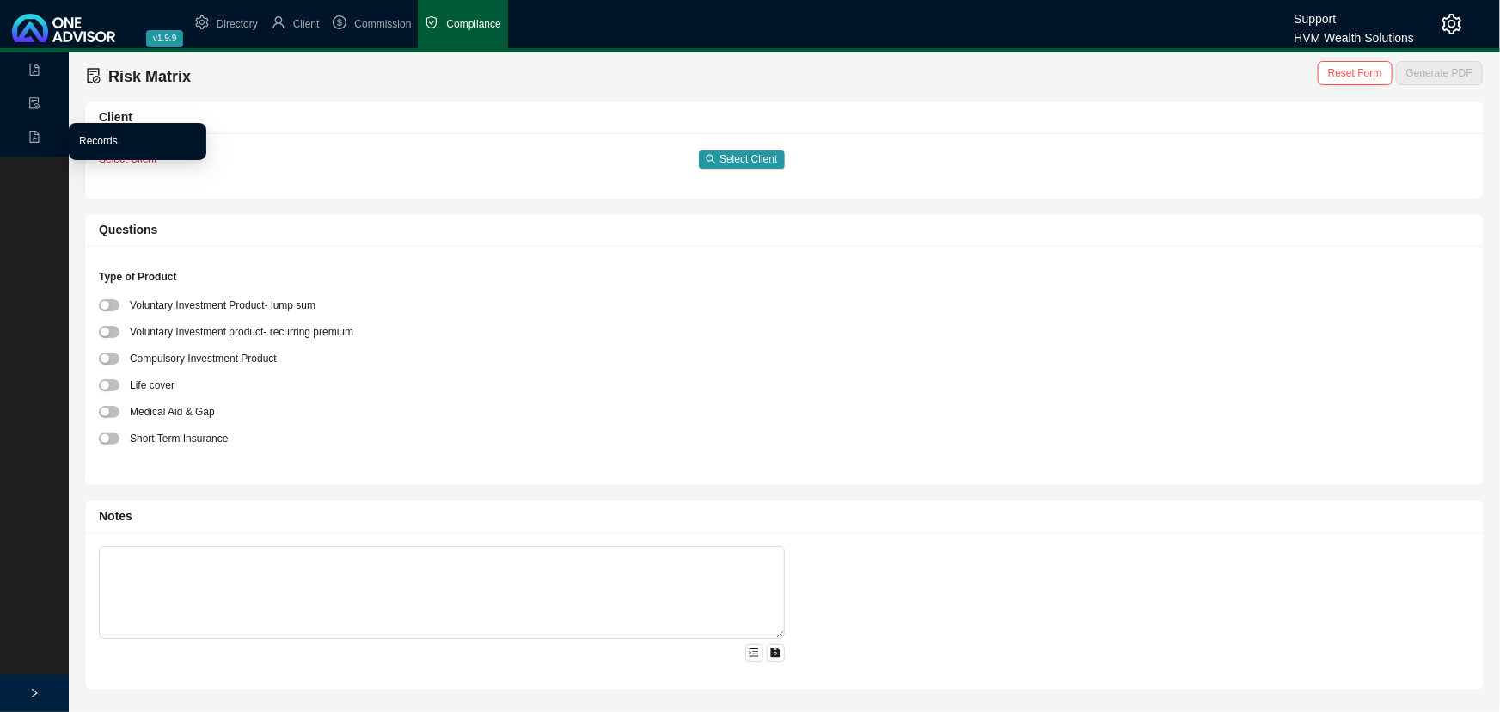
click at [97, 140] on link "Records" at bounding box center [98, 141] width 39 height 12
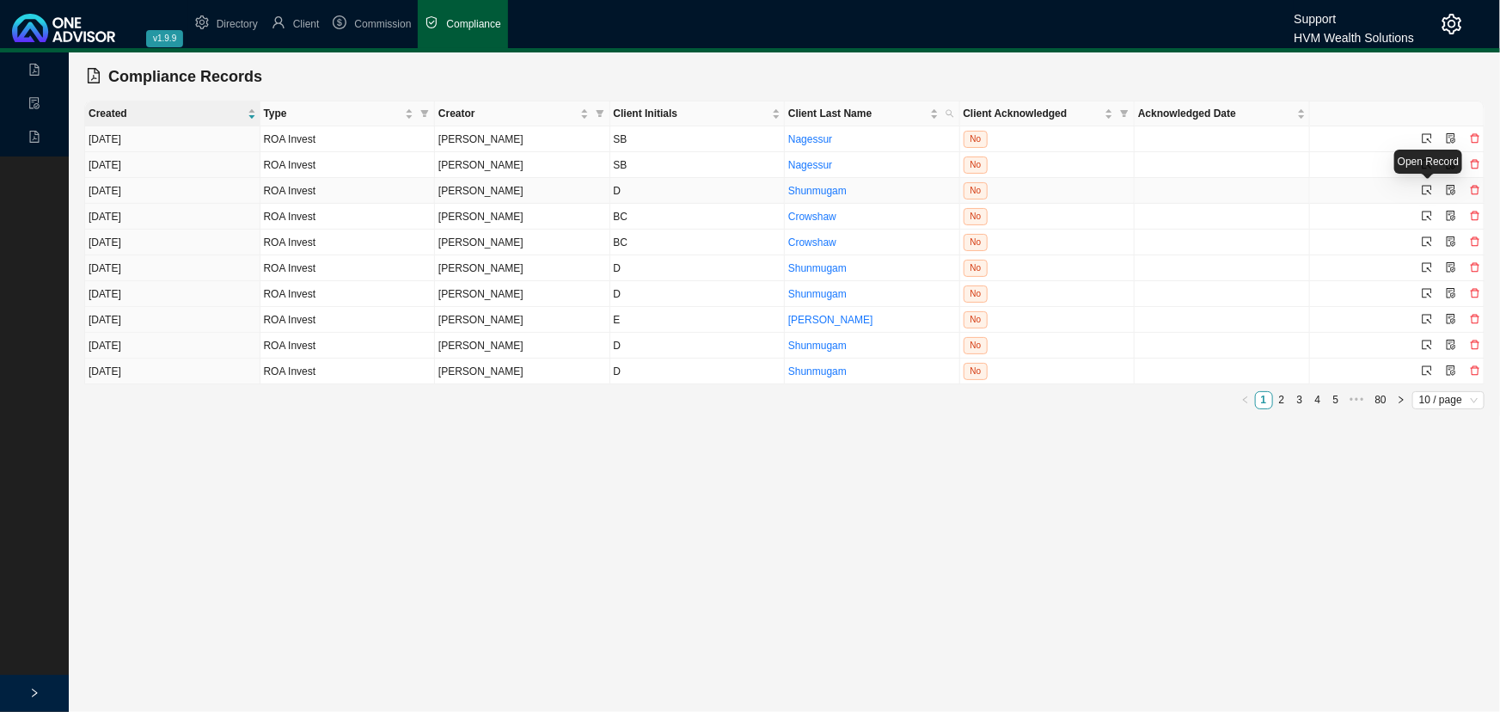
click at [1428, 188] on icon "select" at bounding box center [1427, 190] width 10 height 10
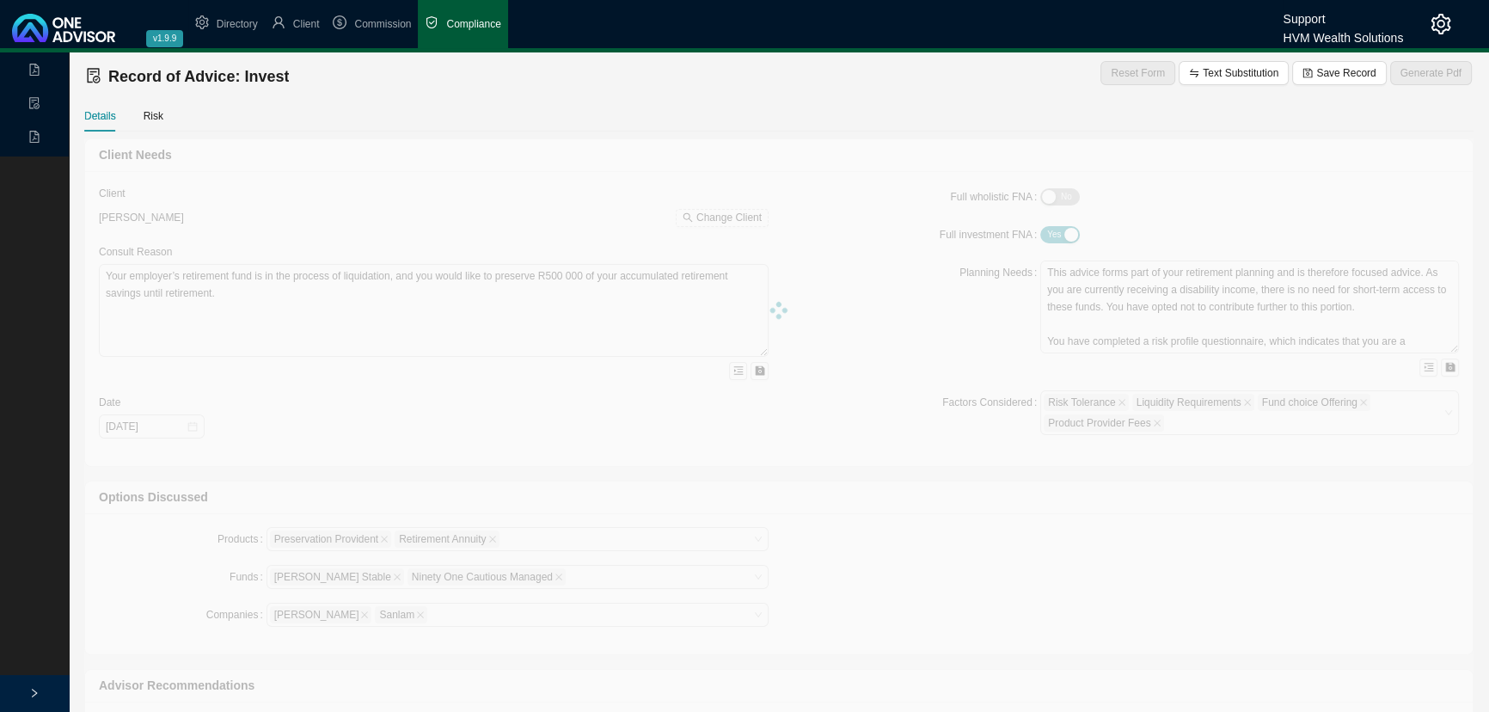
type textarea "Lor ipsumd sitametc ad Elit 1034 sed doei tempo inci utlaboree d magnaal enimad…"
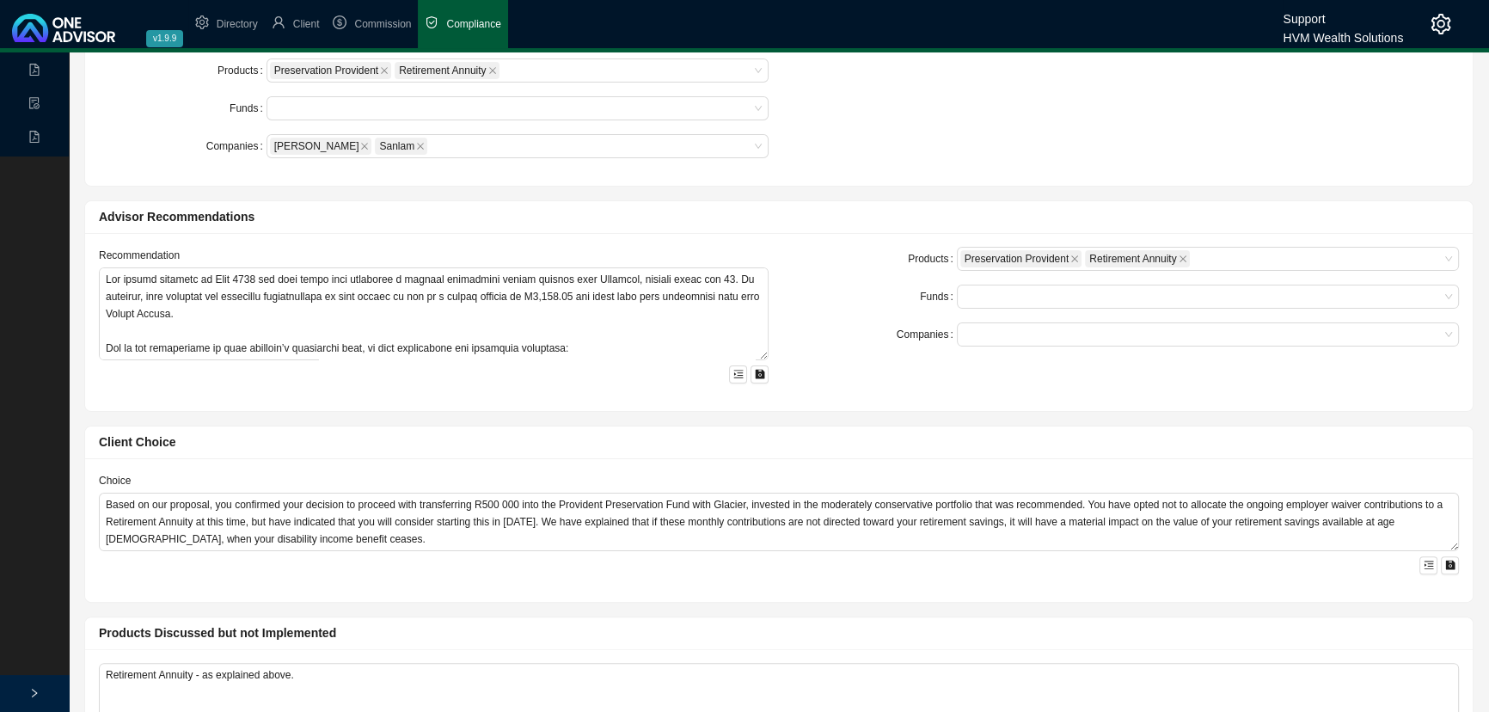
scroll to position [862, 0]
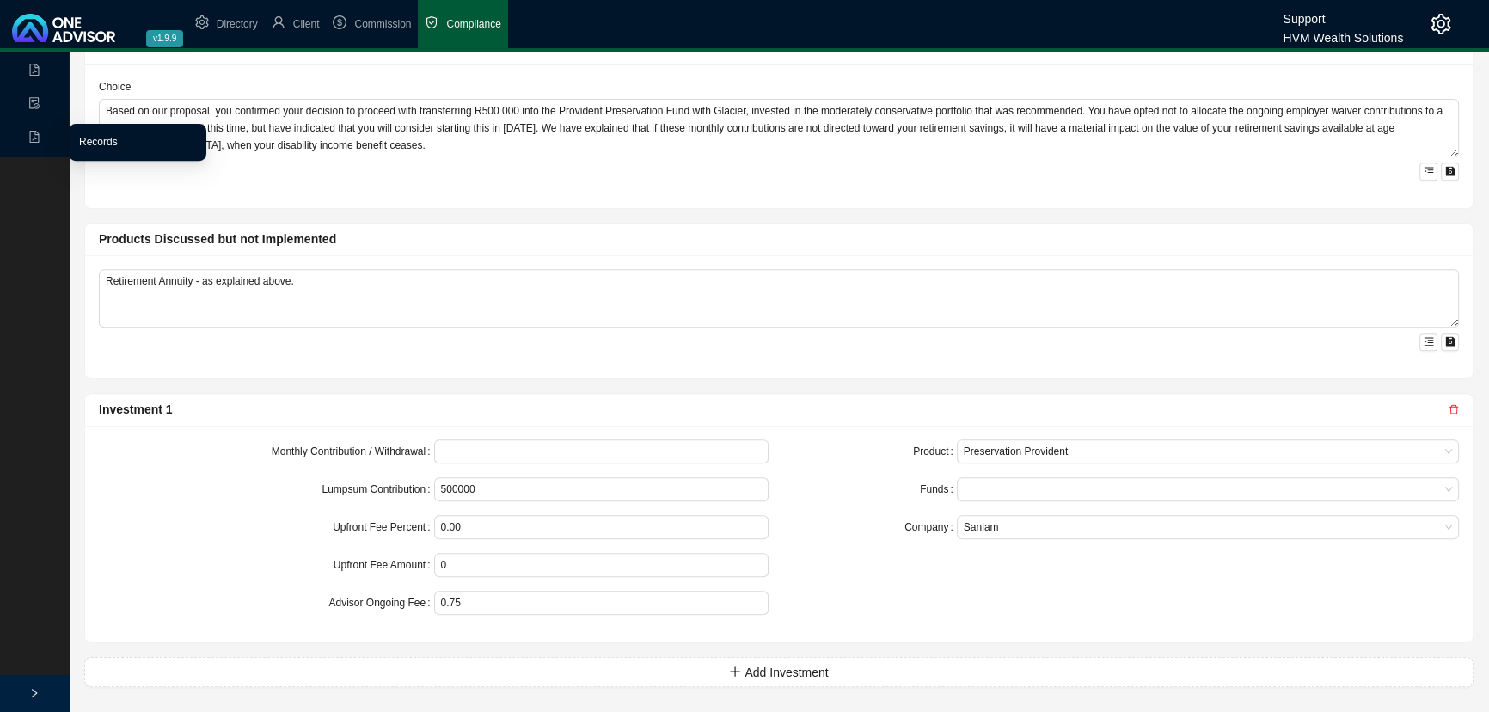
click at [100, 136] on link "Records" at bounding box center [98, 142] width 39 height 12
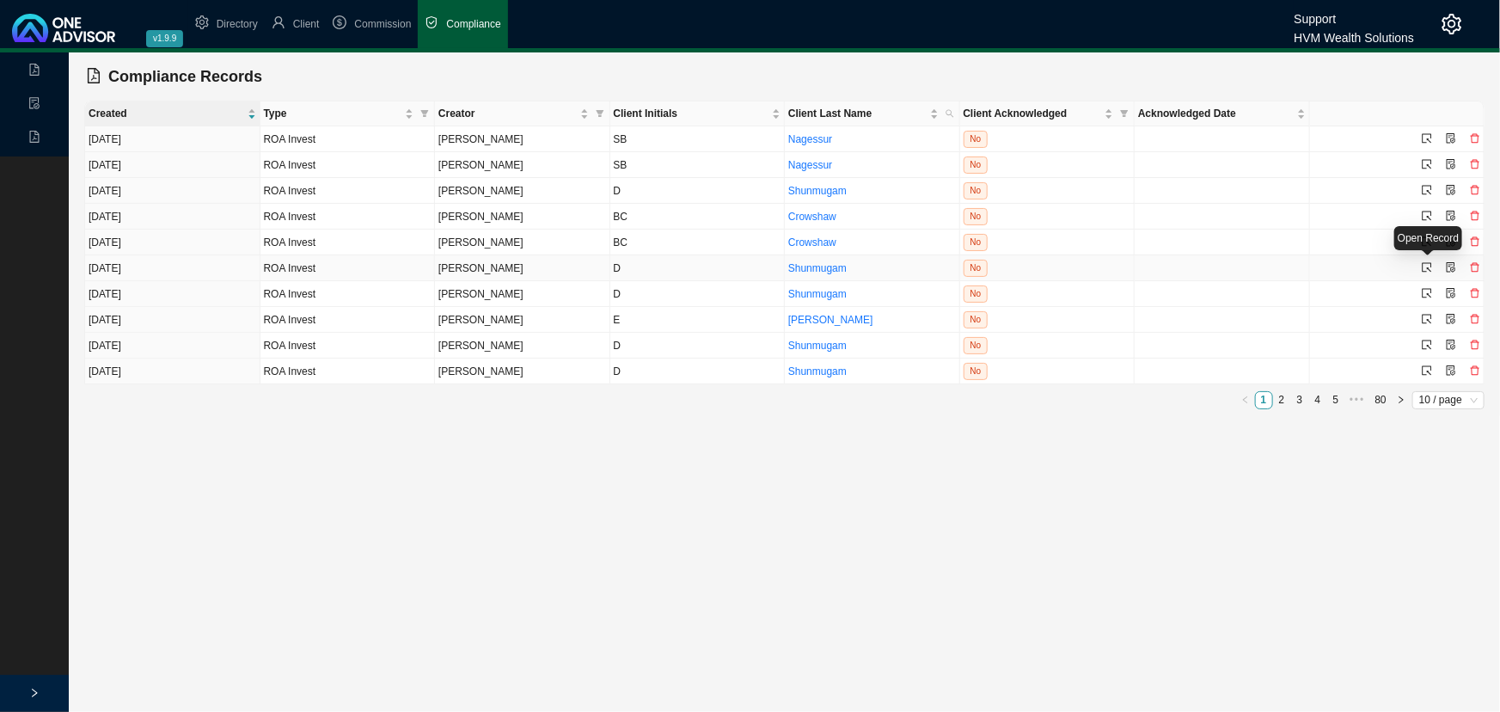
click at [1426, 263] on icon "select" at bounding box center [1427, 267] width 10 height 10
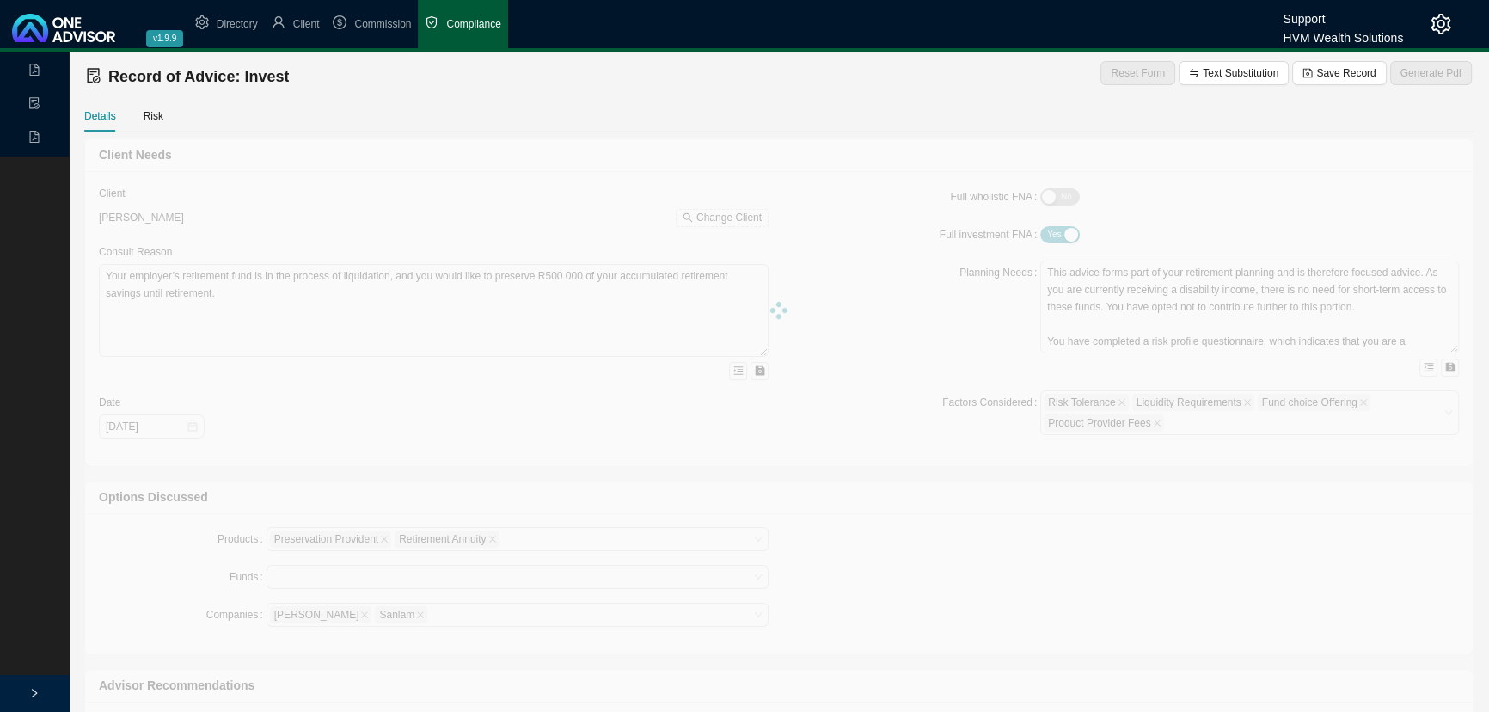
type textarea "Lor ipsumd sitametc ad Elit 1034 sed doei tempo inci utlaboree d magnaal enimad…"
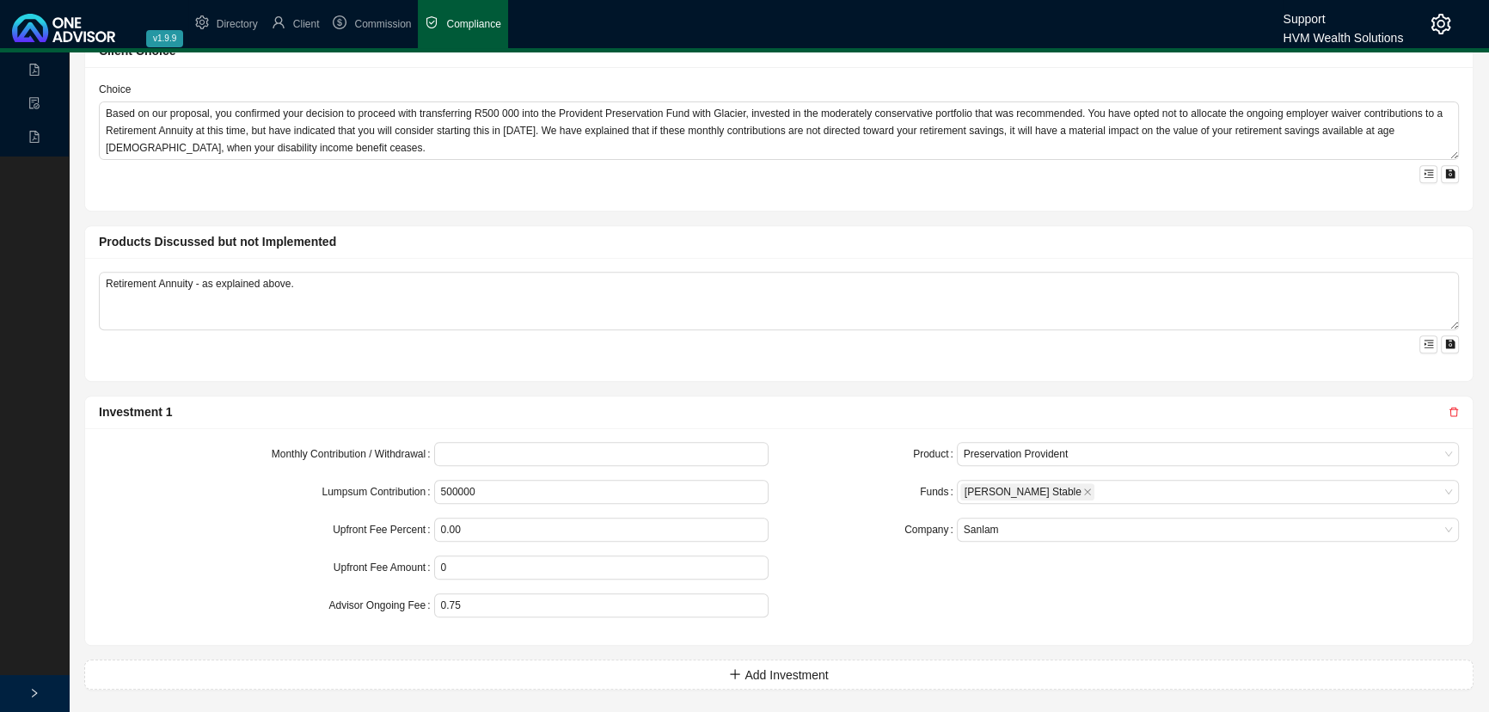
scroll to position [703, 0]
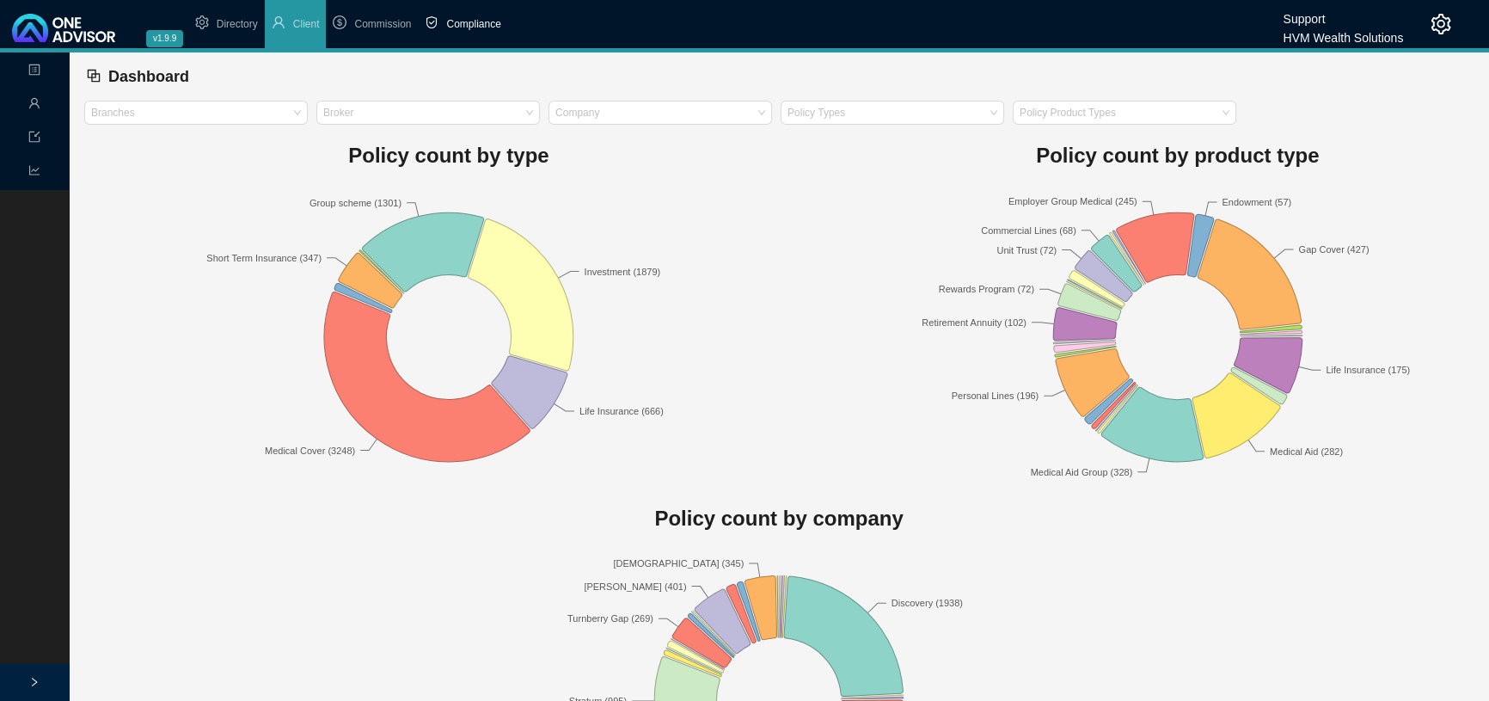
click at [469, 23] on span "Compliance" at bounding box center [473, 24] width 54 height 12
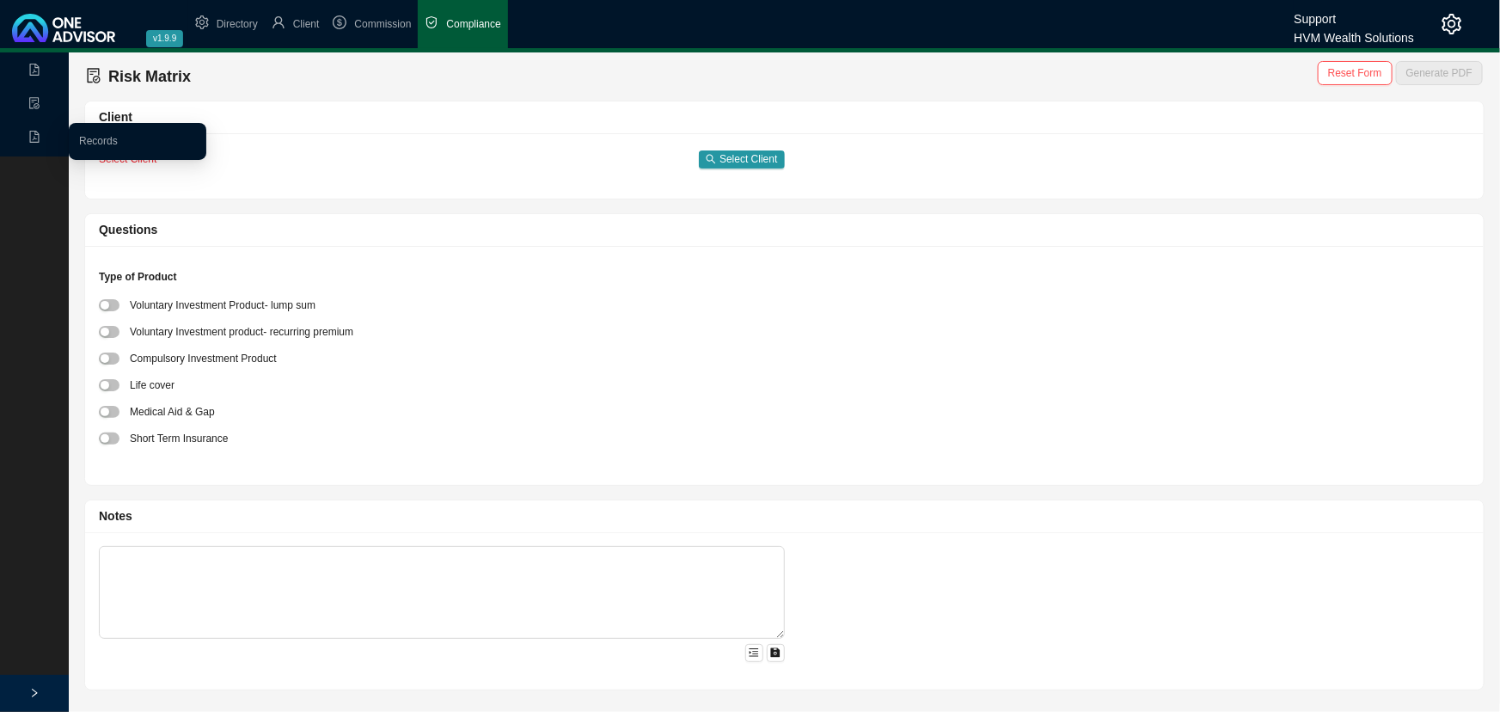
click at [34, 132] on icon "file-pdf" at bounding box center [34, 137] width 12 height 12
click at [110, 135] on link "Records" at bounding box center [98, 141] width 39 height 12
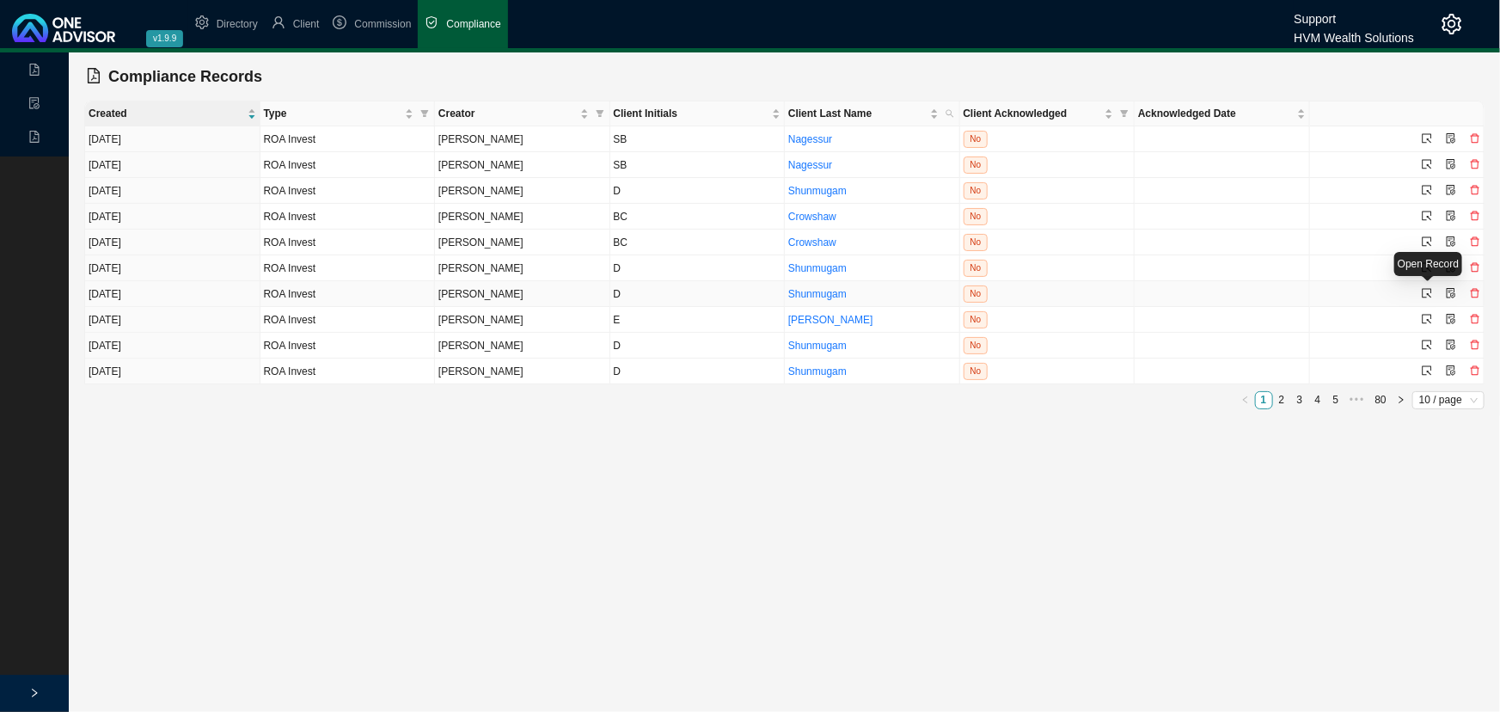
click at [1428, 290] on icon "select" at bounding box center [1427, 293] width 10 height 10
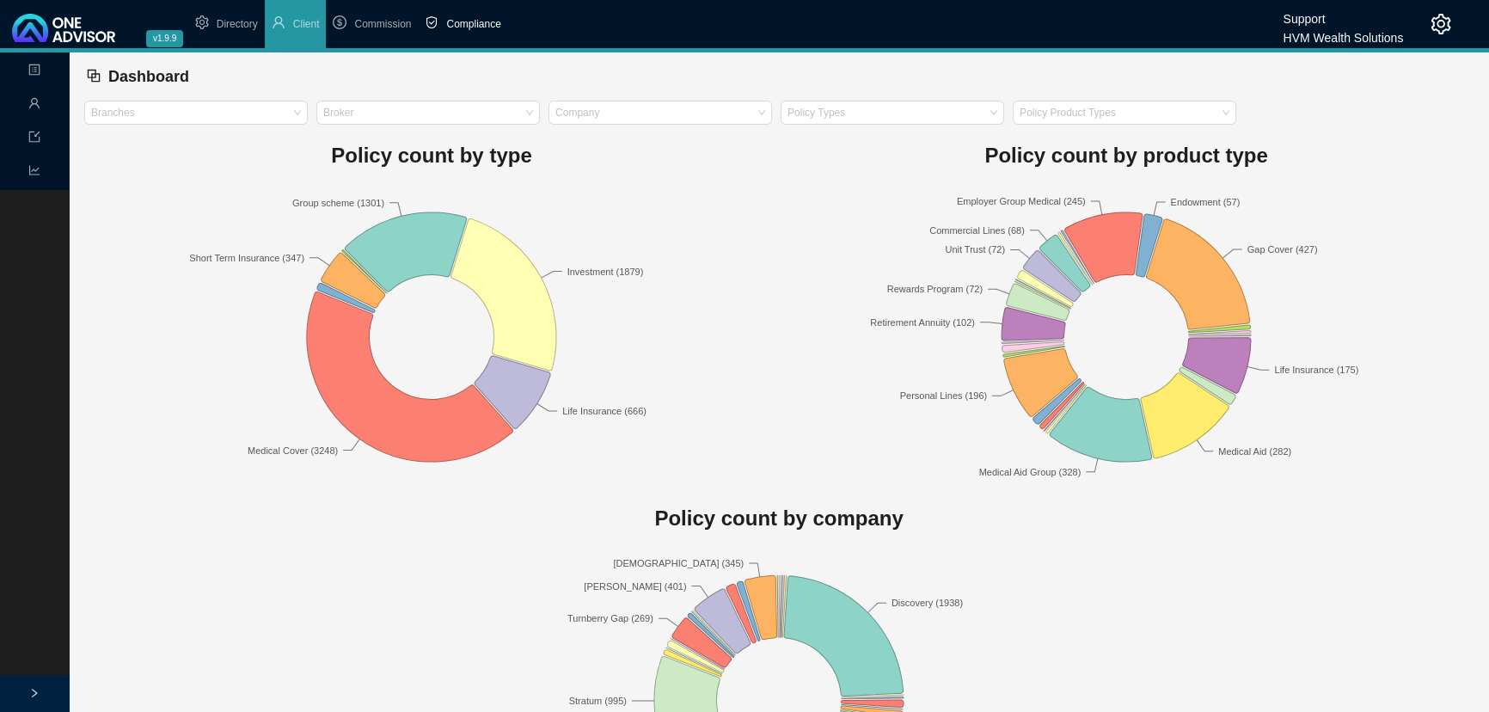
click at [482, 21] on span "Compliance" at bounding box center [473, 24] width 54 height 12
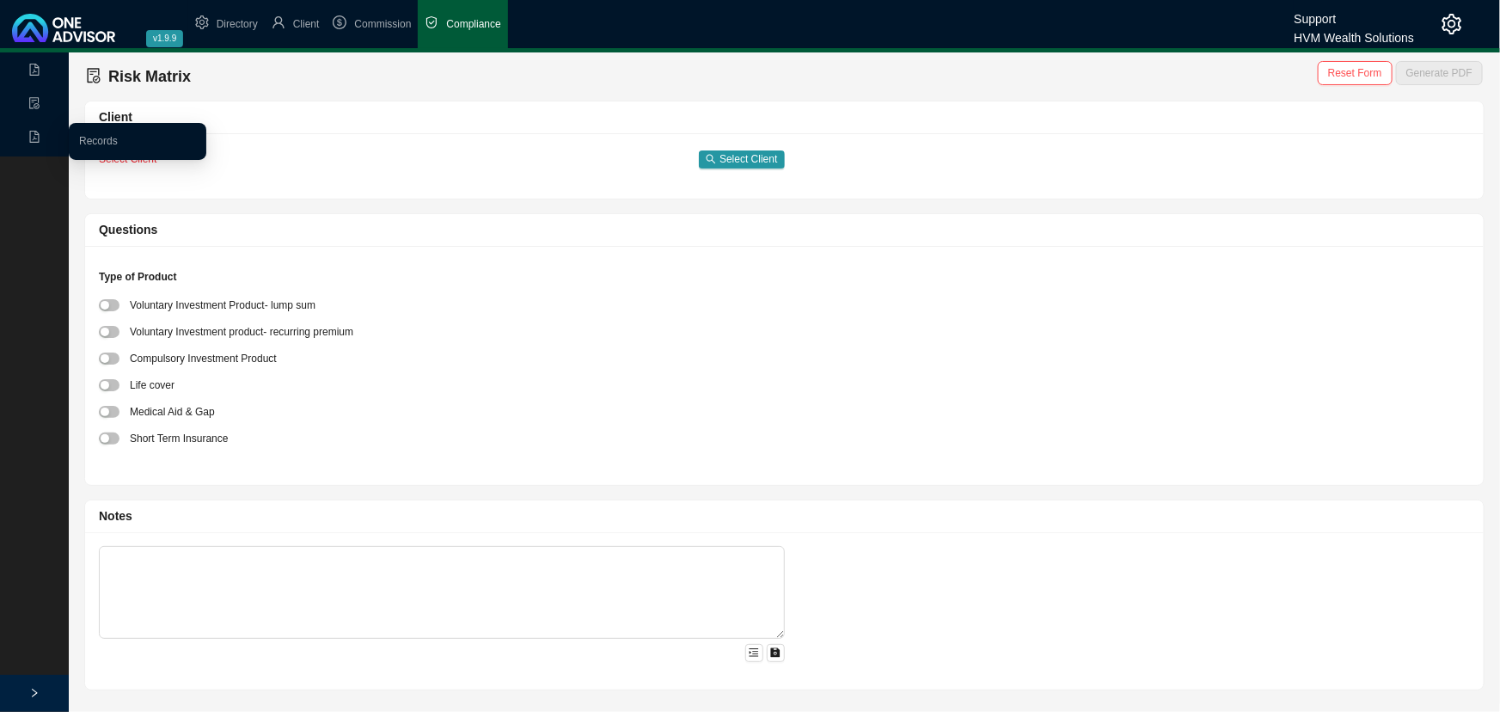
click at [37, 132] on icon "file-pdf" at bounding box center [34, 137] width 9 height 12
click at [98, 135] on link "Records" at bounding box center [98, 141] width 39 height 12
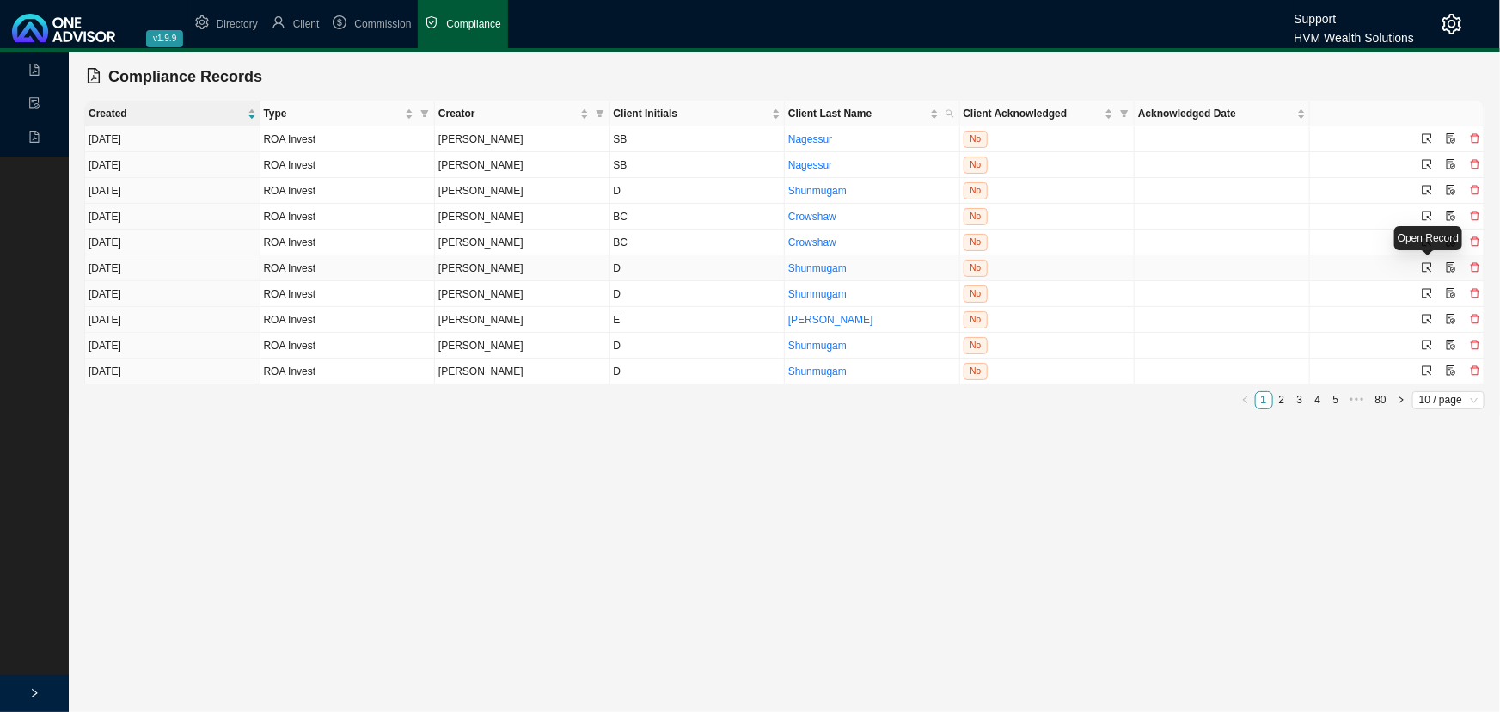
click at [1427, 266] on icon "select" at bounding box center [1427, 267] width 10 height 10
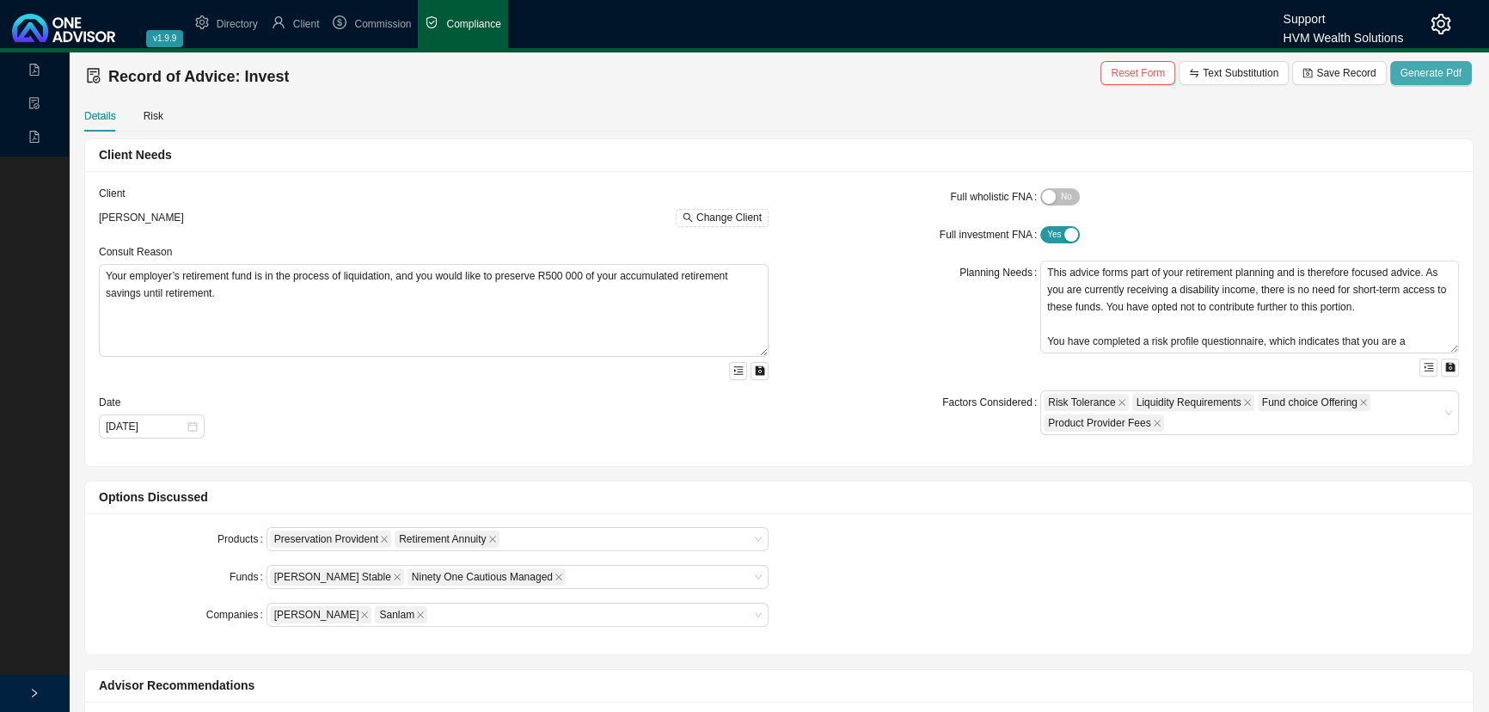
click at [1436, 69] on span "Generate Pdf" at bounding box center [1430, 72] width 61 height 17
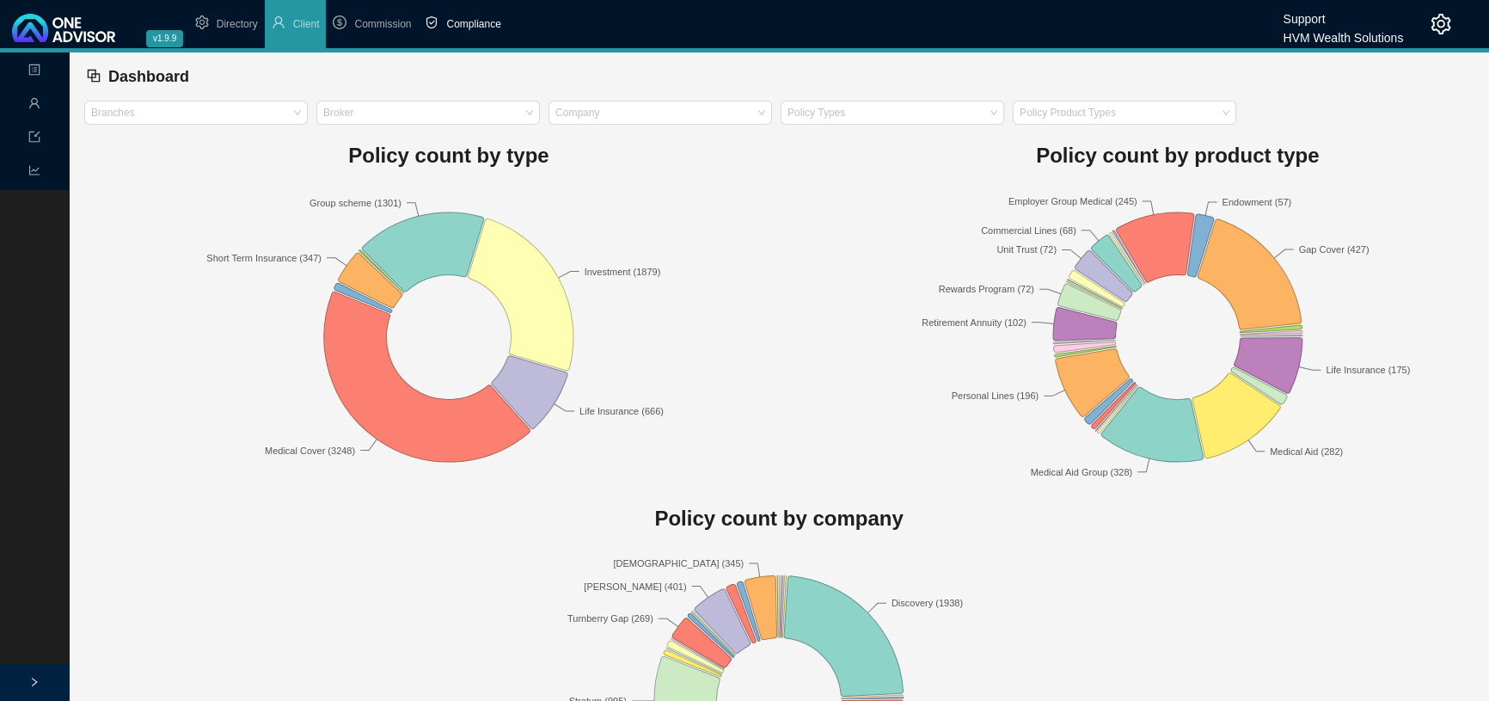
drag, startPoint x: 483, startPoint y: 22, endPoint x: 542, endPoint y: 37, distance: 60.3
click at [482, 23] on span "Compliance" at bounding box center [473, 24] width 54 height 12
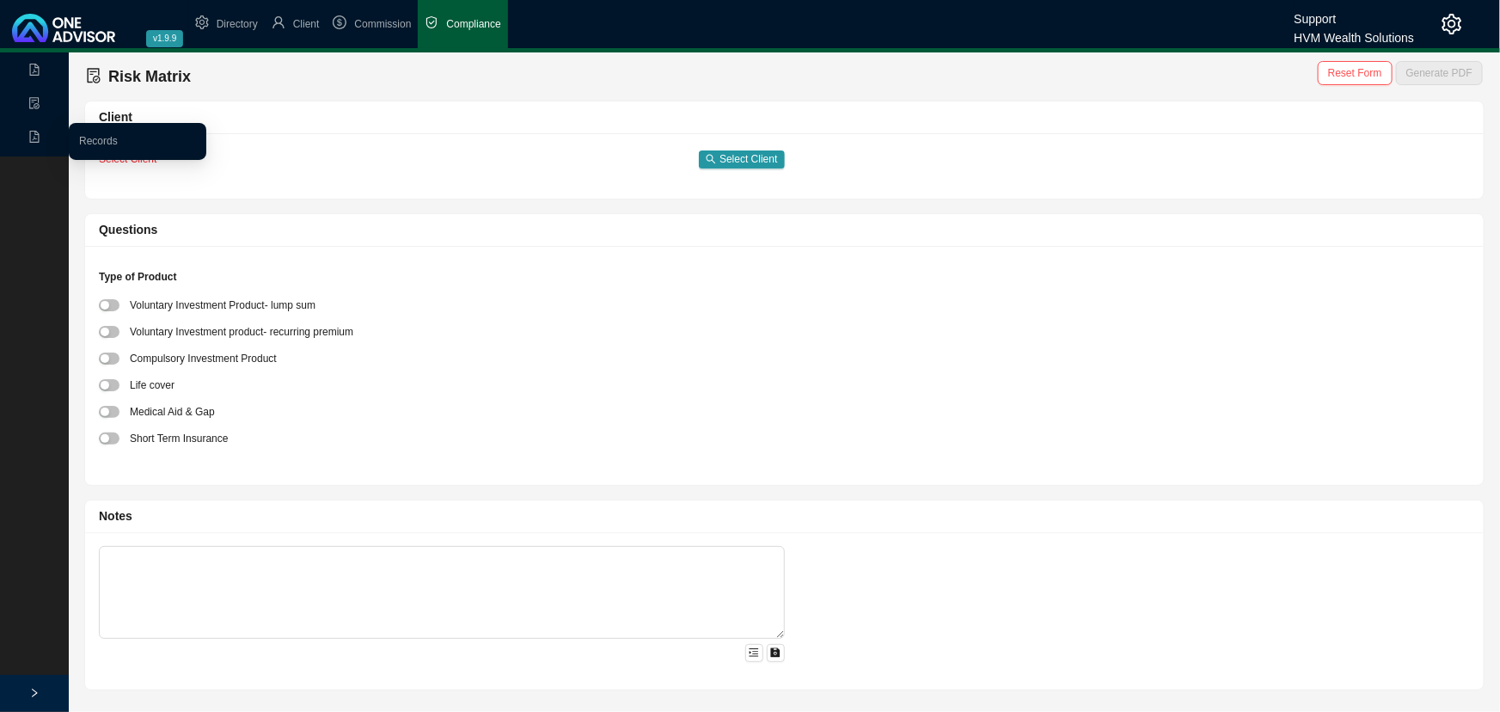
click at [30, 135] on icon "file-pdf" at bounding box center [34, 137] width 9 height 12
click at [82, 140] on link "Records" at bounding box center [98, 141] width 39 height 12
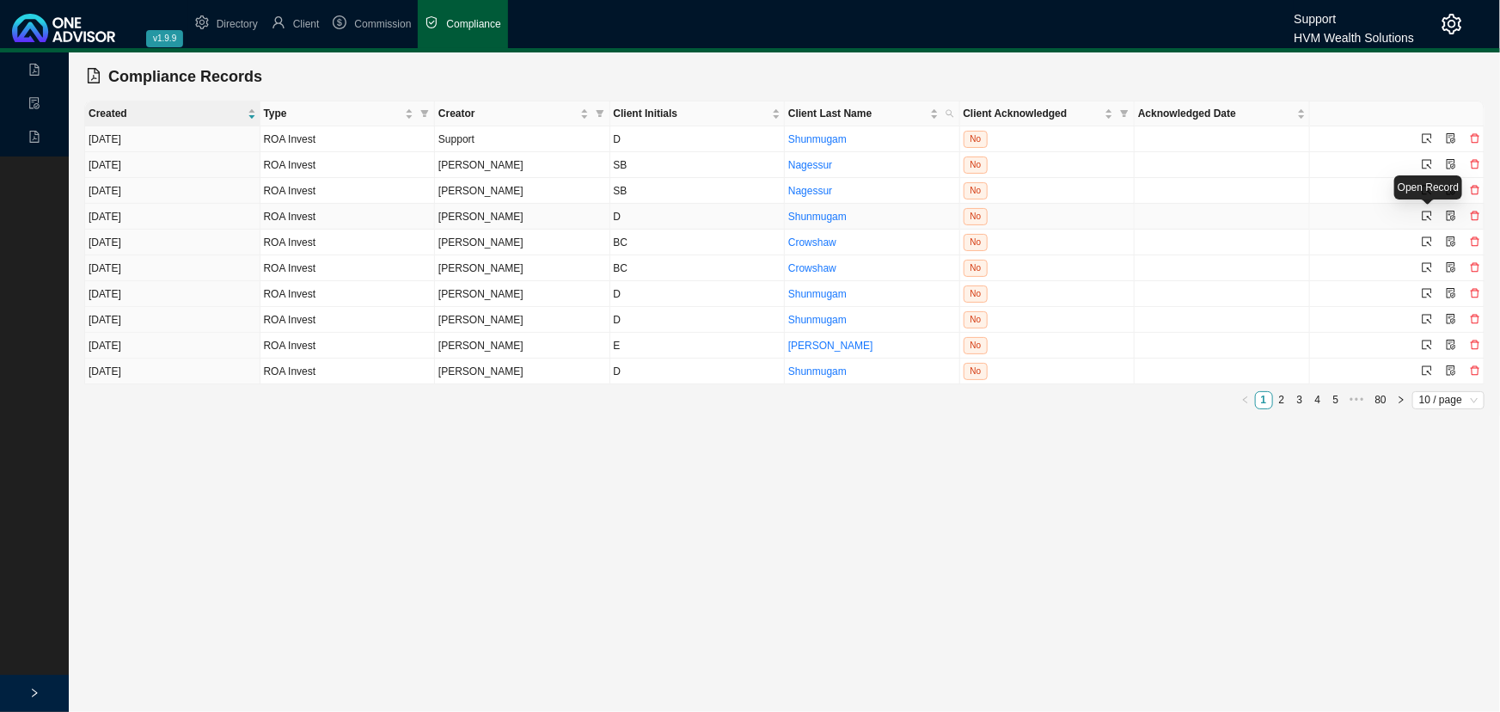
click at [1427, 214] on icon "select" at bounding box center [1427, 216] width 10 height 10
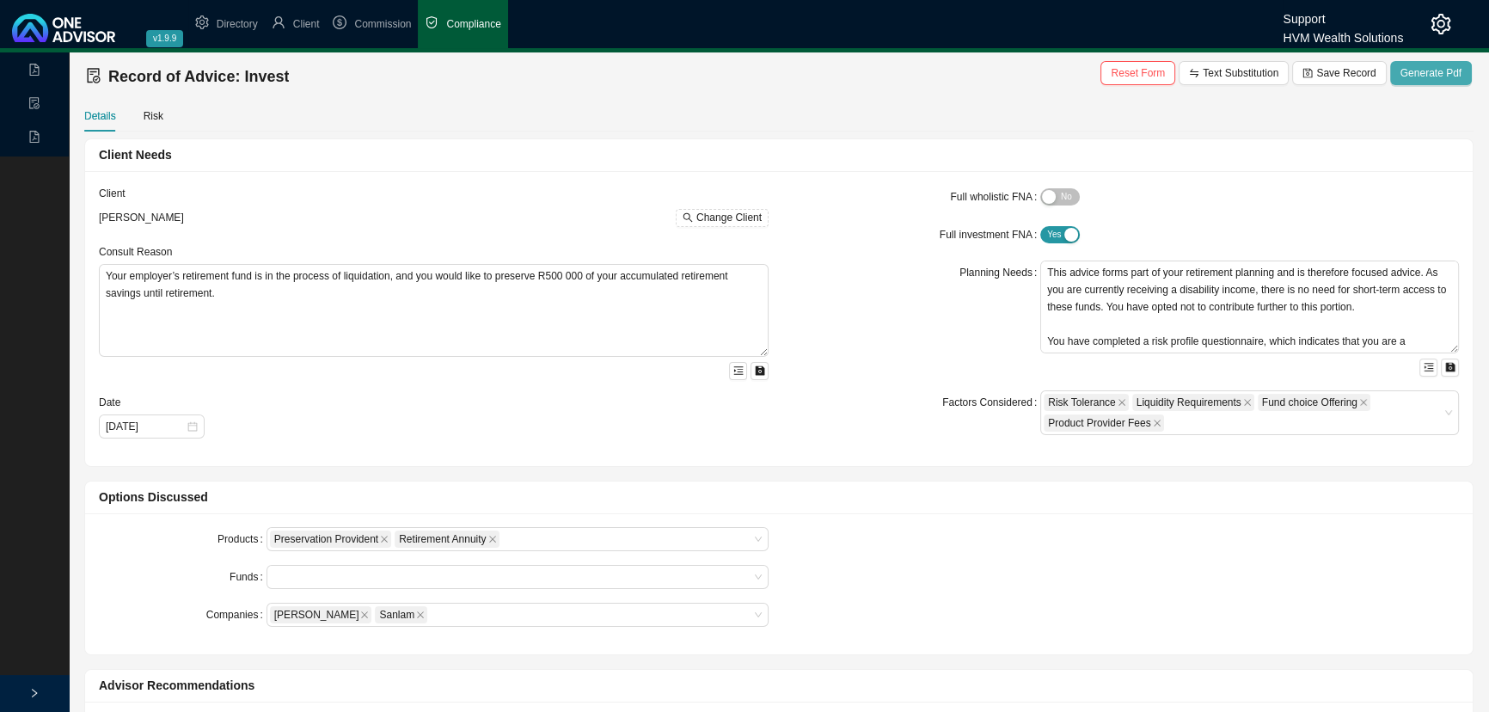
click at [1436, 72] on span "Generate Pdf" at bounding box center [1430, 72] width 61 height 17
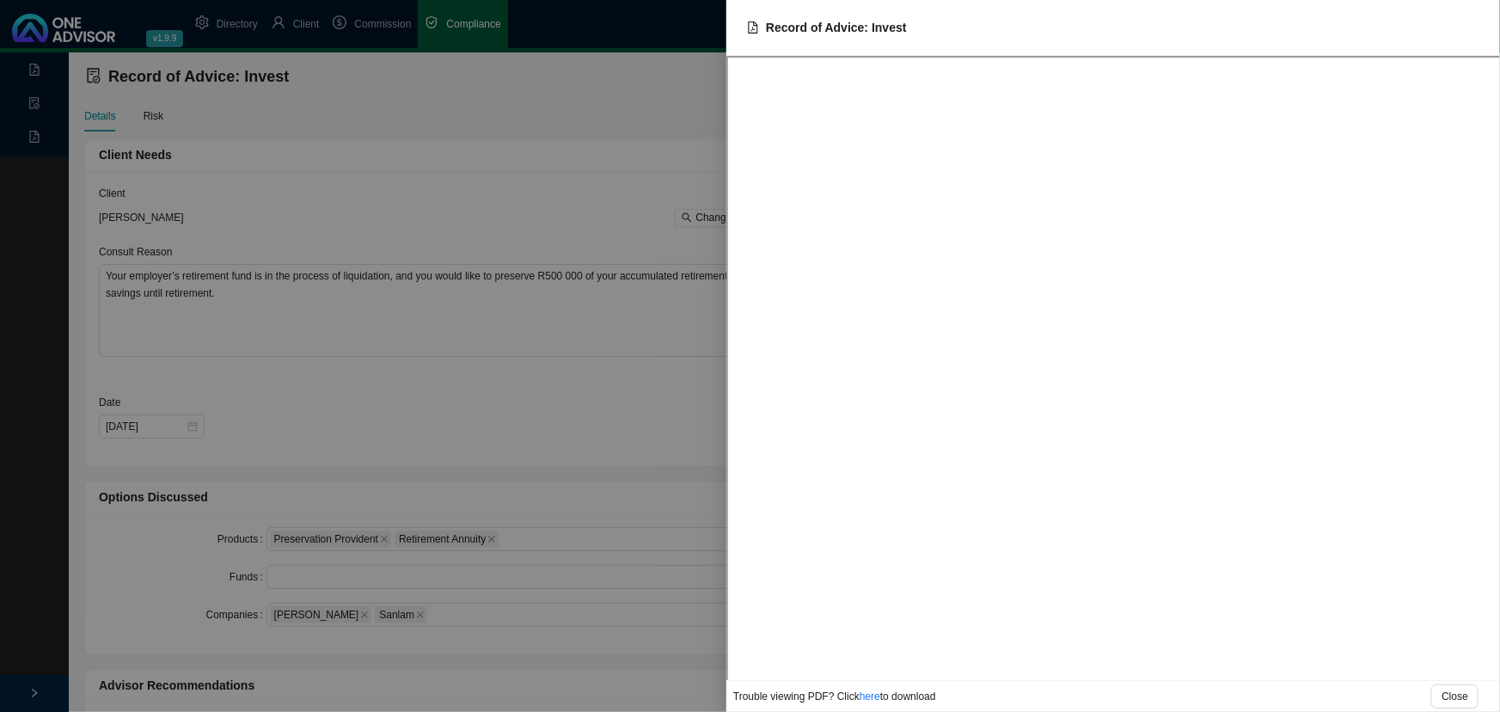
click at [402, 95] on div at bounding box center [750, 356] width 1500 height 712
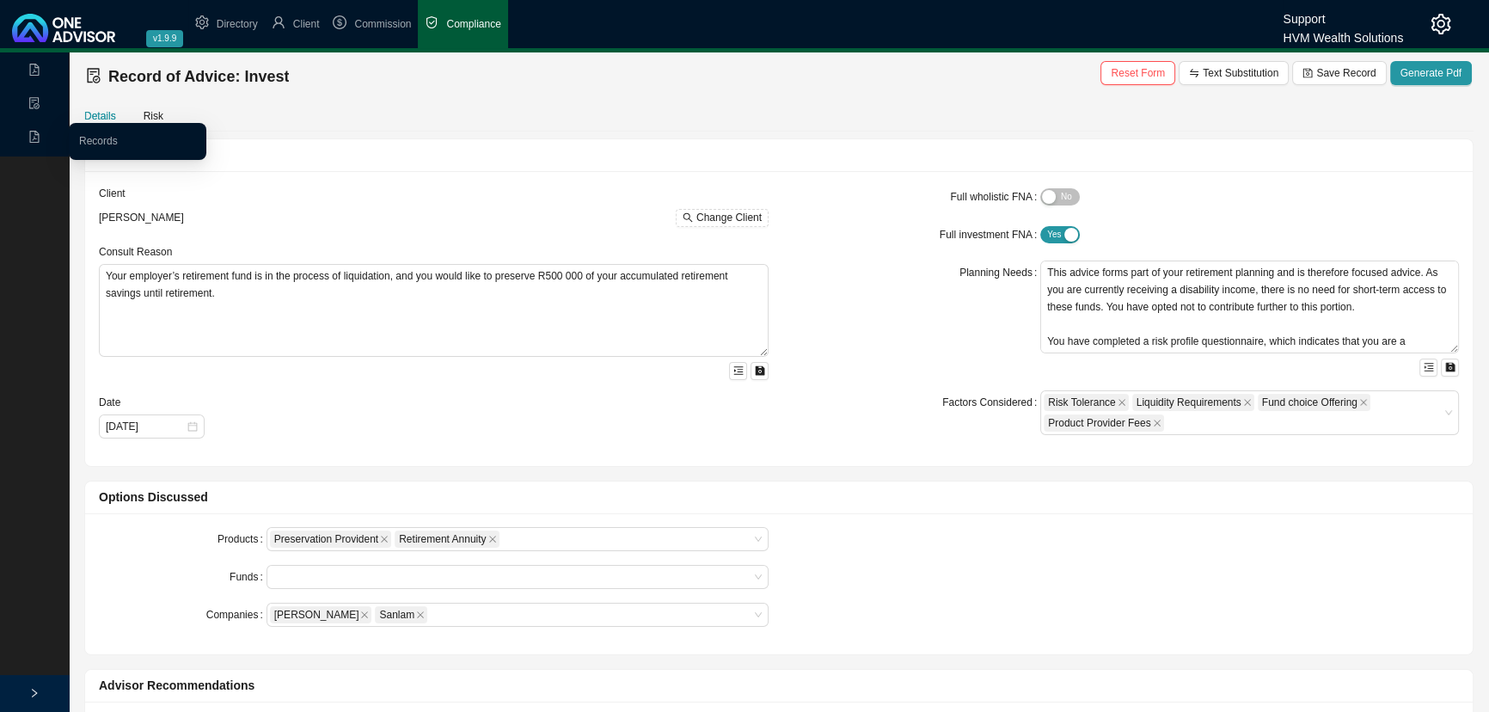
click at [33, 137] on icon "file-pdf" at bounding box center [34, 137] width 12 height 12
click at [93, 135] on link "Records" at bounding box center [98, 141] width 39 height 12
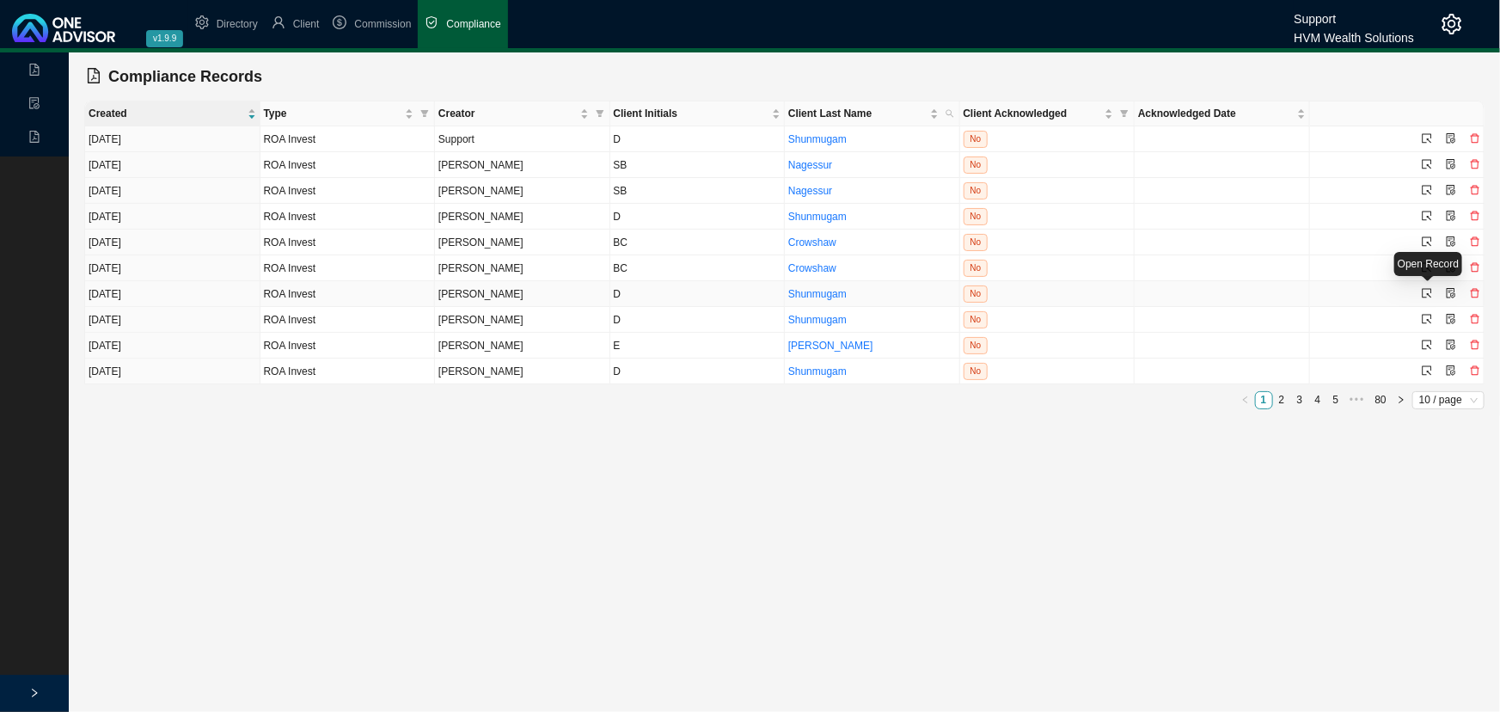
click at [1425, 291] on icon "select" at bounding box center [1427, 293] width 10 height 10
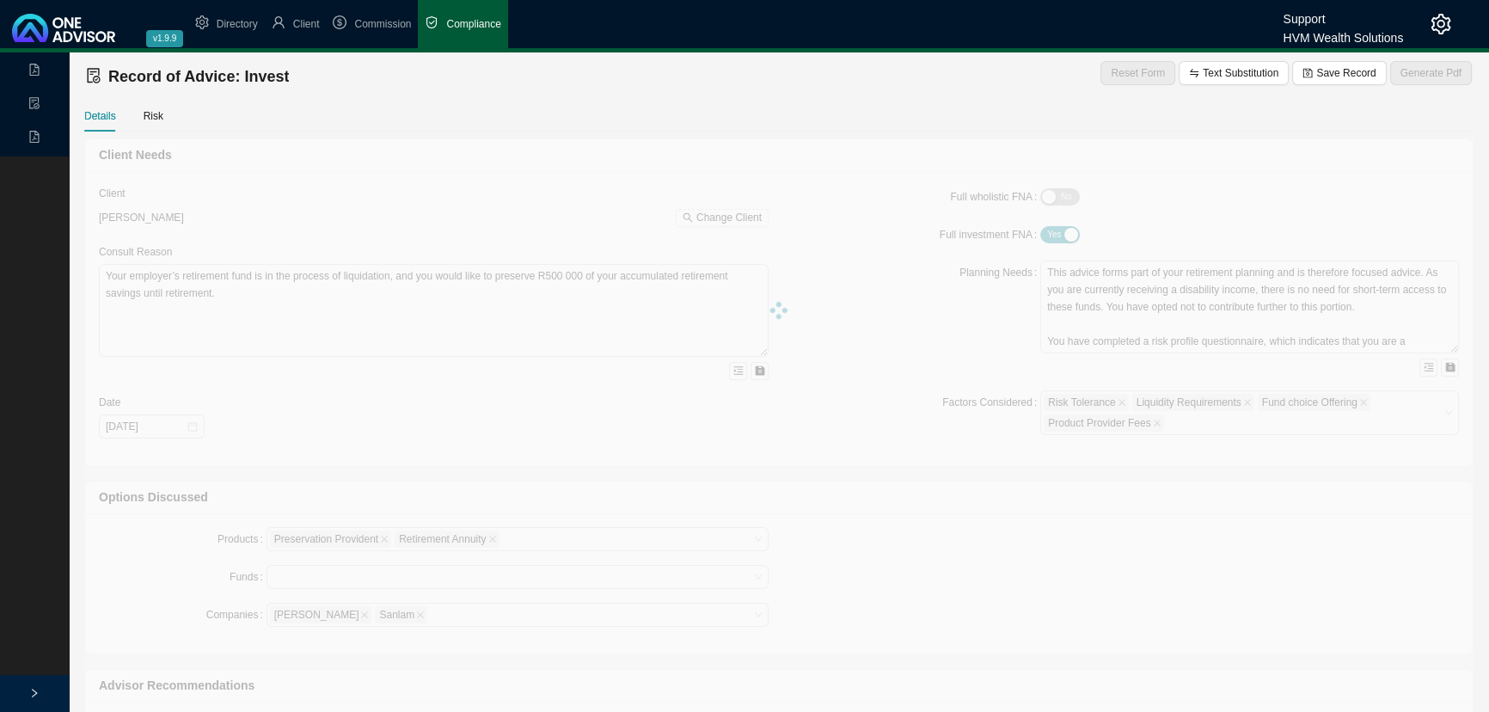
type textarea "You became disabled in June 2021 and have since been receiving a monthly disabi…"
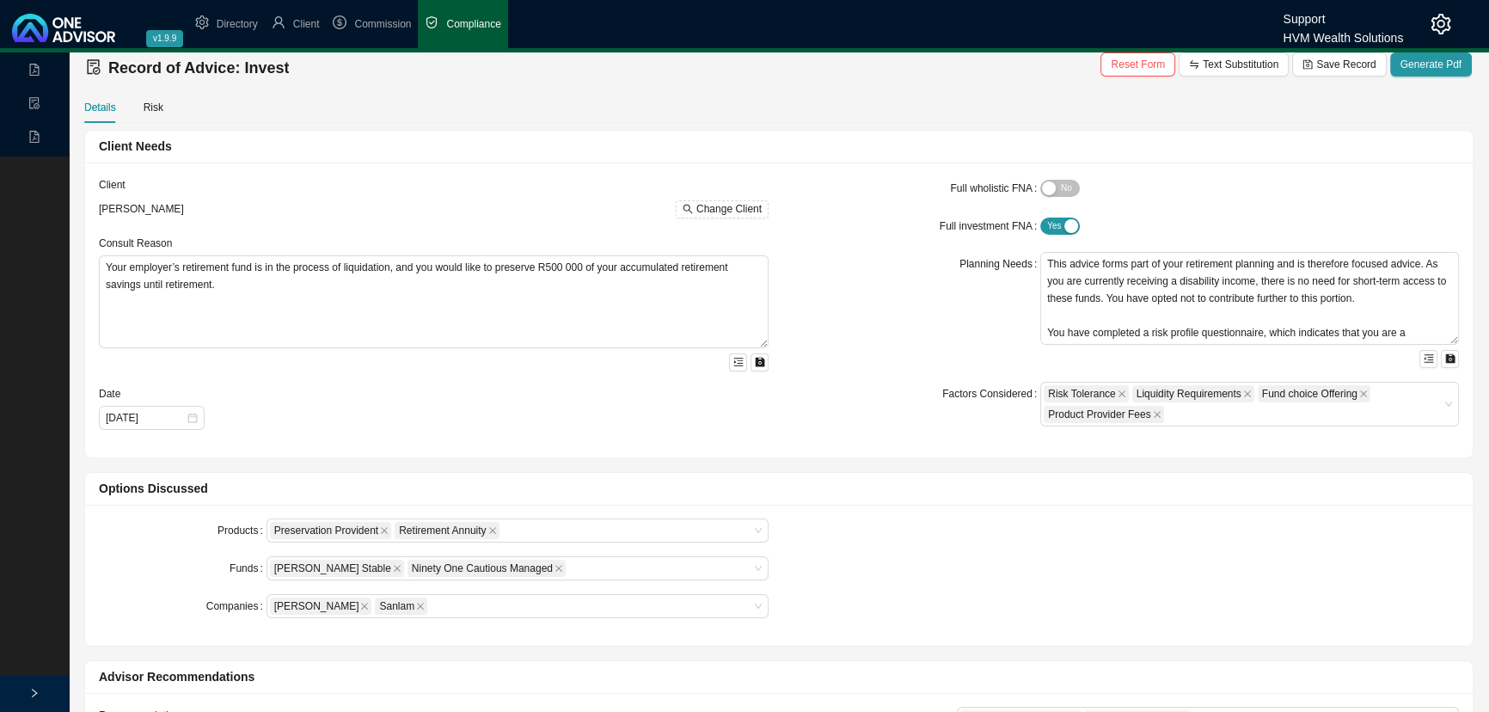
scroll to position [3, 0]
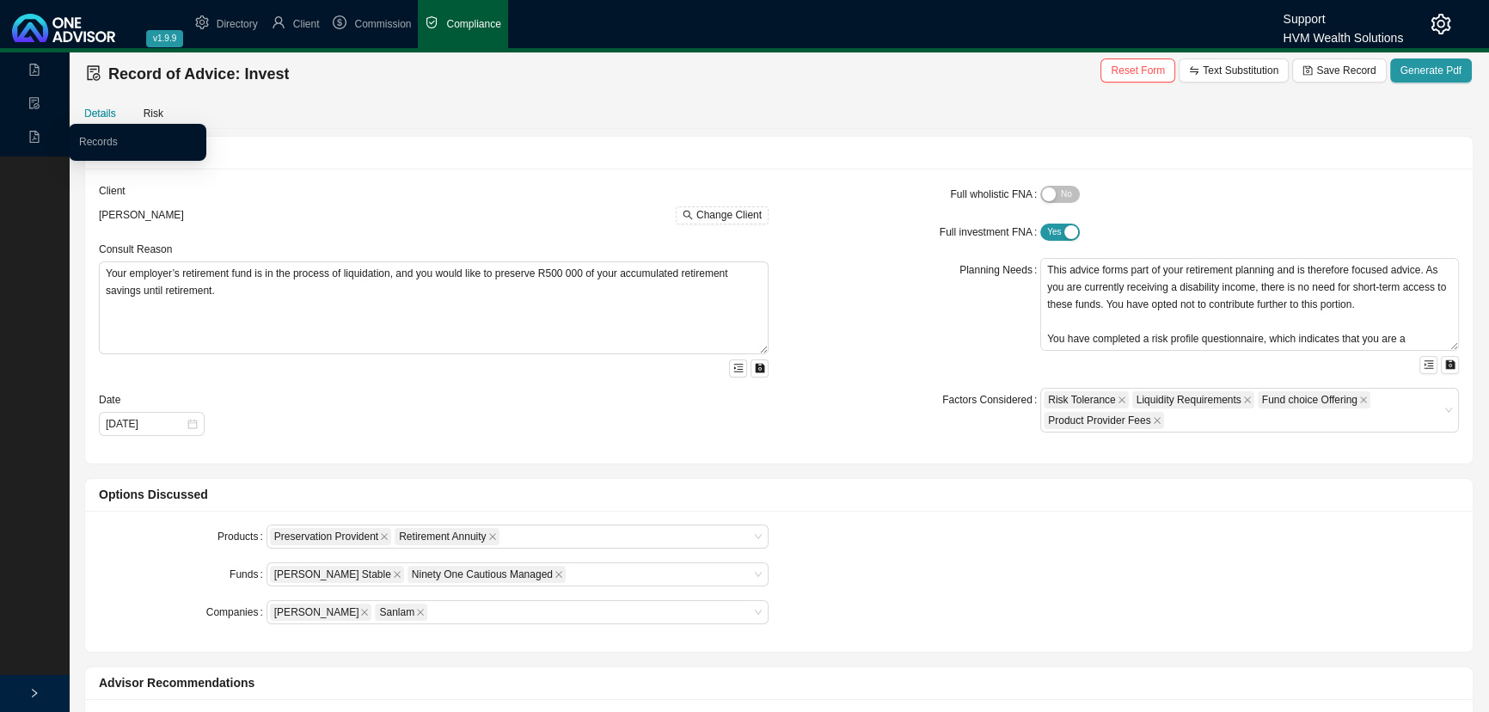
click at [40, 133] on span "Records" at bounding box center [57, 138] width 58 height 12
click at [101, 142] on link "Records" at bounding box center [98, 142] width 39 height 12
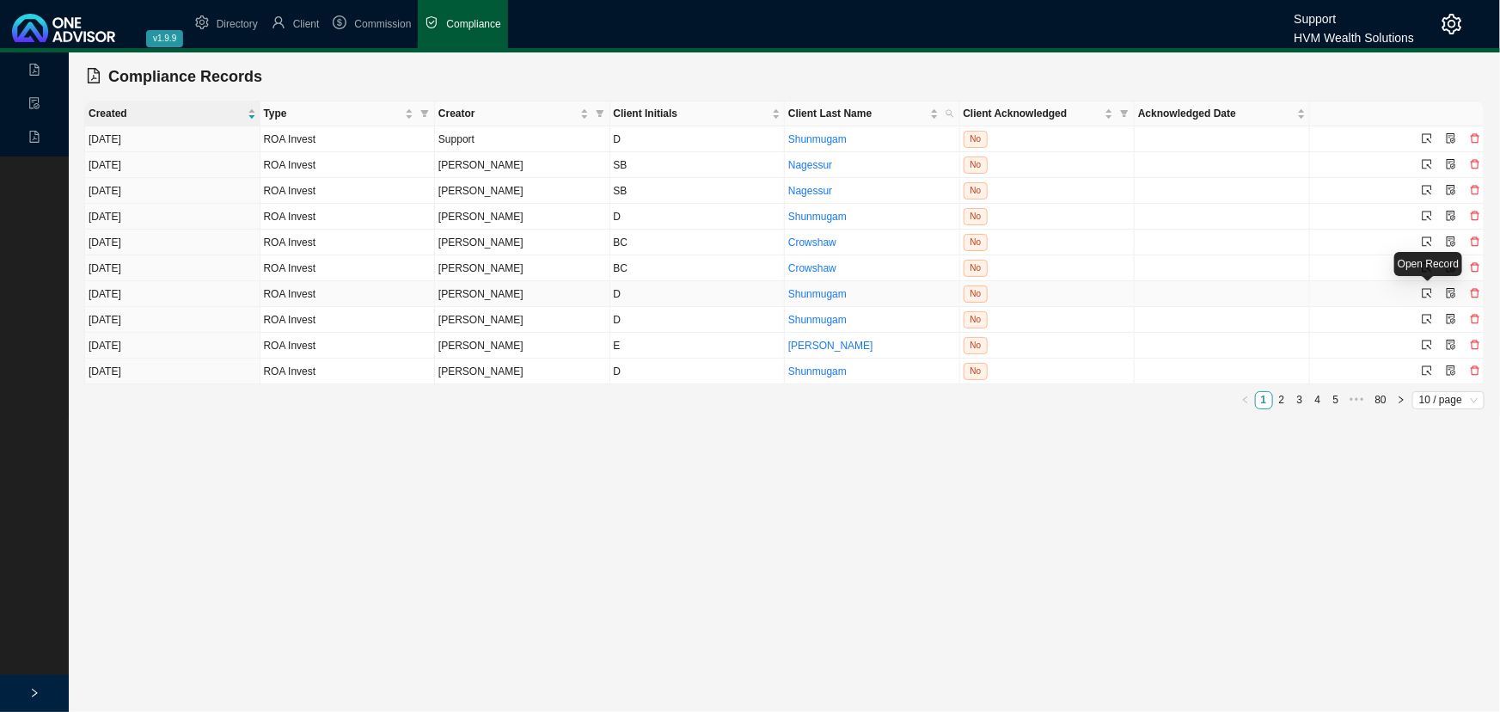
click at [1425, 290] on icon "select" at bounding box center [1427, 293] width 10 height 10
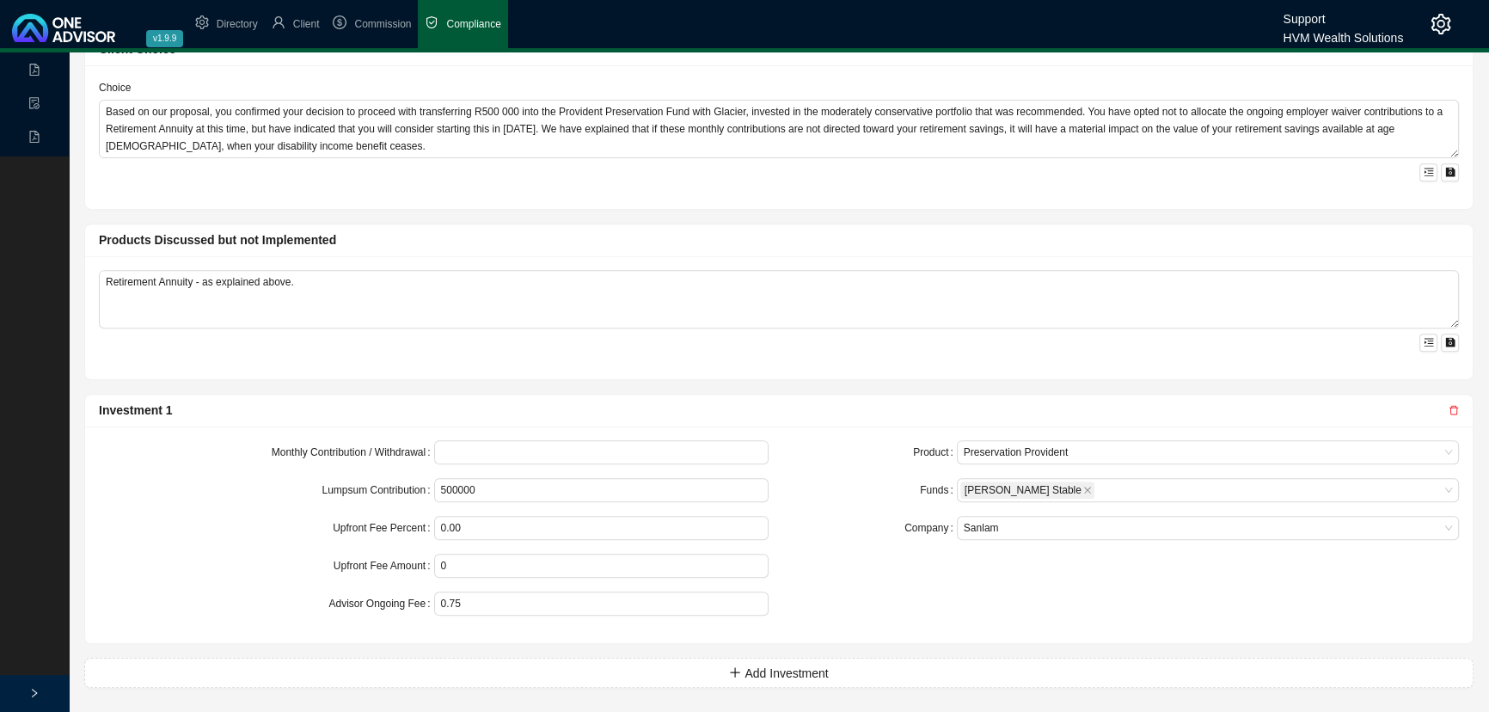
scroll to position [862, 0]
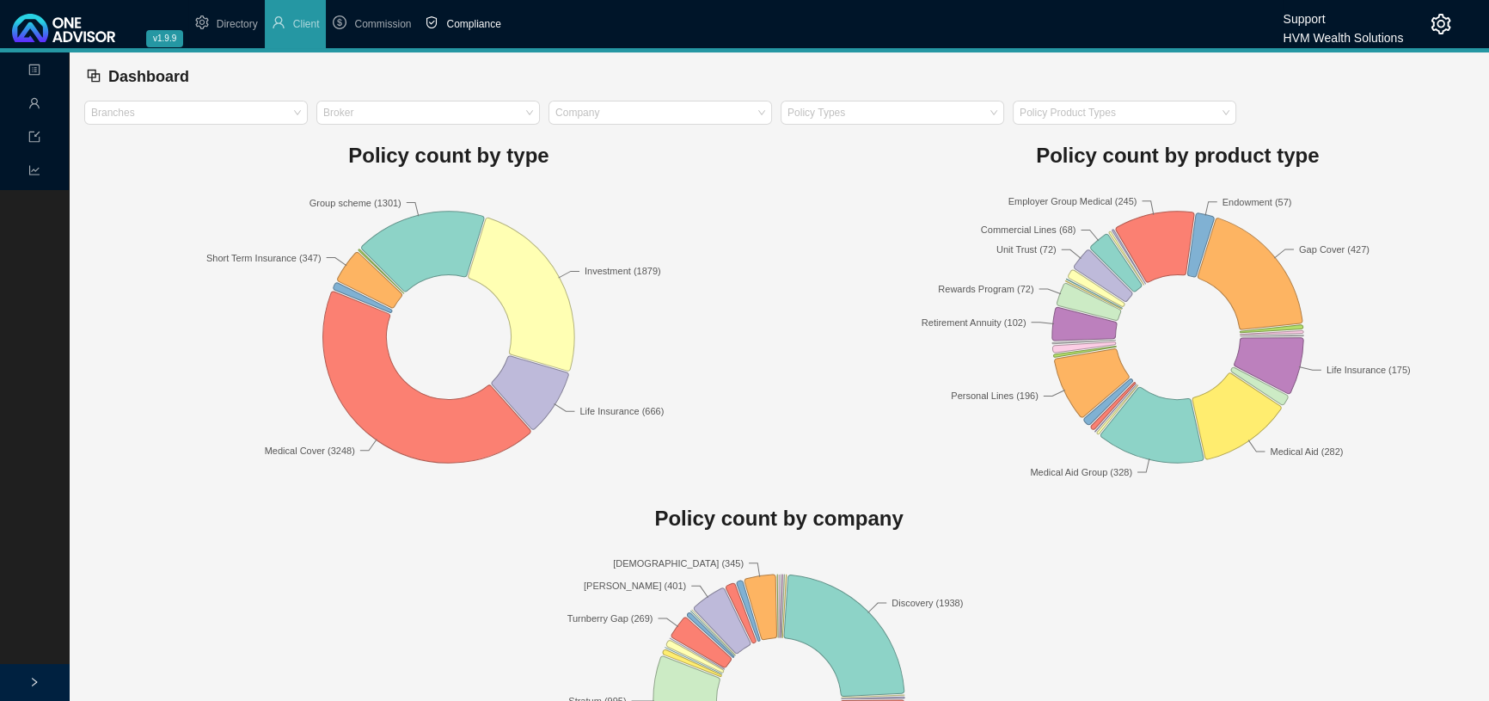
click at [467, 21] on span "Compliance" at bounding box center [473, 24] width 54 height 12
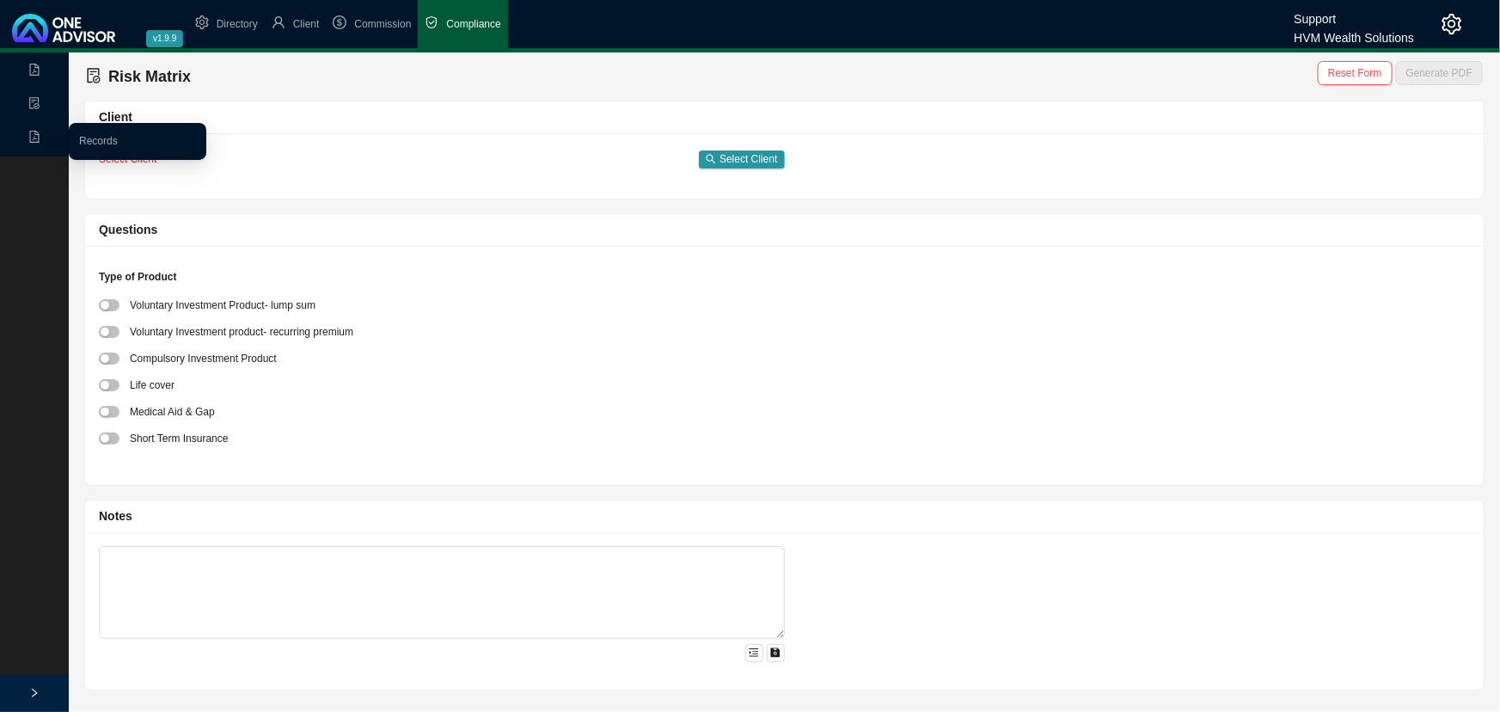
click at [28, 132] on icon "file-pdf" at bounding box center [34, 137] width 12 height 12
click at [96, 140] on link "Records" at bounding box center [98, 141] width 39 height 12
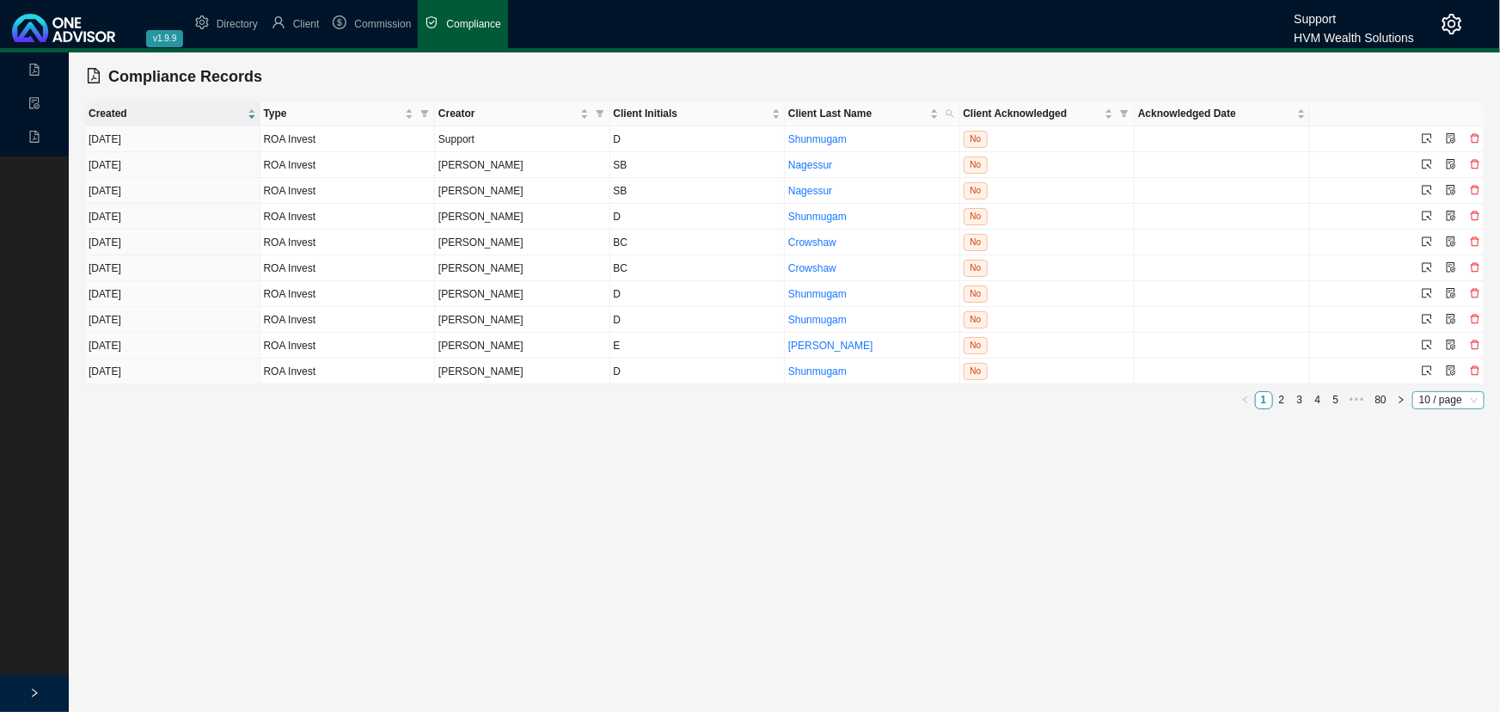
click at [1436, 397] on span "10 / page" at bounding box center [1448, 400] width 58 height 16
click at [1440, 470] on div "50 / page" at bounding box center [1450, 476] width 49 height 17
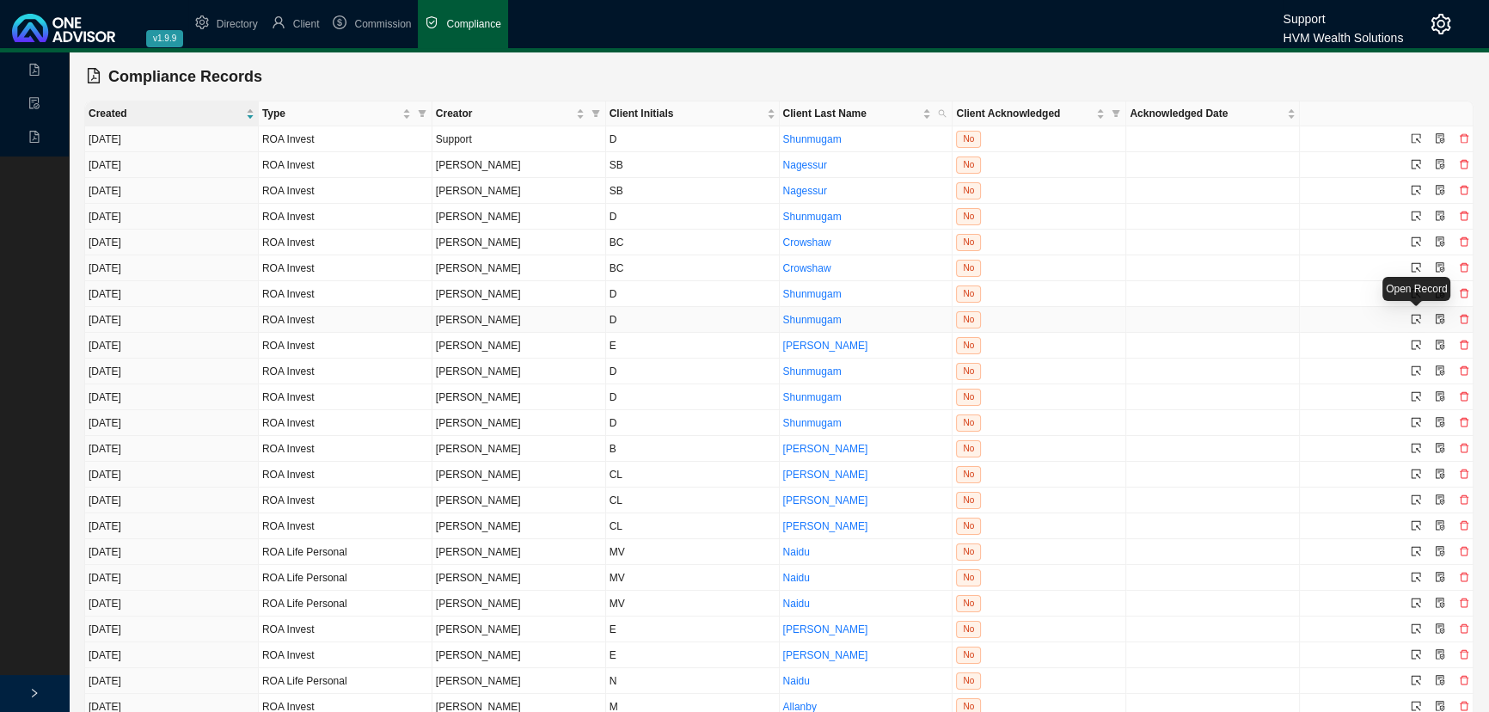
click at [1414, 314] on icon "select" at bounding box center [1416, 319] width 10 height 10
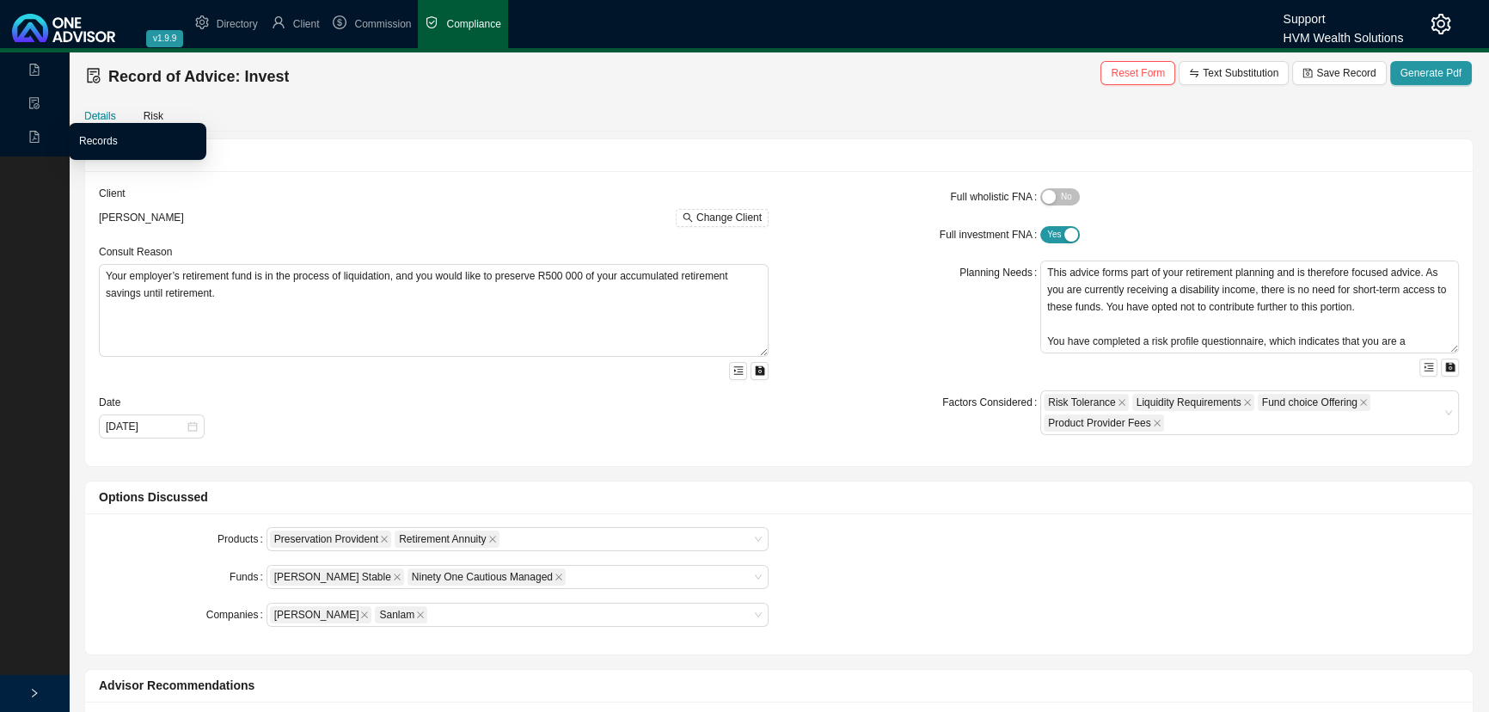
click at [100, 142] on link "Records" at bounding box center [98, 141] width 39 height 12
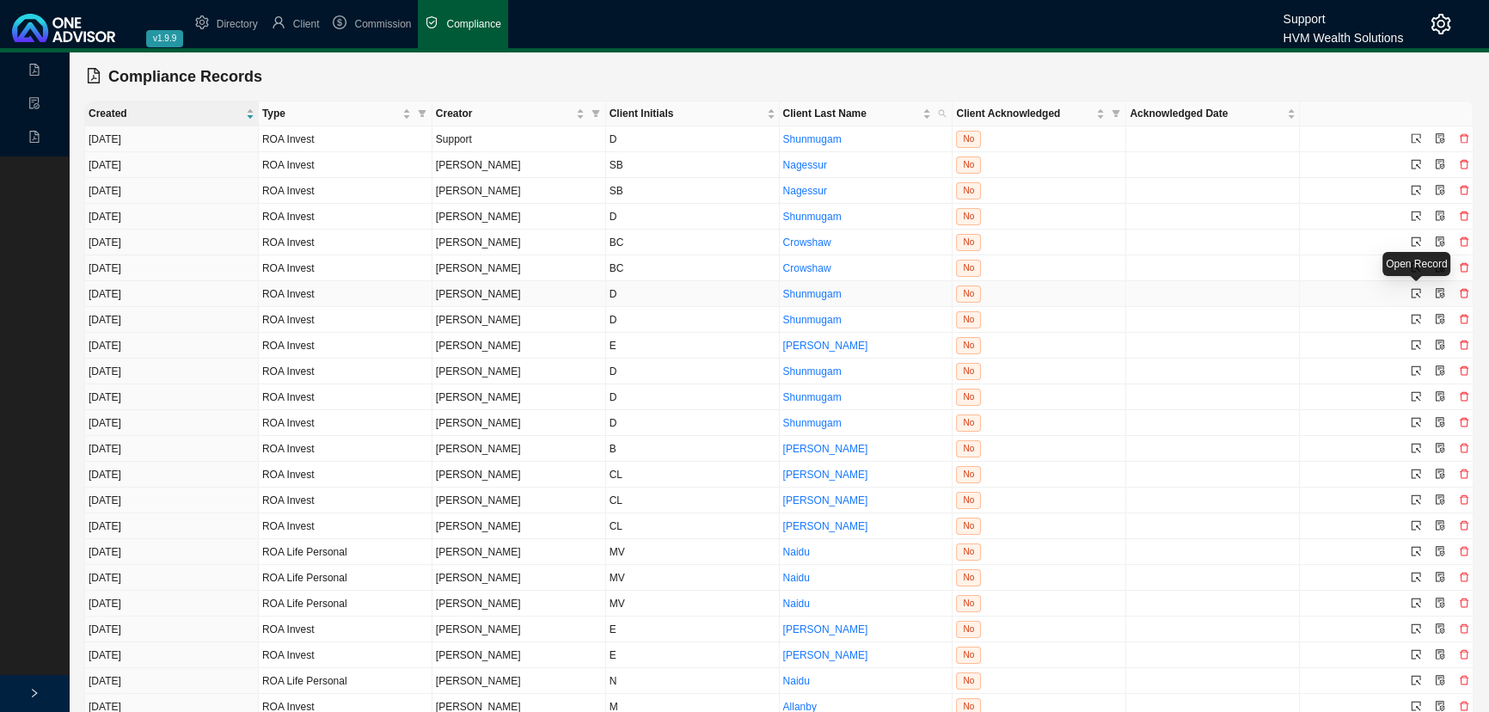
click at [1414, 291] on icon "select" at bounding box center [1416, 293] width 10 height 10
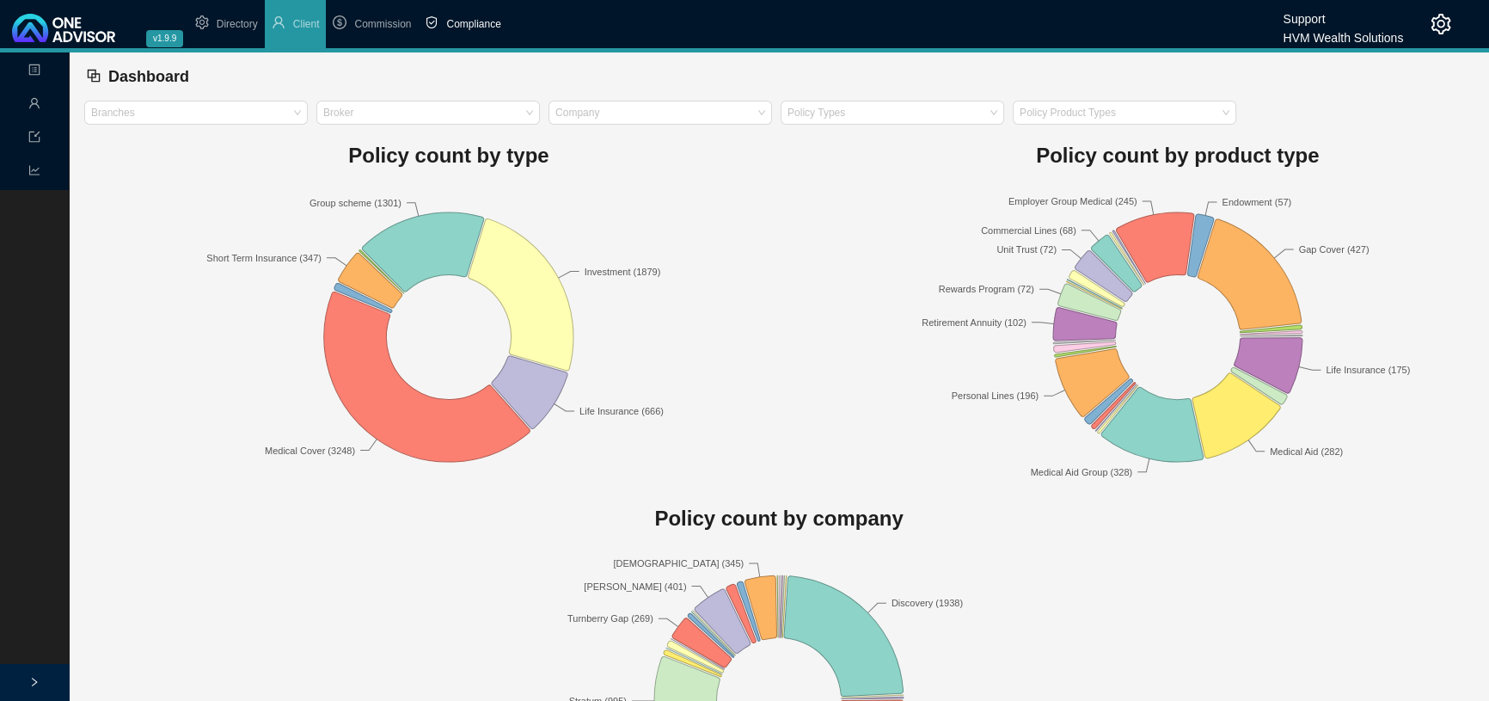
click at [481, 15] on li "Compliance" at bounding box center [462, 24] width 89 height 48
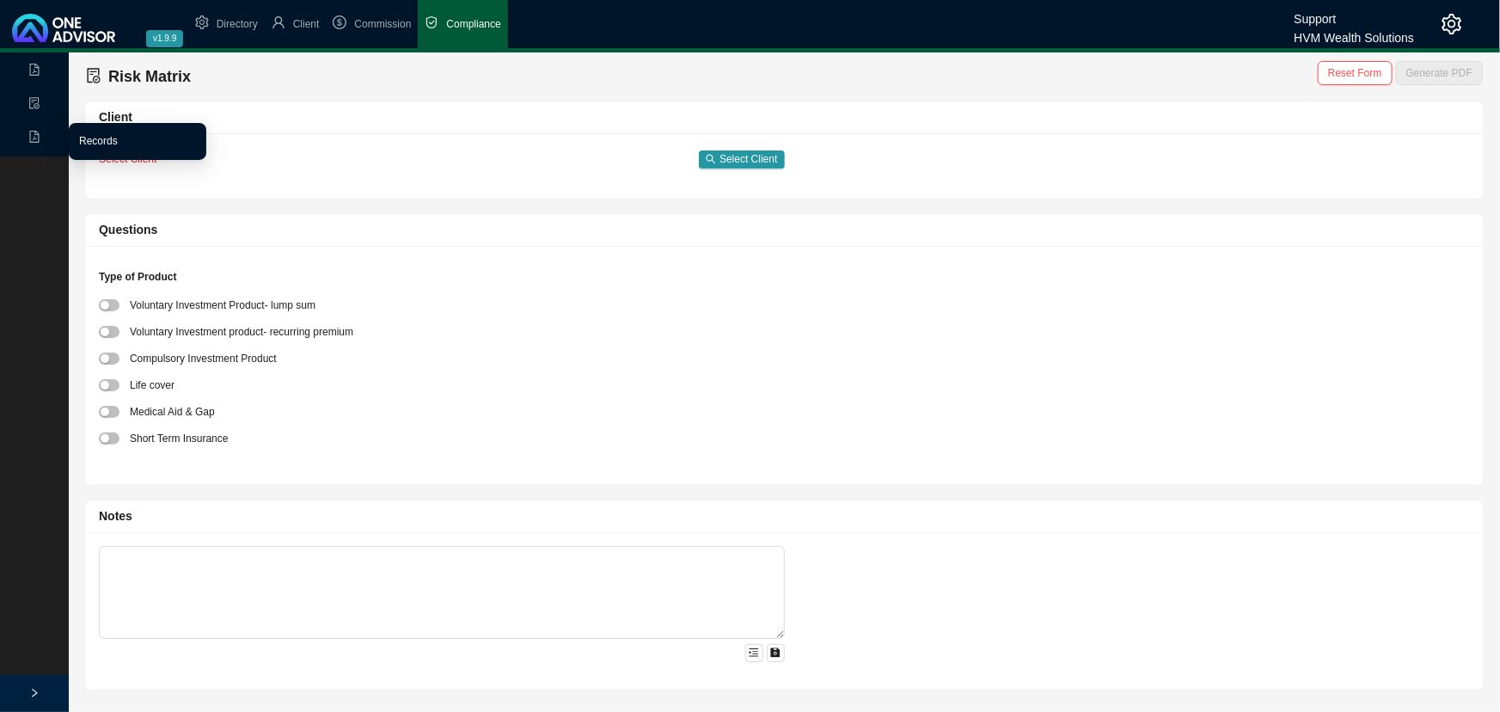
click at [118, 142] on link "Records" at bounding box center [98, 141] width 39 height 12
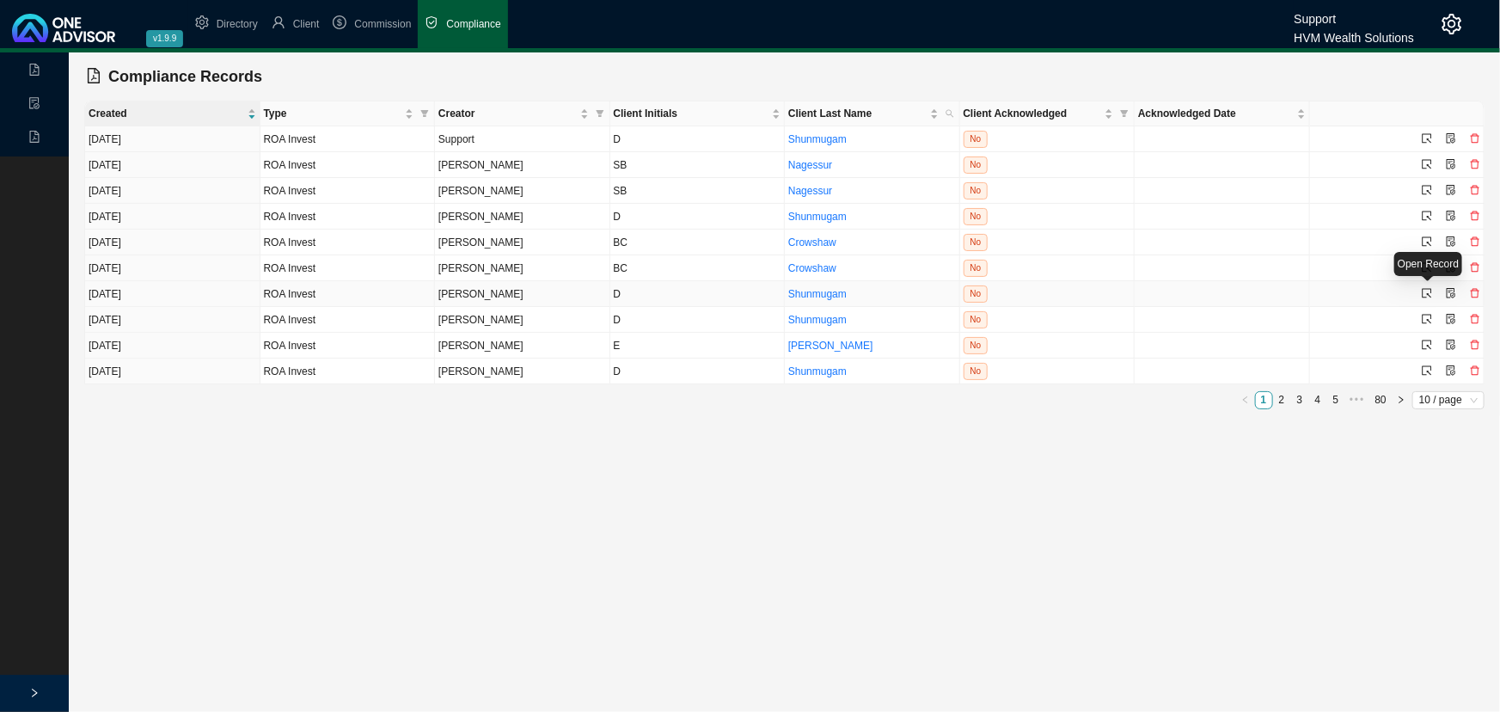
click at [1427, 289] on icon "select" at bounding box center [1427, 293] width 10 height 10
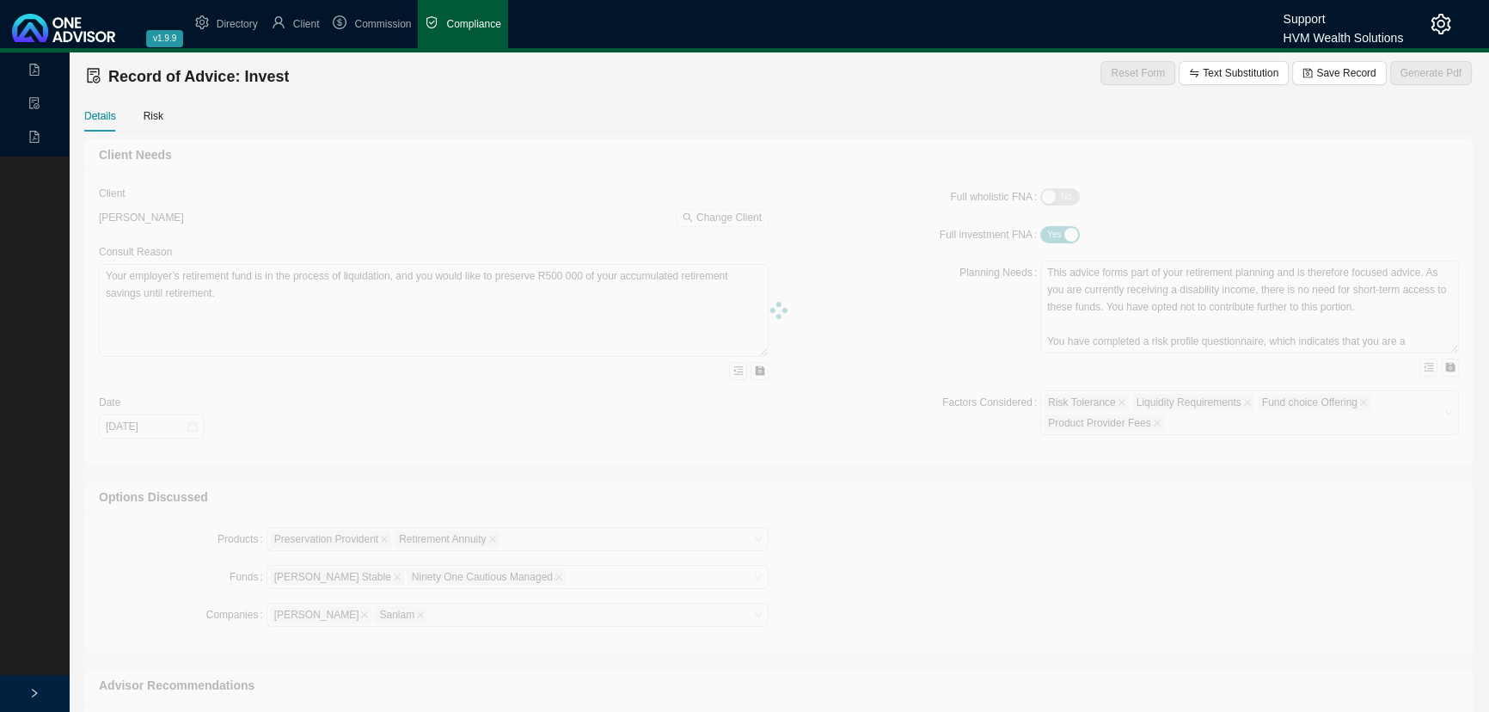
type textarea "Lor ipsumd sitametc ad Elit 1718 sed doei tempo inci utlaboree d magnaal enimad…"
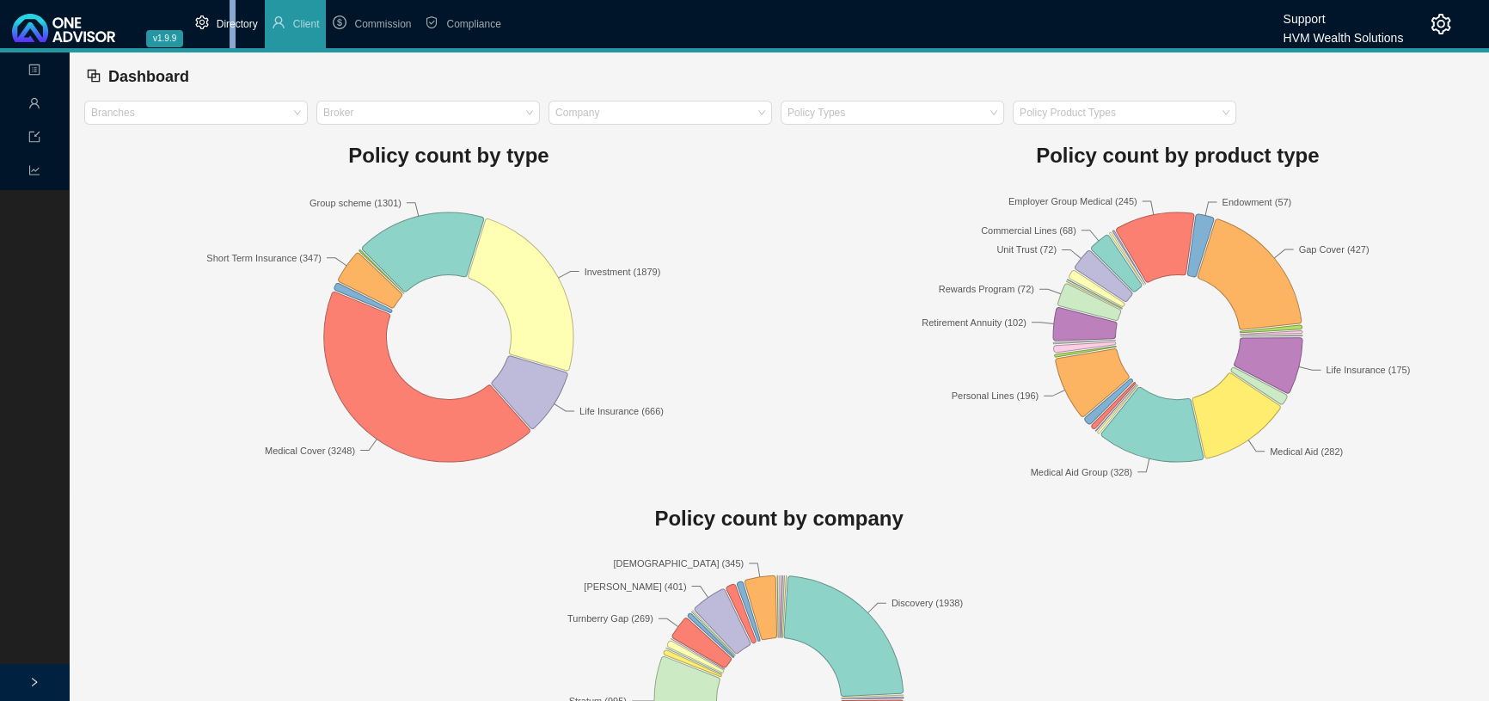
click at [232, 22] on span "Directory" at bounding box center [237, 24] width 41 height 12
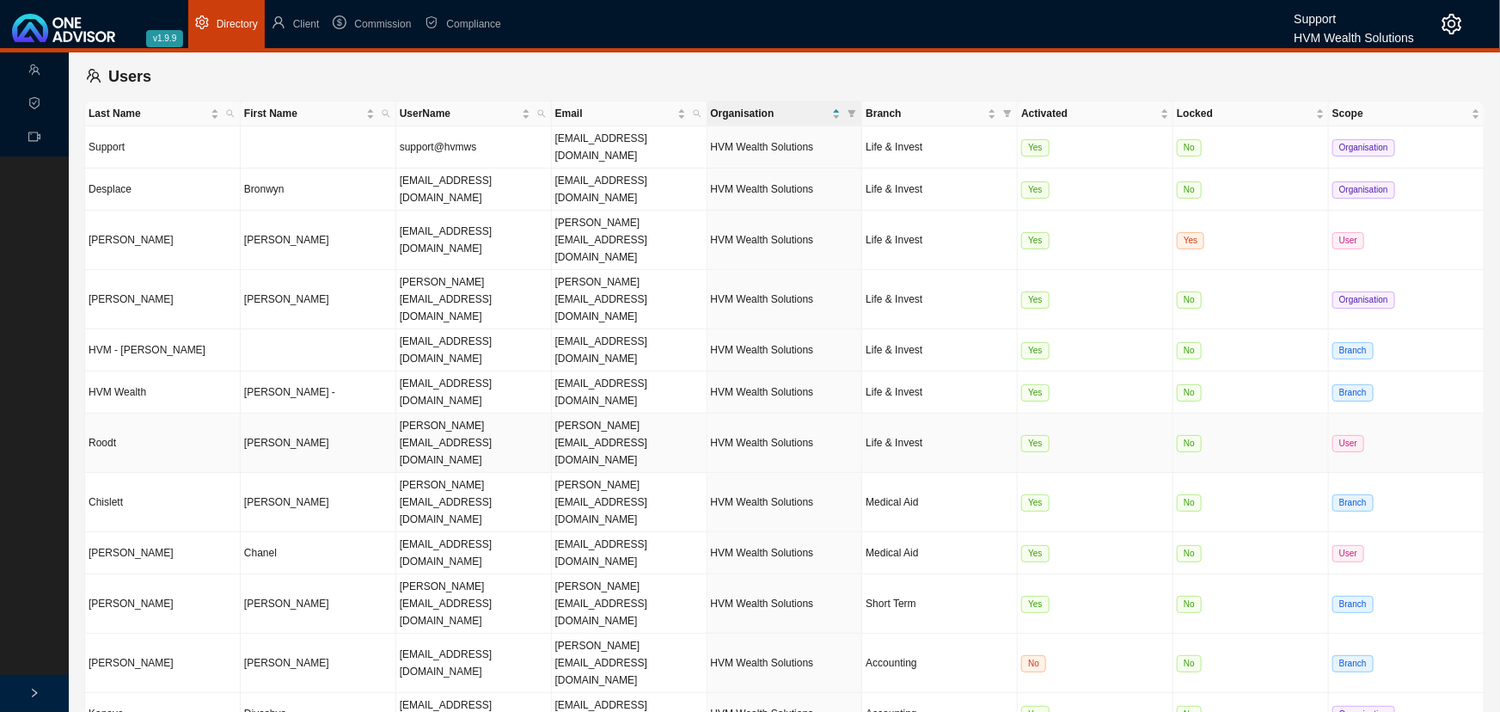
click at [333, 413] on td "[PERSON_NAME]" at bounding box center [319, 442] width 156 height 59
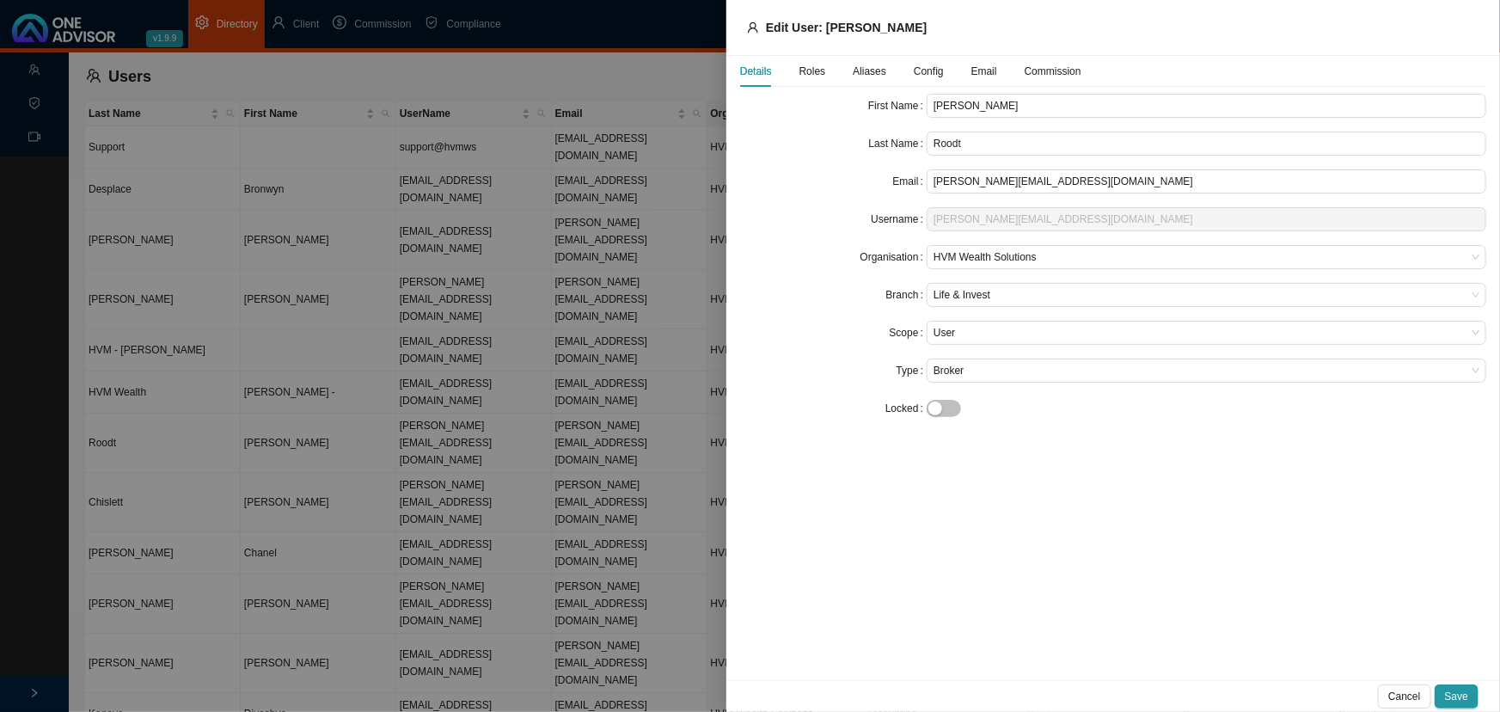
click at [927, 74] on span "Config" at bounding box center [929, 71] width 30 height 10
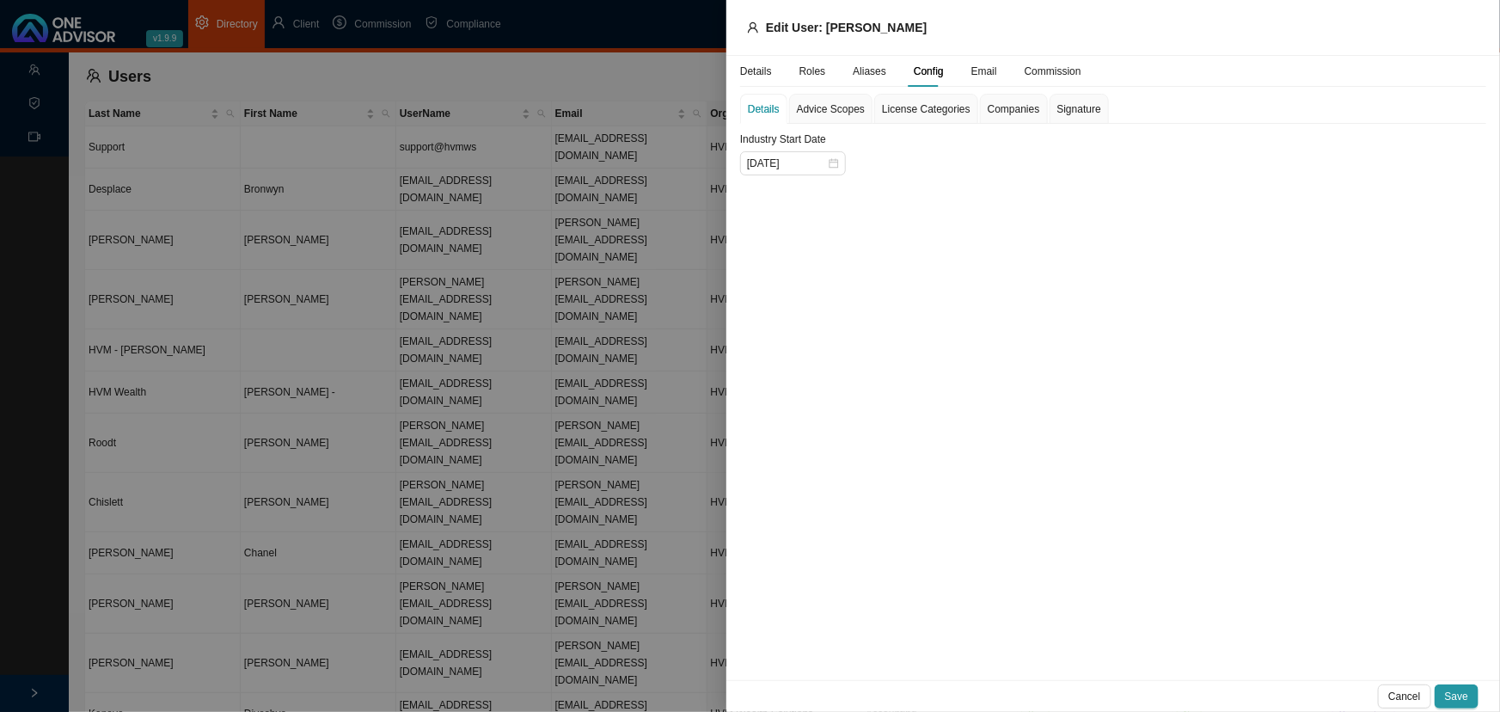
click at [1012, 107] on span "Companies" at bounding box center [1014, 109] width 52 height 10
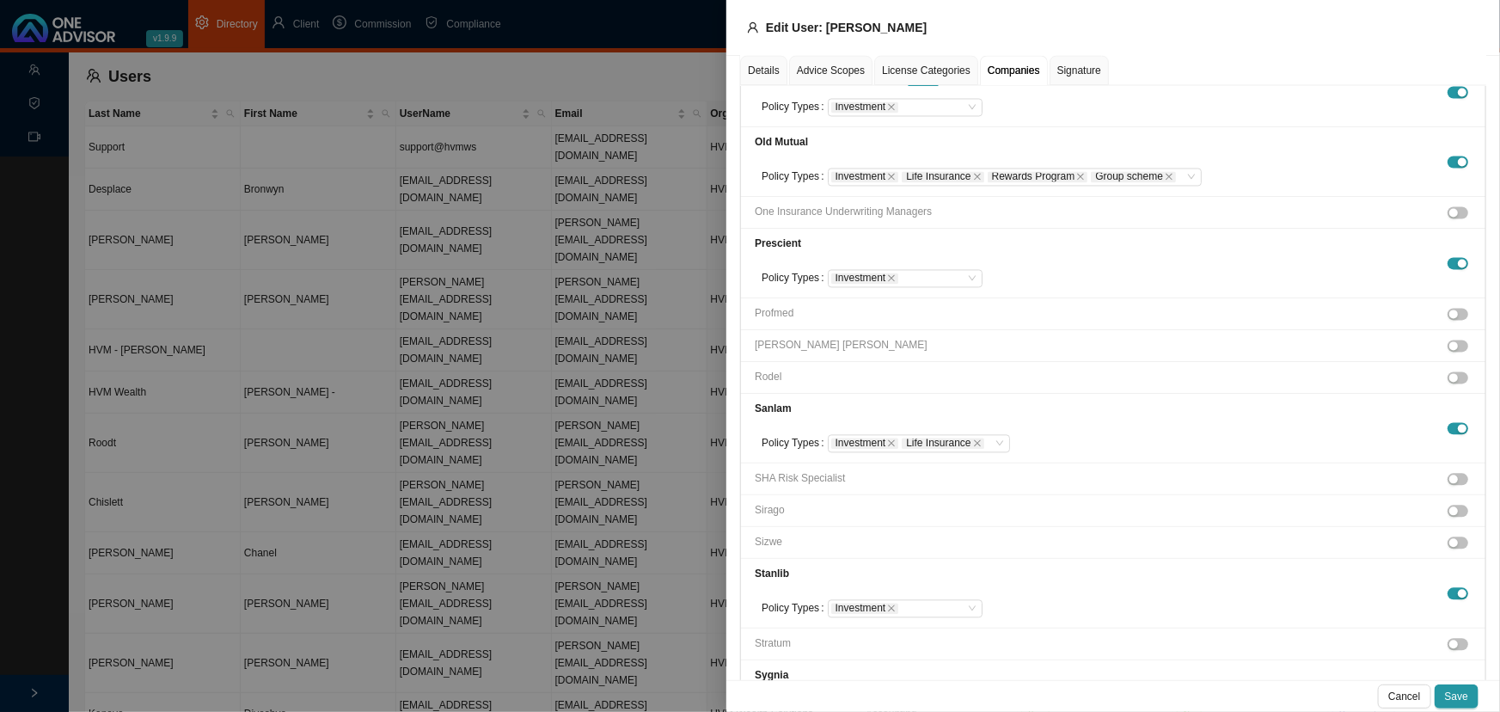
scroll to position [1719, 0]
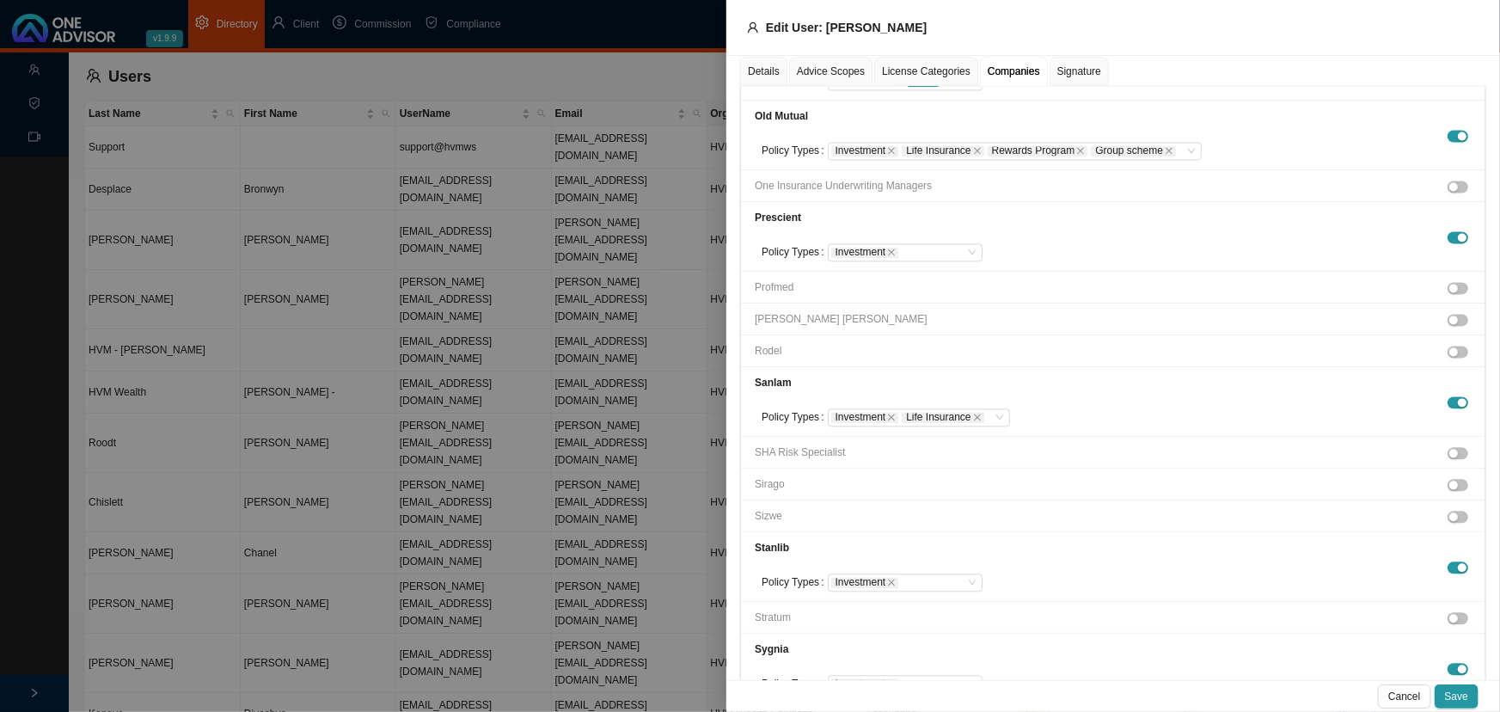
click at [348, 573] on div at bounding box center [750, 356] width 1500 height 712
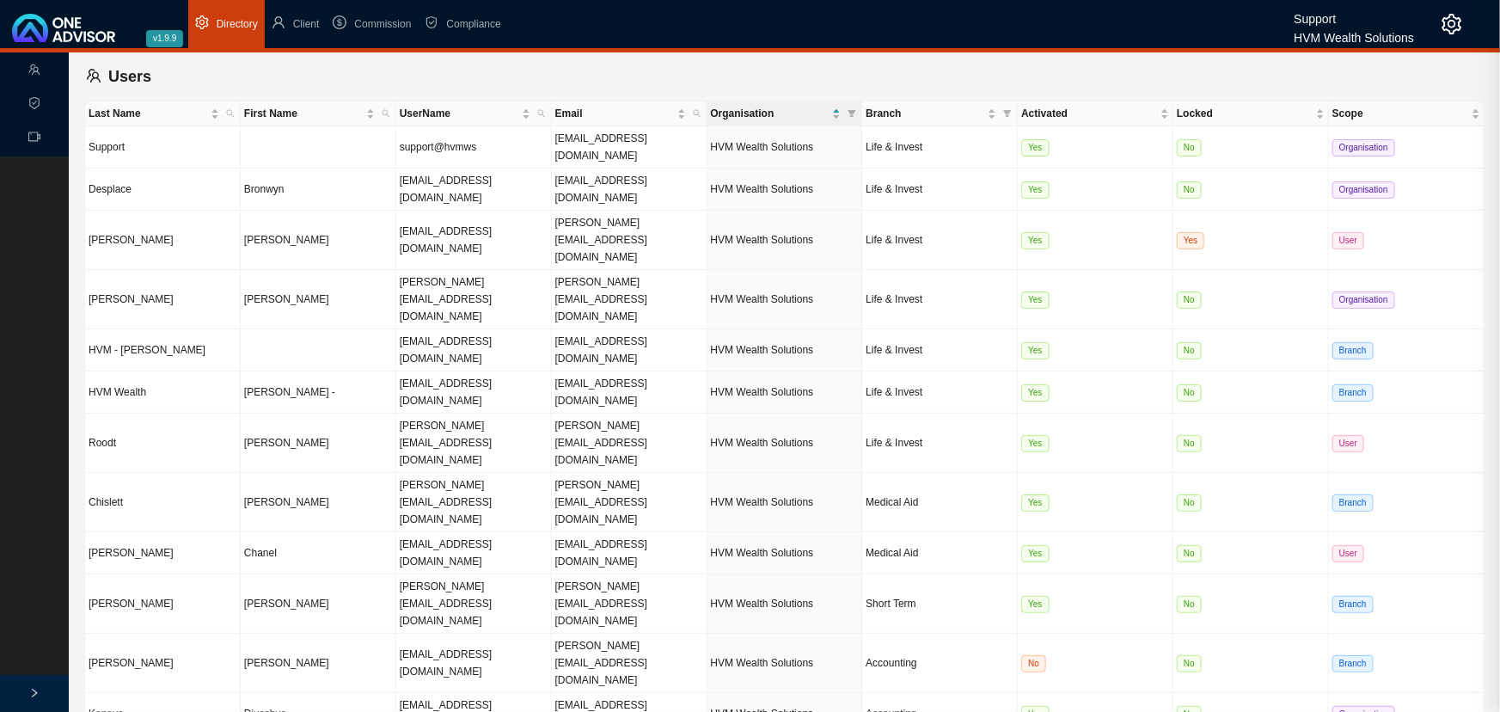
scroll to position [1341, 0]
click at [363, 270] on td "Wesley" at bounding box center [319, 299] width 156 height 59
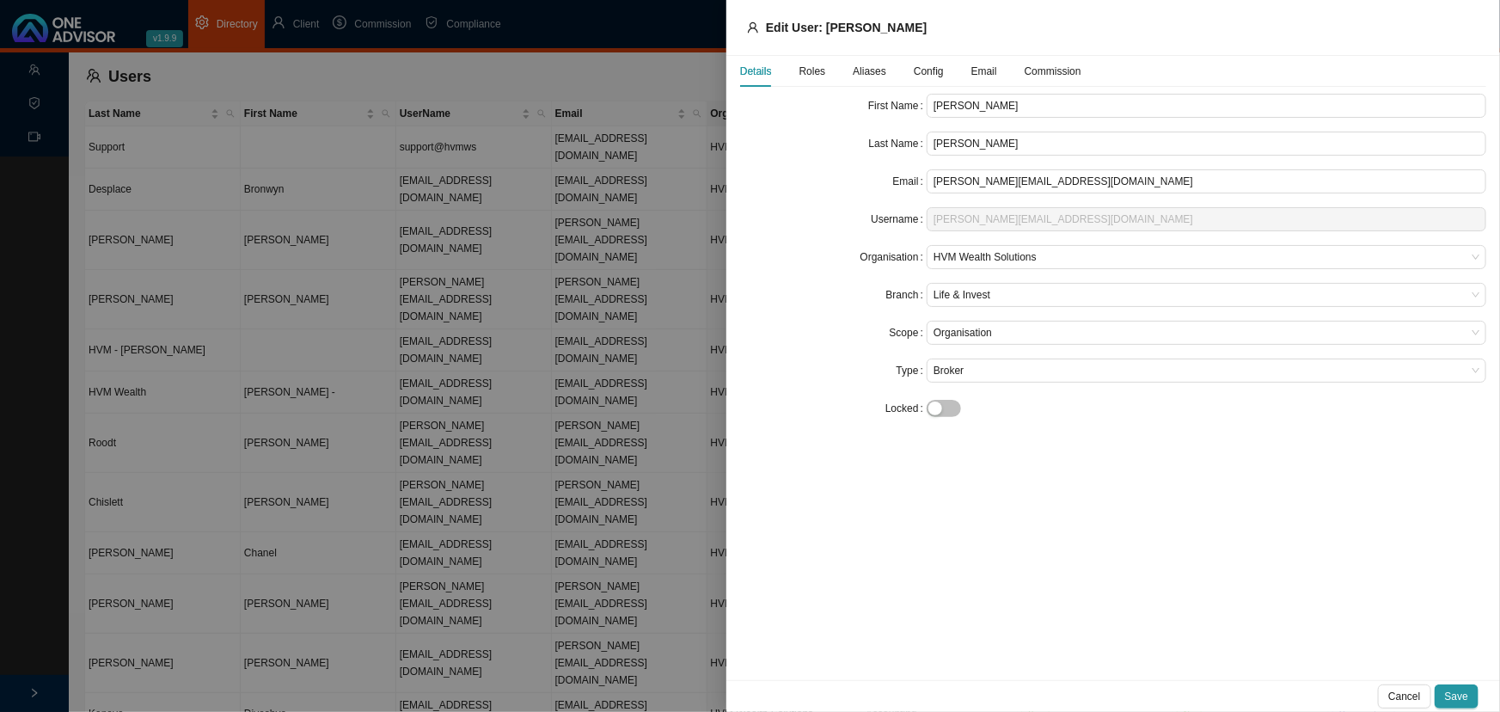
click at [914, 67] on span "Config" at bounding box center [929, 71] width 30 height 10
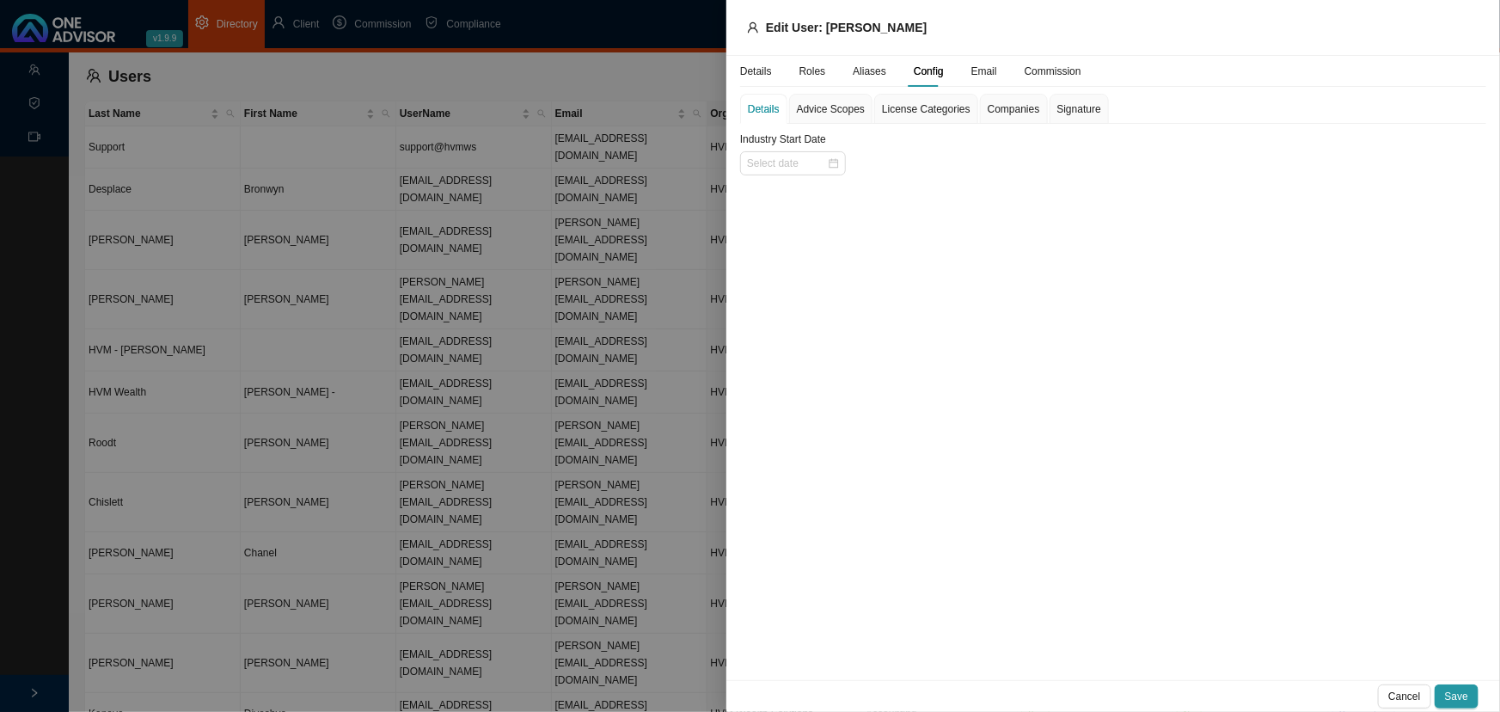
click at [1026, 104] on span "Companies" at bounding box center [1014, 109] width 52 height 10
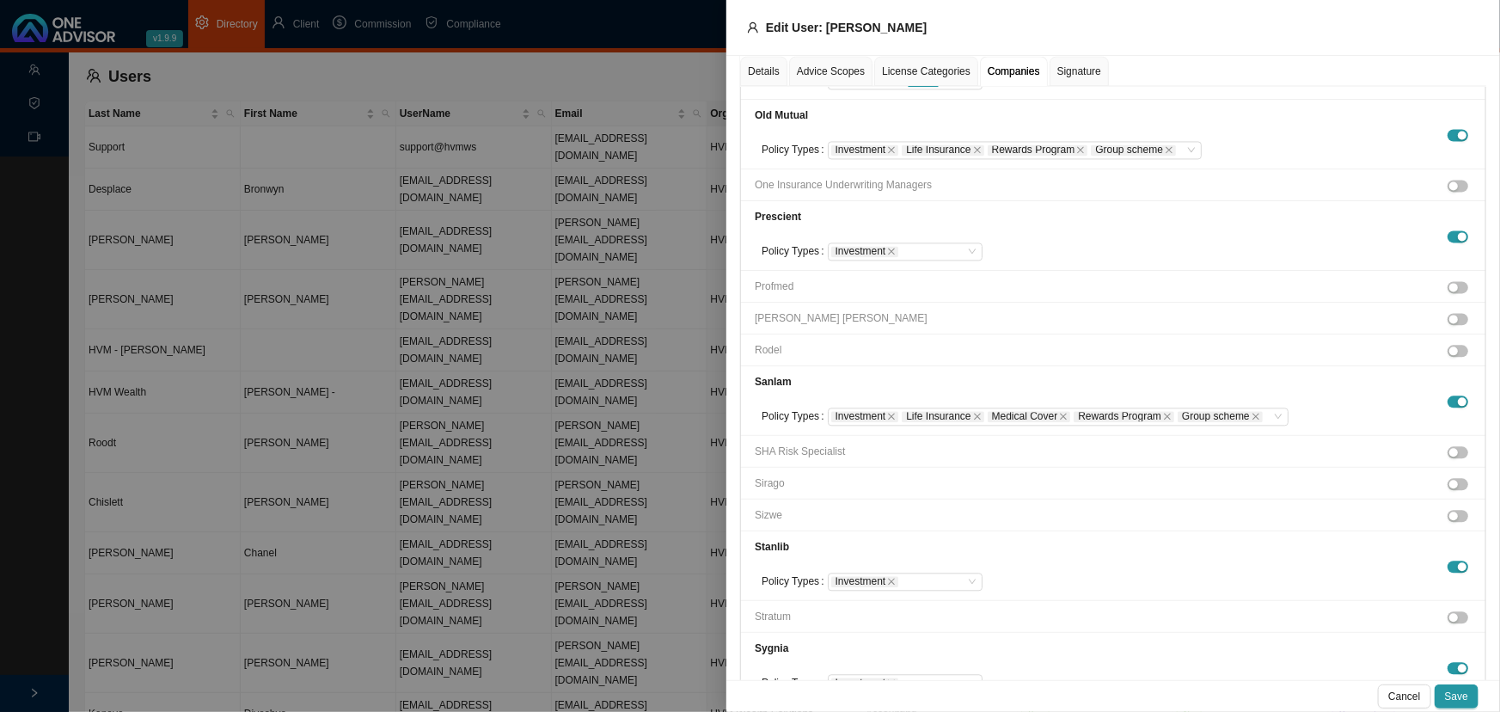
scroll to position [1797, 0]
click at [1060, 412] on icon "close" at bounding box center [1063, 415] width 7 height 7
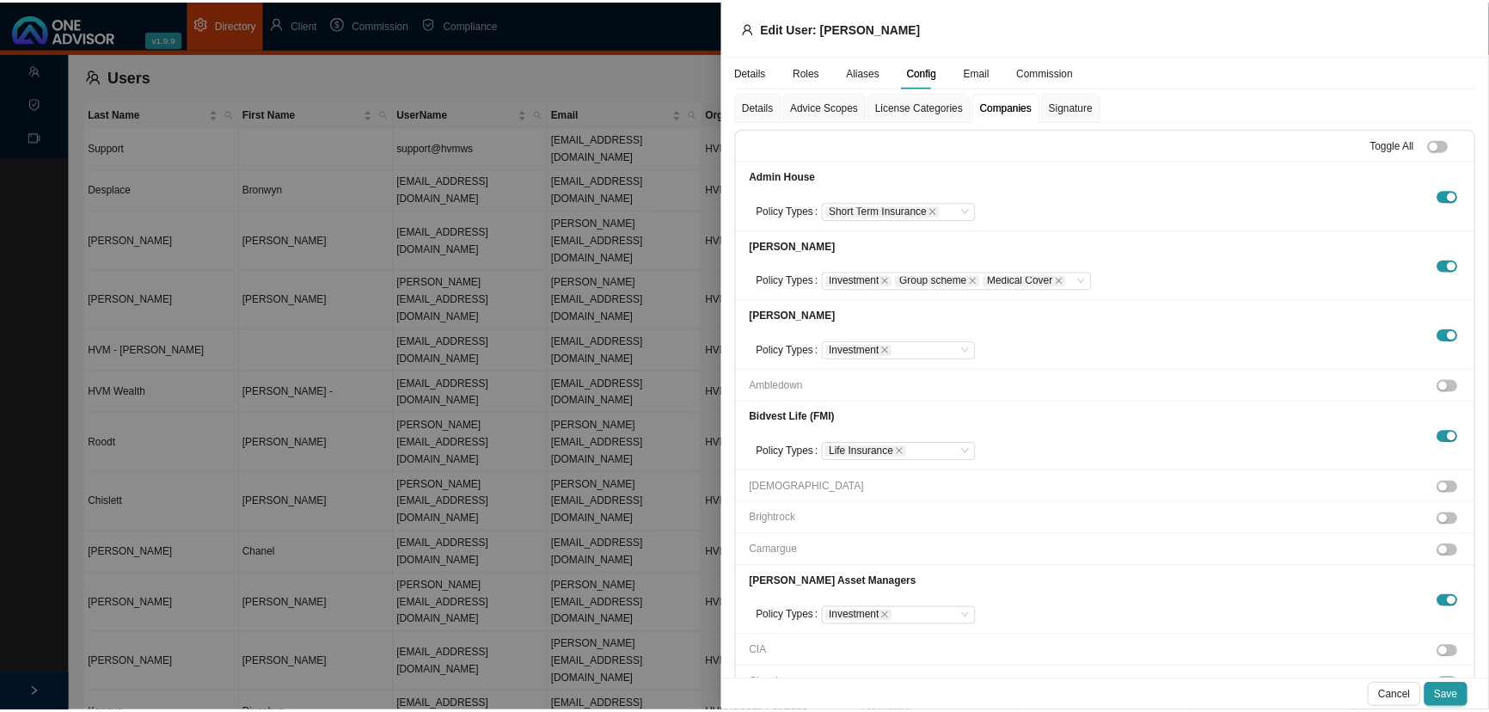
scroll to position [0, 0]
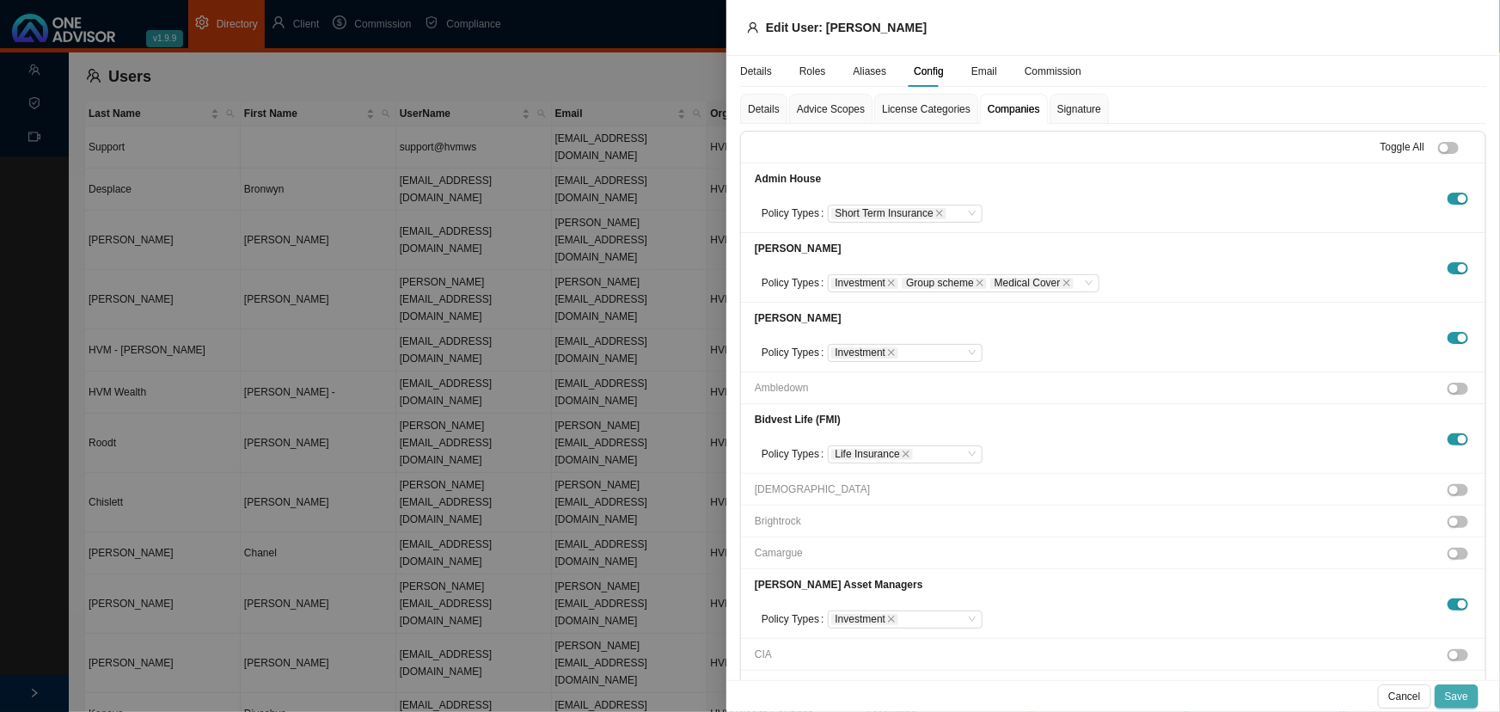
click at [1467, 694] on span "Save" at bounding box center [1456, 696] width 23 height 17
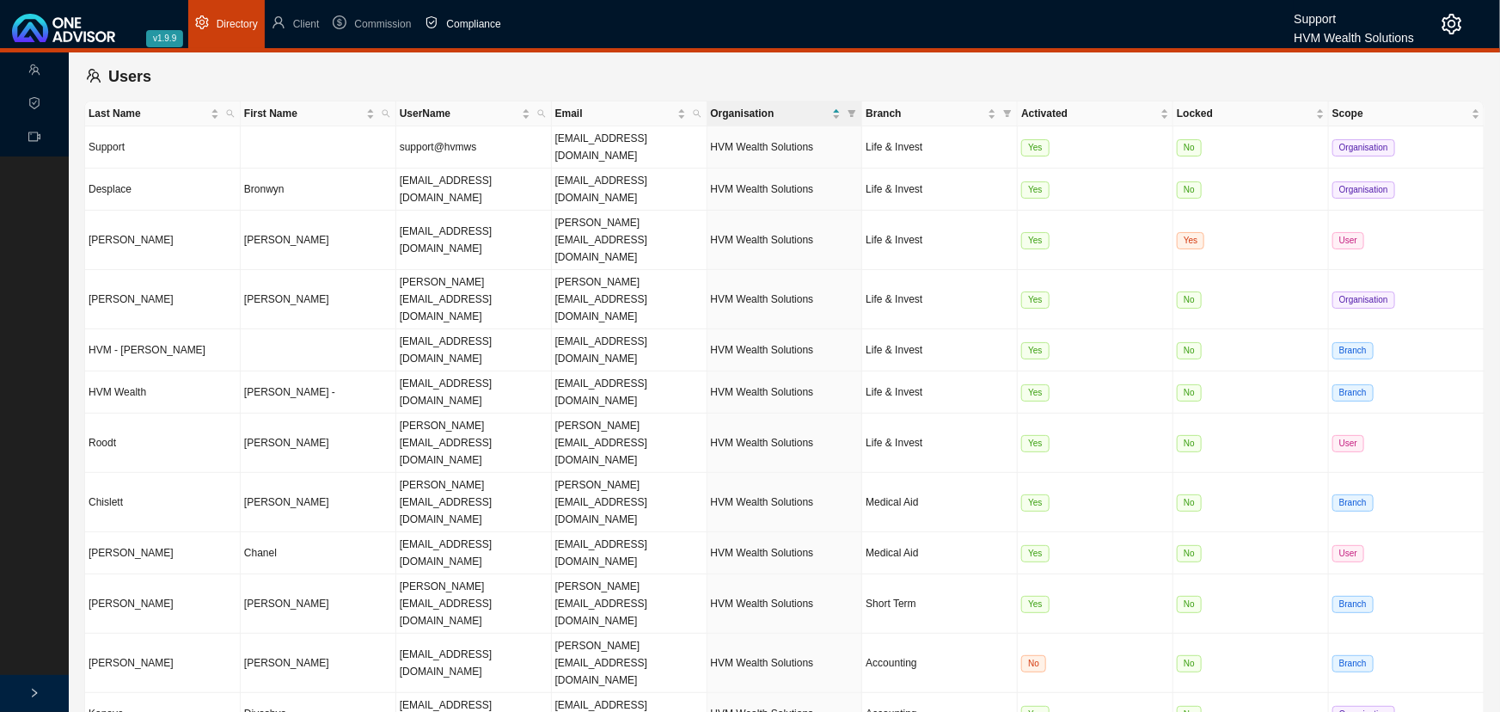
click at [476, 24] on span "Compliance" at bounding box center [473, 24] width 54 height 12
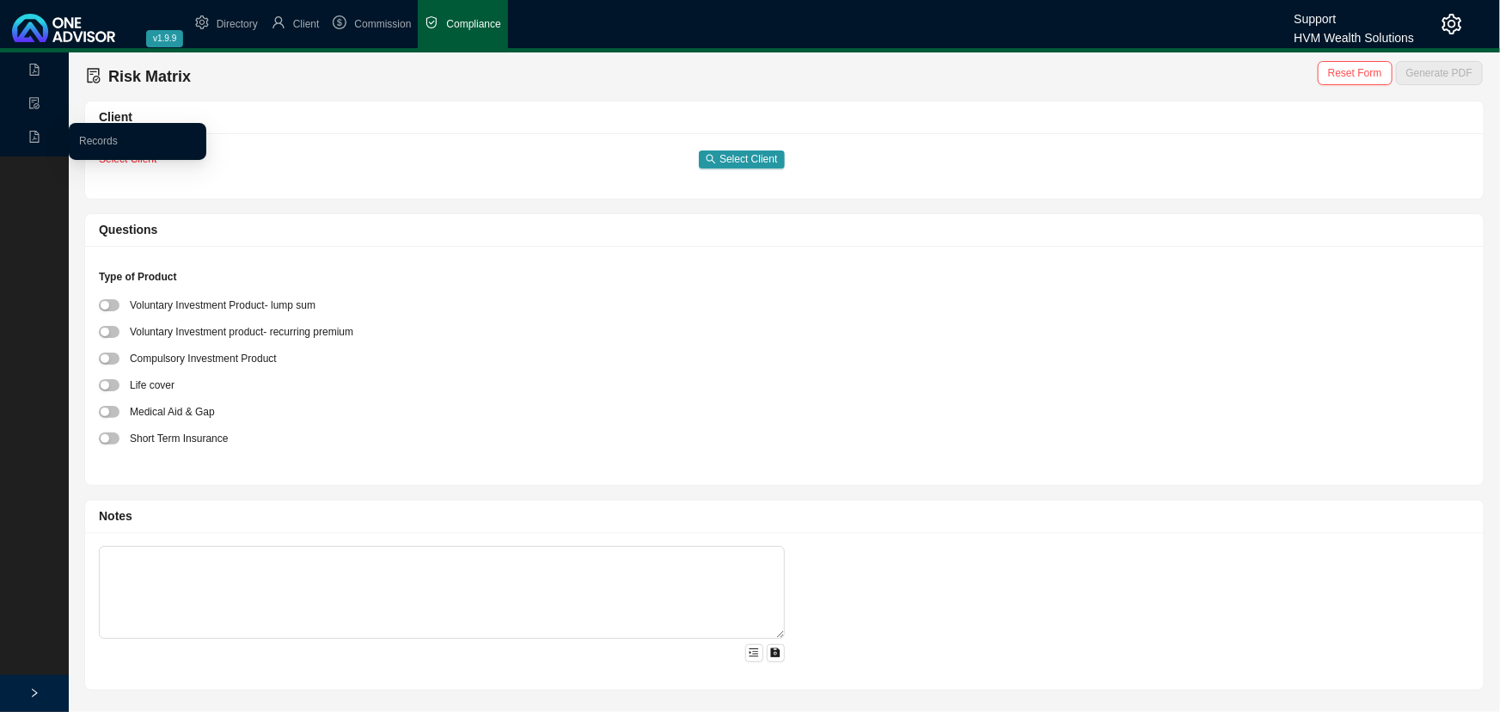
click at [35, 137] on icon "file-pdf" at bounding box center [34, 137] width 12 height 12
click at [111, 141] on link "Records" at bounding box center [98, 141] width 39 height 12
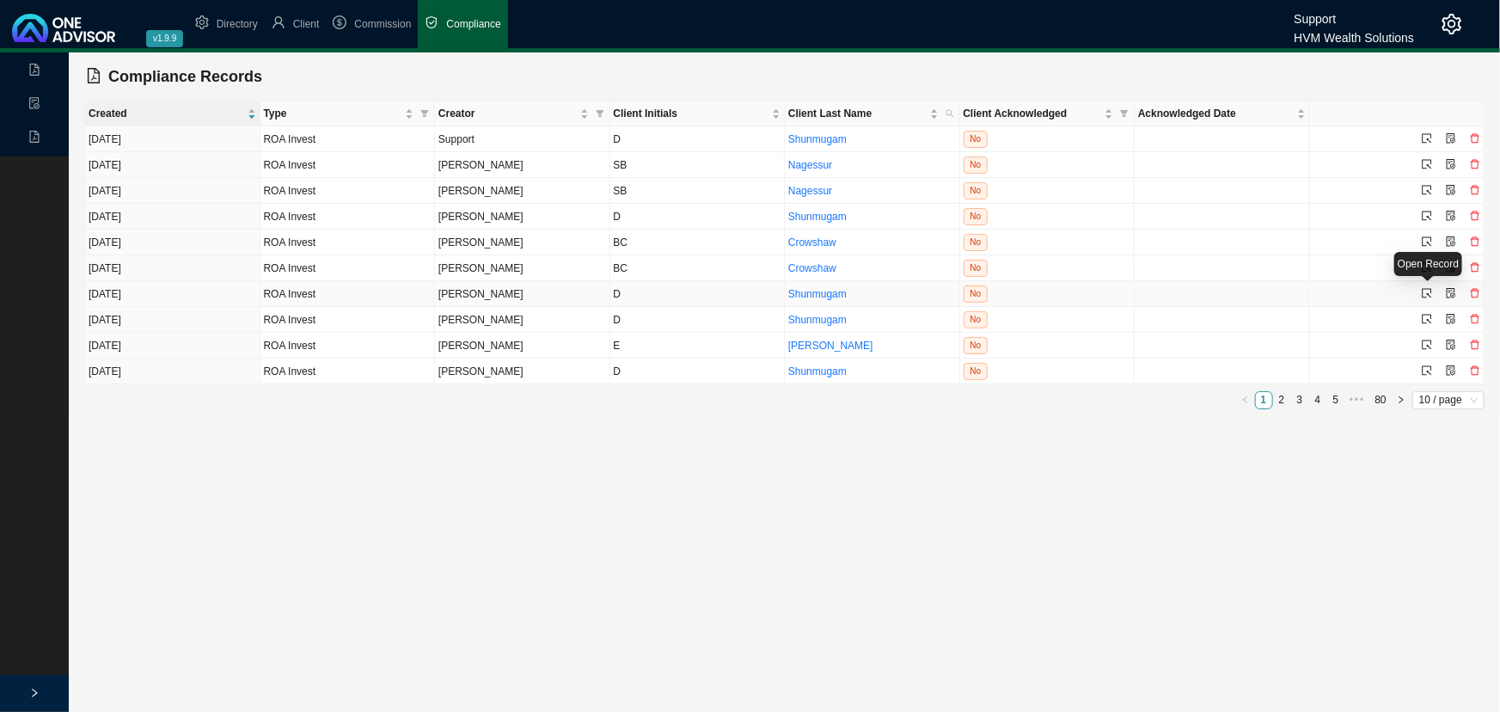
click at [1426, 291] on icon "select" at bounding box center [1427, 293] width 10 height 10
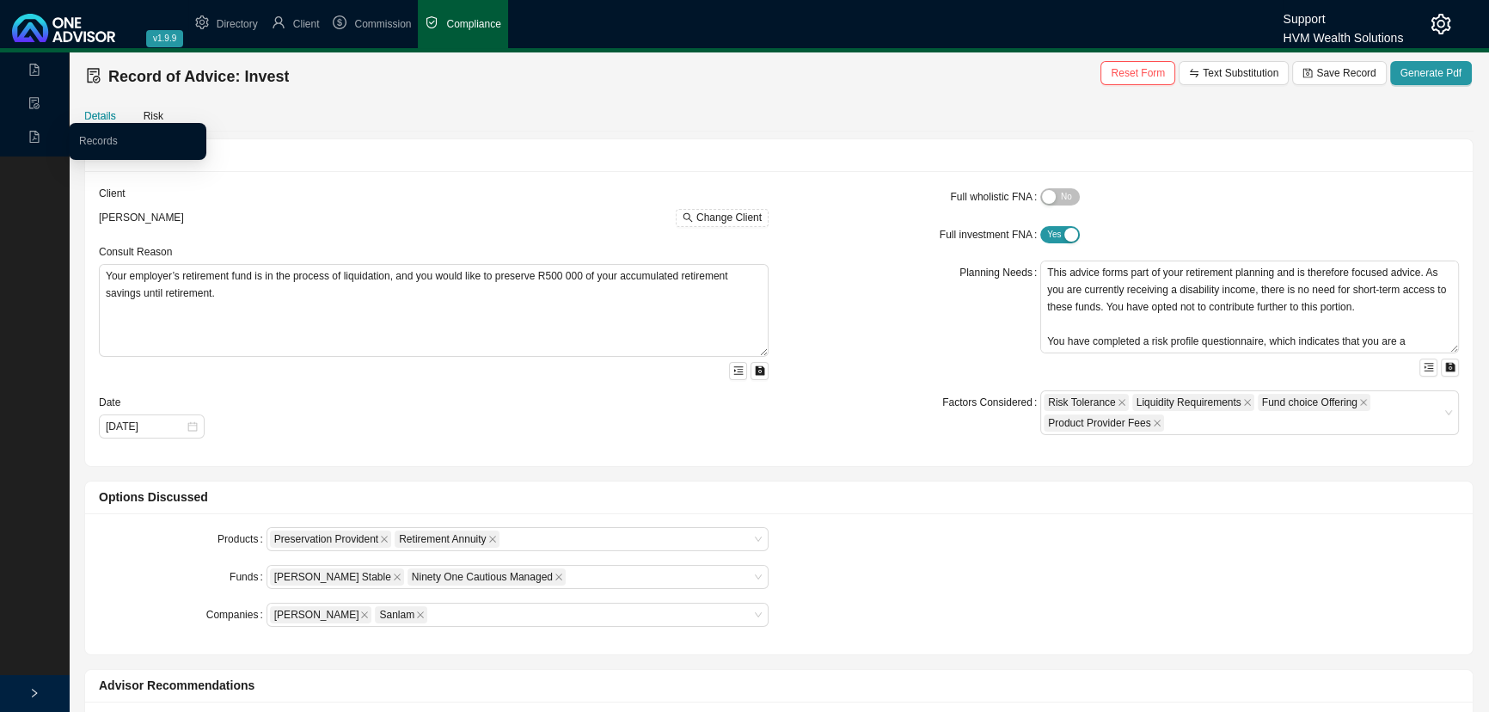
click at [25, 136] on div "Records" at bounding box center [34, 138] width 62 height 30
click at [88, 143] on link "Records" at bounding box center [98, 141] width 39 height 12
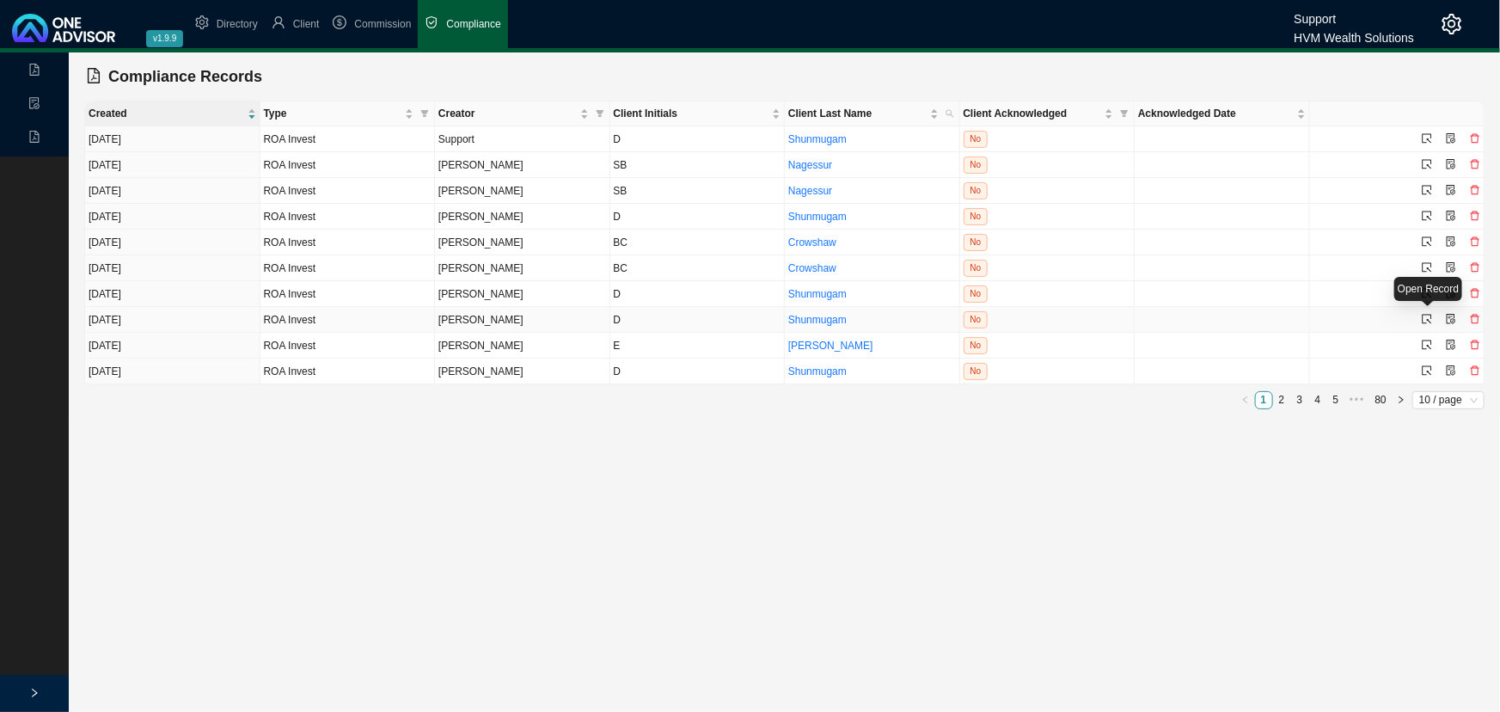
click at [1428, 315] on icon "select" at bounding box center [1427, 319] width 10 height 10
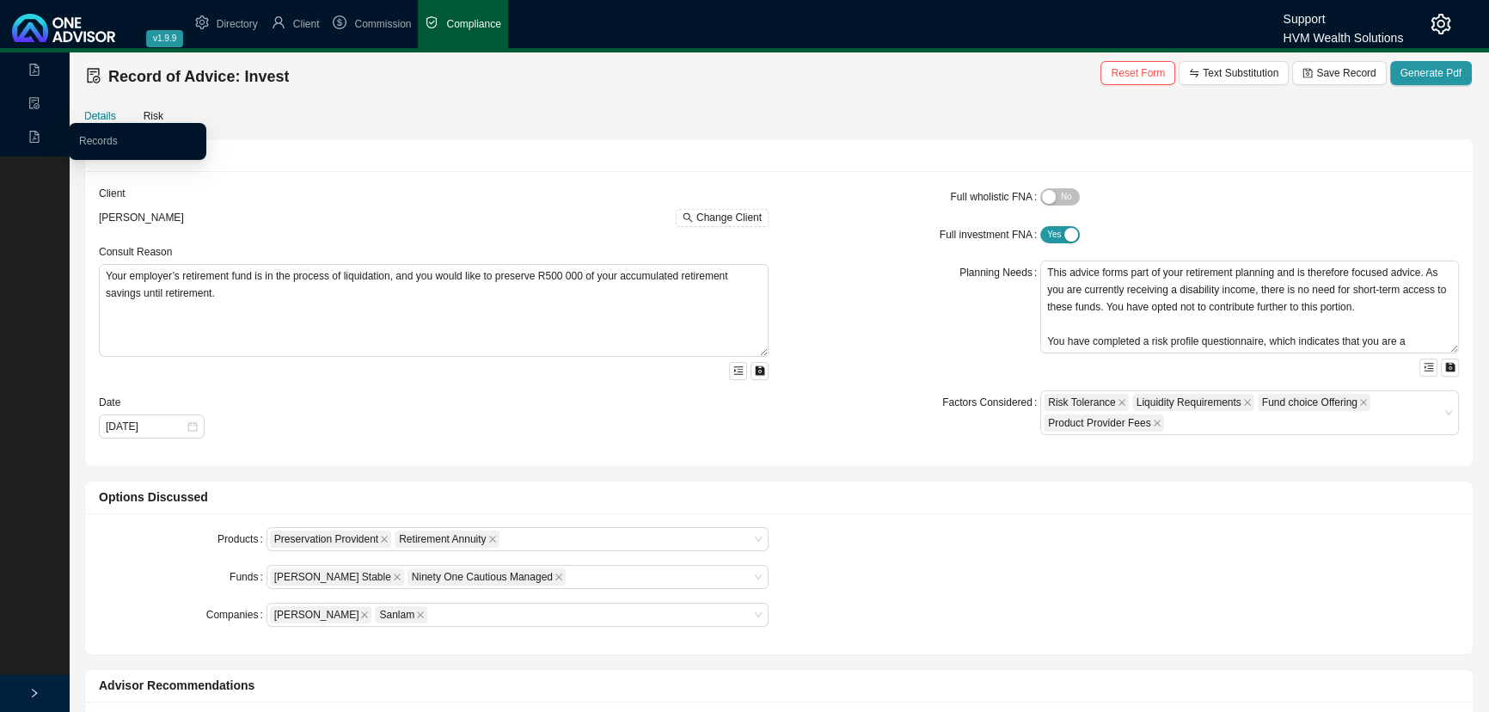
click at [32, 138] on icon "file-pdf" at bounding box center [34, 137] width 12 height 12
click at [118, 142] on link "Records" at bounding box center [98, 141] width 39 height 12
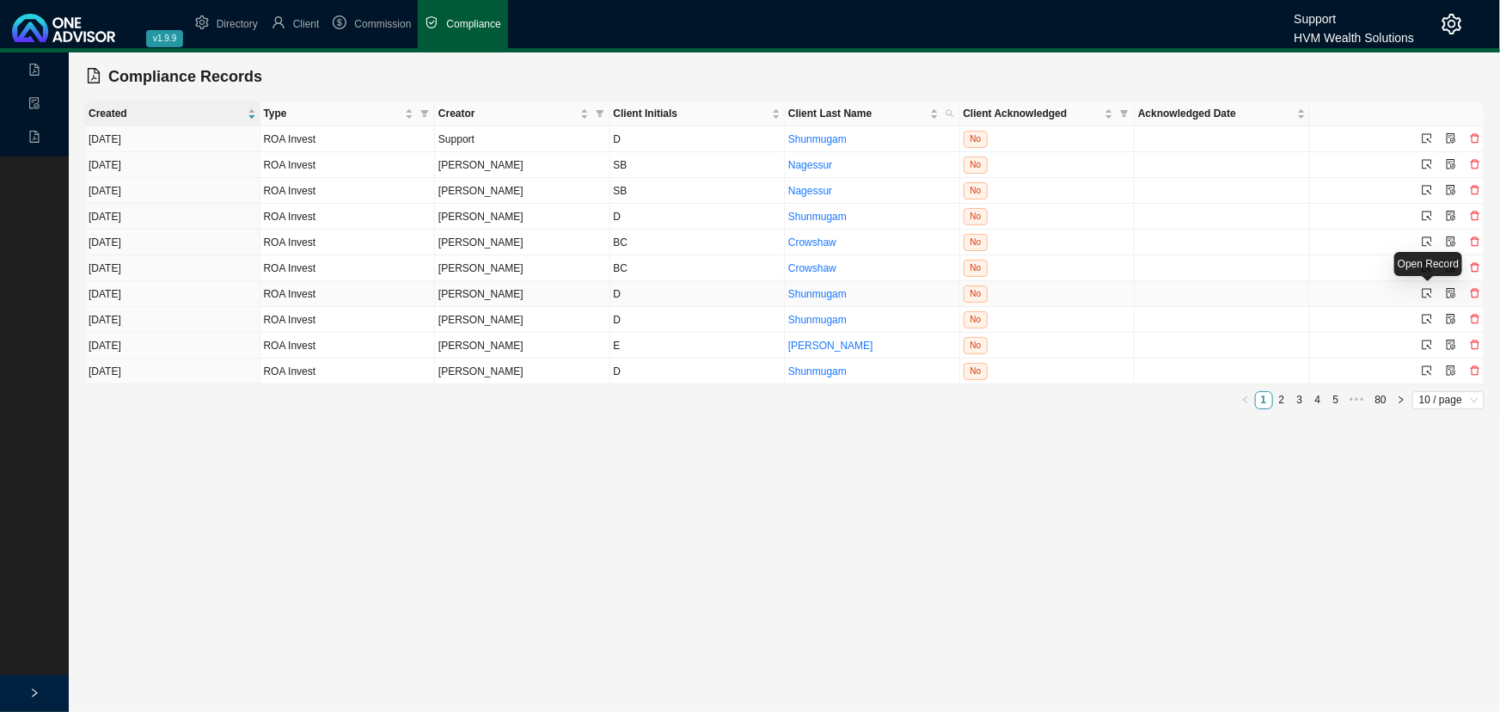
click at [1430, 288] on icon "select" at bounding box center [1427, 293] width 10 height 10
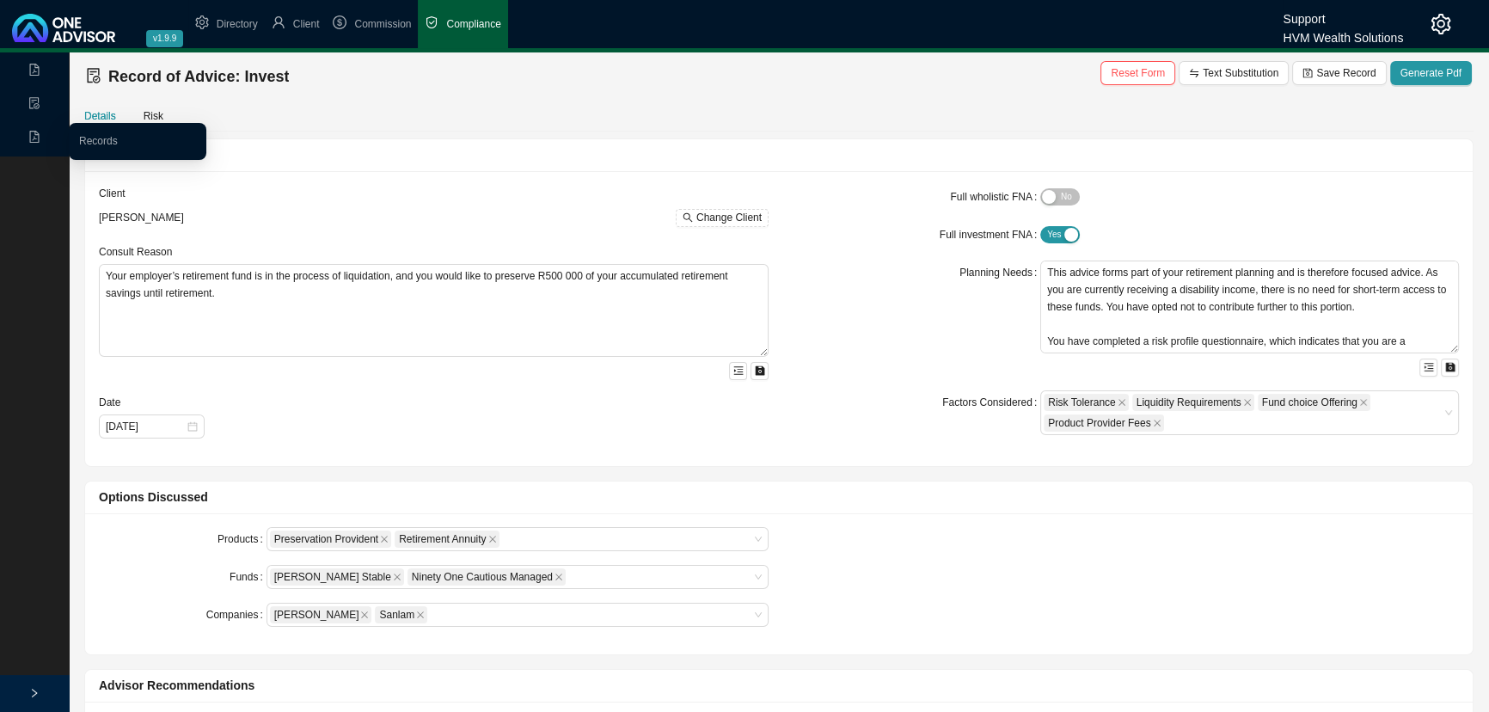
click at [34, 134] on icon "file-pdf" at bounding box center [34, 137] width 12 height 12
click at [91, 138] on link "Records" at bounding box center [98, 141] width 39 height 12
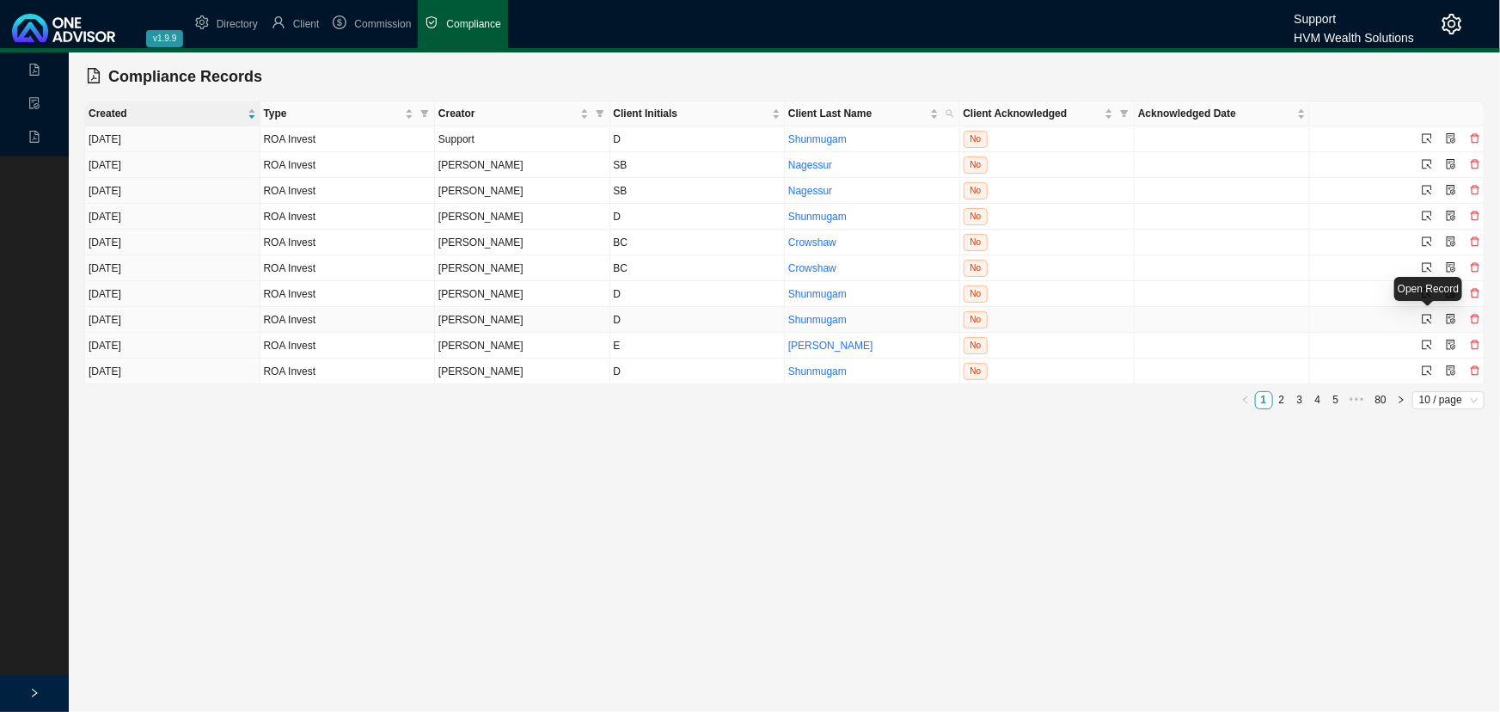
click at [1430, 317] on icon "select" at bounding box center [1427, 319] width 10 height 10
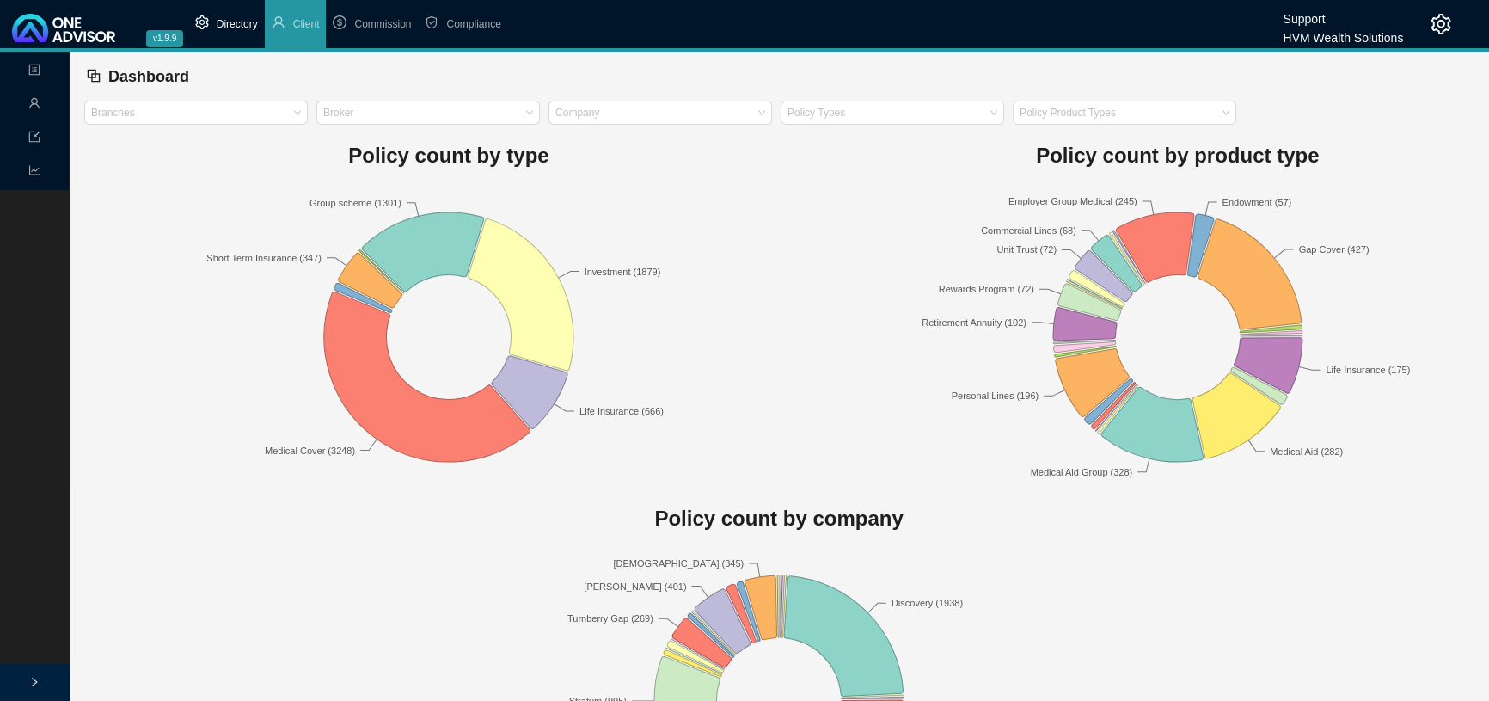
click at [247, 16] on li "Directory" at bounding box center [226, 24] width 77 height 48
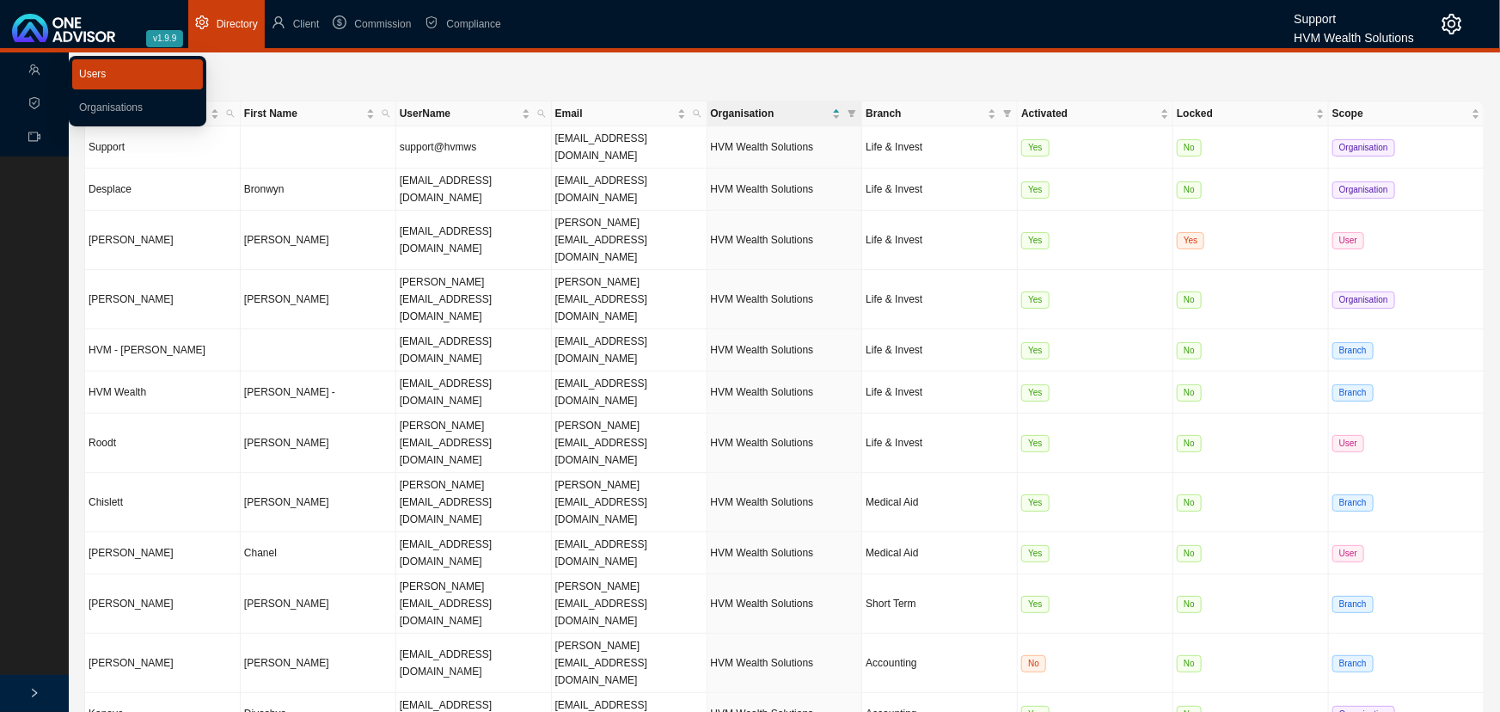
click at [96, 73] on link "Users" at bounding box center [92, 74] width 27 height 12
click at [310, 413] on td "[PERSON_NAME]" at bounding box center [319, 442] width 156 height 59
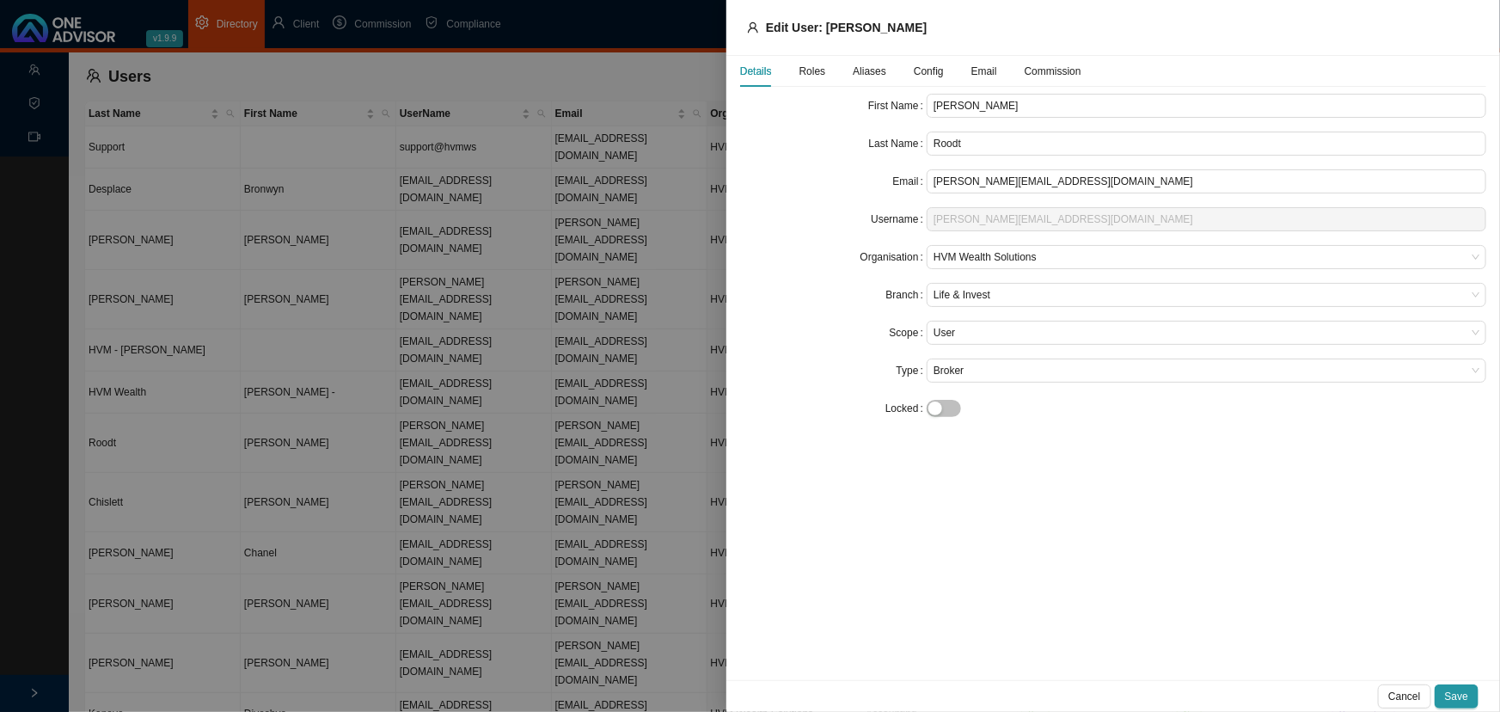
click at [928, 69] on span "Config" at bounding box center [929, 71] width 30 height 10
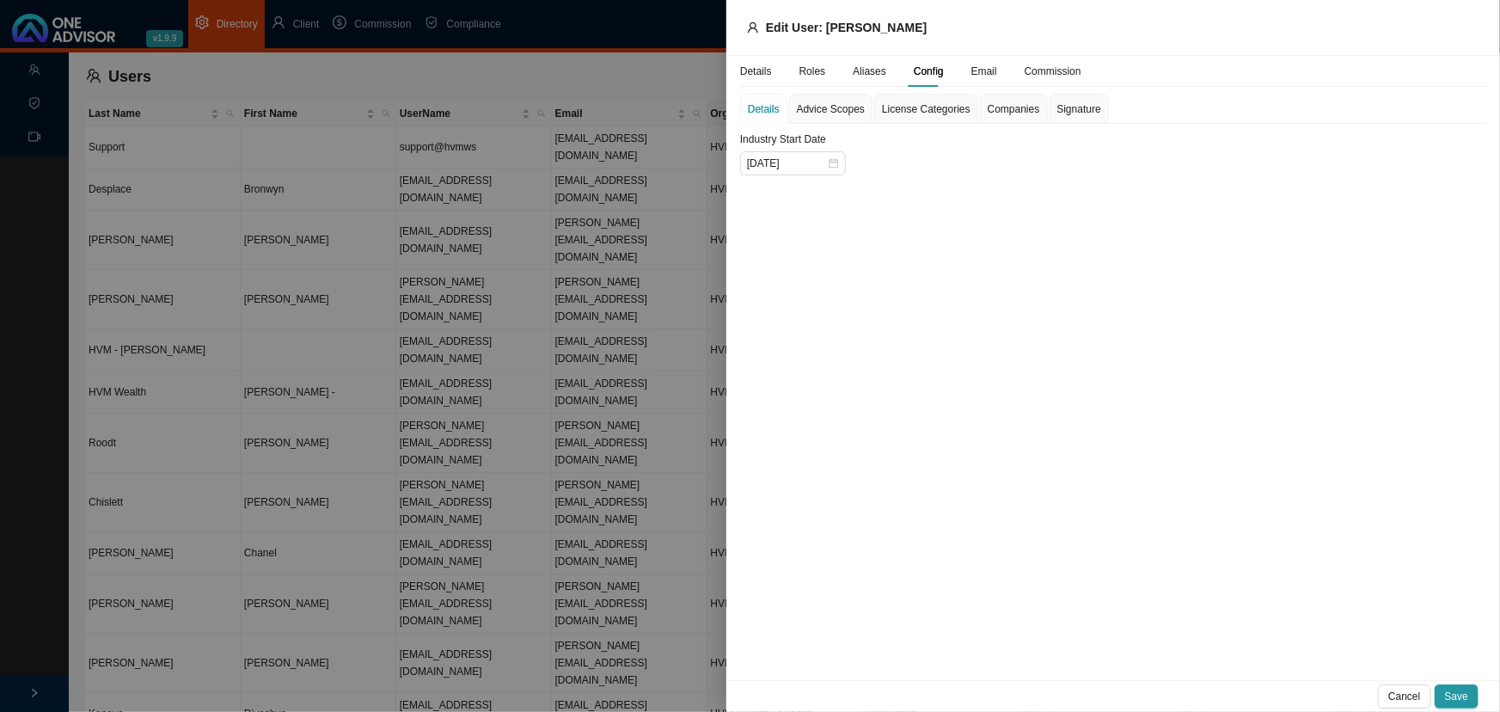
click at [1058, 104] on span "Signature" at bounding box center [1079, 109] width 44 height 10
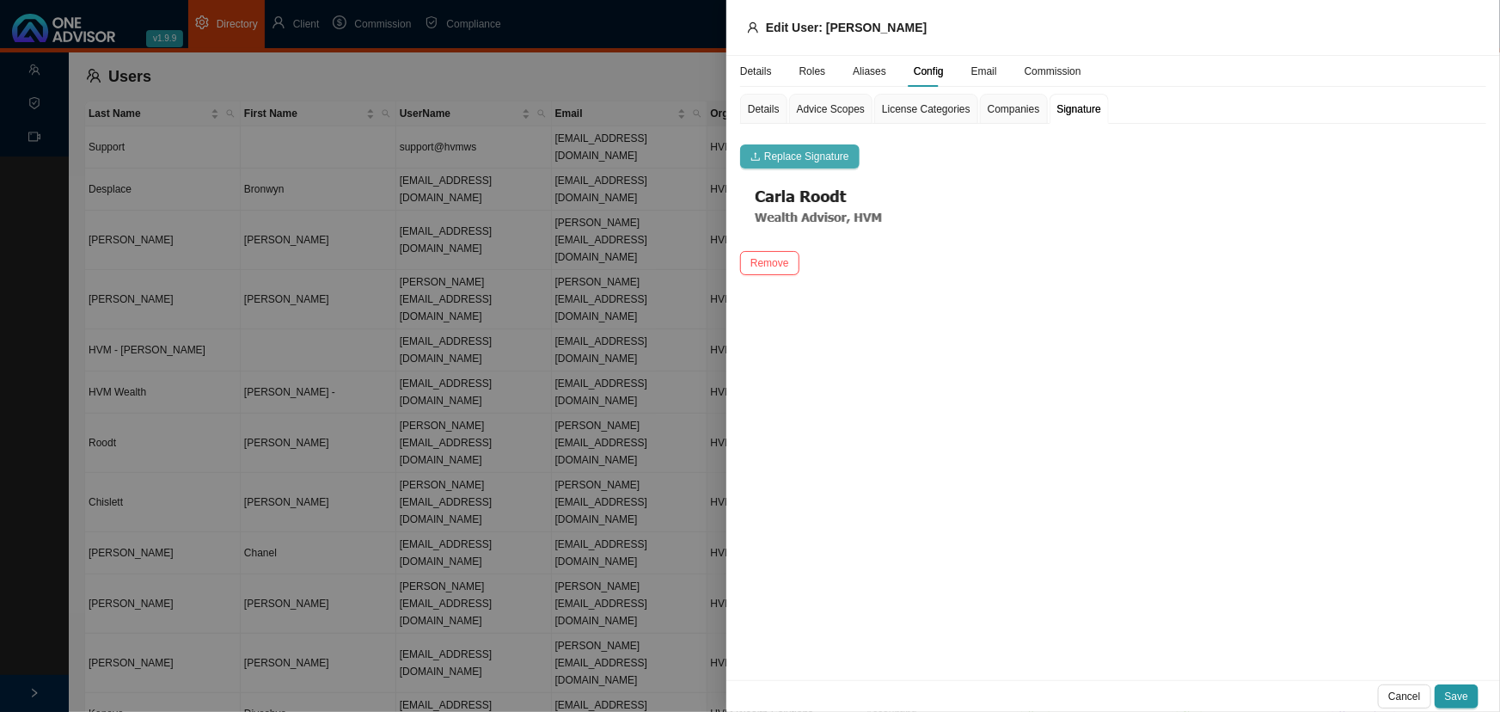
click at [799, 158] on span "Replace Signature" at bounding box center [806, 156] width 85 height 17
click at [1461, 693] on span "Save" at bounding box center [1456, 696] width 23 height 17
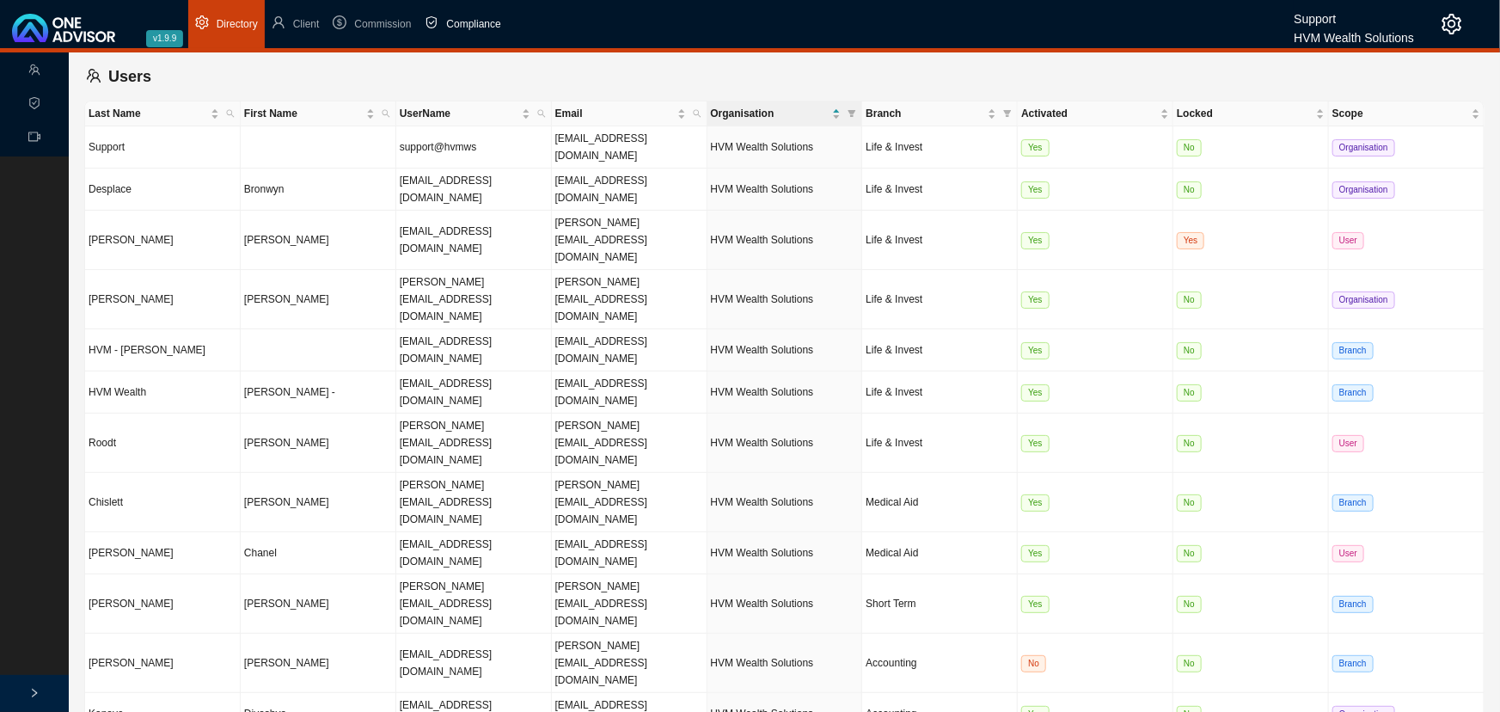
click at [475, 19] on span "Compliance" at bounding box center [473, 24] width 54 height 12
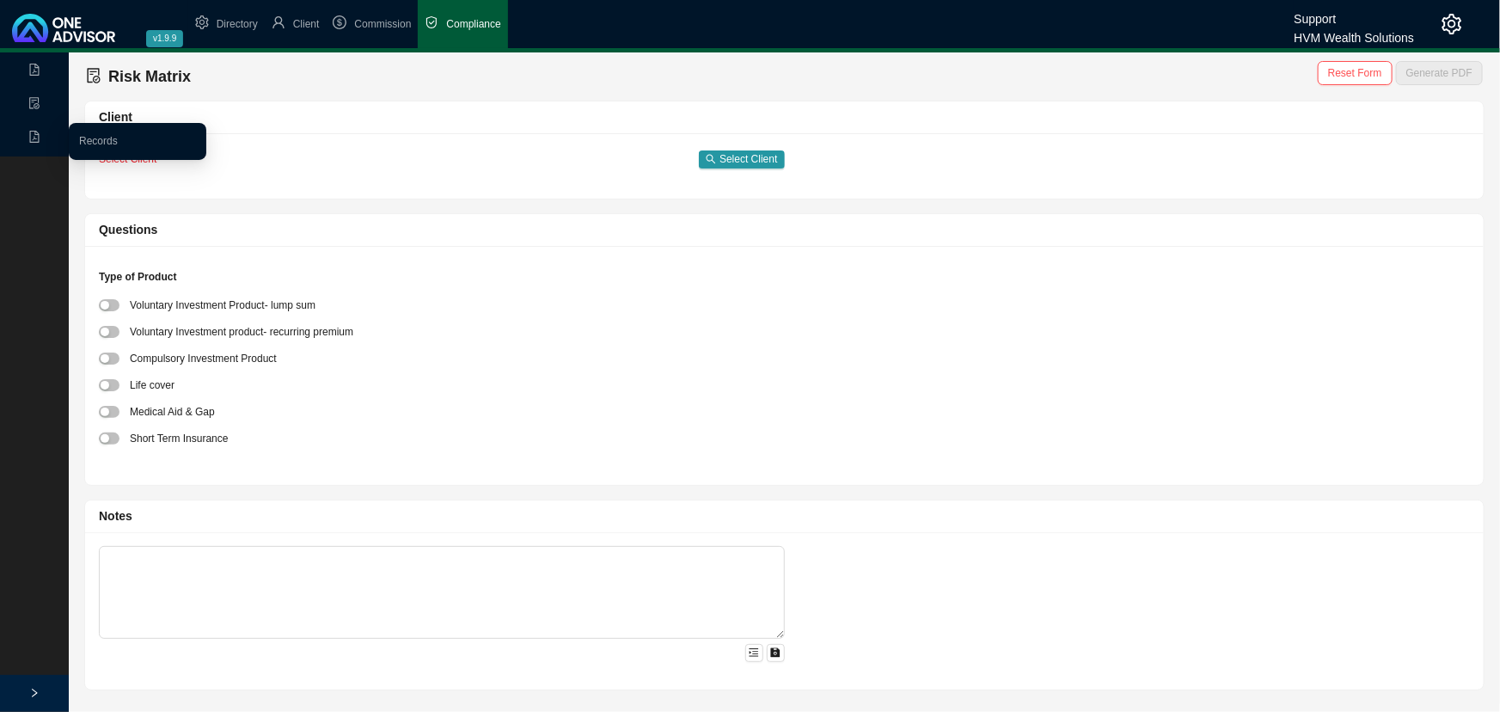
click at [34, 138] on icon "file-pdf" at bounding box center [34, 137] width 9 height 12
click at [103, 143] on link "Records" at bounding box center [98, 141] width 39 height 12
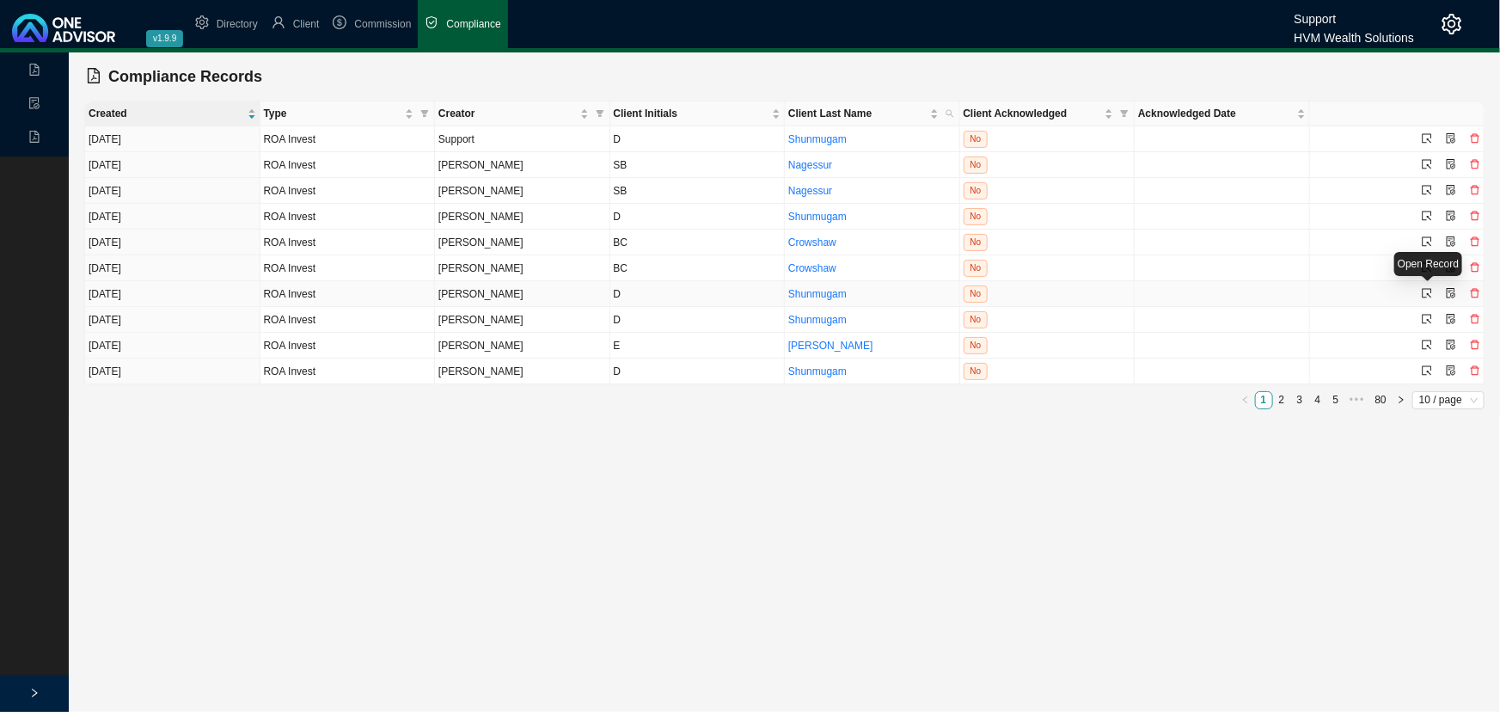
click at [1425, 290] on icon "select" at bounding box center [1427, 293] width 10 height 10
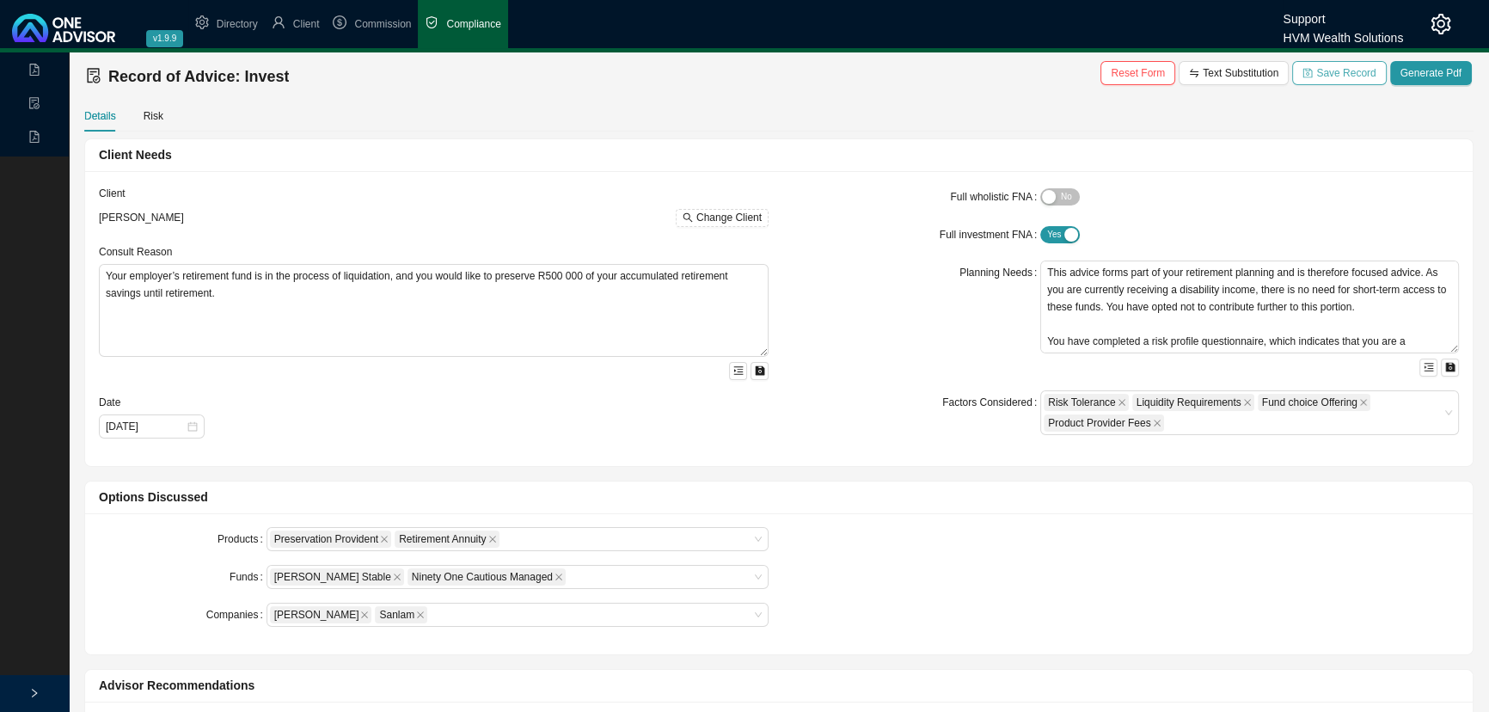
click at [1340, 71] on span "Save Record" at bounding box center [1345, 72] width 59 height 17
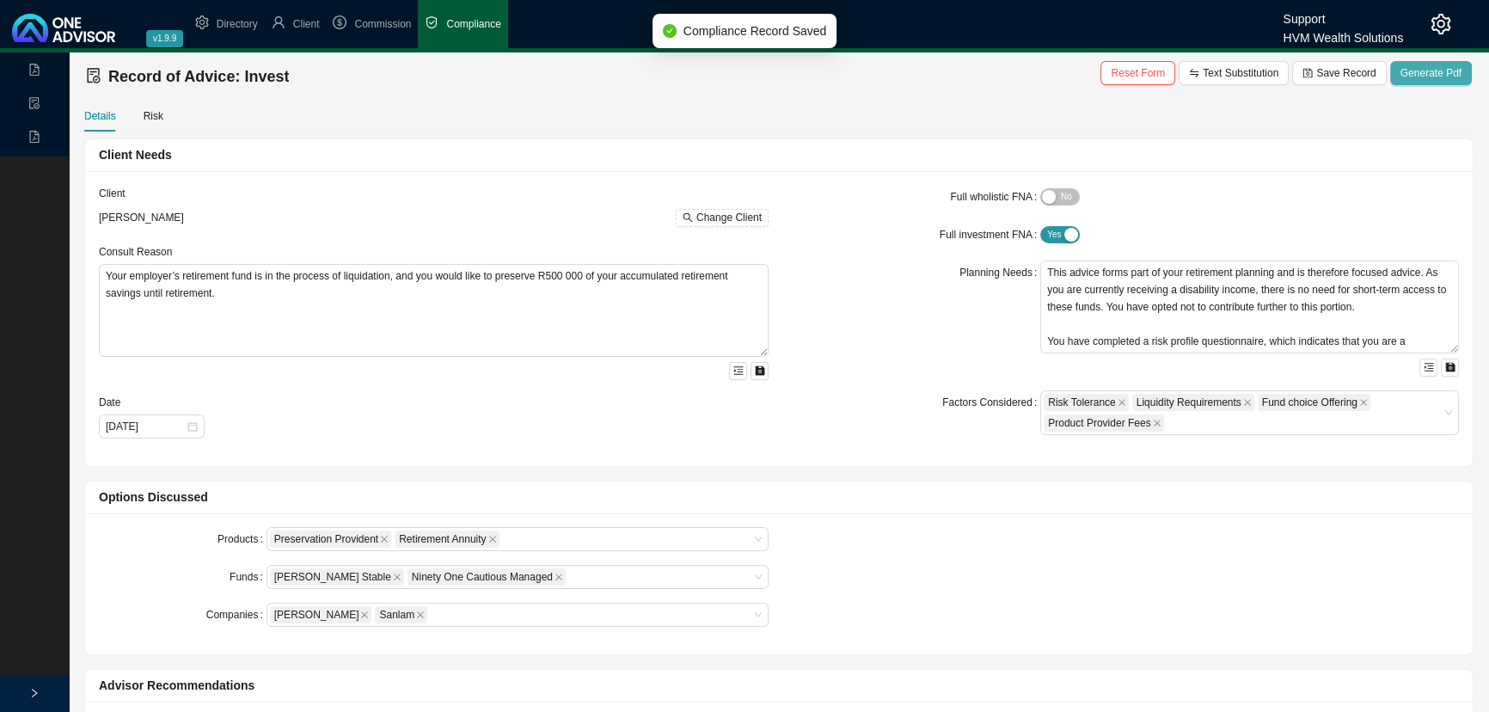
click at [1452, 69] on span "Generate Pdf" at bounding box center [1430, 72] width 61 height 17
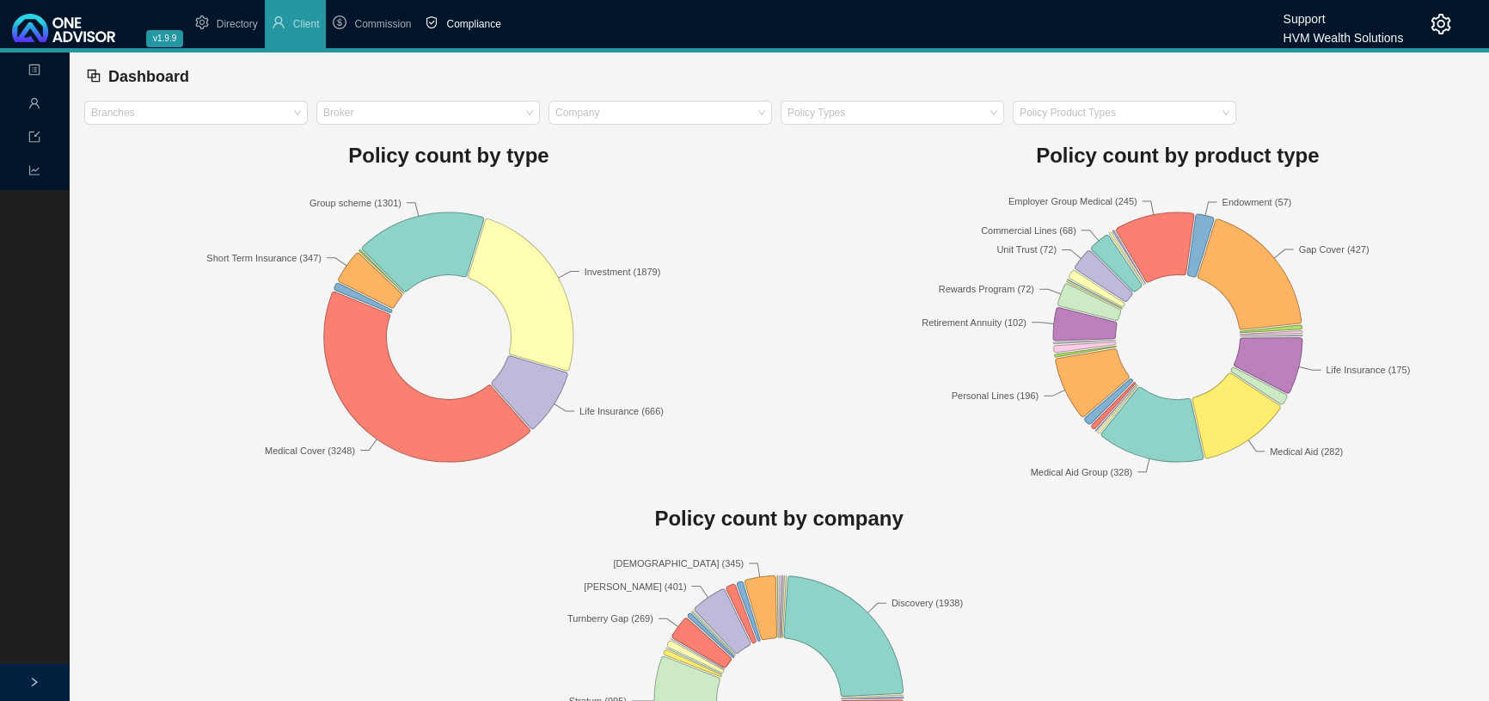
click at [470, 21] on span "Compliance" at bounding box center [473, 24] width 54 height 12
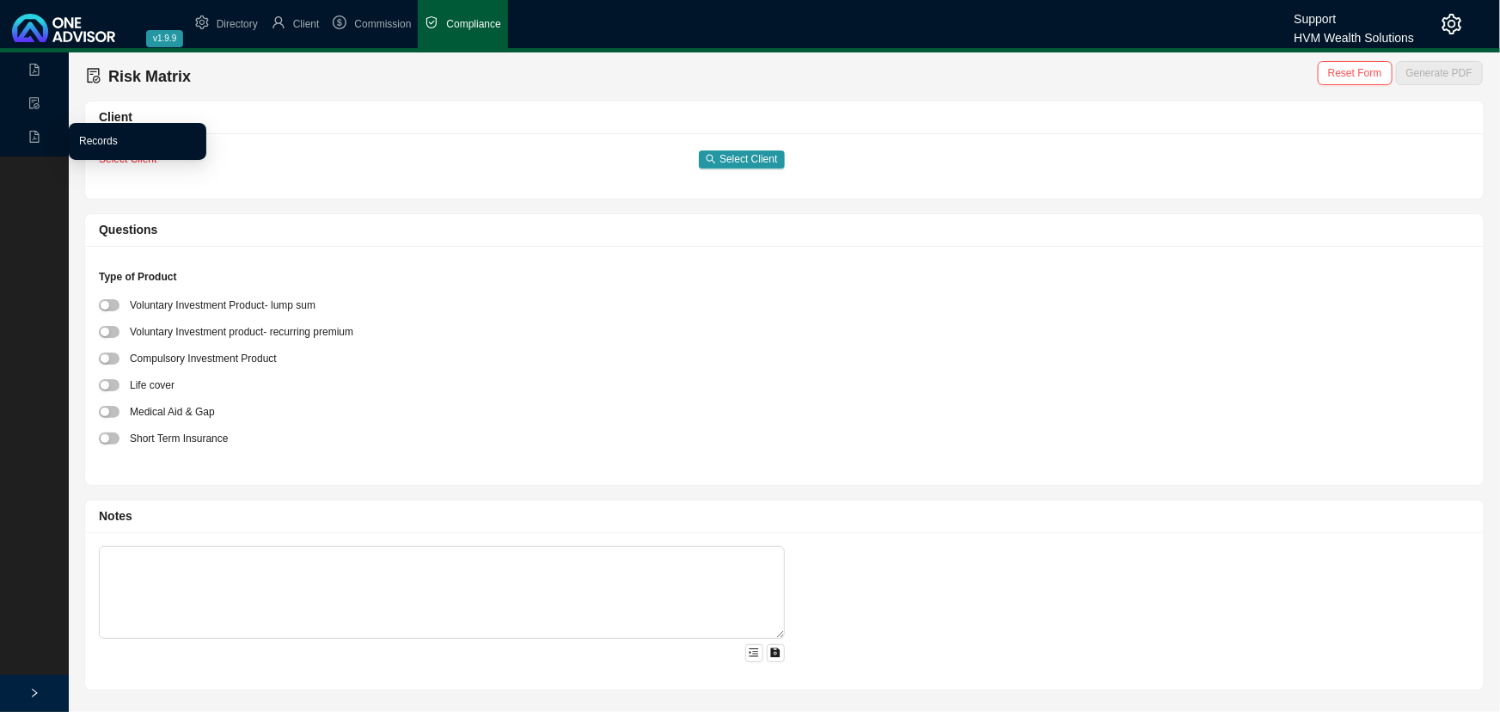
click at [94, 138] on link "Records" at bounding box center [98, 141] width 39 height 12
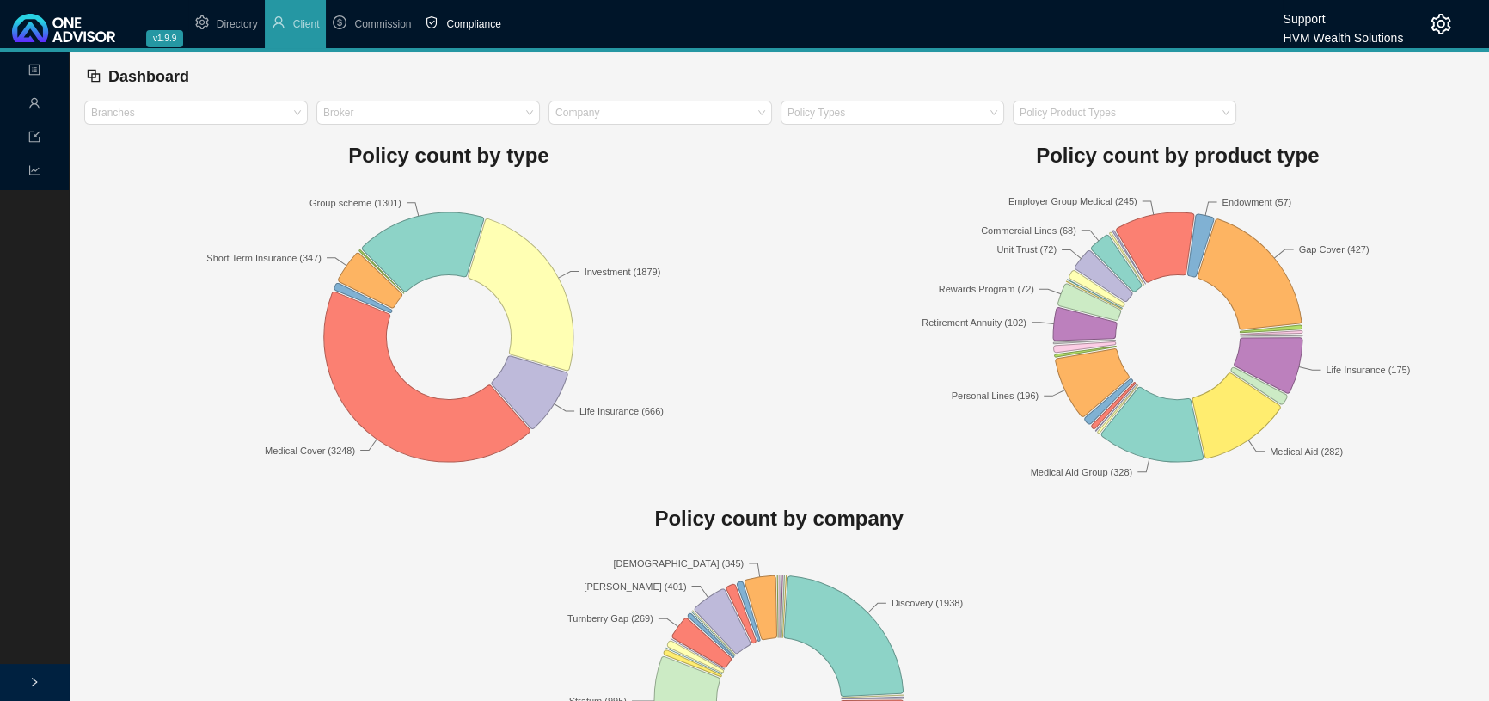
click at [473, 21] on span "Compliance" at bounding box center [473, 24] width 54 height 12
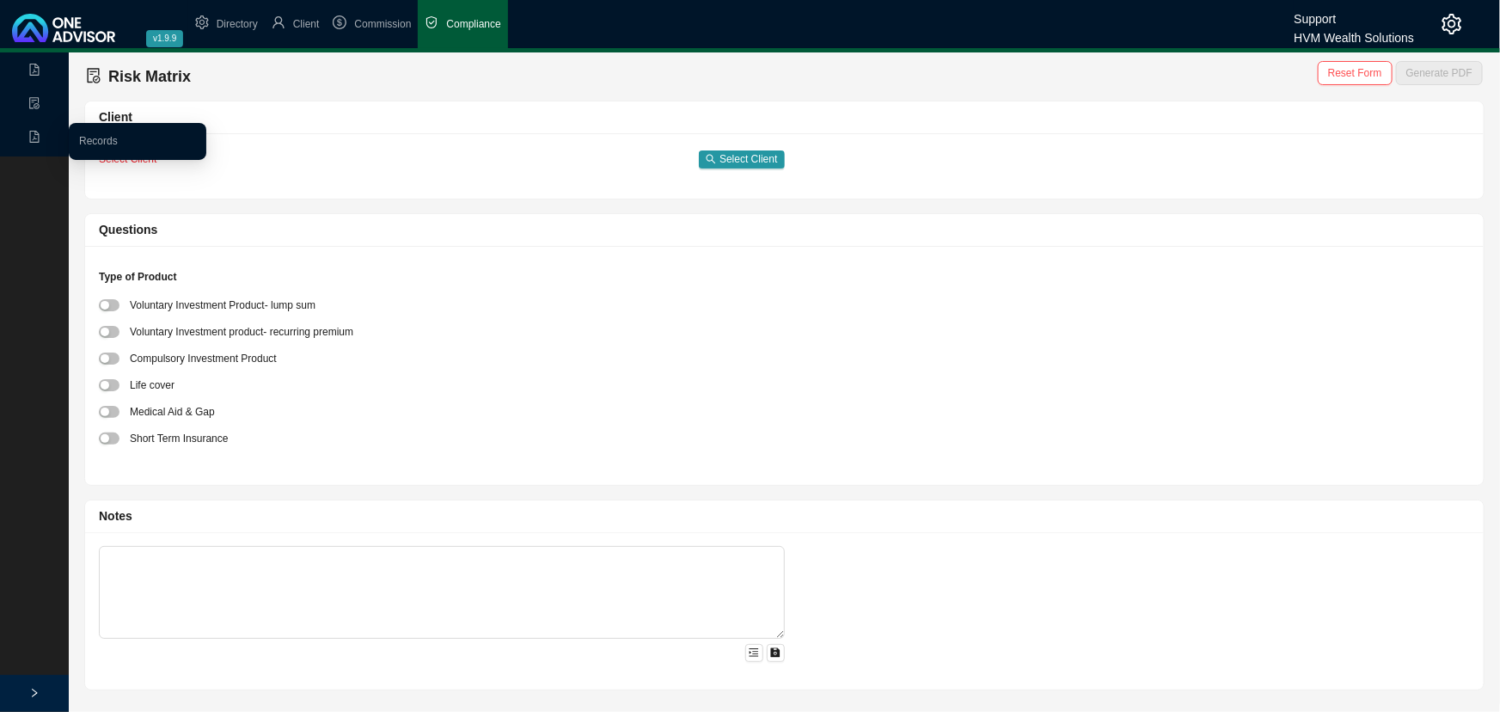
click at [28, 136] on icon "file-pdf" at bounding box center [34, 137] width 12 height 12
click at [95, 140] on link "Records" at bounding box center [98, 141] width 39 height 12
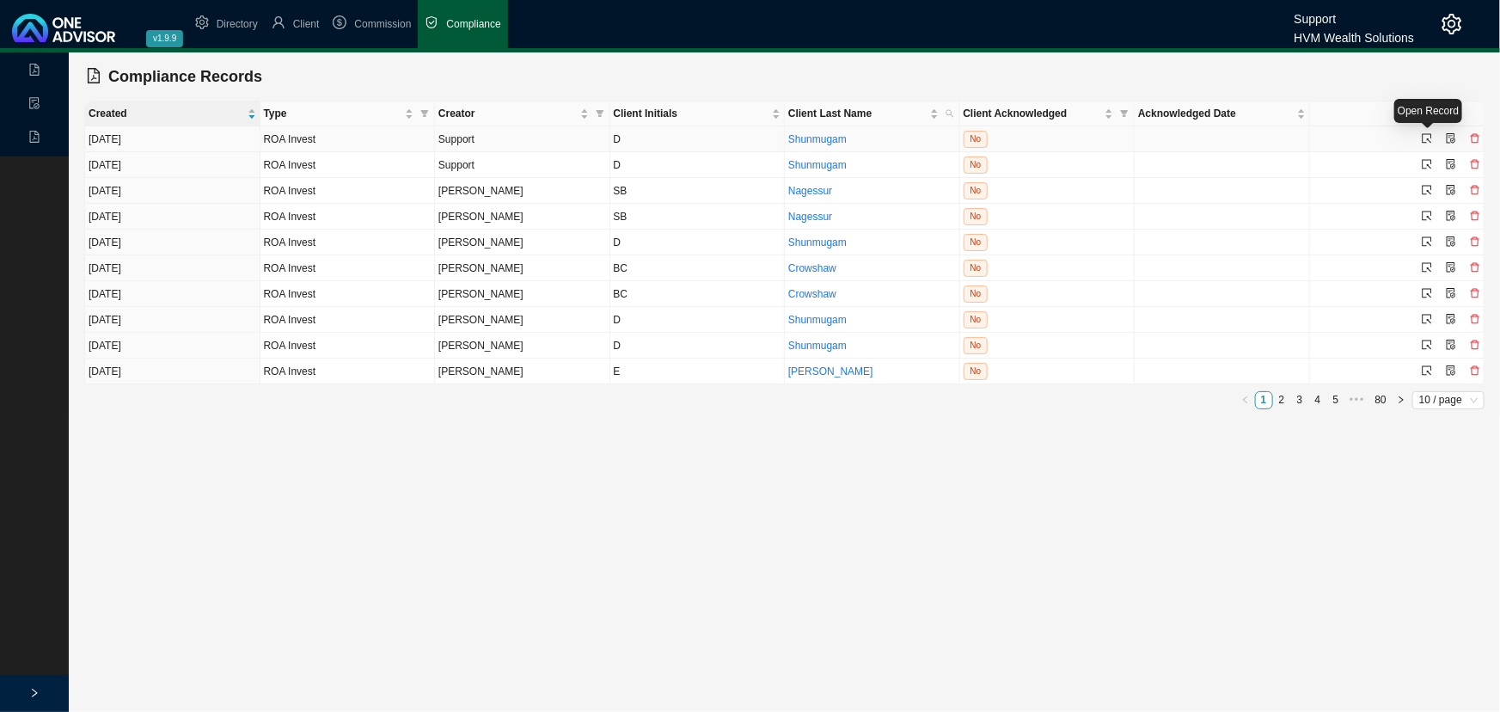
click at [1427, 133] on icon "select" at bounding box center [1427, 138] width 10 height 10
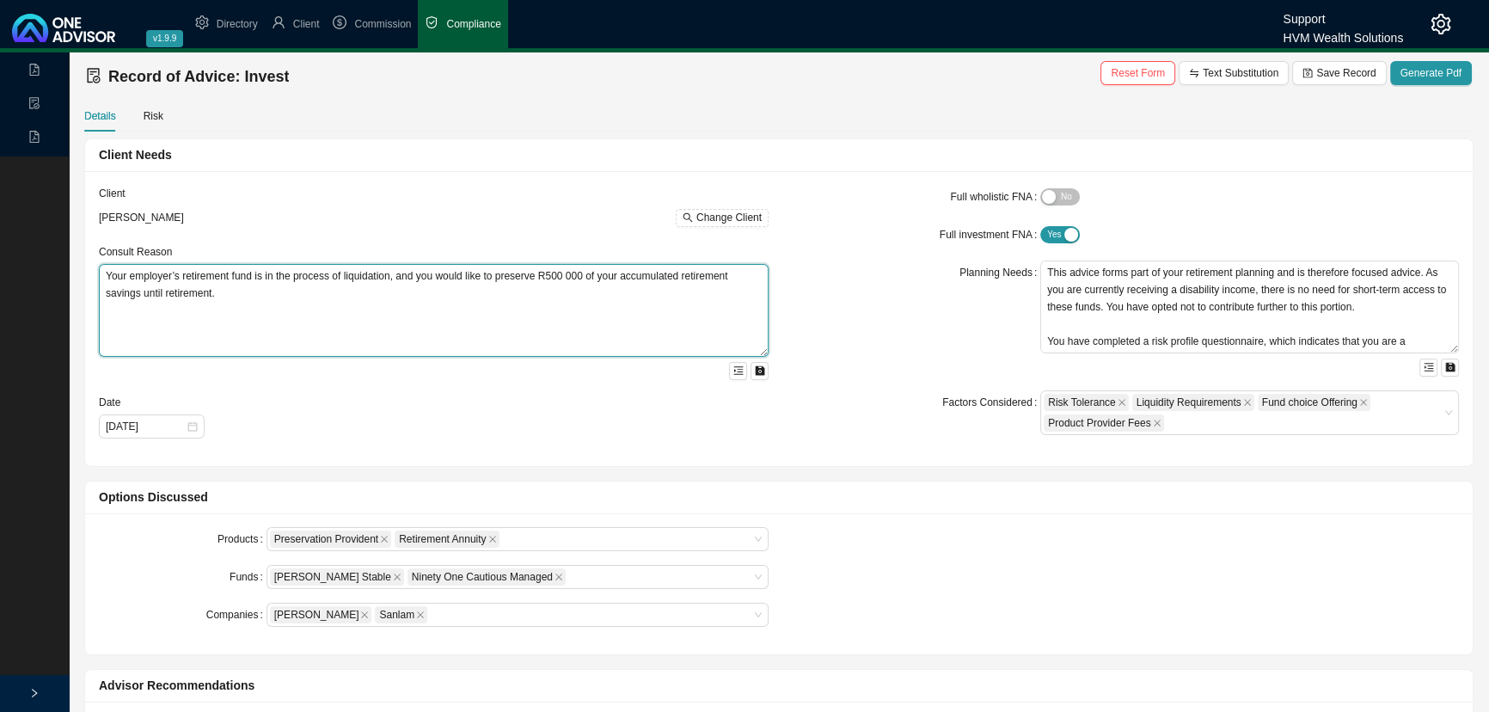
click at [238, 294] on textarea "Your employer’s retirement fund is in the process of liquidation, and you would…" at bounding box center [434, 310] width 670 height 93
type textarea "Your employer’s retirement fund is in the process of liquidation, and you would…"
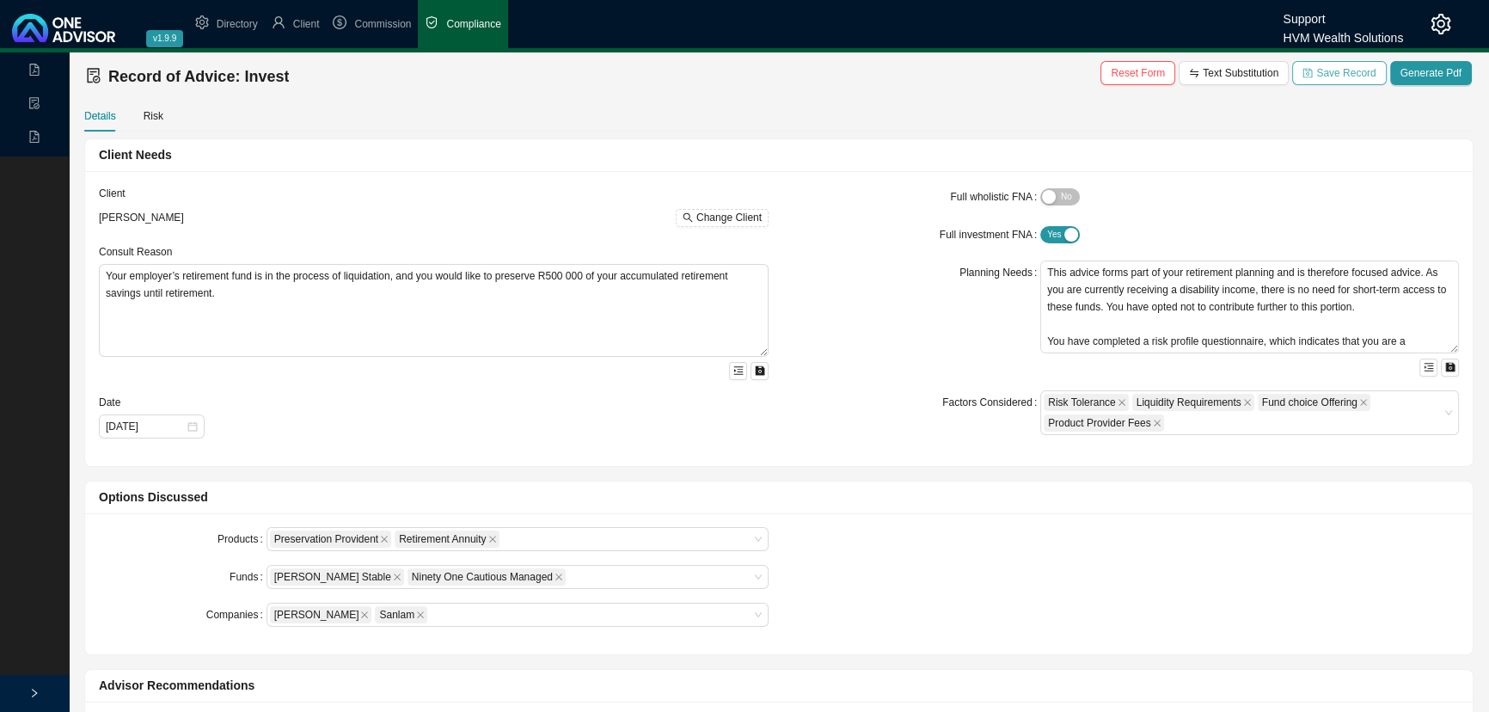
click at [1345, 71] on span "Save Record" at bounding box center [1345, 72] width 59 height 17
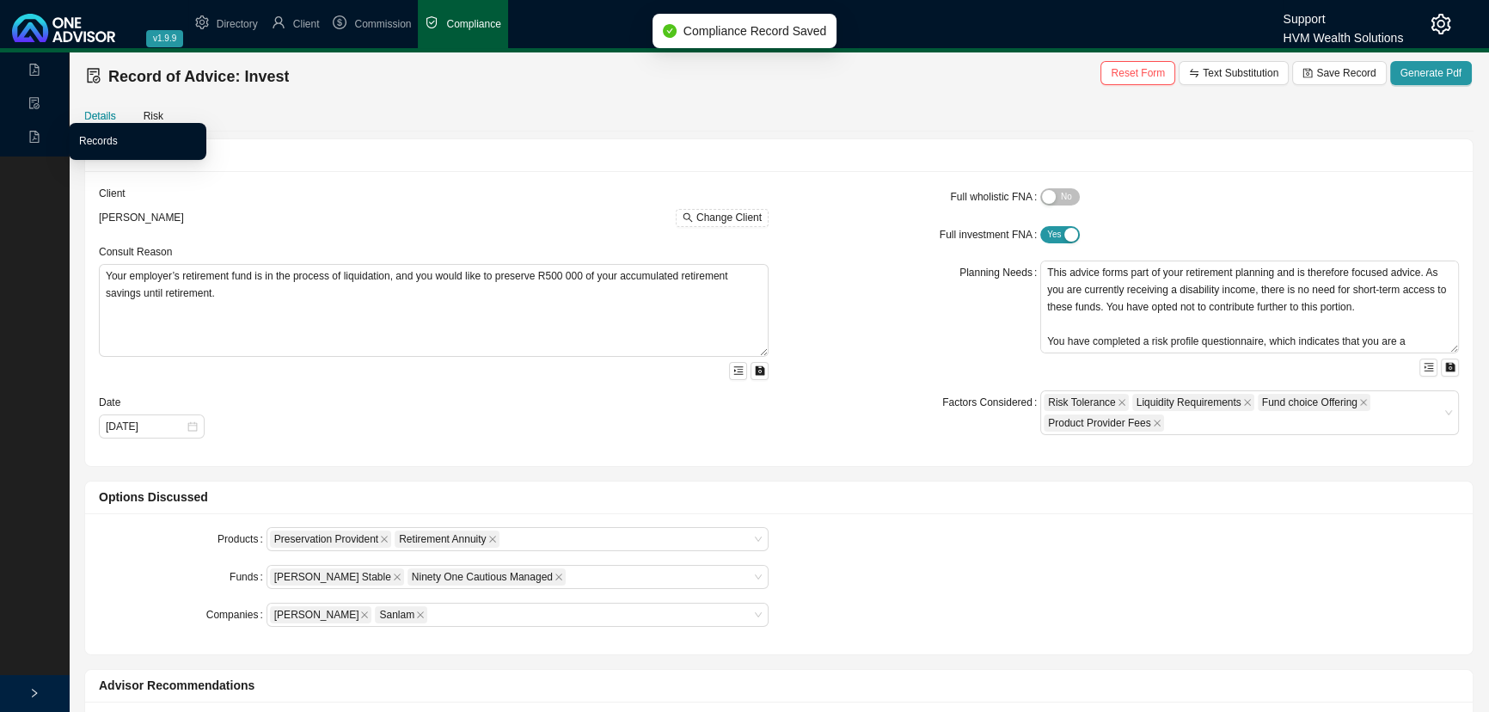
click at [84, 138] on link "Records" at bounding box center [98, 141] width 39 height 12
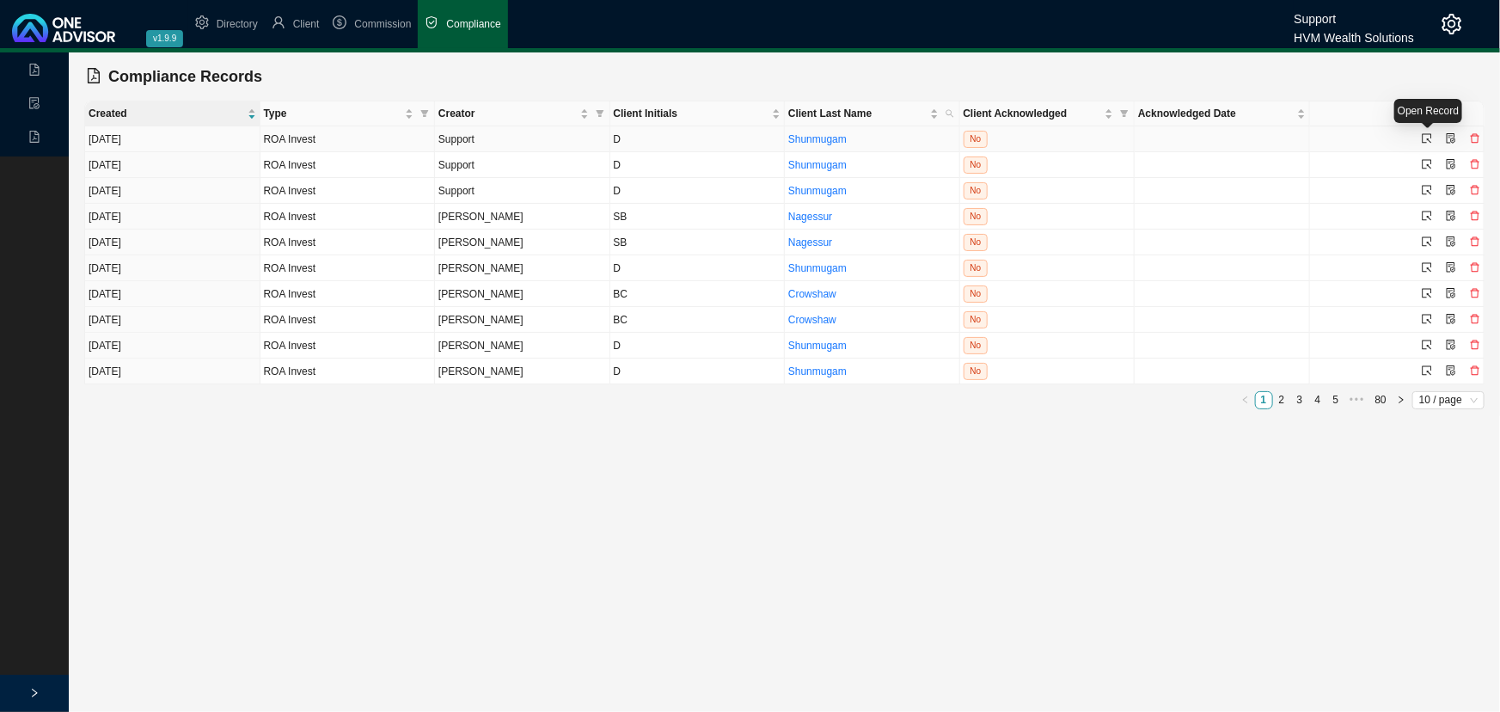
click at [1429, 139] on icon "select" at bounding box center [1427, 138] width 9 height 9
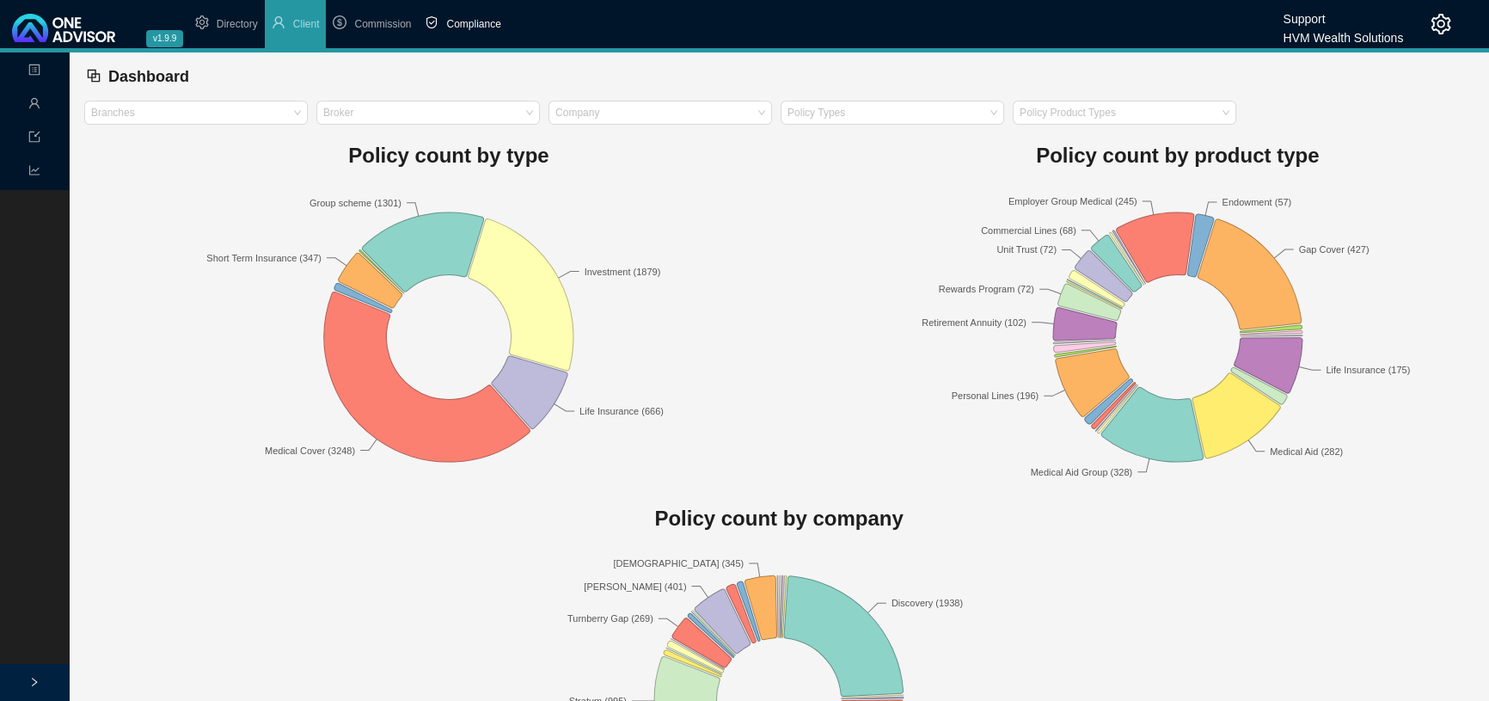
click at [484, 25] on span "Compliance" at bounding box center [473, 24] width 54 height 12
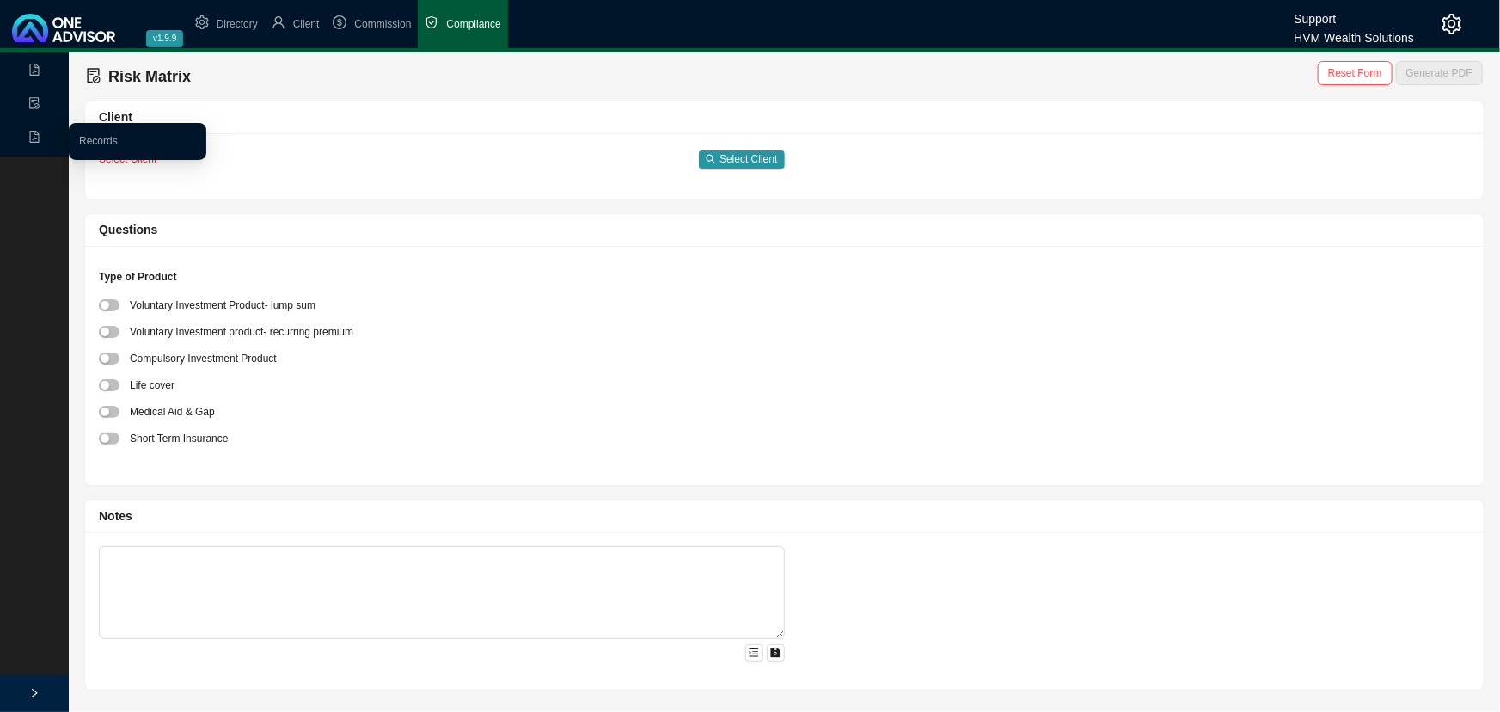
click at [30, 138] on icon "file-pdf" at bounding box center [34, 137] width 9 height 12
click at [90, 139] on link "Records" at bounding box center [98, 141] width 39 height 12
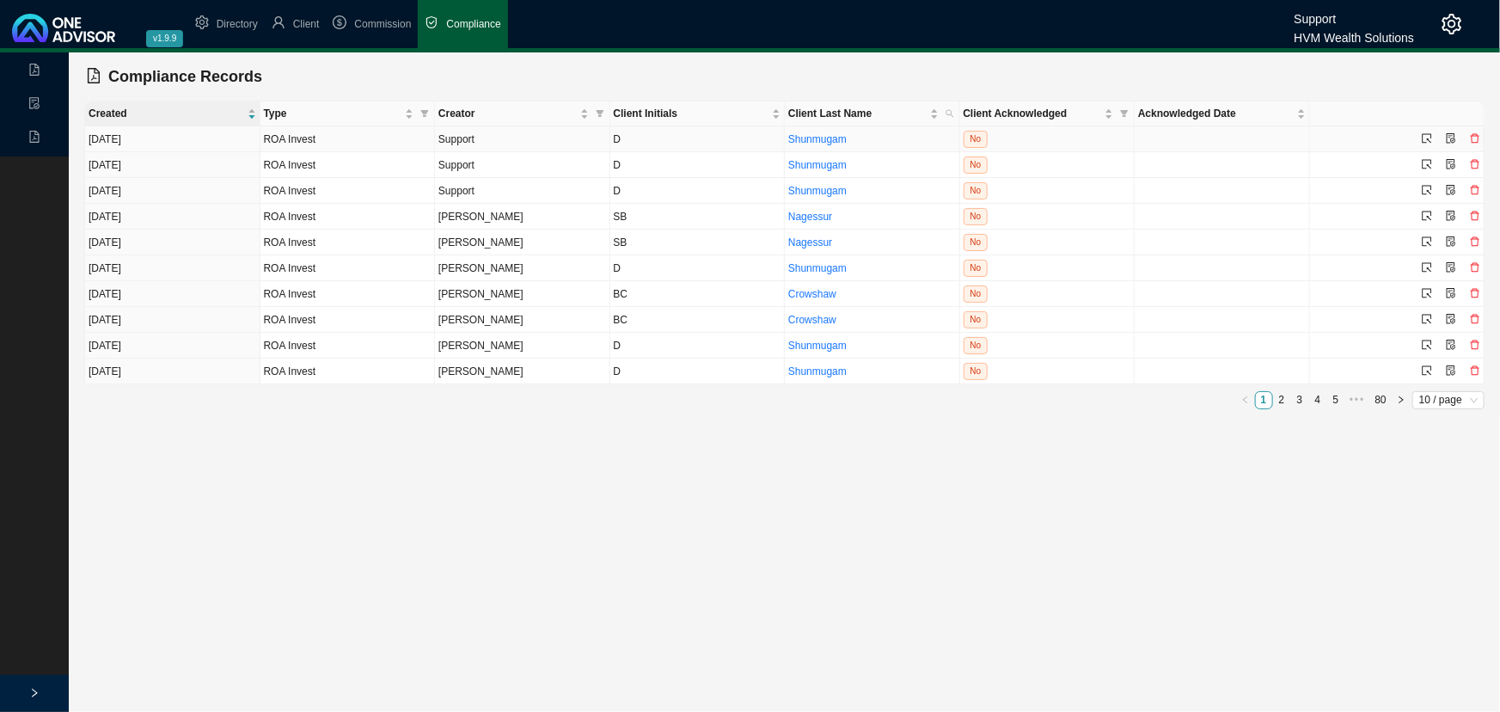
click at [1478, 137] on icon "delete" at bounding box center [1475, 138] width 10 height 10
click at [1472, 112] on span "Yes" at bounding box center [1469, 115] width 17 height 17
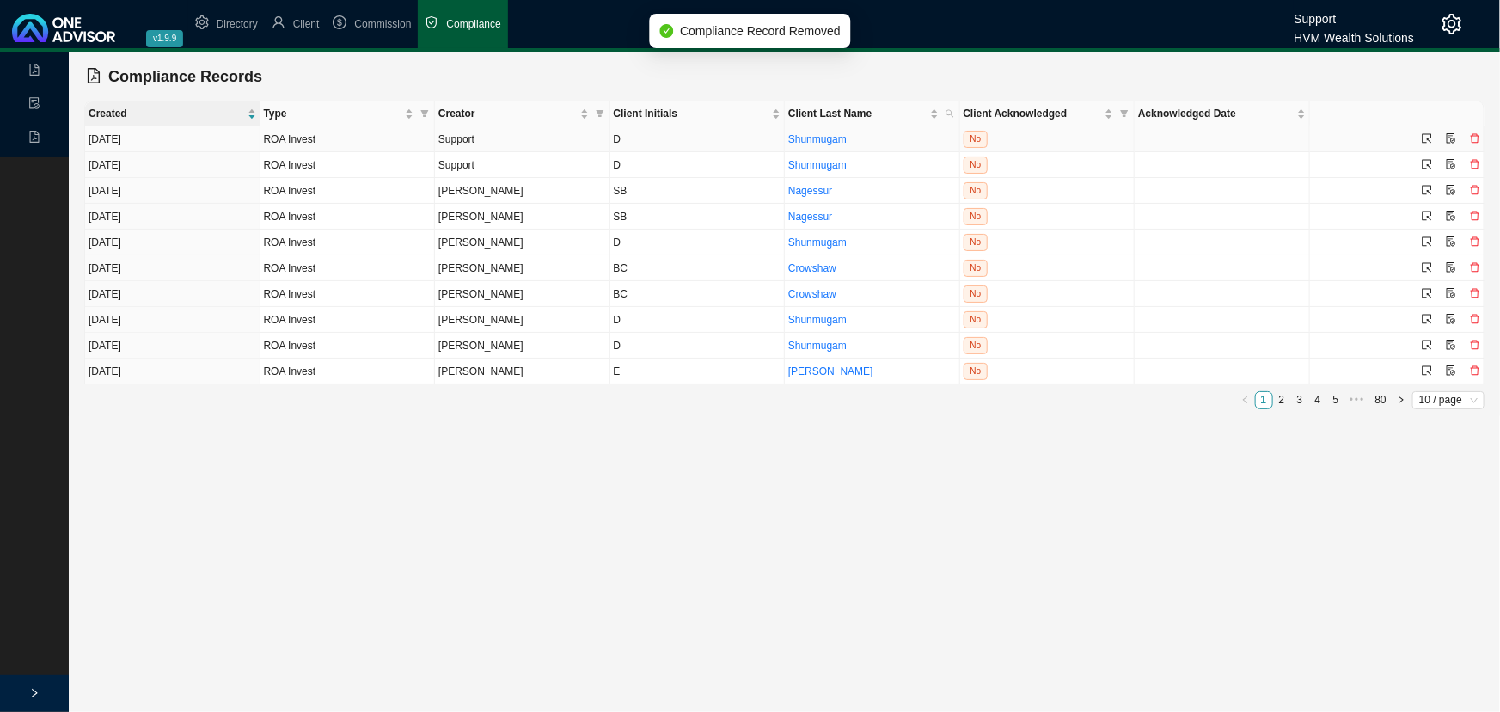
click at [1476, 138] on icon "delete" at bounding box center [1475, 138] width 10 height 10
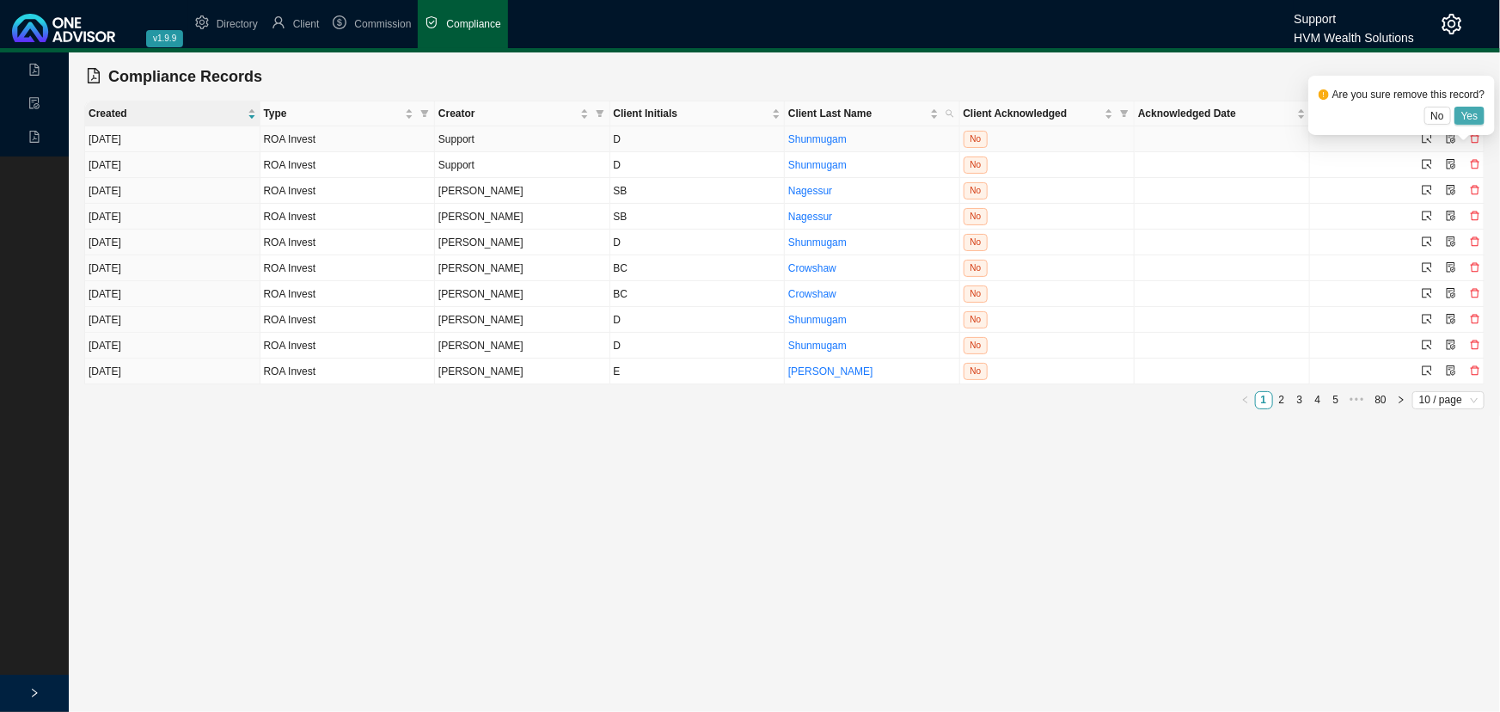
click at [1469, 119] on span "Yes" at bounding box center [1469, 115] width 17 height 17
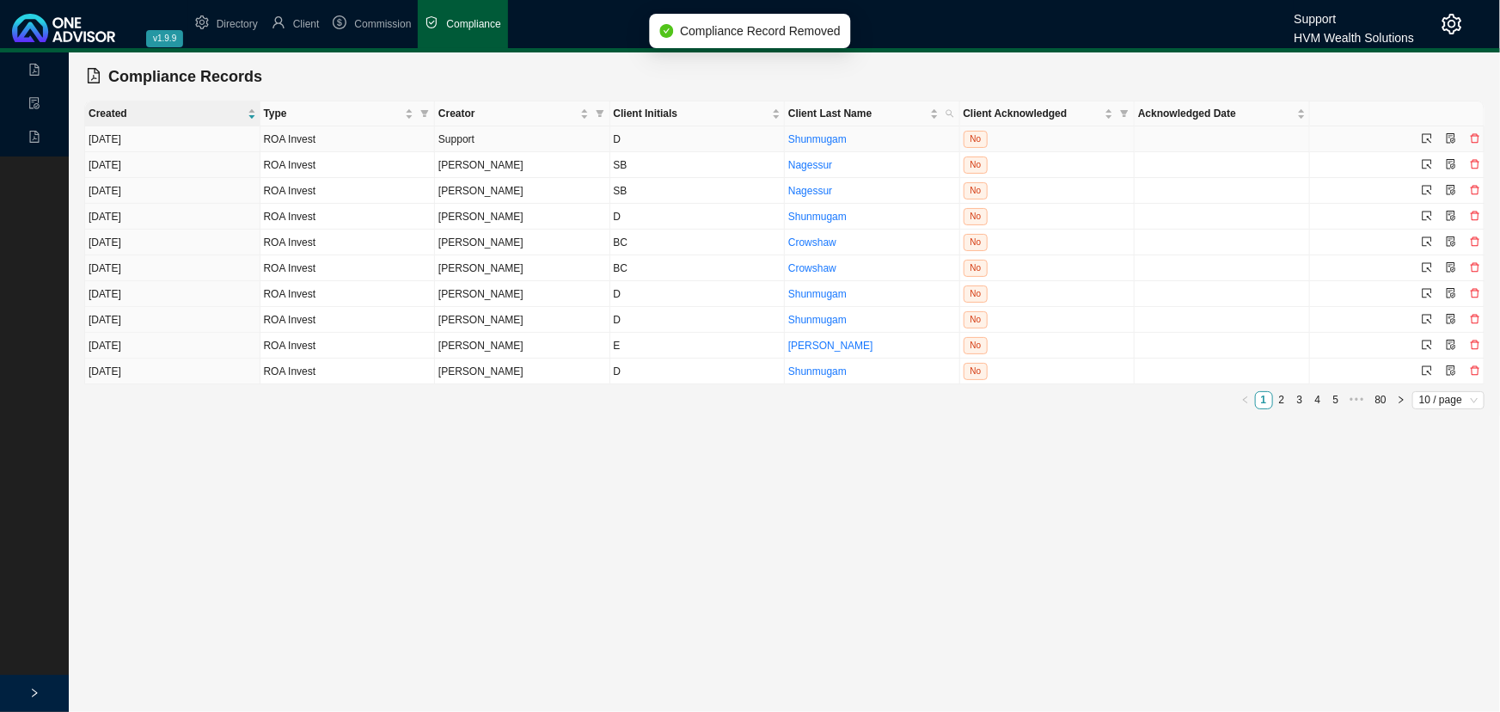
click at [1477, 139] on icon "delete" at bounding box center [1475, 138] width 10 height 10
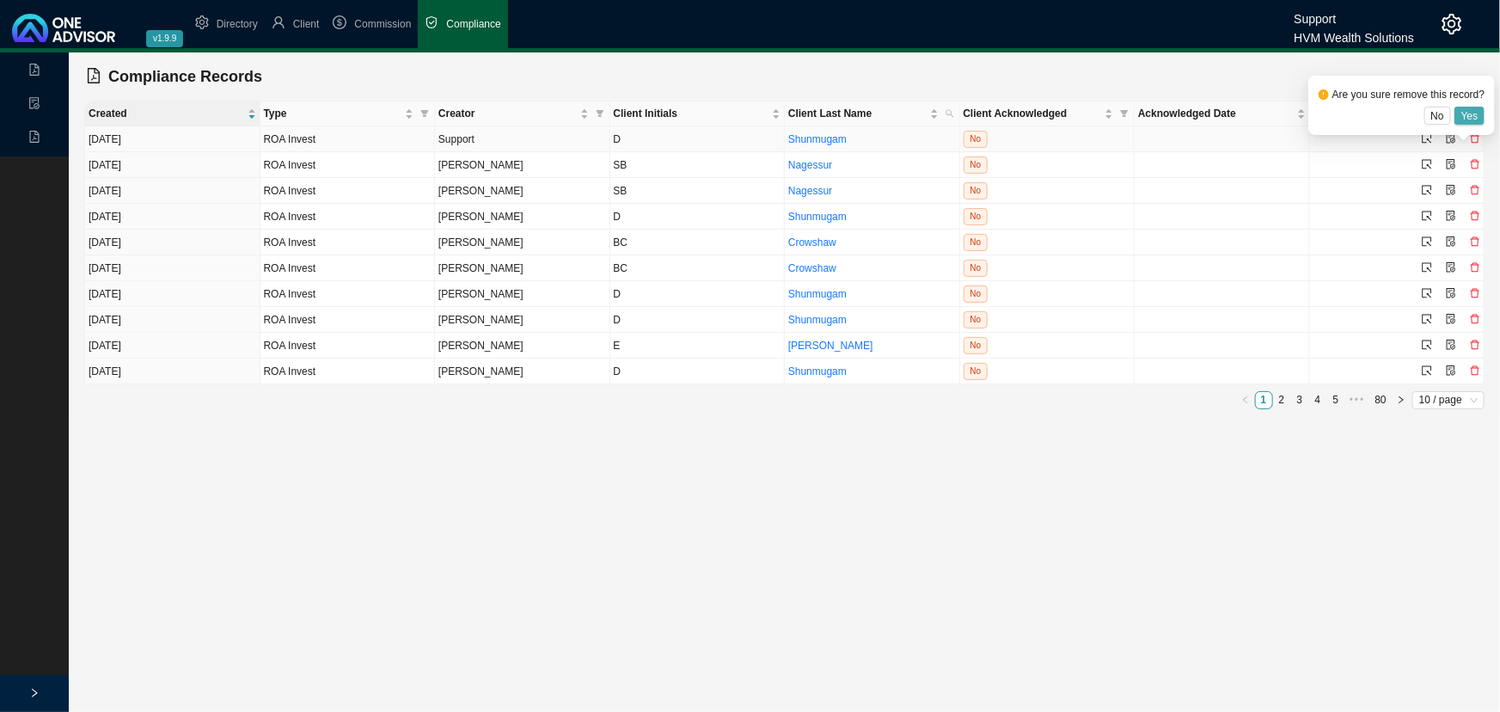
click at [1468, 115] on span "Yes" at bounding box center [1469, 115] width 17 height 17
click at [1279, 394] on link "2" at bounding box center [1282, 400] width 16 height 16
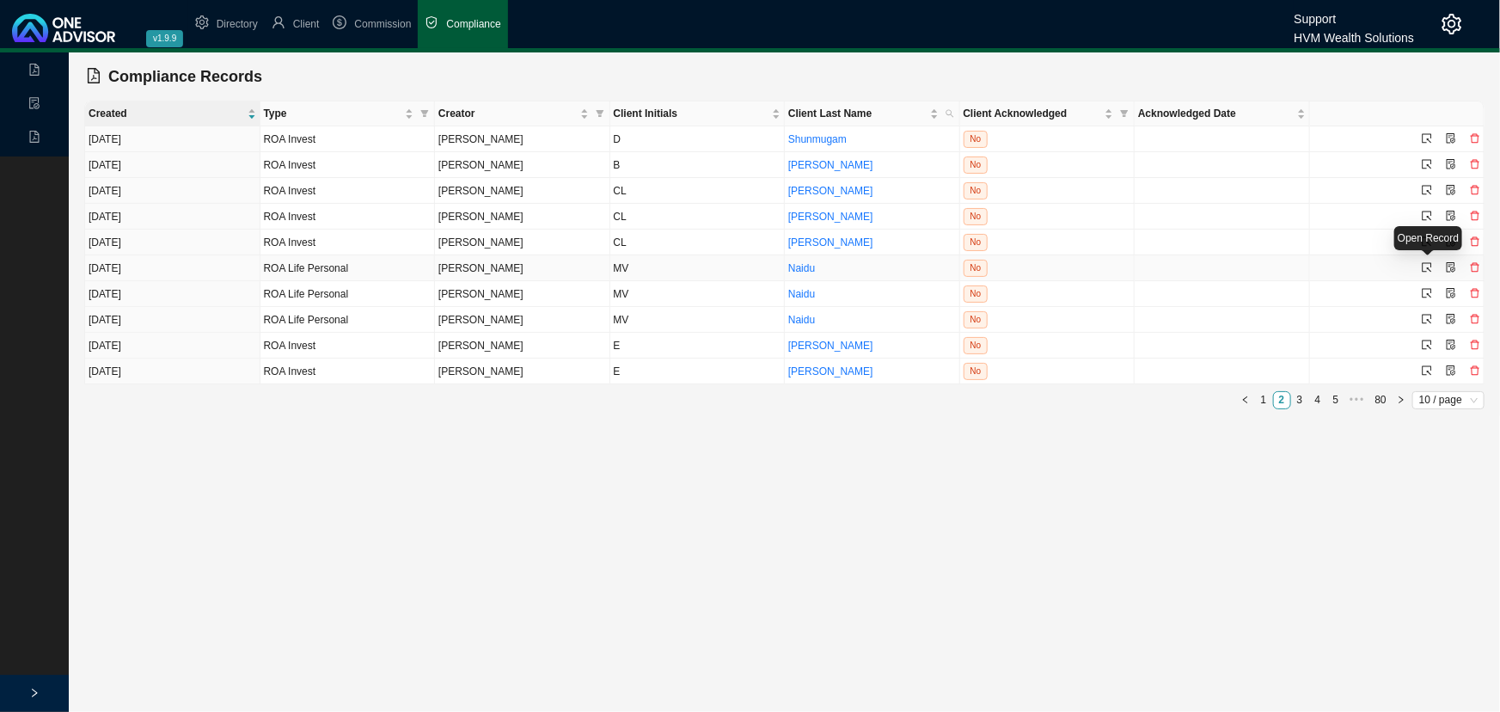
click at [1427, 264] on icon "select" at bounding box center [1427, 267] width 10 height 10
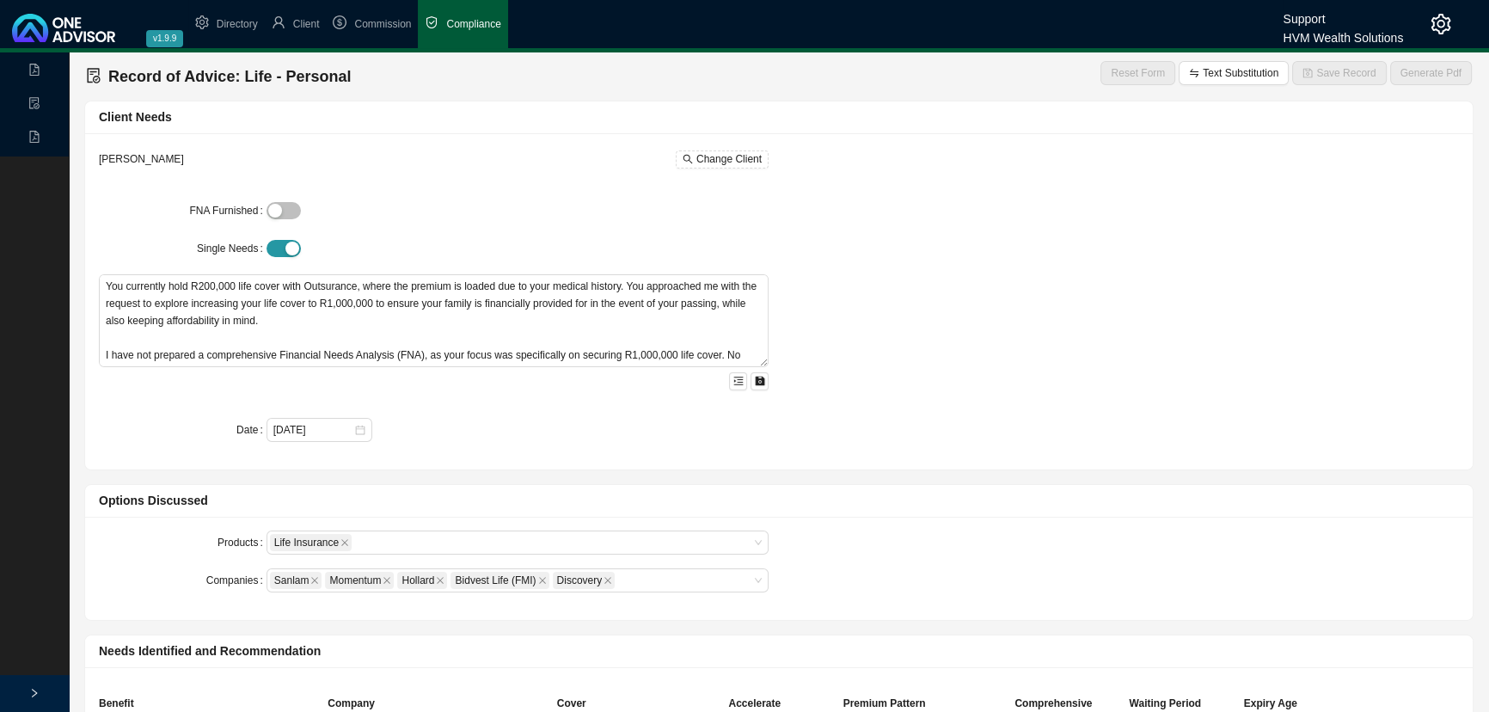
type textarea "This Record of Advice (ROA) serves to document the sequence of steps that were …"
type input "25000000"
type input "10"
type input "3463"
type textarea "Data relating to your shareholding was gathered and used to conduct a FNA. The …"
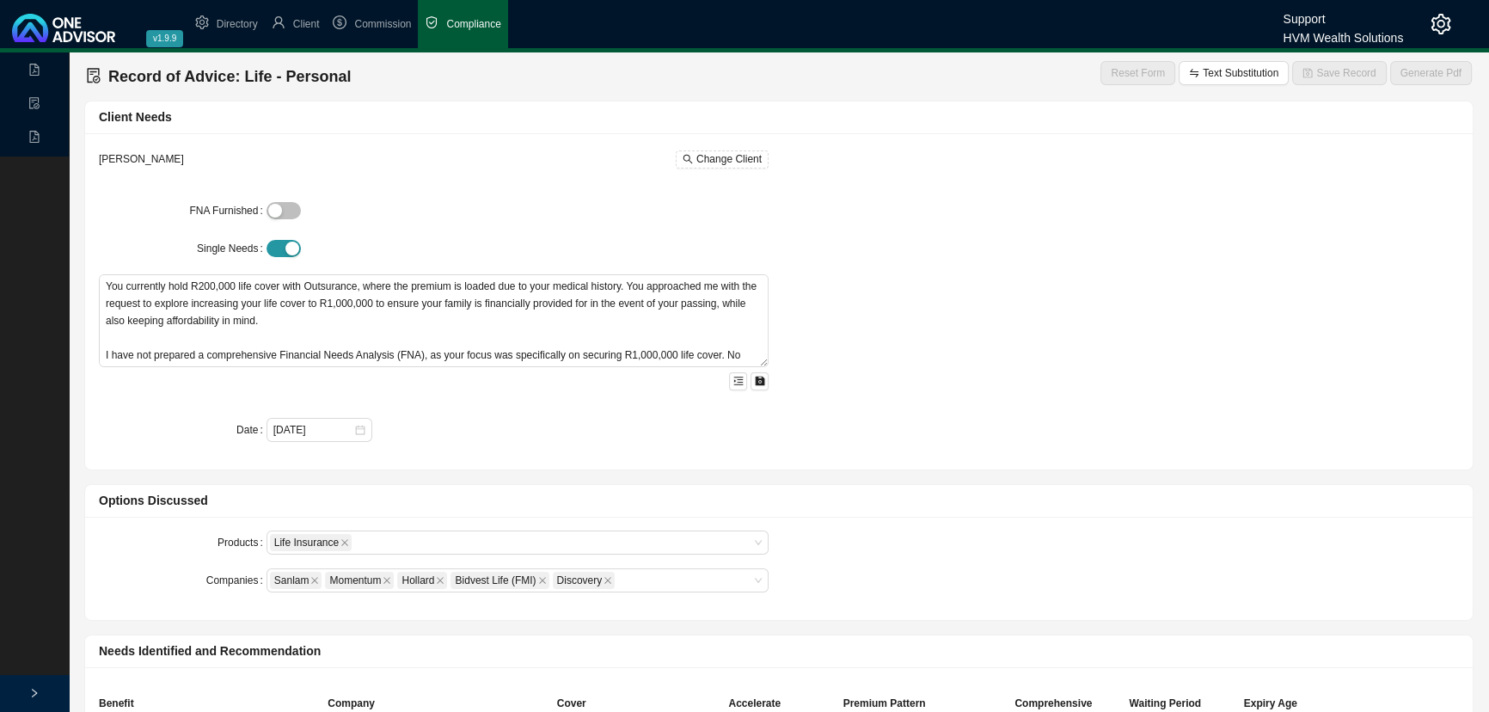
type textarea "Refer to confirmation letter - Upon considering all relevant points of my provi…"
type input "25000000"
type input "10"
type input "3463"
type input "33552"
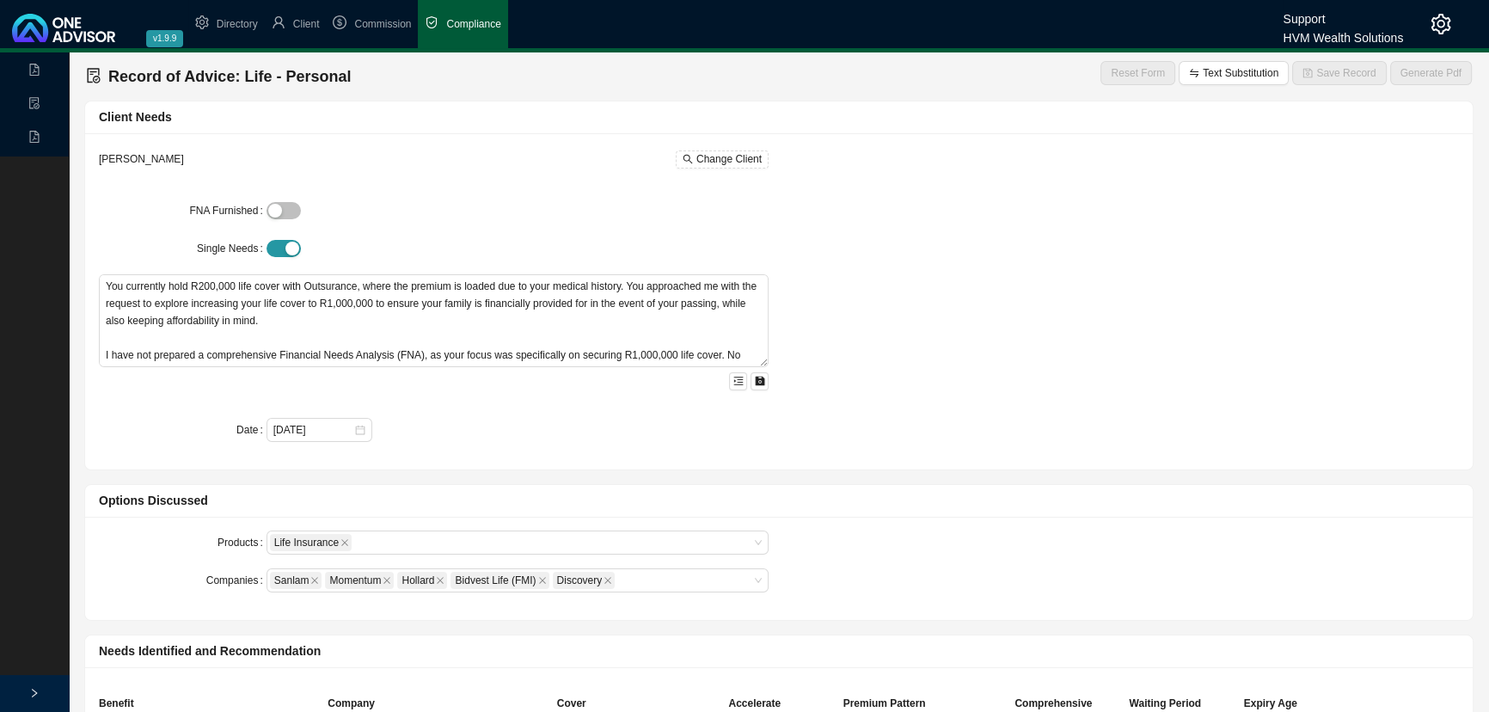
type input "11184"
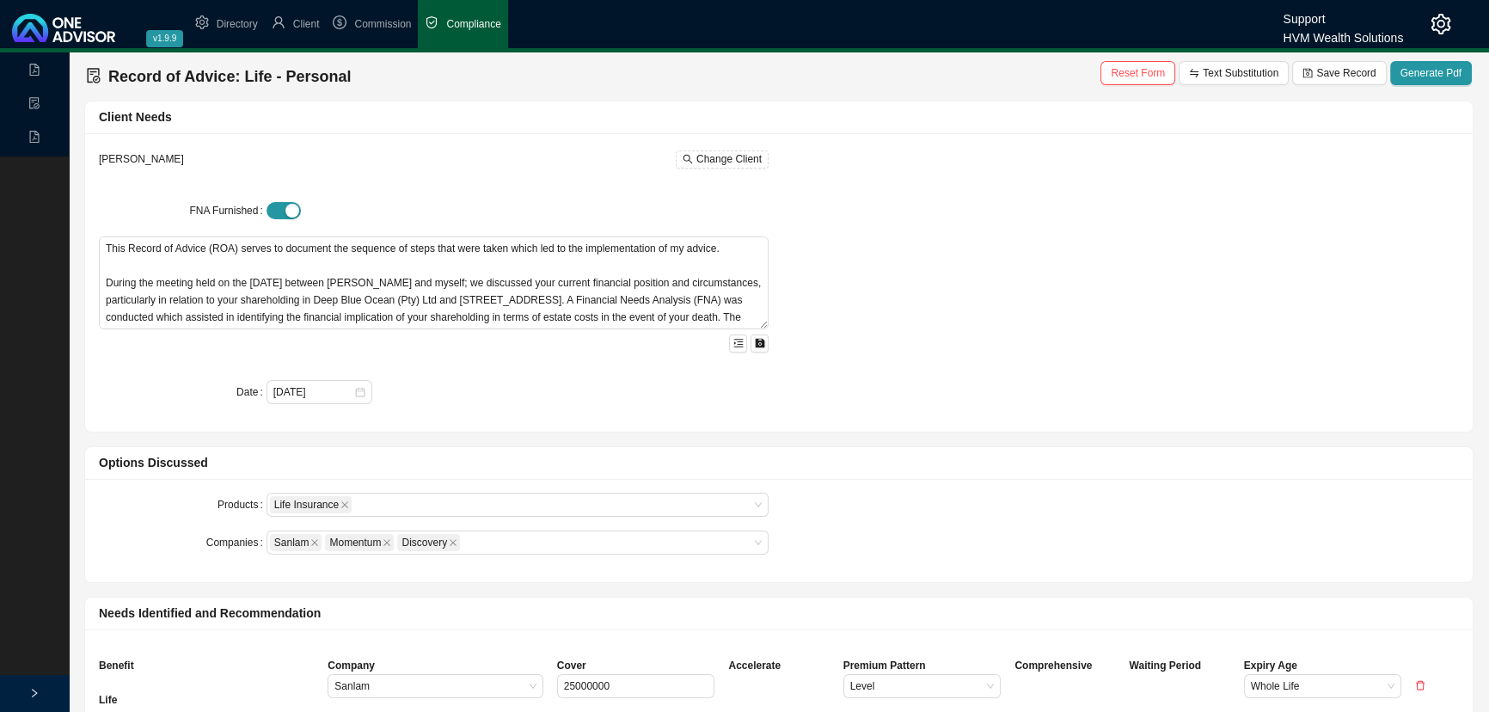
type input "[DATE]"
click at [1434, 69] on span "Generate Pdf" at bounding box center [1430, 72] width 61 height 17
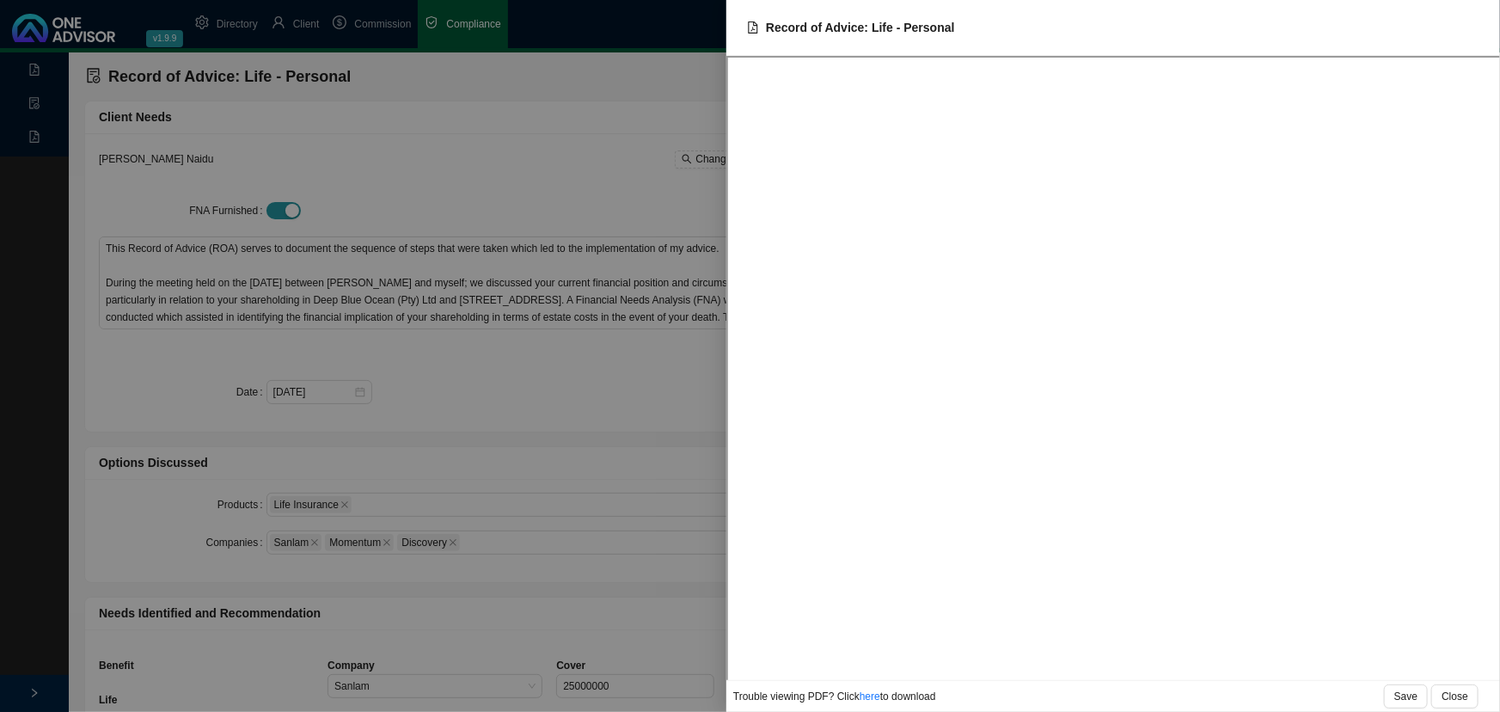
click at [525, 159] on div at bounding box center [750, 356] width 1500 height 712
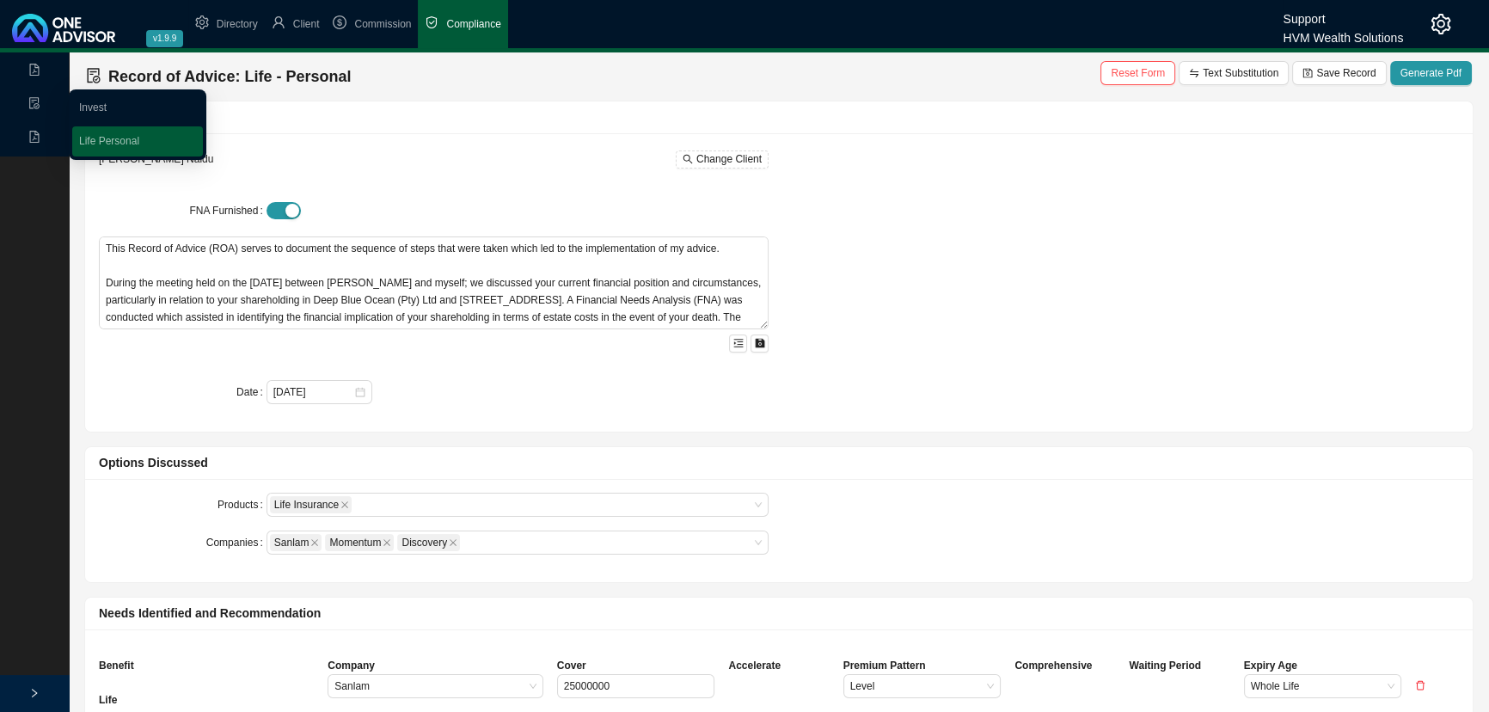
click at [31, 102] on icon "file-done" at bounding box center [34, 103] width 12 height 12
click at [31, 135] on icon "file-pdf" at bounding box center [34, 137] width 12 height 12
click at [110, 138] on link "Records" at bounding box center [98, 141] width 39 height 12
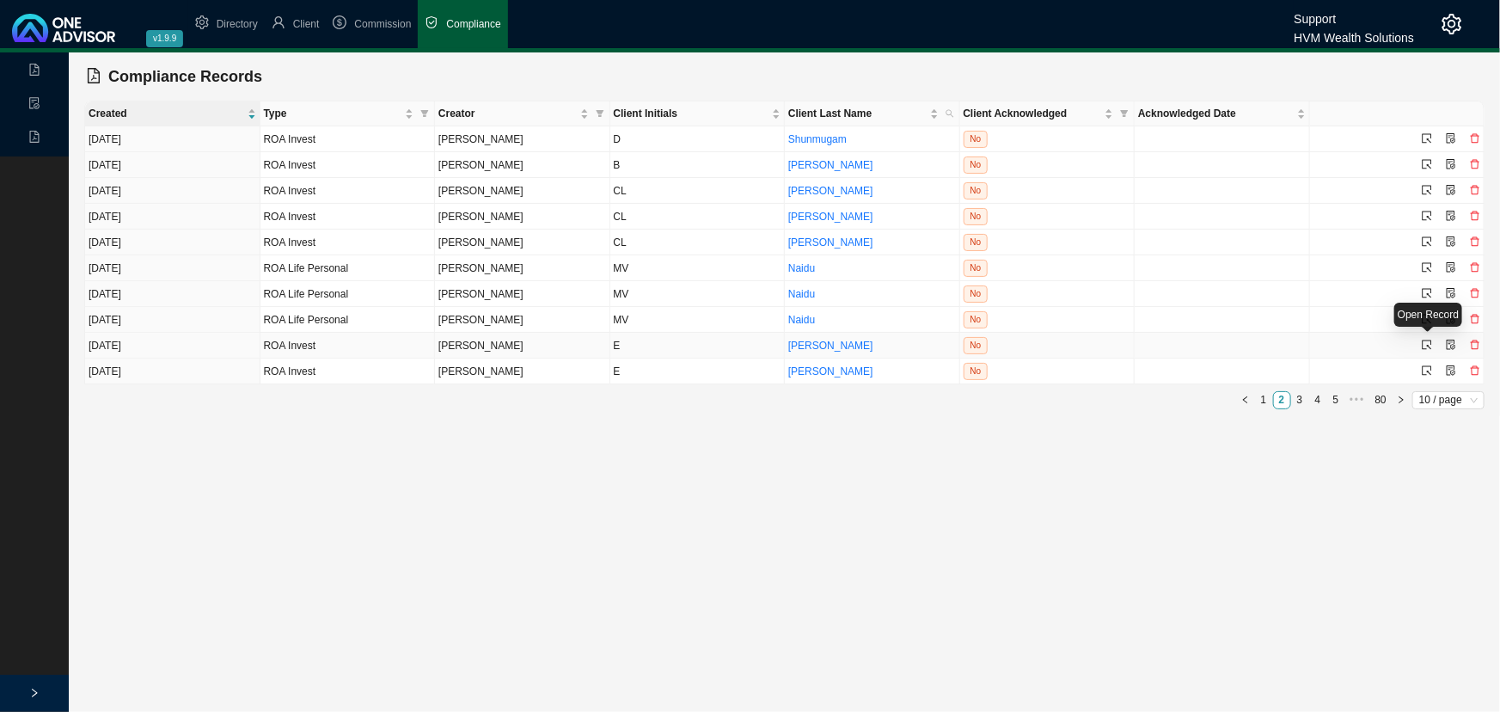
click at [1426, 340] on icon "select" at bounding box center [1427, 345] width 10 height 10
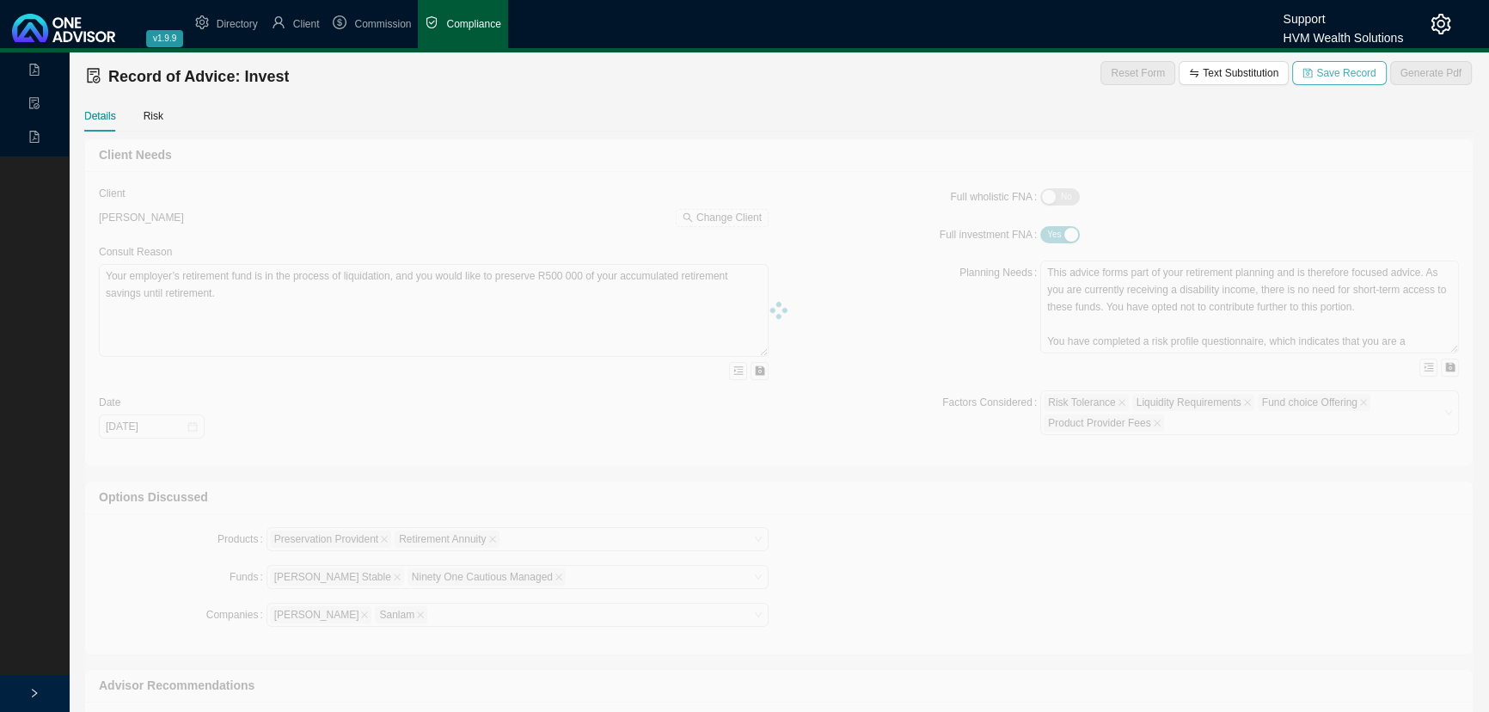
type textarea "This Record of Advice outlines the guidance provided regarding the restructurin…"
type textarea "You are [DEMOGRAPHIC_DATA], with three adult children and related dependants. Y…"
type textarea "Lo ipsu dolo sita consectet adipiscing, el seddoei tem incididun utl-etdo magna…"
type textarea "You have confirmed your decision to proceed with the recommendations provided i…"
type textarea "A traditional unit trust investment was considered during the planning process.…"
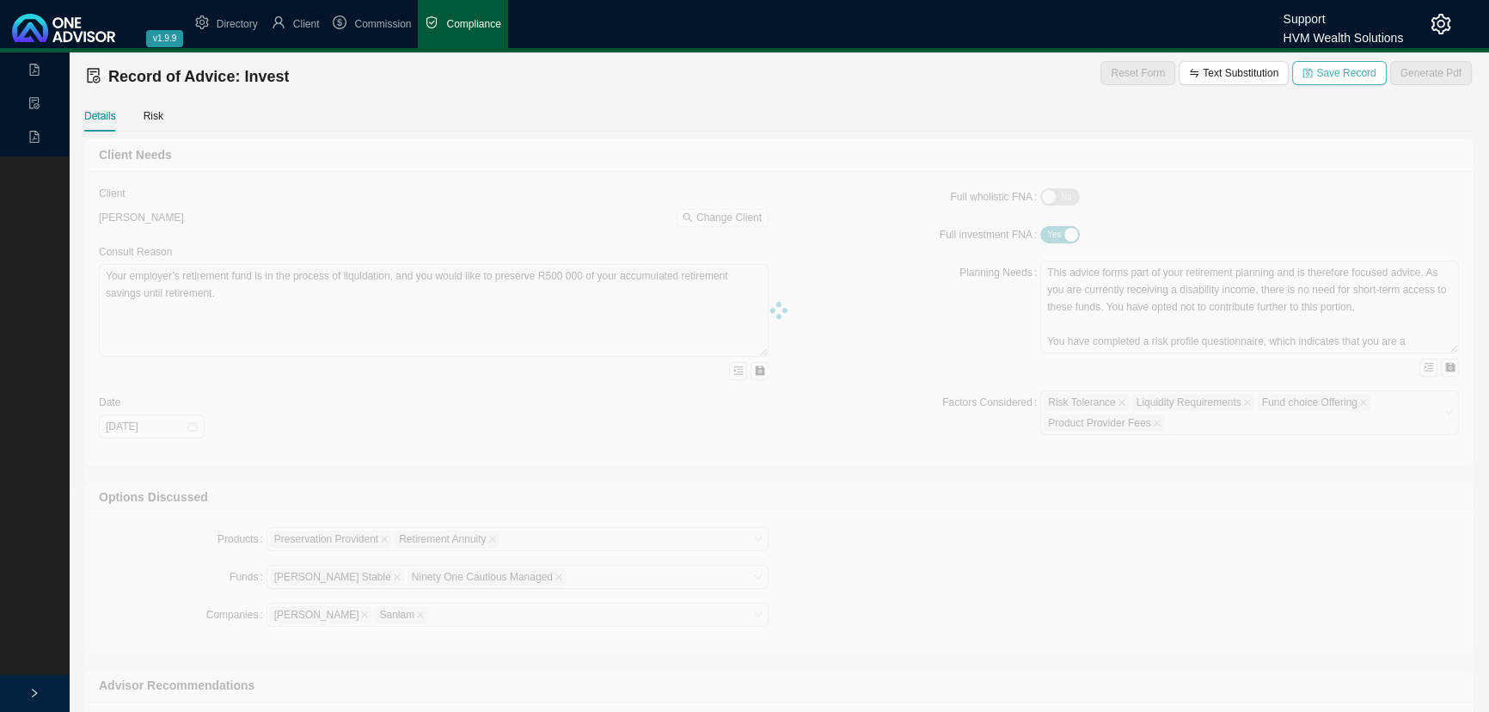
type input "1120000"
type input "0.50"
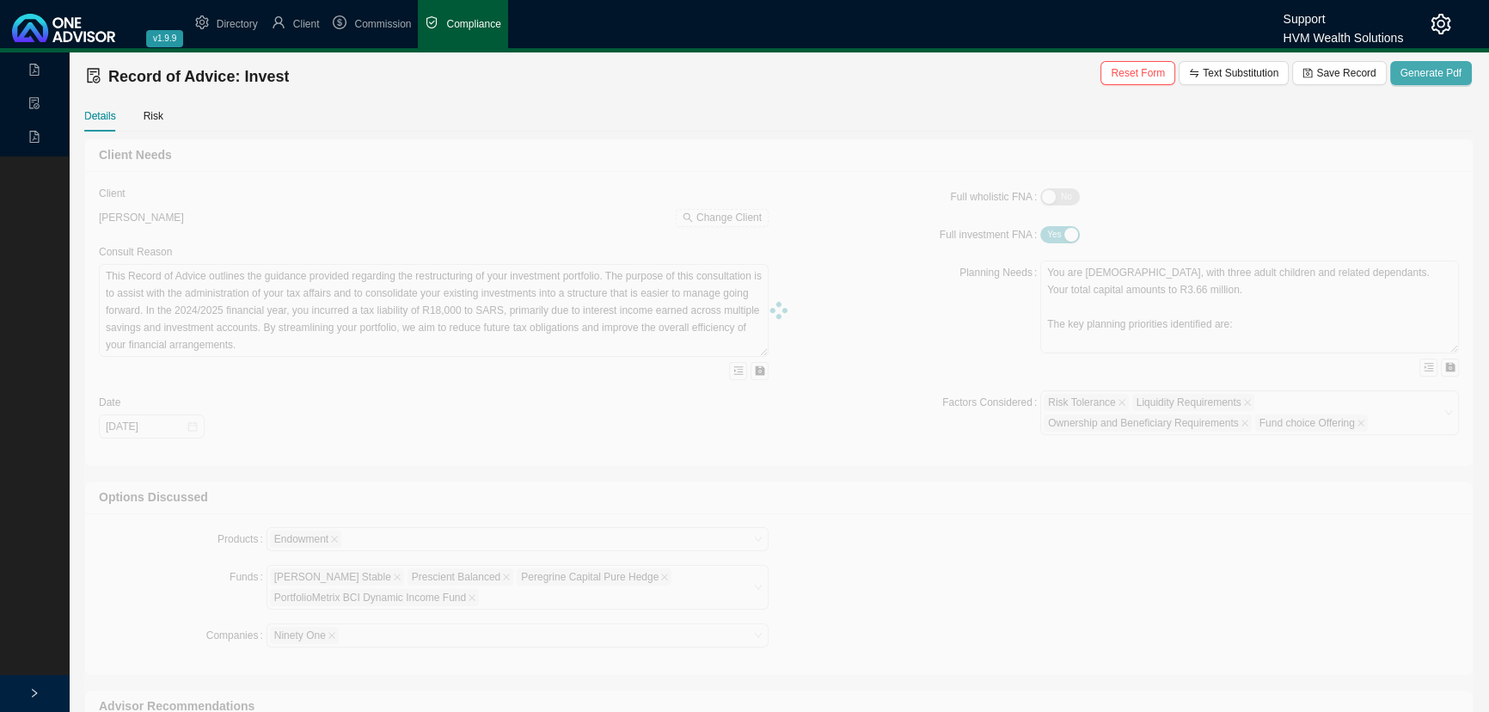
type input "[DATE]"
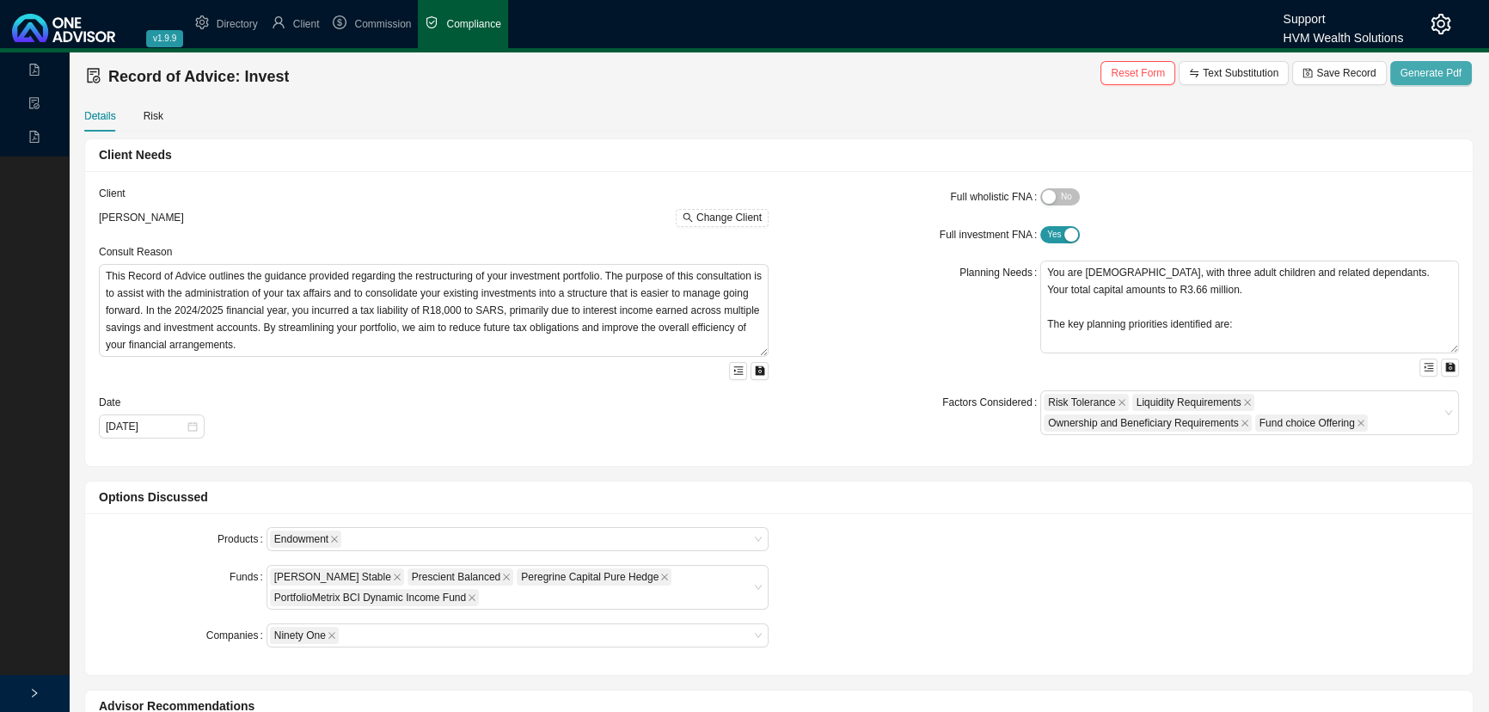
click at [1441, 73] on span "Generate Pdf" at bounding box center [1430, 72] width 61 height 17
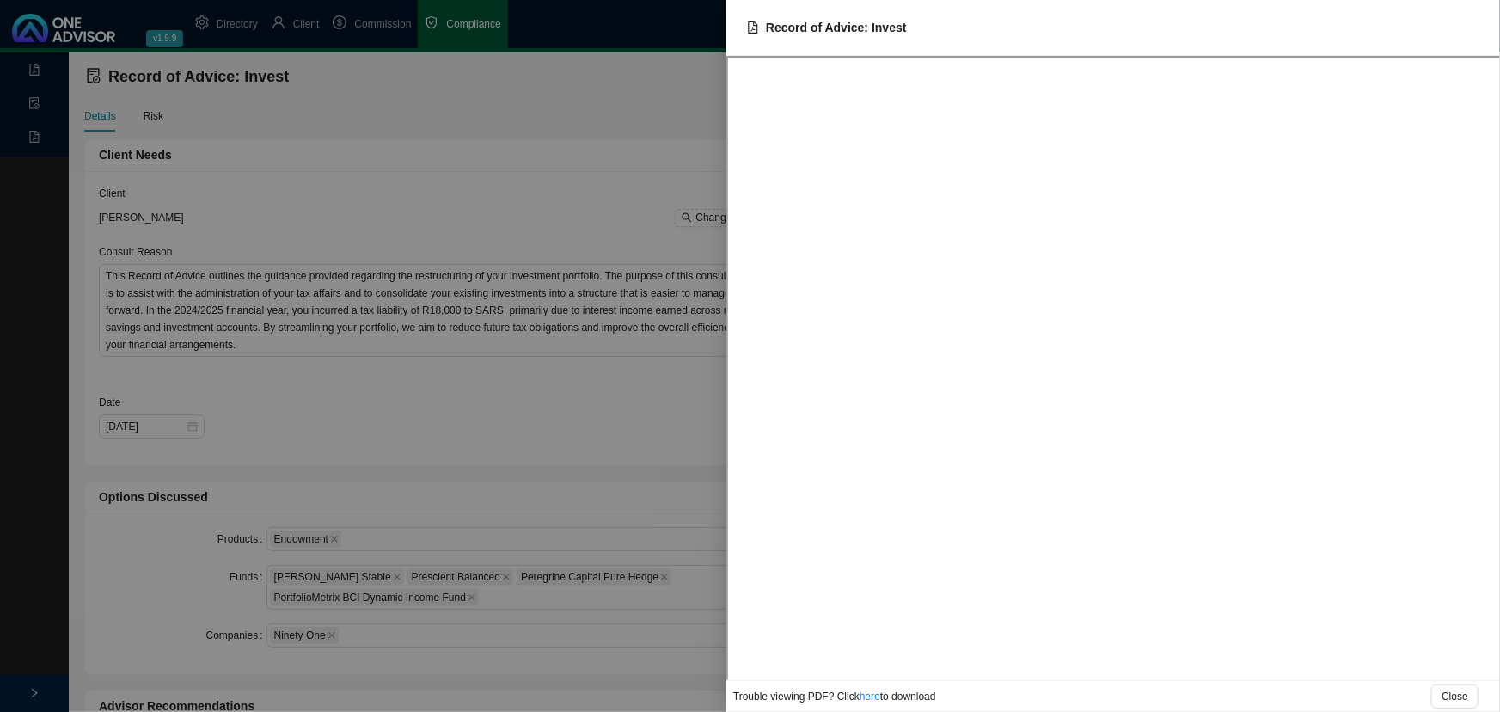
click at [534, 160] on div at bounding box center [750, 356] width 1500 height 712
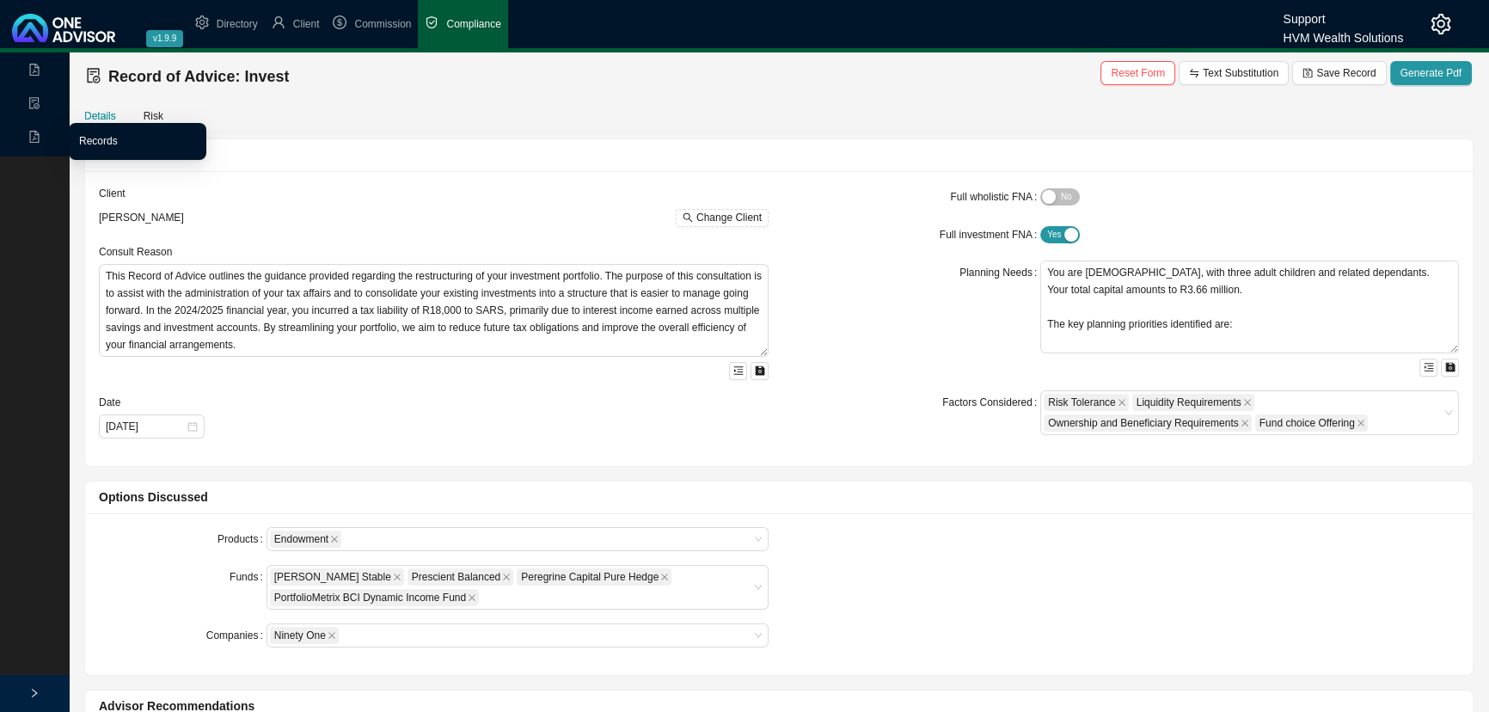
click at [89, 138] on link "Records" at bounding box center [98, 141] width 39 height 12
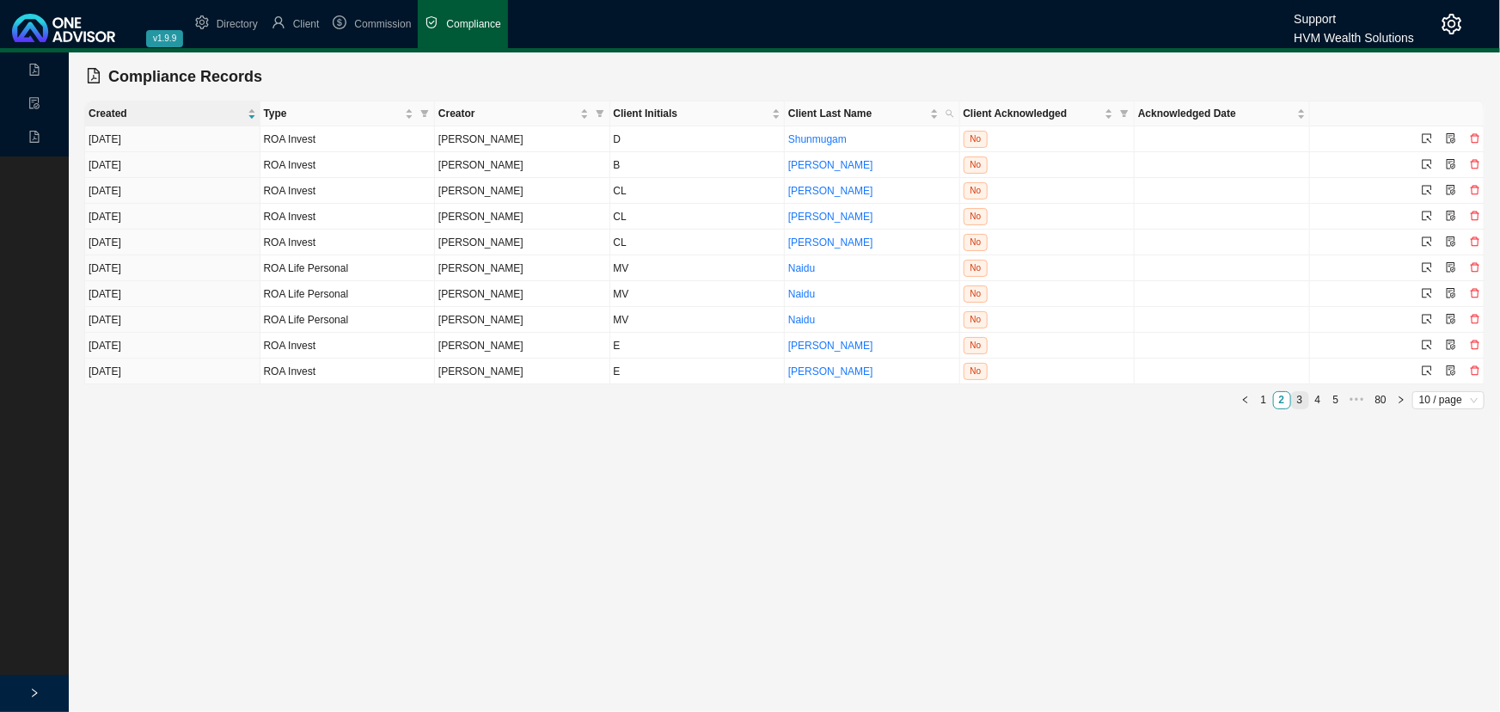
click at [1301, 392] on link "3" at bounding box center [1300, 400] width 16 height 16
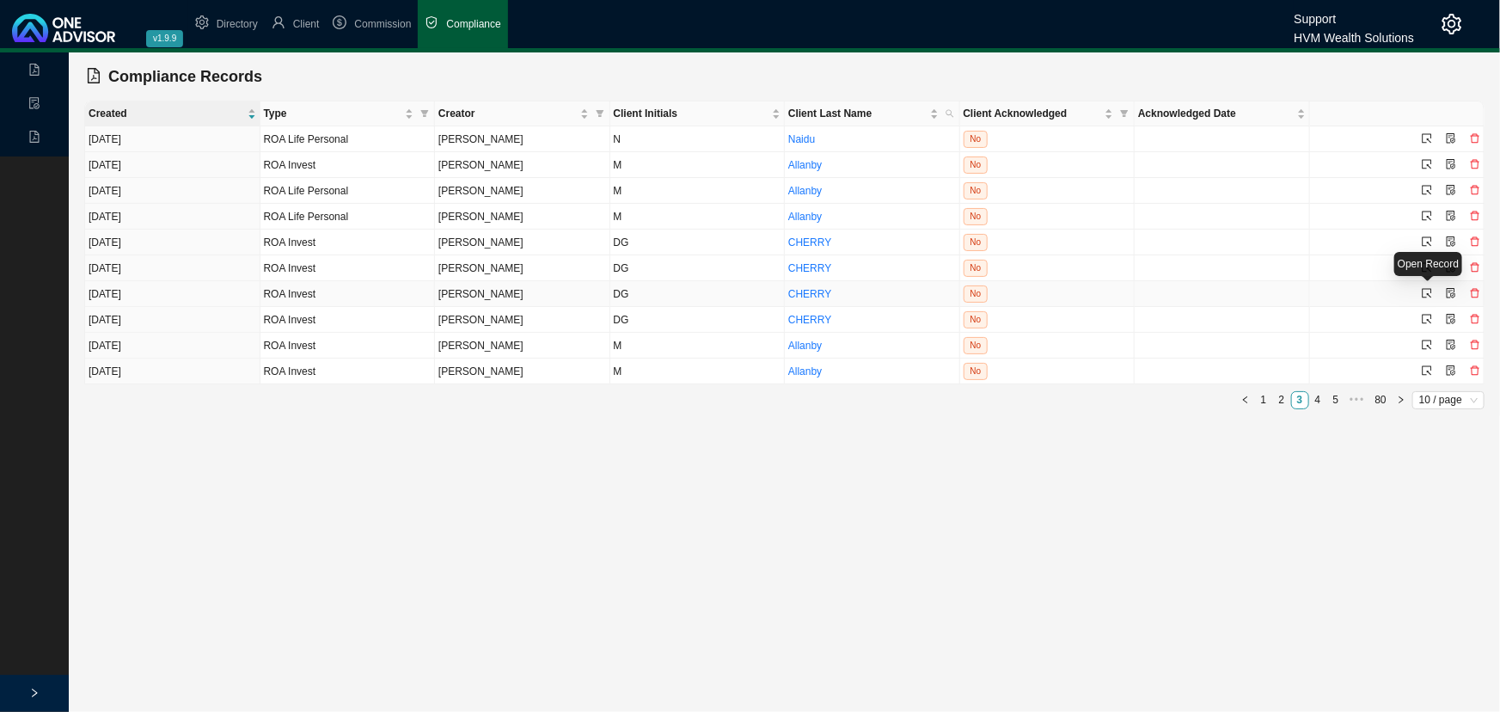
click at [1430, 290] on icon "select" at bounding box center [1427, 293] width 10 height 10
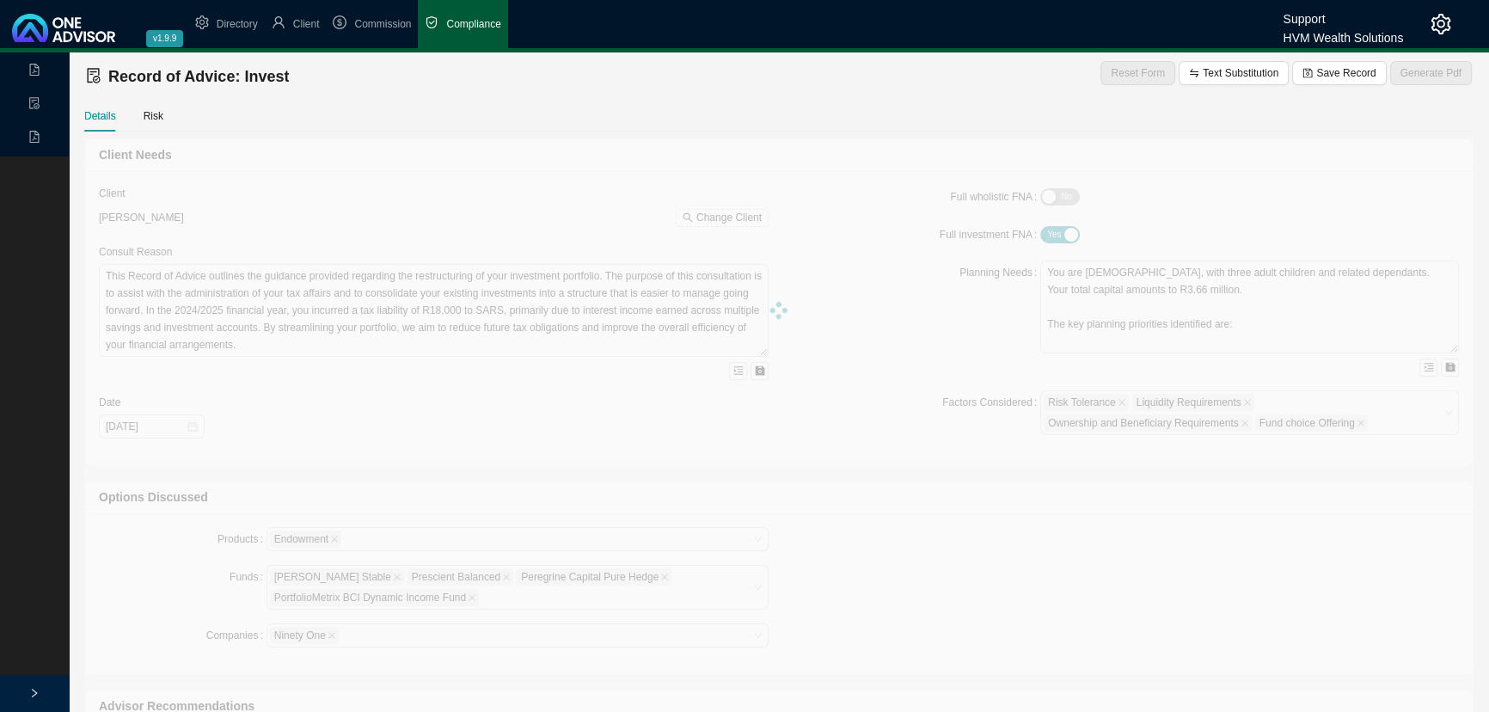
type textarea "This Record of Advice (ROA) serves to document the sequence of steps that were …"
type textarea "Lo ipsumd sitametc adipisci elit seddoe tempori'u laboreetdo magna aliquaenim a…"
type textarea "Refer to confirmation letter. Following our discussions in relation to my provi…"
type input "[DATE]"
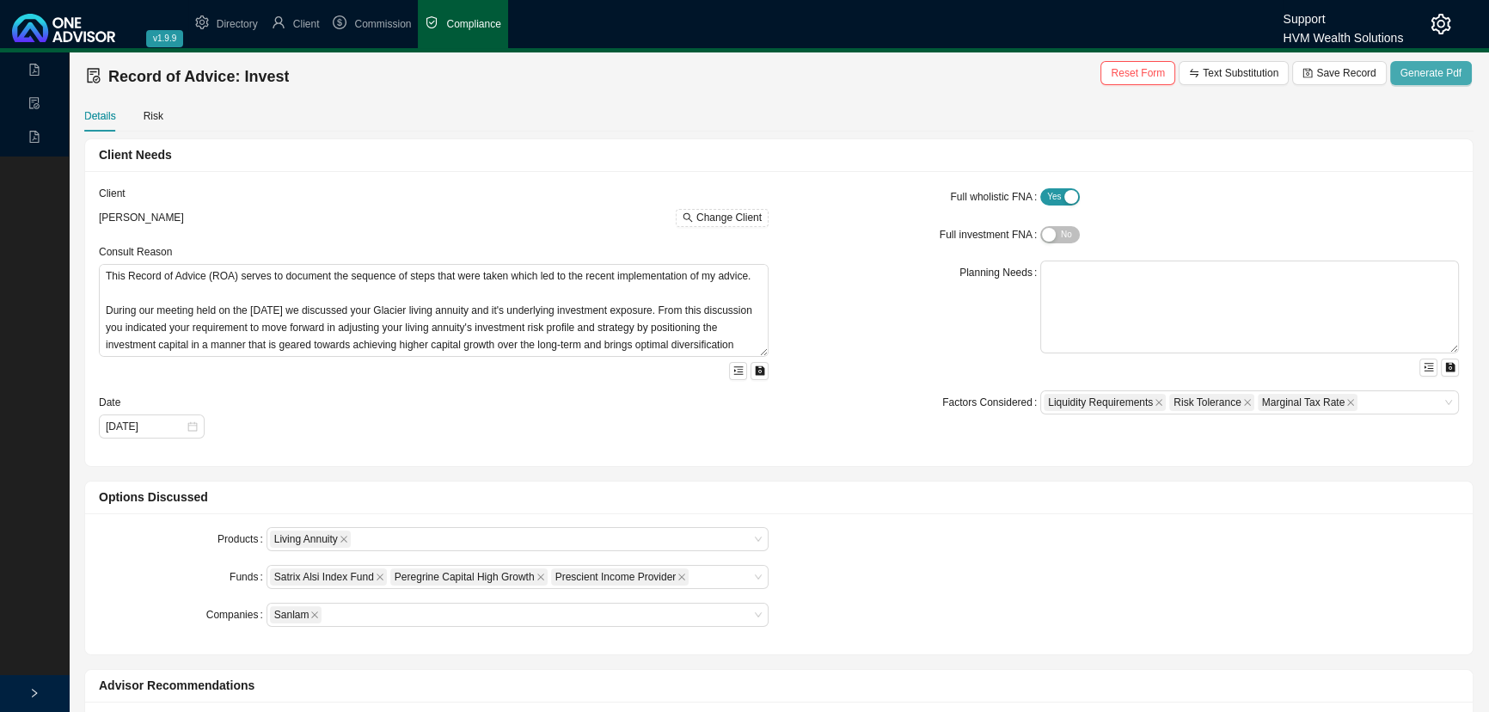
click at [1425, 74] on span "Generate Pdf" at bounding box center [1430, 72] width 61 height 17
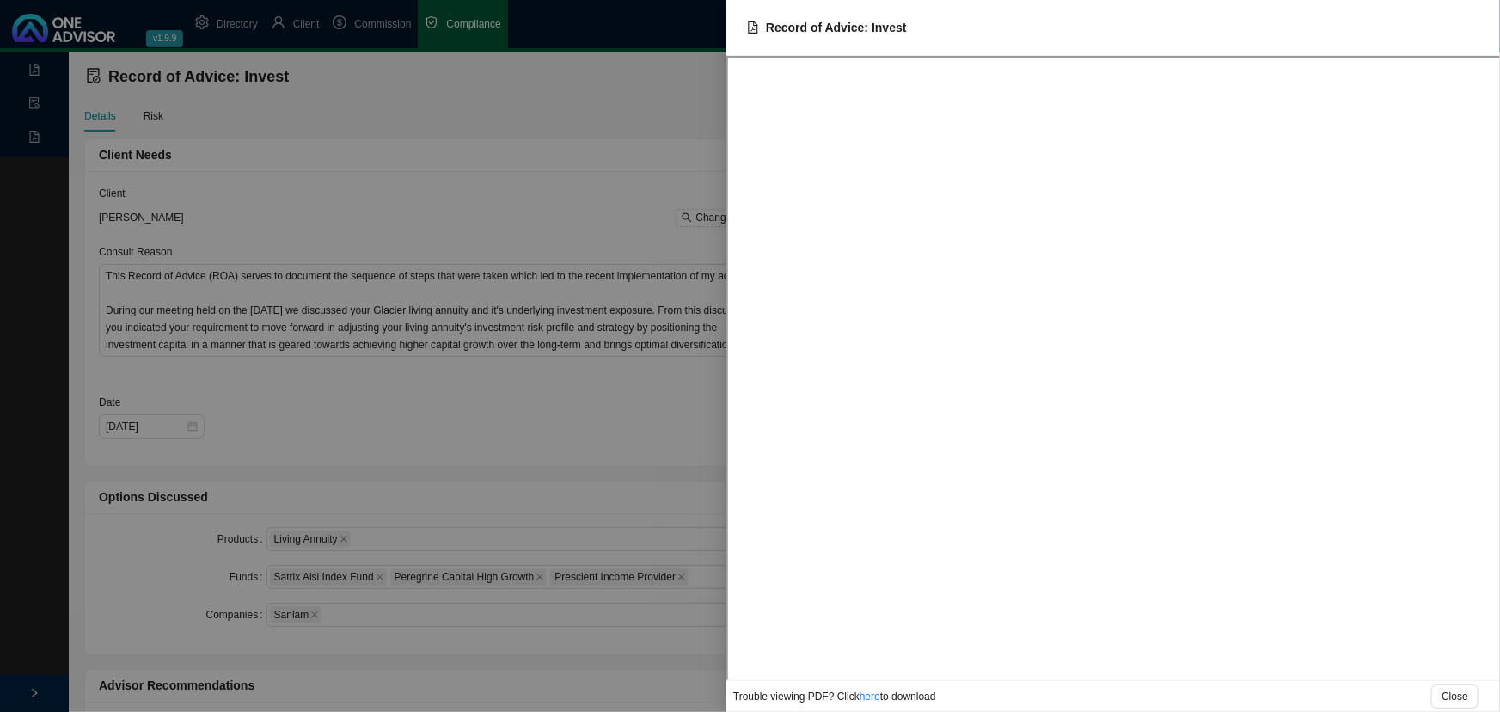
click at [502, 355] on div at bounding box center [750, 356] width 1500 height 712
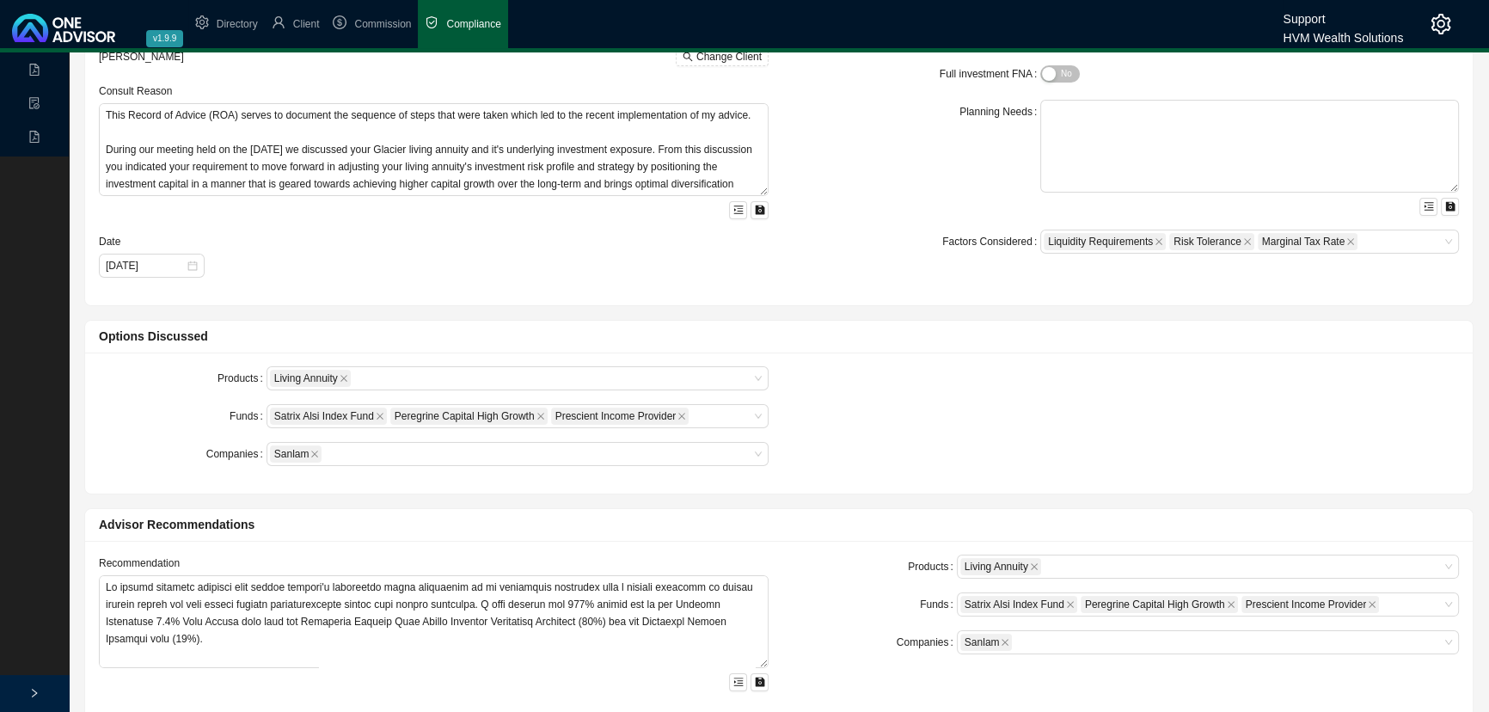
scroll to position [312, 0]
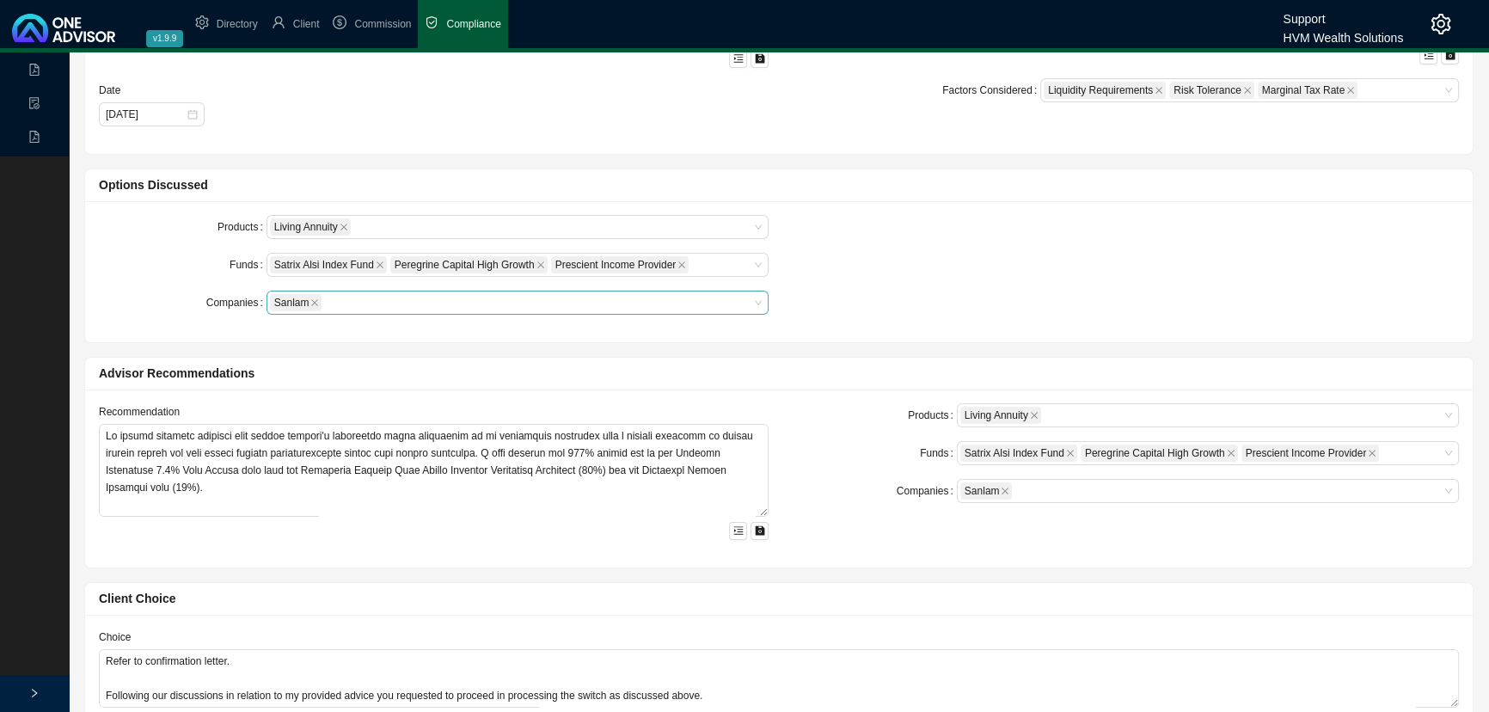
click at [394, 300] on div "Sanlam" at bounding box center [509, 302] width 479 height 21
click at [352, 293] on div "Sanlam" at bounding box center [509, 302] width 479 height 21
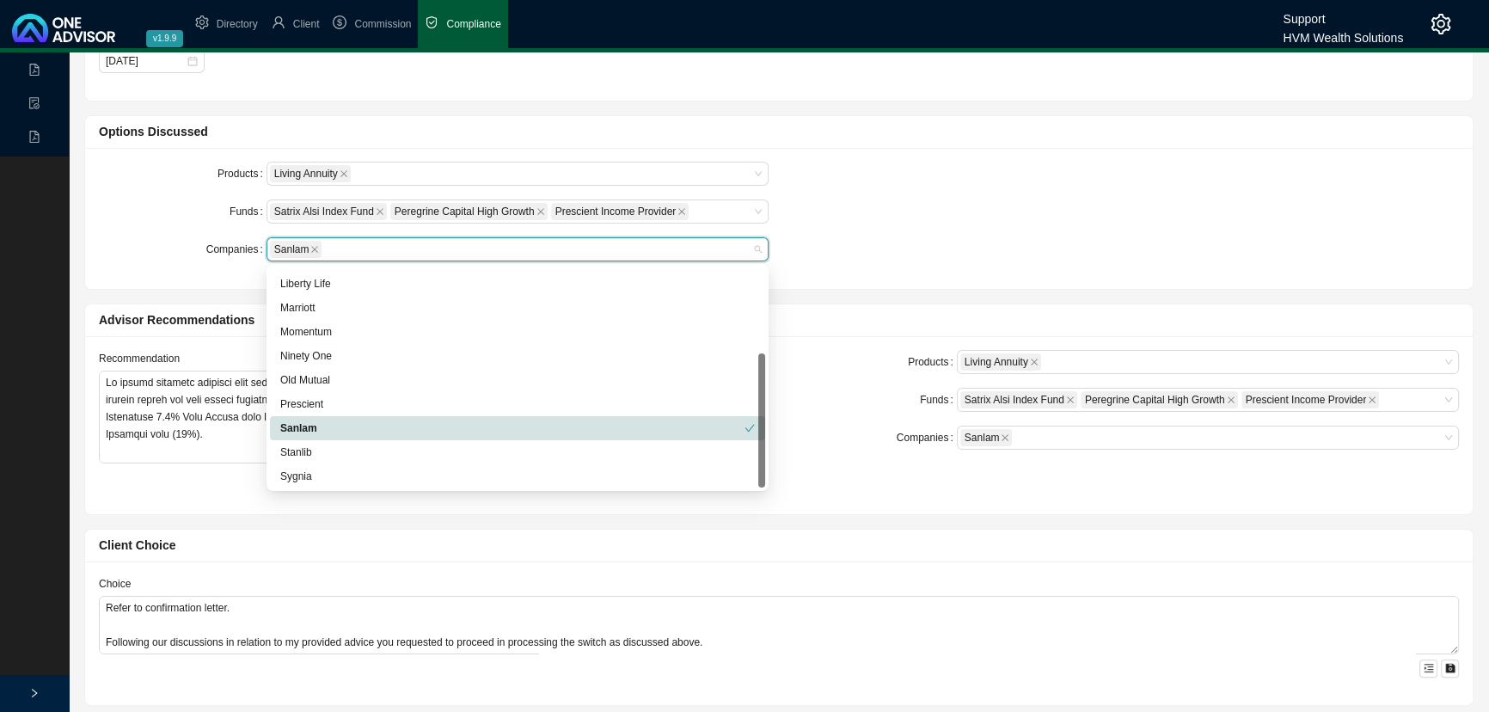
scroll to position [390, 0]
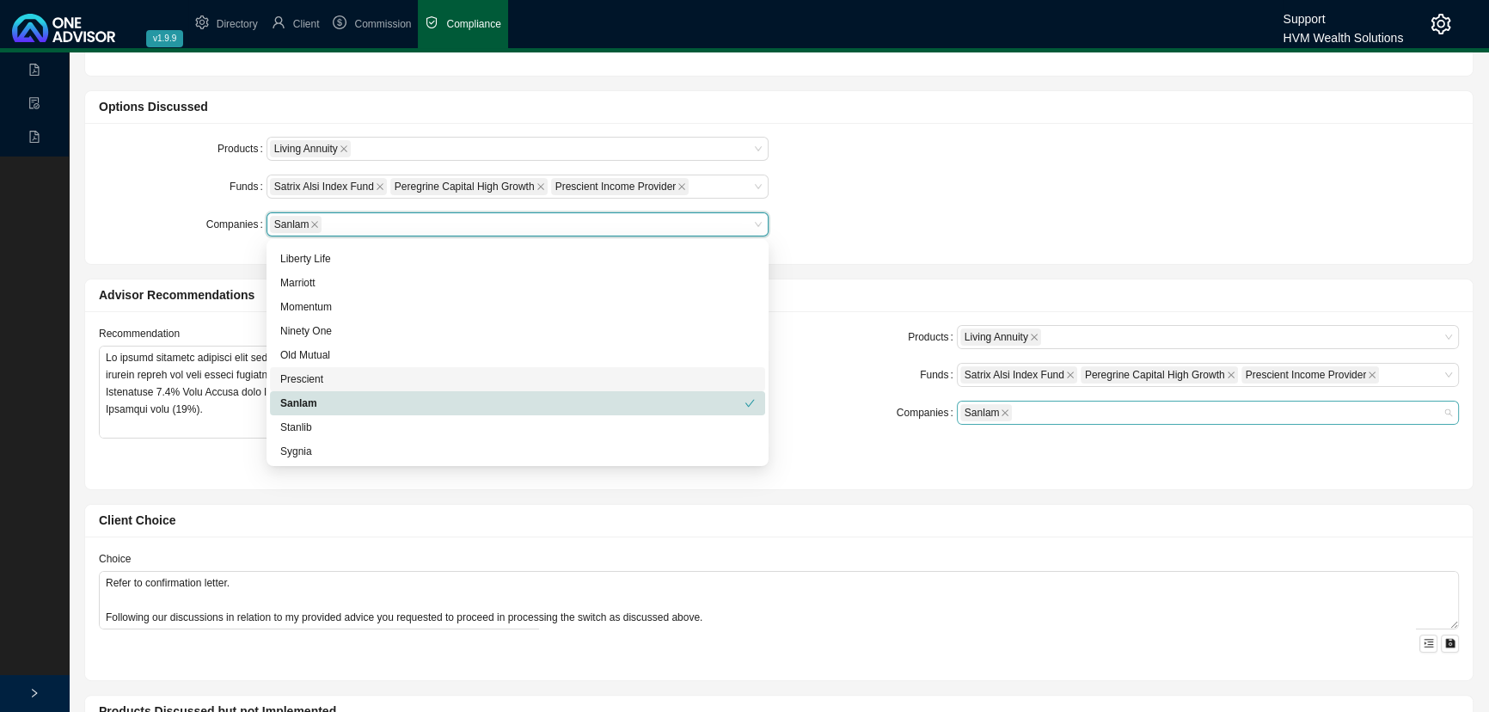
click at [1094, 413] on div "Sanlam" at bounding box center [1199, 412] width 479 height 21
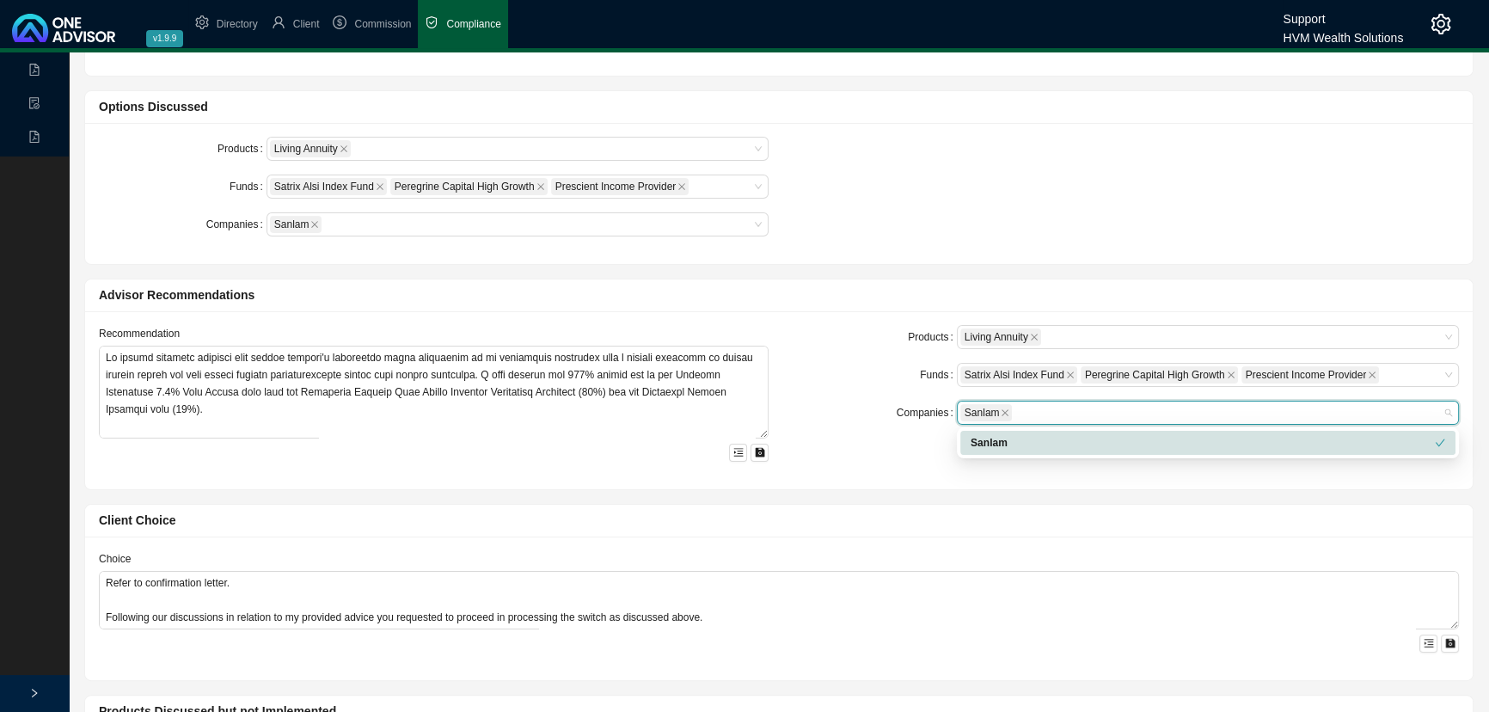
click at [1059, 495] on div "Client Choice Choice Refer to confirmation letter. Following our discussions in…" at bounding box center [779, 585] width 1405 height 191
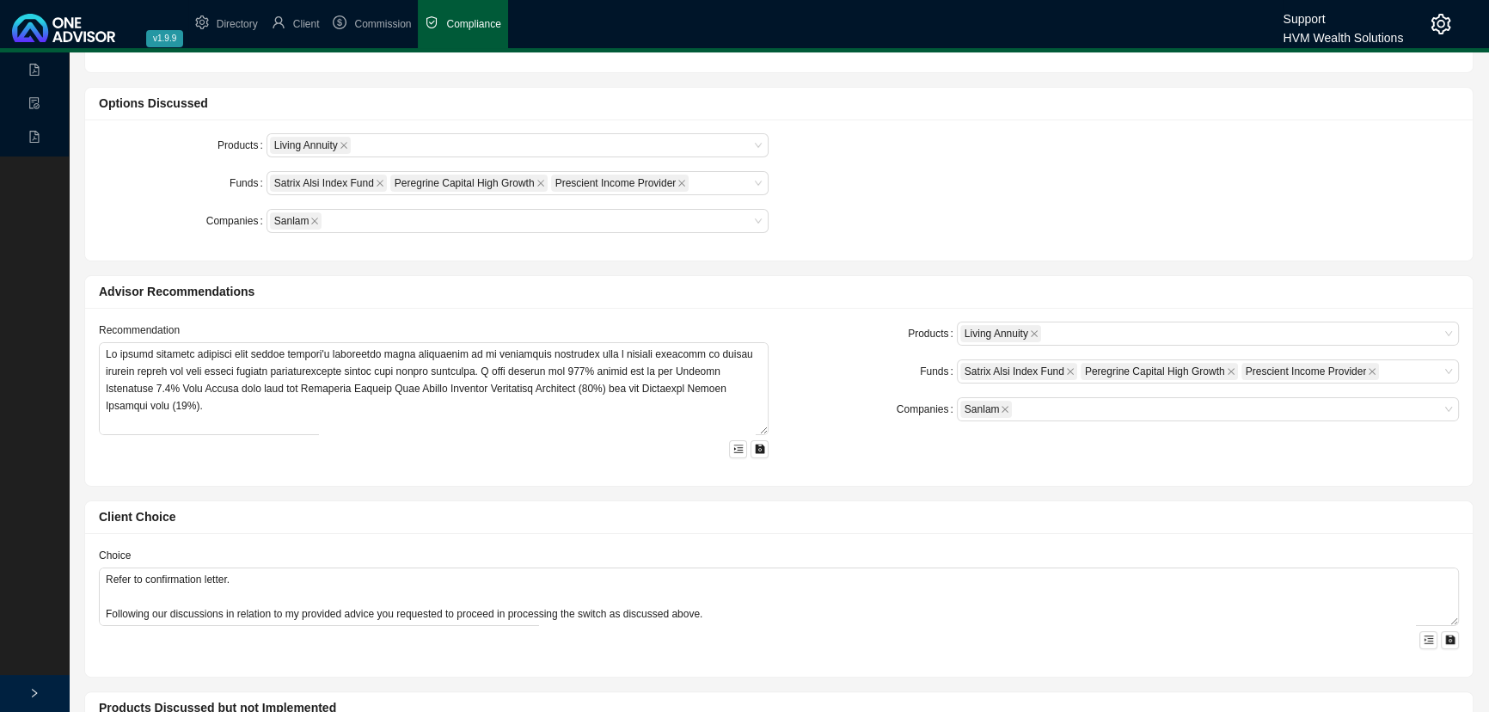
scroll to position [81, 0]
